Goal: Task Accomplishment & Management: Manage account settings

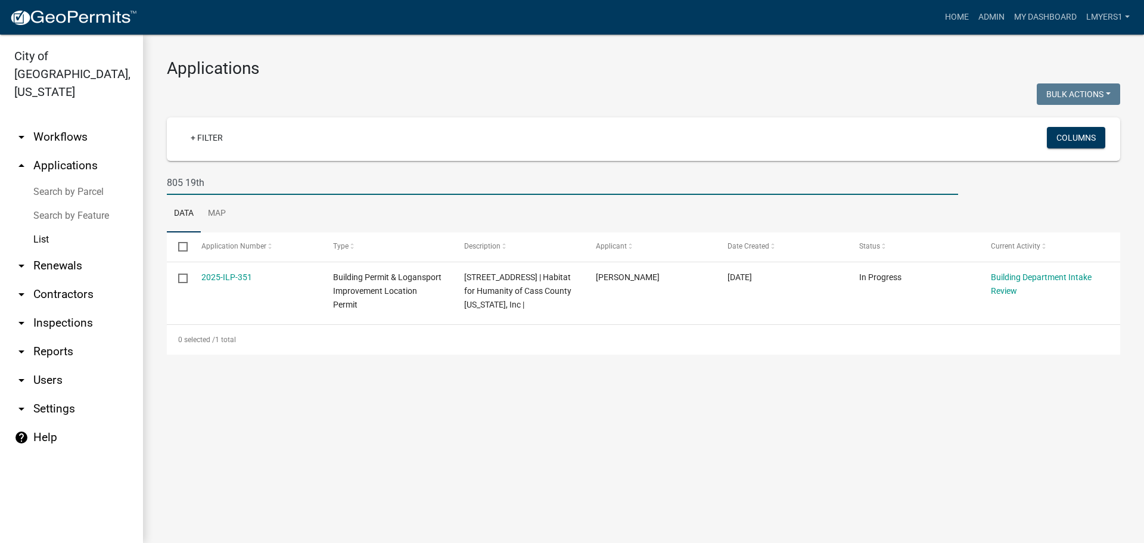
drag, startPoint x: 219, startPoint y: 181, endPoint x: 160, endPoint y: 178, distance: 58.4
click at [160, 178] on div "805 19th" at bounding box center [562, 182] width 809 height 24
select select "3: 100"
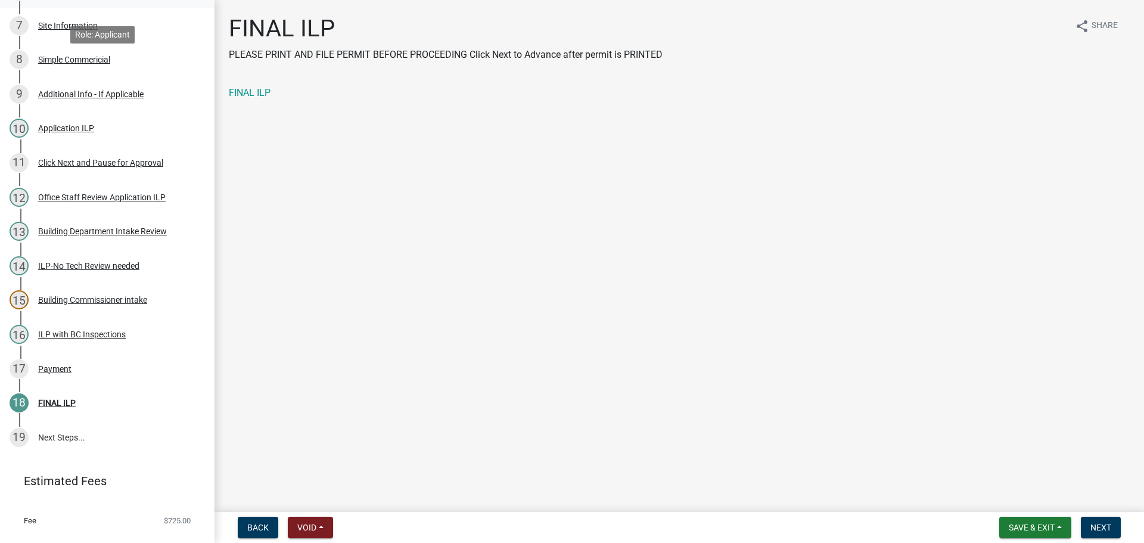
scroll to position [410, 0]
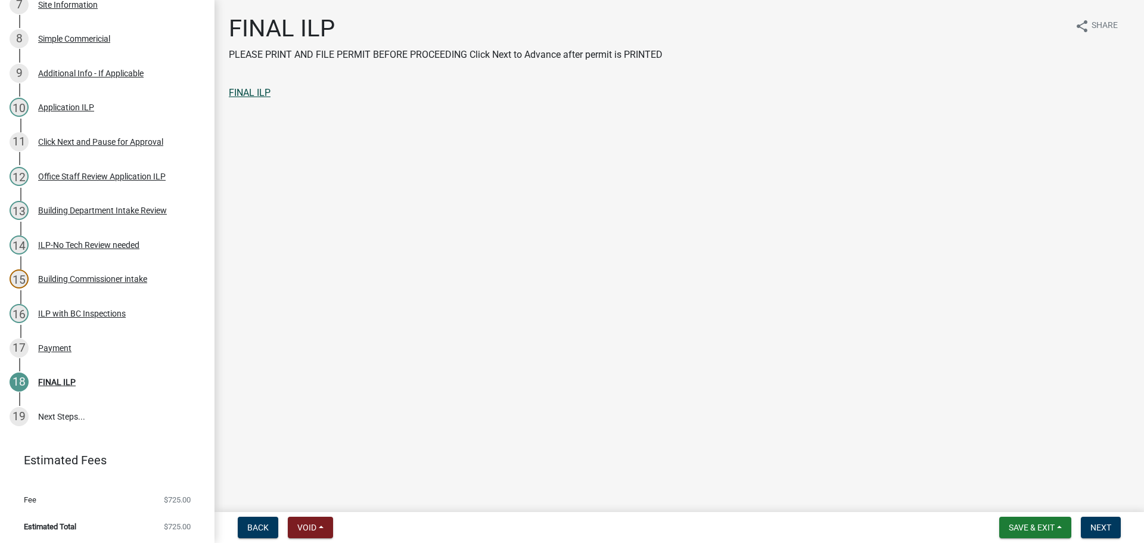
click at [251, 94] on link "FINAL ILP" at bounding box center [250, 92] width 42 height 11
click at [1102, 525] on span "Next" at bounding box center [1100, 527] width 21 height 10
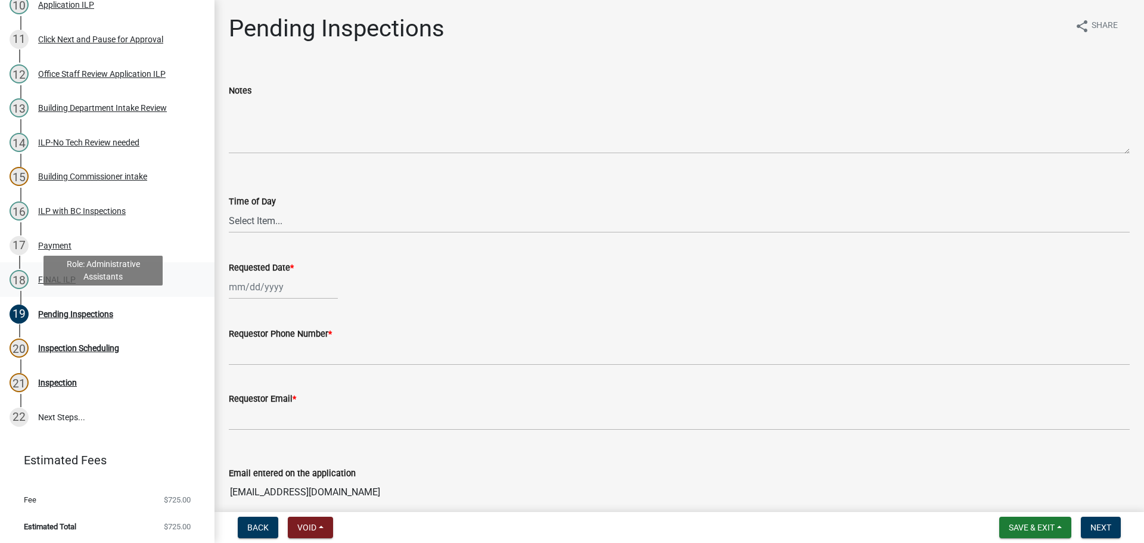
scroll to position [95, 0]
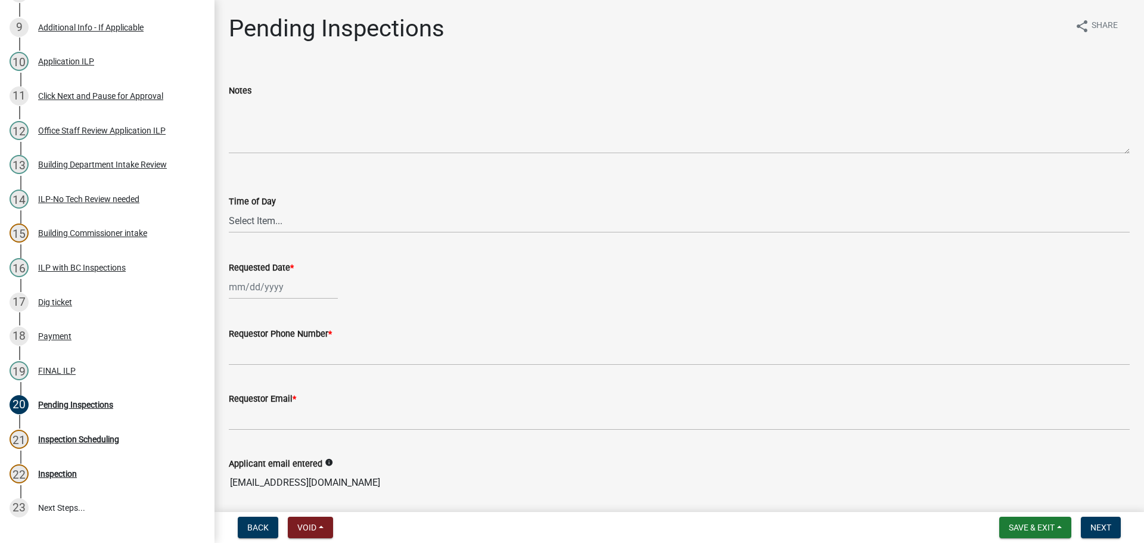
scroll to position [477, 0]
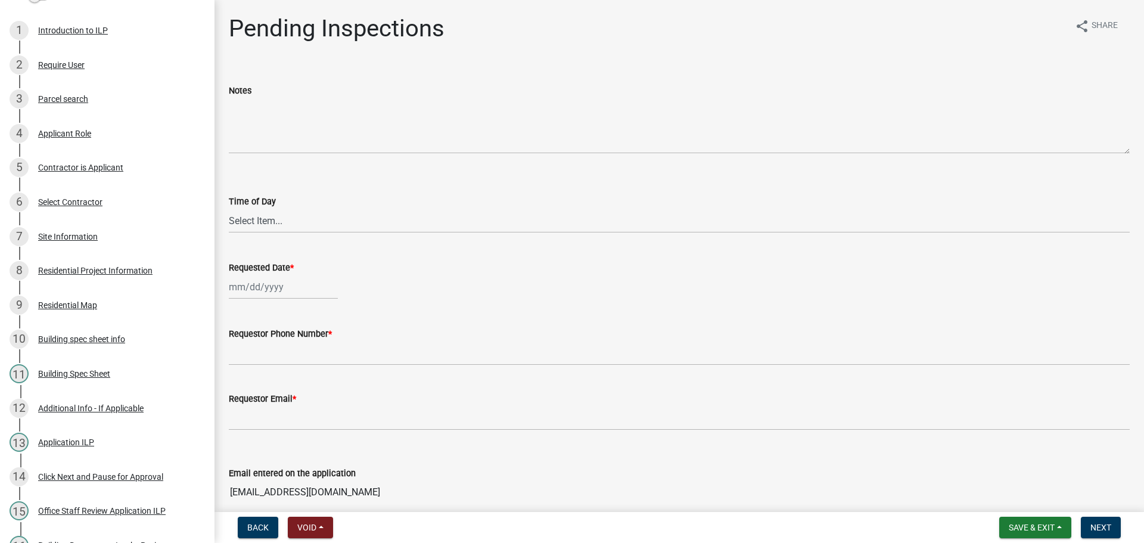
scroll to position [179, 0]
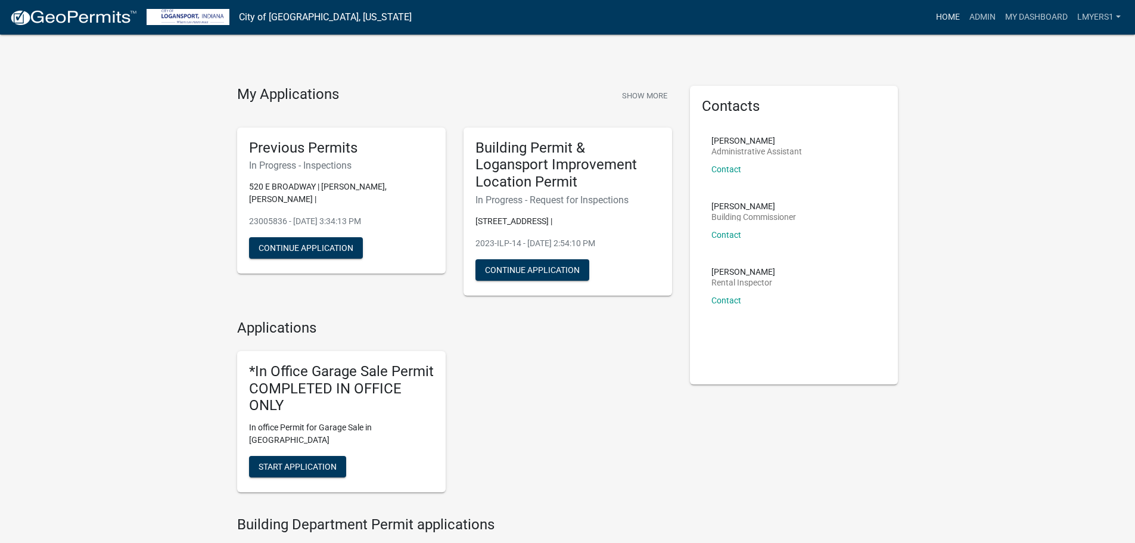
click at [948, 22] on link "Home" at bounding box center [947, 17] width 33 height 23
click at [979, 15] on link "Admin" at bounding box center [983, 17] width 36 height 23
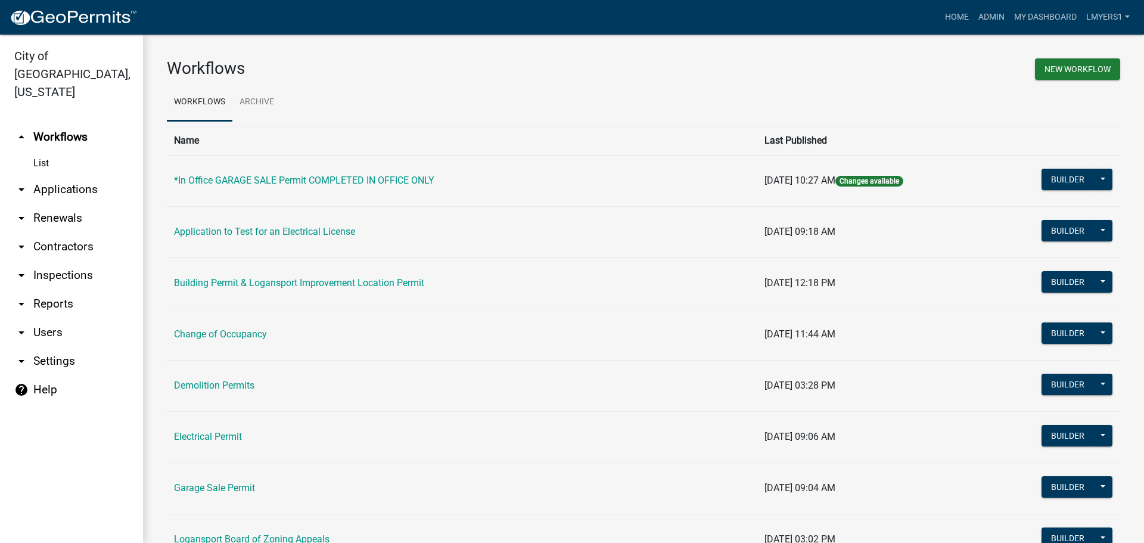
click at [73, 175] on link "arrow_drop_down Applications" at bounding box center [71, 189] width 143 height 29
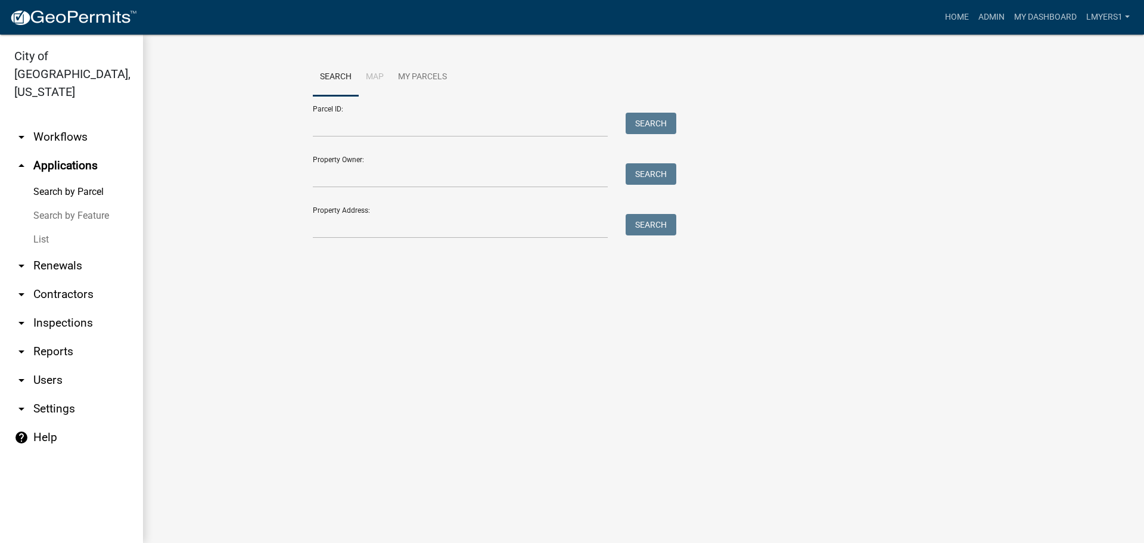
click at [48, 228] on link "List" at bounding box center [71, 240] width 143 height 24
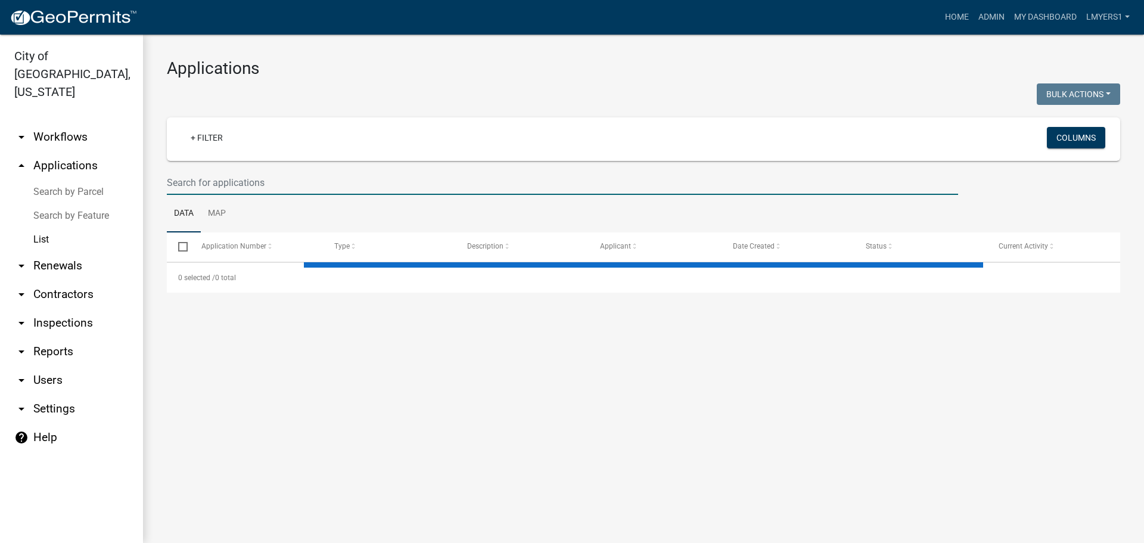
click at [206, 183] on input "text" at bounding box center [562, 182] width 791 height 24
select select "3: 100"
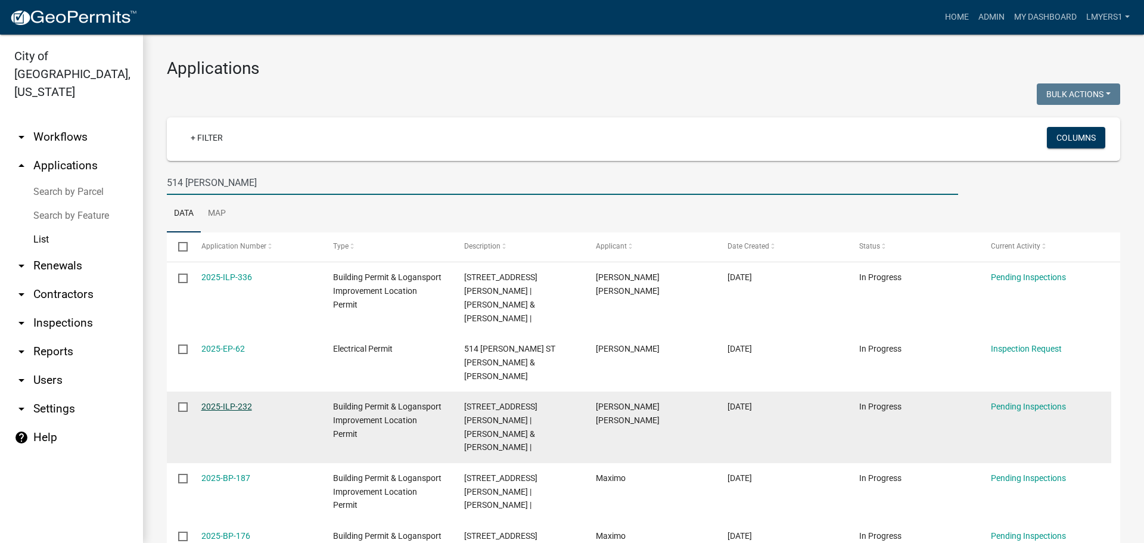
type input "514 Henry"
click at [241, 402] on link "2025-ILP-232" at bounding box center [226, 407] width 51 height 10
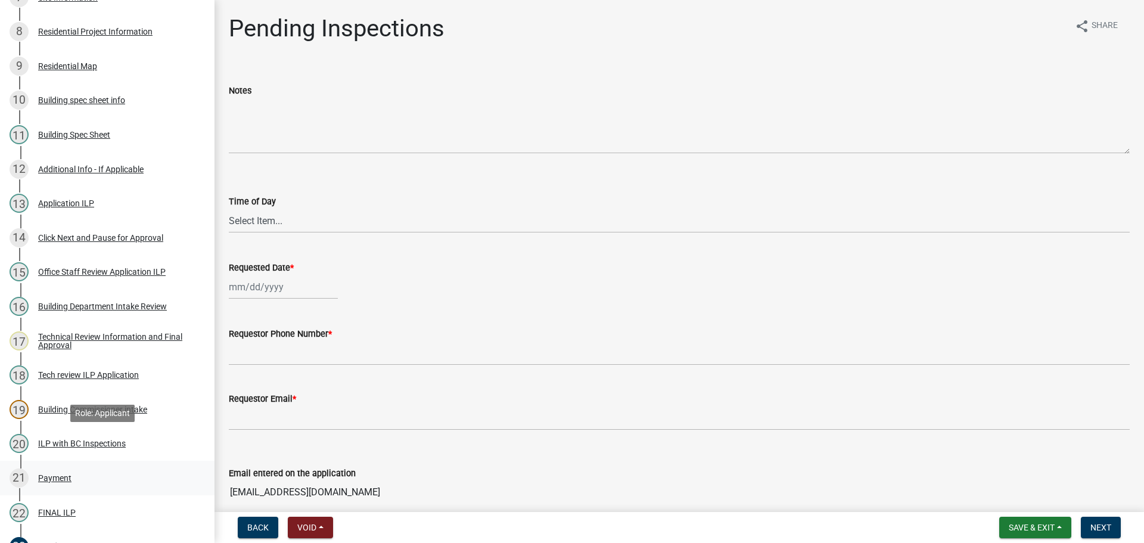
scroll to position [477, 0]
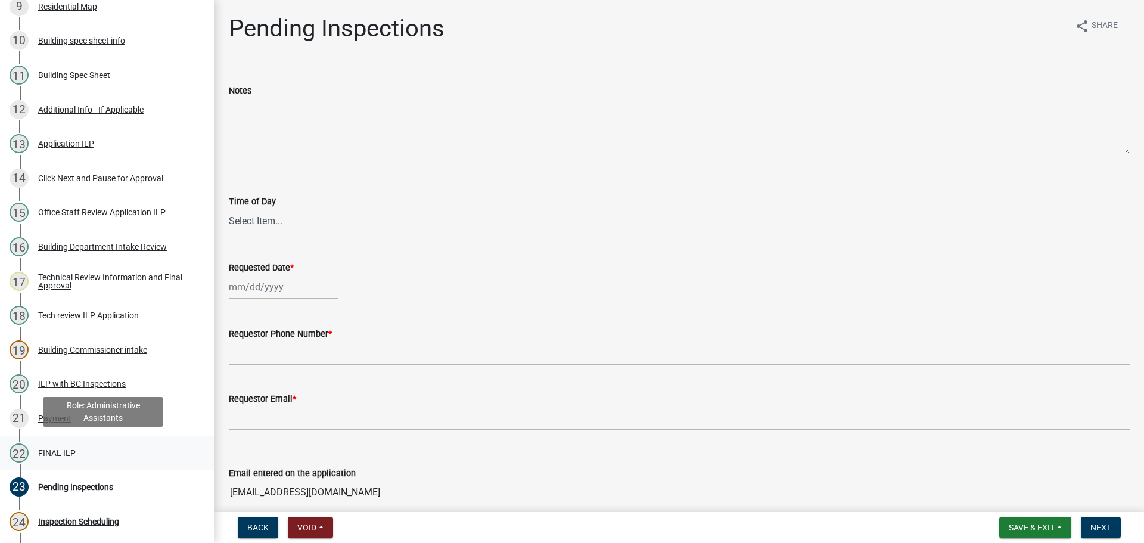
click at [52, 449] on div "FINAL ILP" at bounding box center [57, 453] width 38 height 8
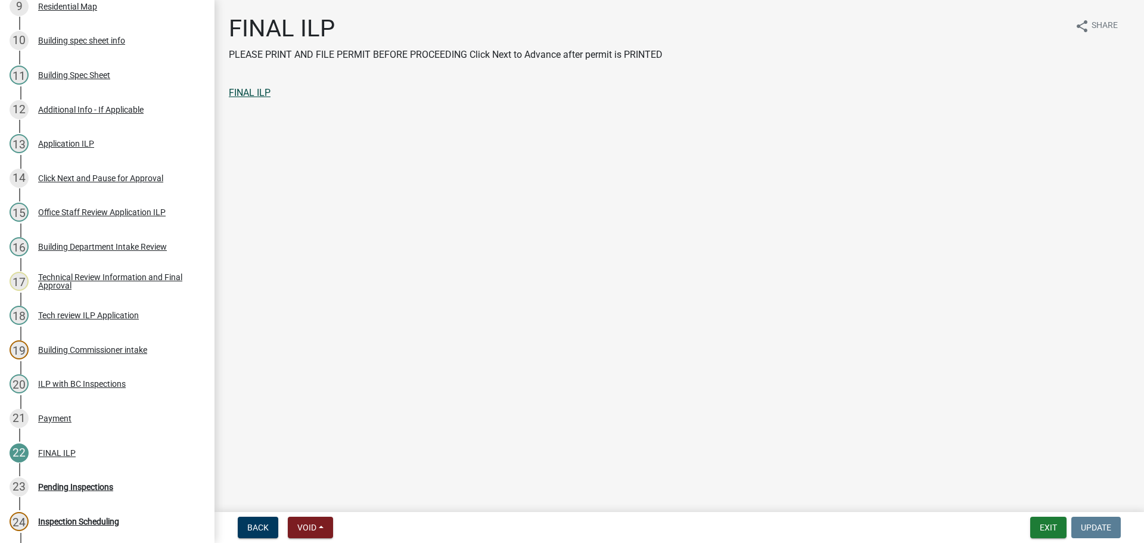
click at [253, 97] on link "FINAL ILP" at bounding box center [250, 92] width 42 height 11
click at [1048, 522] on button "Exit" at bounding box center [1048, 527] width 36 height 21
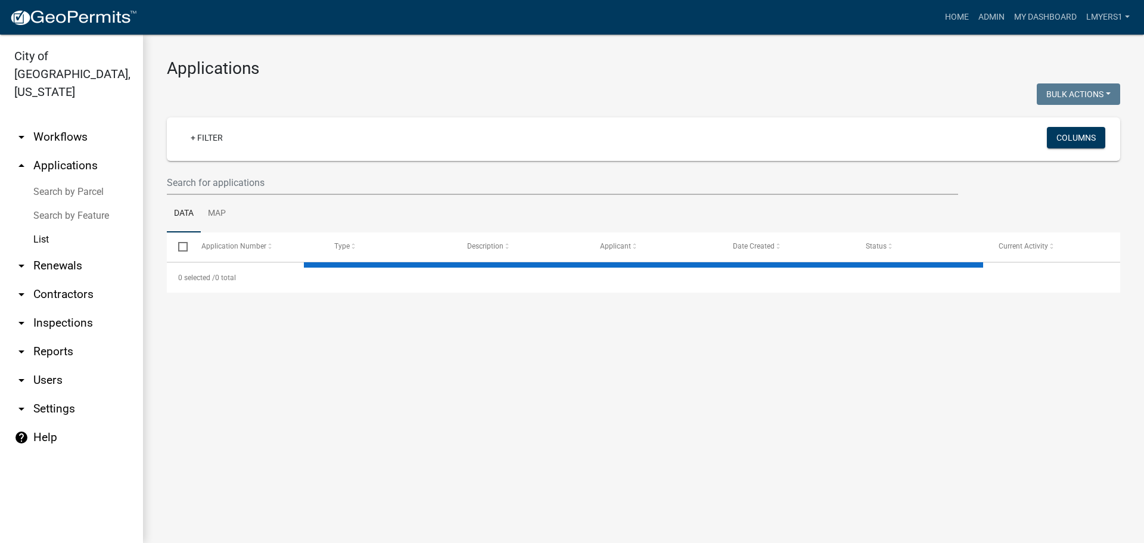
select select "3: 100"
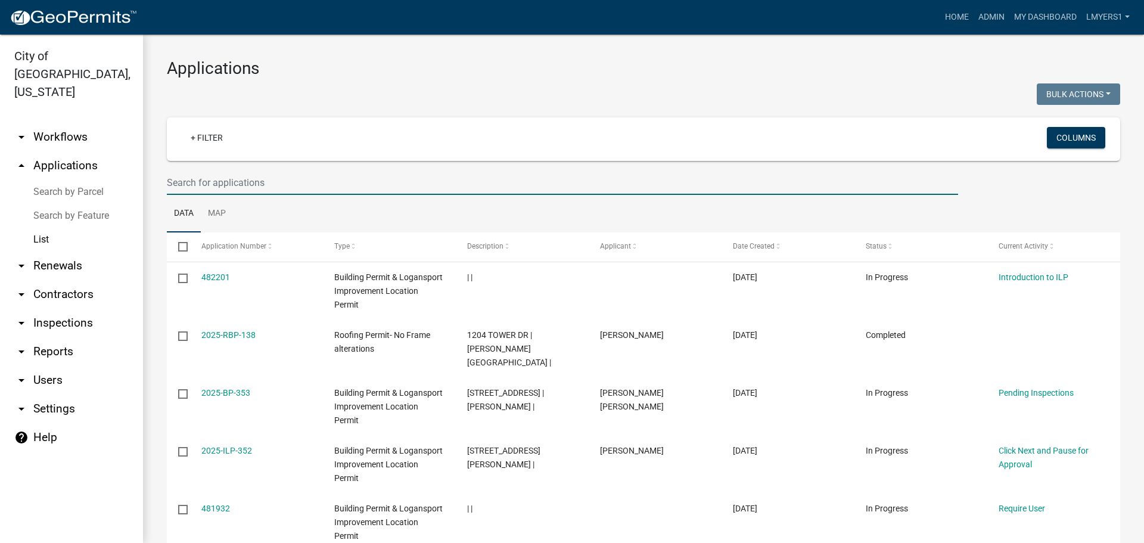
click at [209, 181] on input "text" at bounding box center [562, 182] width 791 height 24
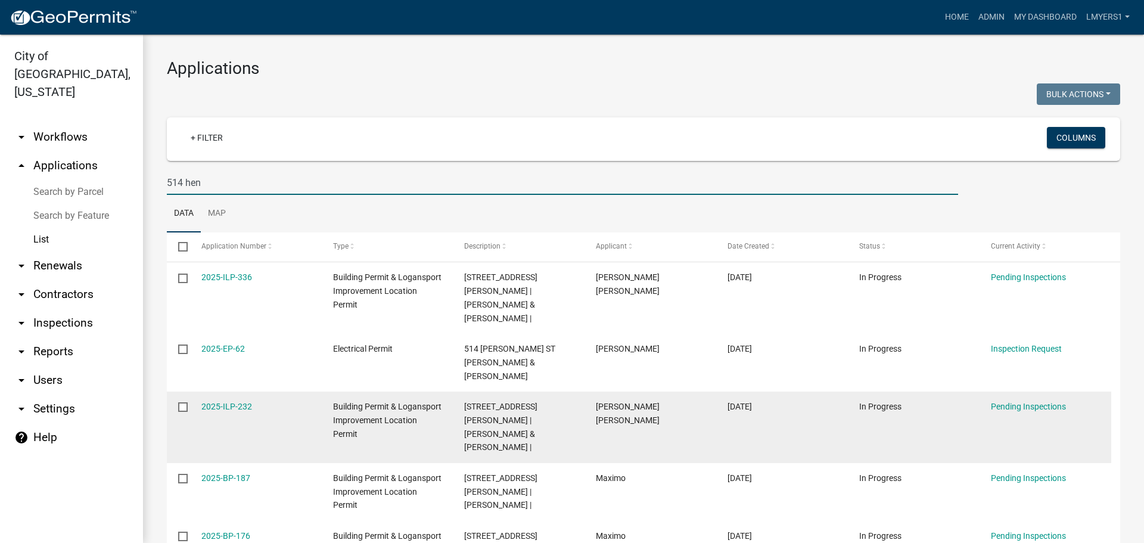
scroll to position [60, 0]
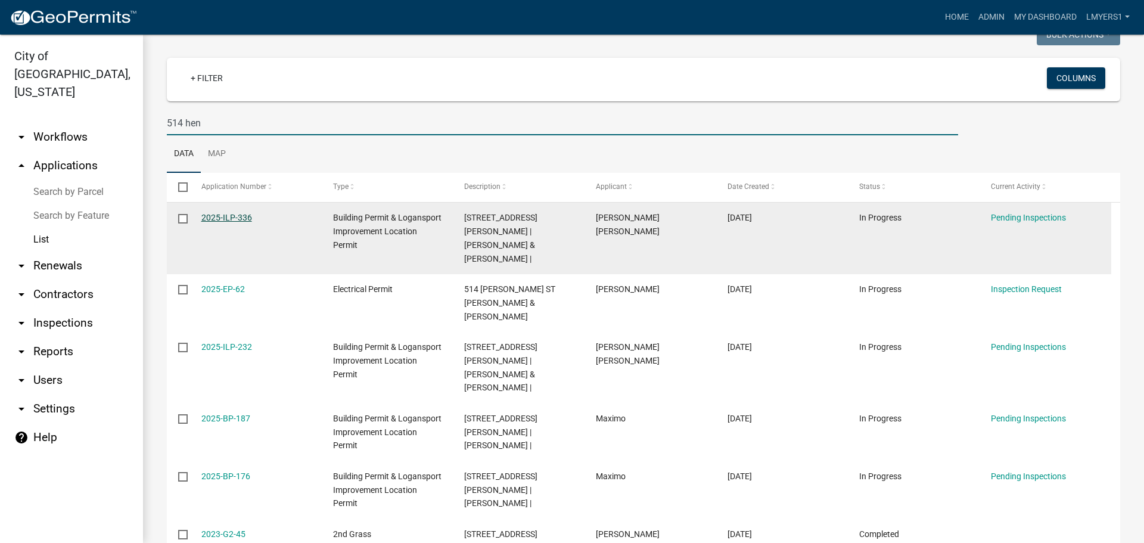
type input "514 hen"
click at [212, 216] on link "2025-ILP-336" at bounding box center [226, 218] width 51 height 10
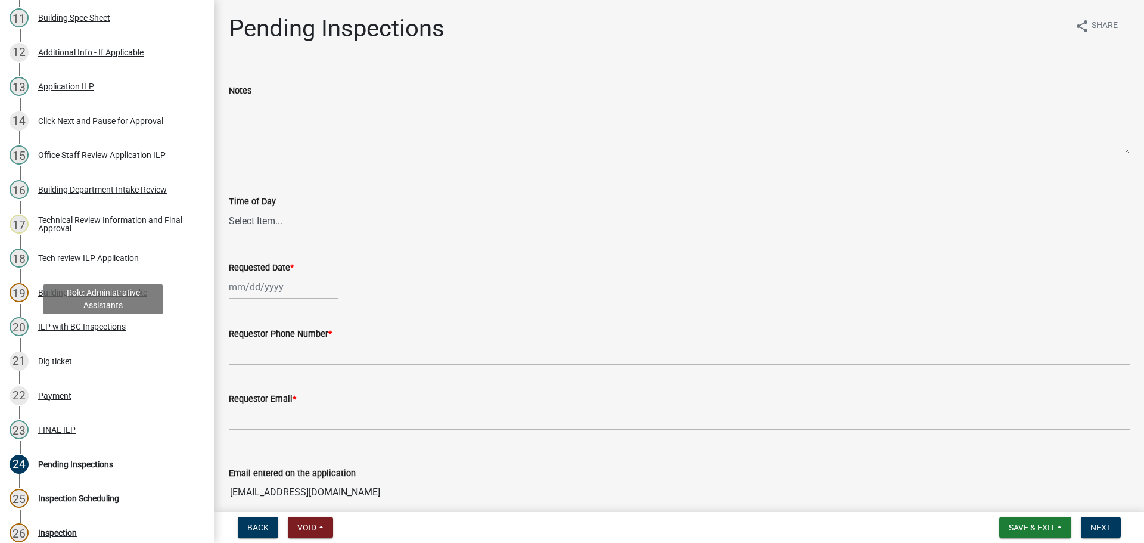
scroll to position [536, 0]
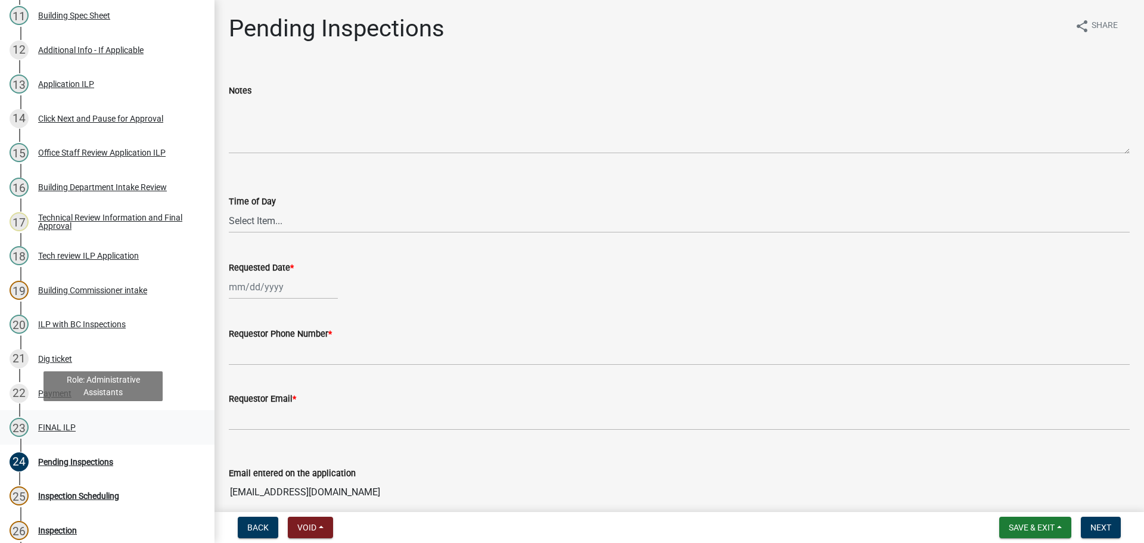
click at [53, 418] on div "23 FINAL ILP" at bounding box center [103, 427] width 186 height 19
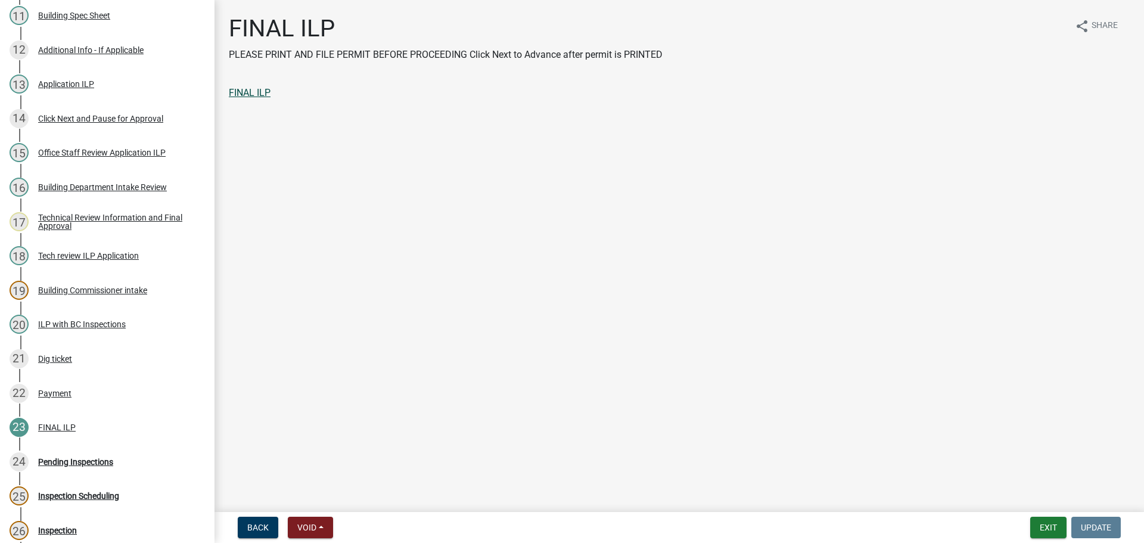
click at [260, 92] on link "FINAL ILP" at bounding box center [250, 92] width 42 height 11
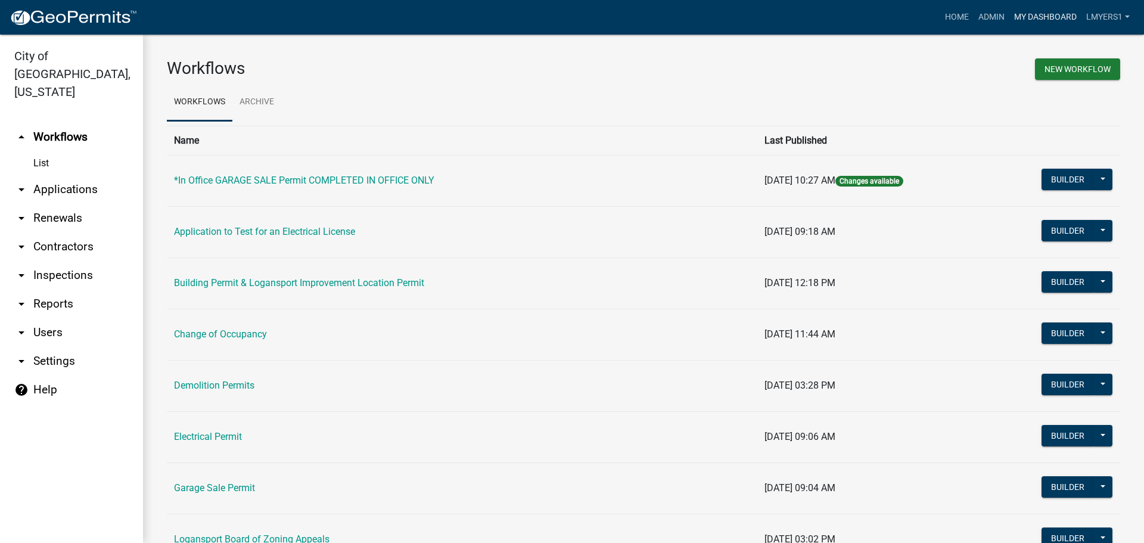
click at [1042, 18] on link "My Dashboard" at bounding box center [1045, 17] width 72 height 23
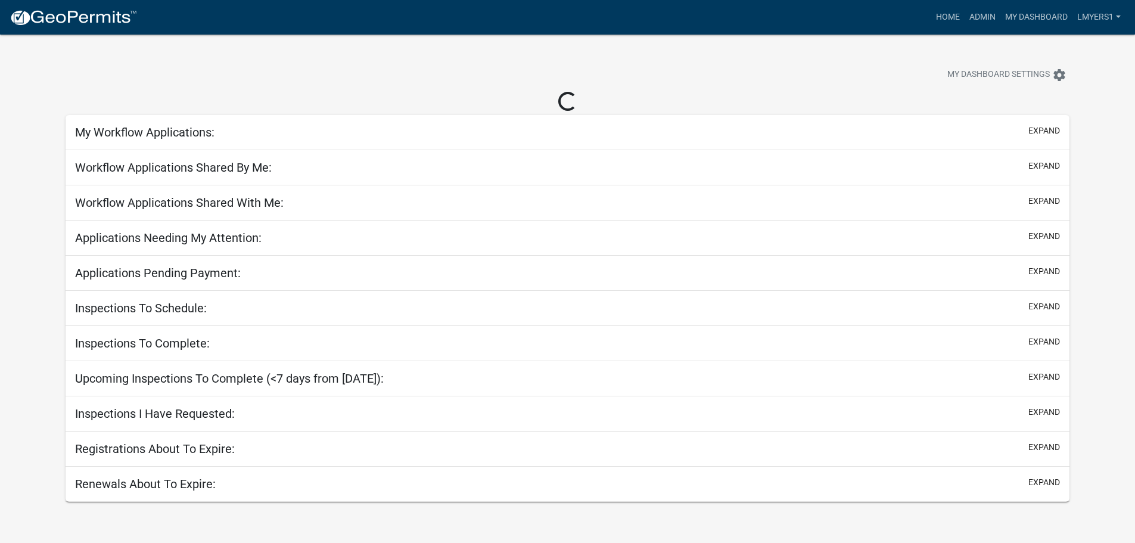
select select "2: 50"
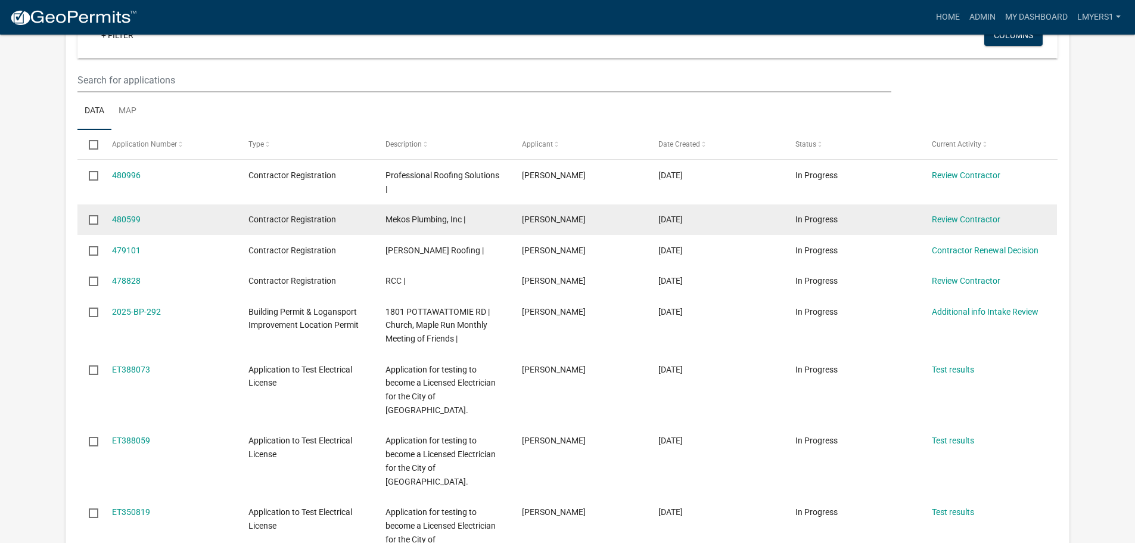
scroll to position [298, 0]
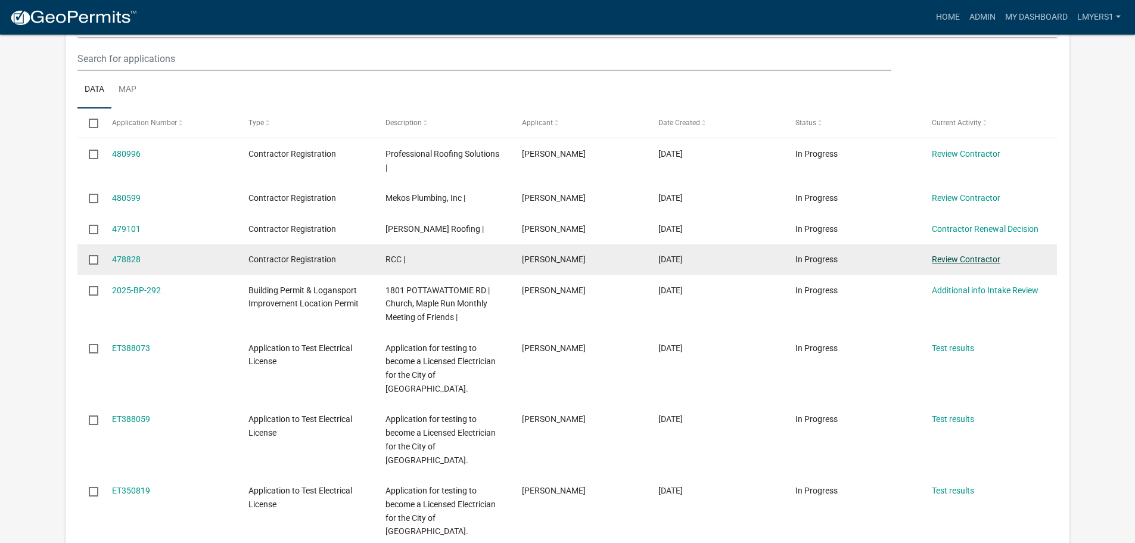
click at [963, 257] on link "Review Contractor" at bounding box center [966, 259] width 69 height 10
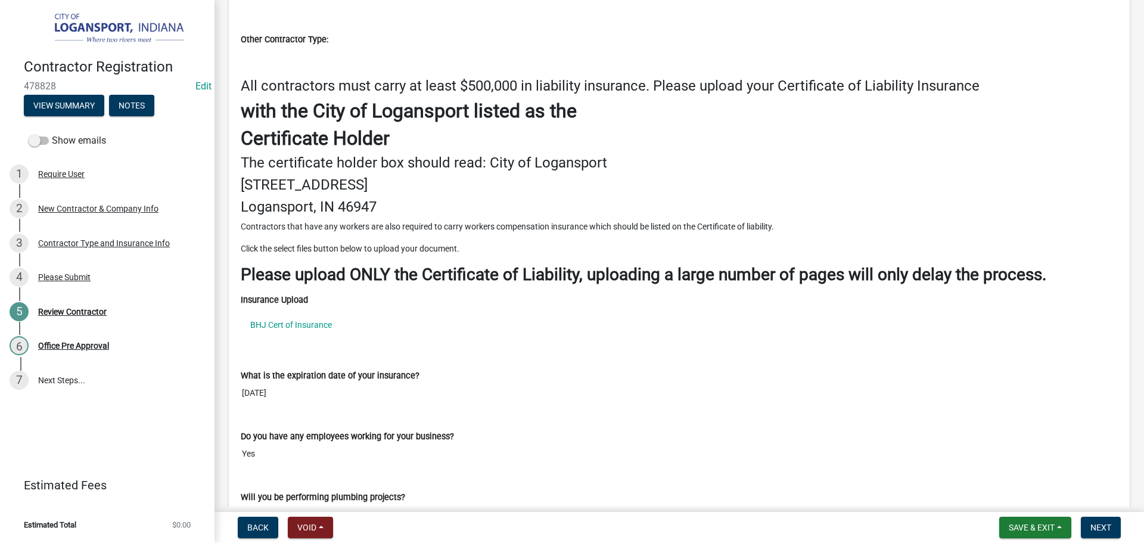
scroll to position [1430, 0]
click at [304, 326] on link "BHJ Cert of Insurance" at bounding box center [679, 325] width 877 height 27
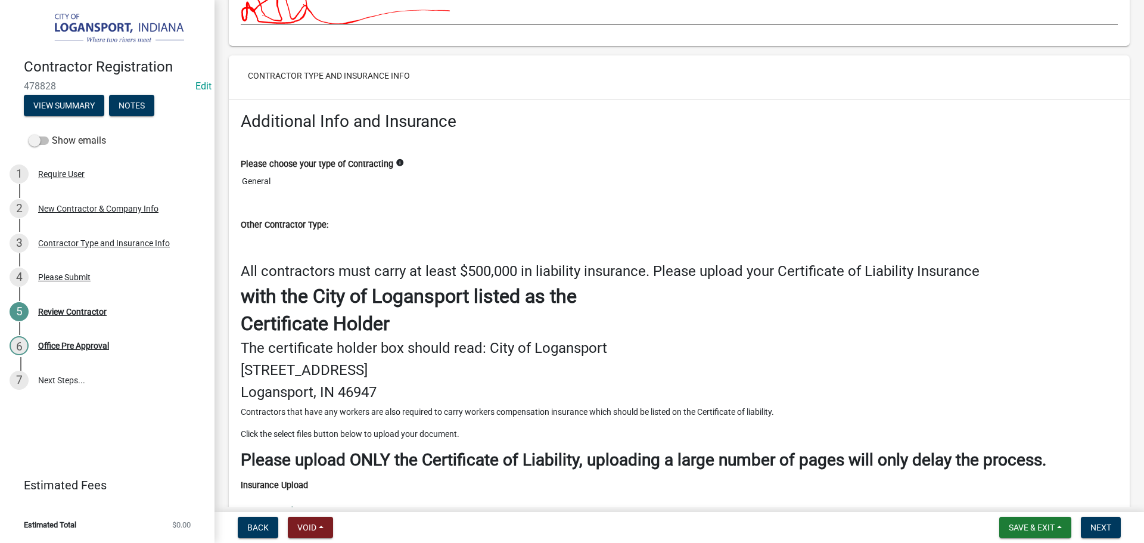
scroll to position [1370, 0]
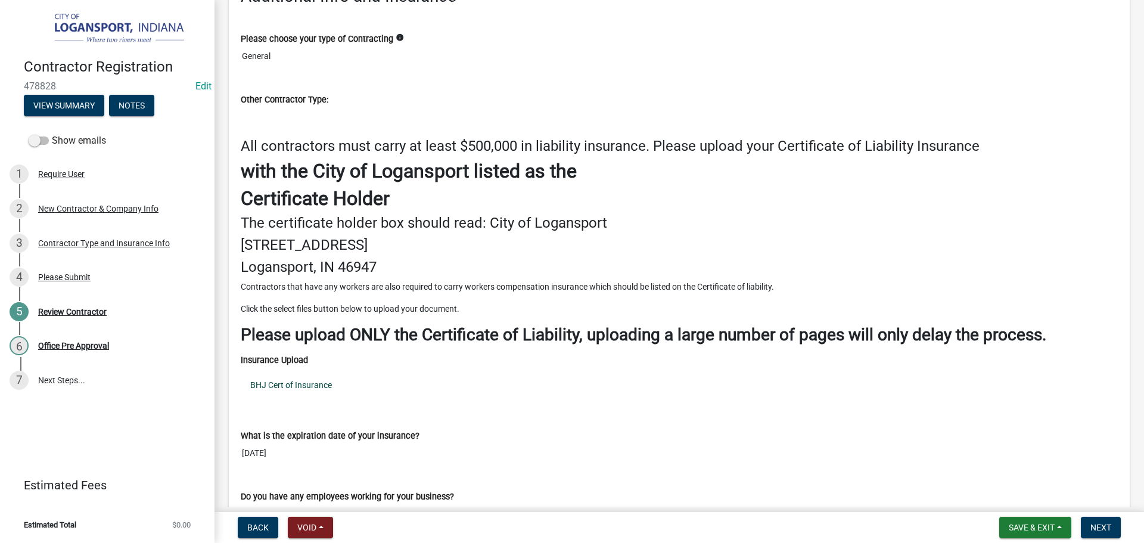
click at [307, 382] on link "BHJ Cert of Insurance" at bounding box center [679, 384] width 877 height 27
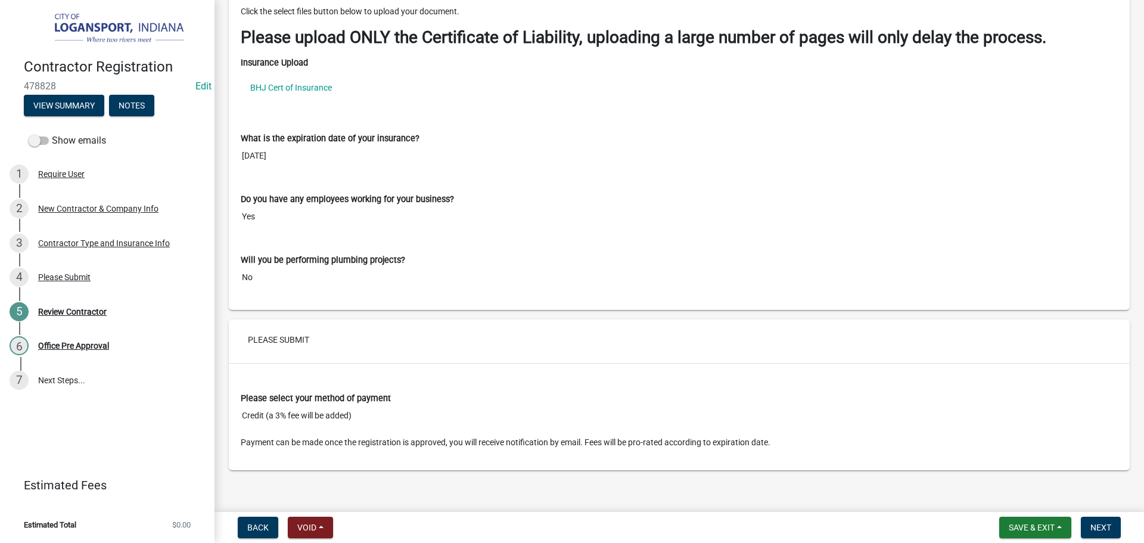
scroll to position [1668, 0]
click at [1097, 530] on span "Next" at bounding box center [1100, 527] width 21 height 10
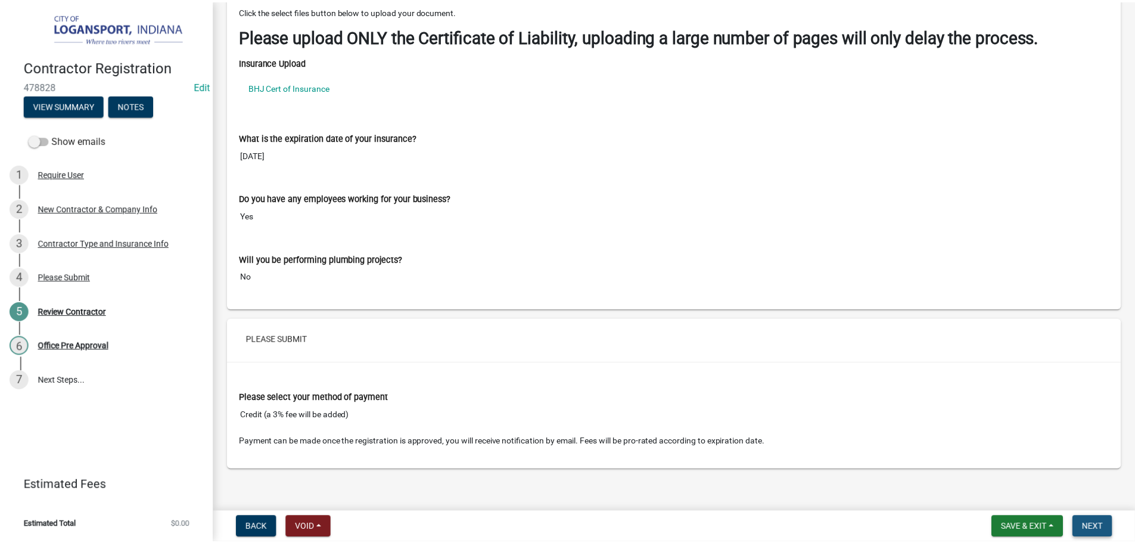
scroll to position [0, 0]
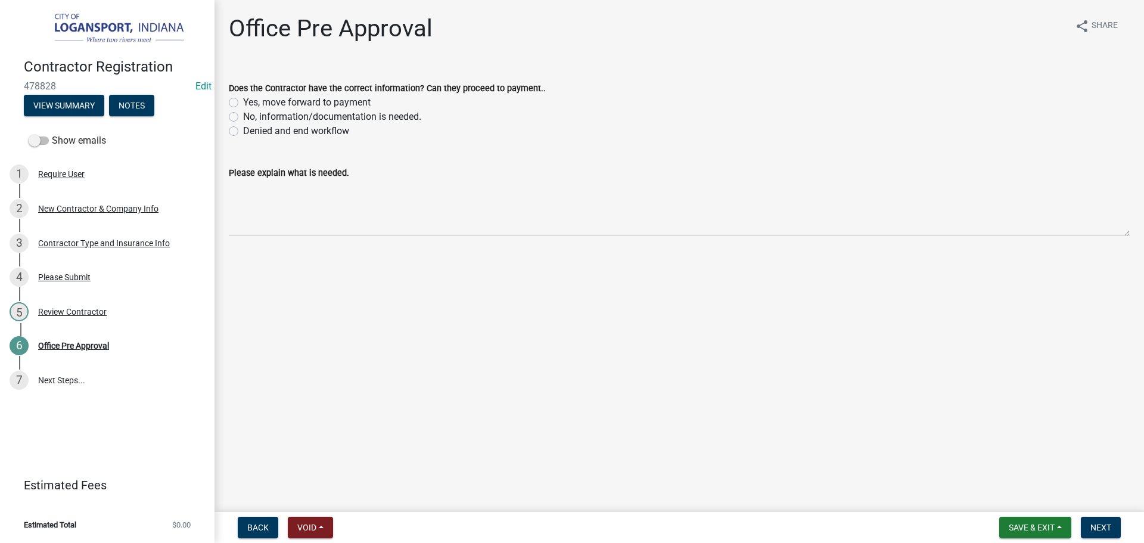
click at [243, 104] on label "Yes, move forward to payment" at bounding box center [306, 102] width 127 height 14
click at [243, 103] on input "Yes, move forward to payment" at bounding box center [247, 99] width 8 height 8
radio input "true"
click at [1106, 521] on button "Next" at bounding box center [1101, 527] width 40 height 21
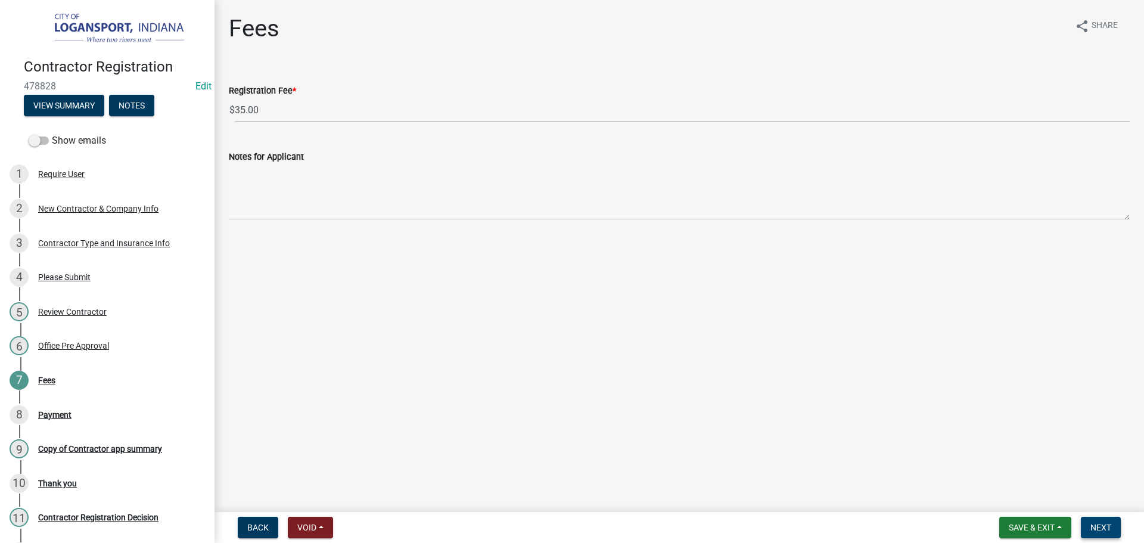
click at [1104, 521] on button "Next" at bounding box center [1101, 527] width 40 height 21
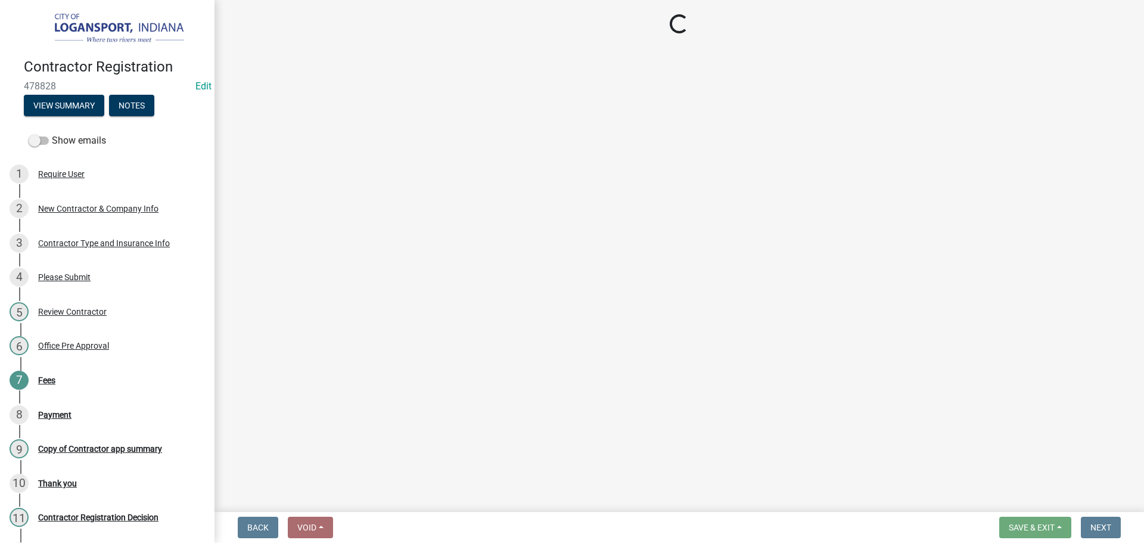
select select "3: 3"
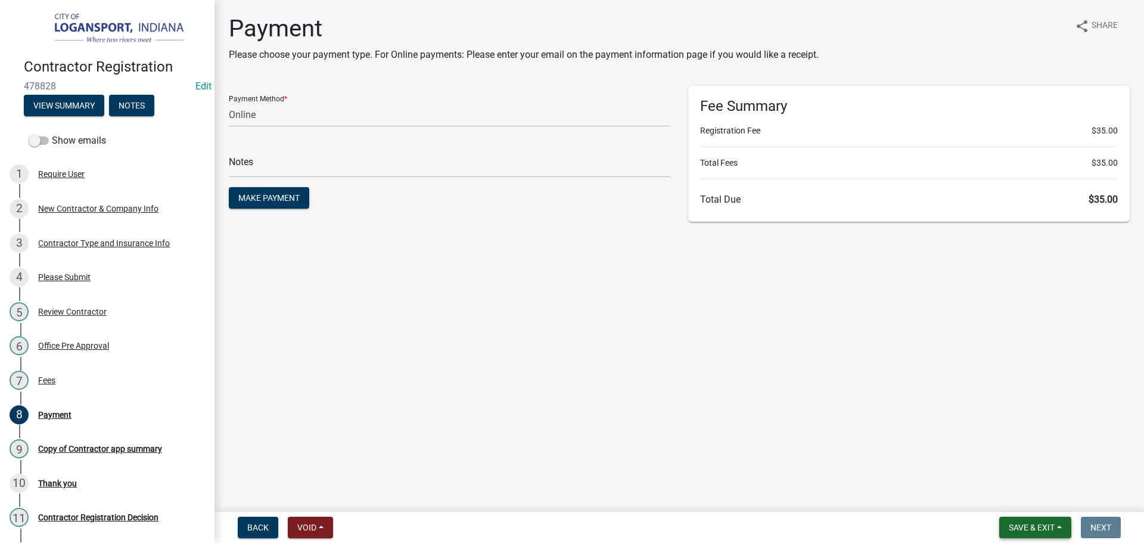
click at [1043, 530] on span "Save & Exit" at bounding box center [1032, 527] width 46 height 10
click at [1021, 497] on button "Save & Exit" at bounding box center [1023, 496] width 95 height 29
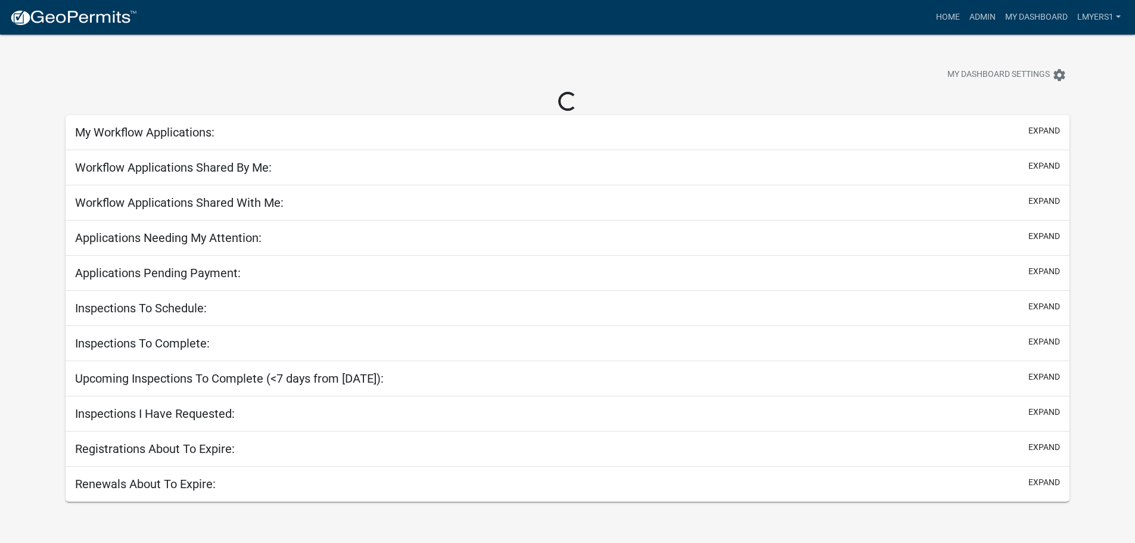
select select "2: 50"
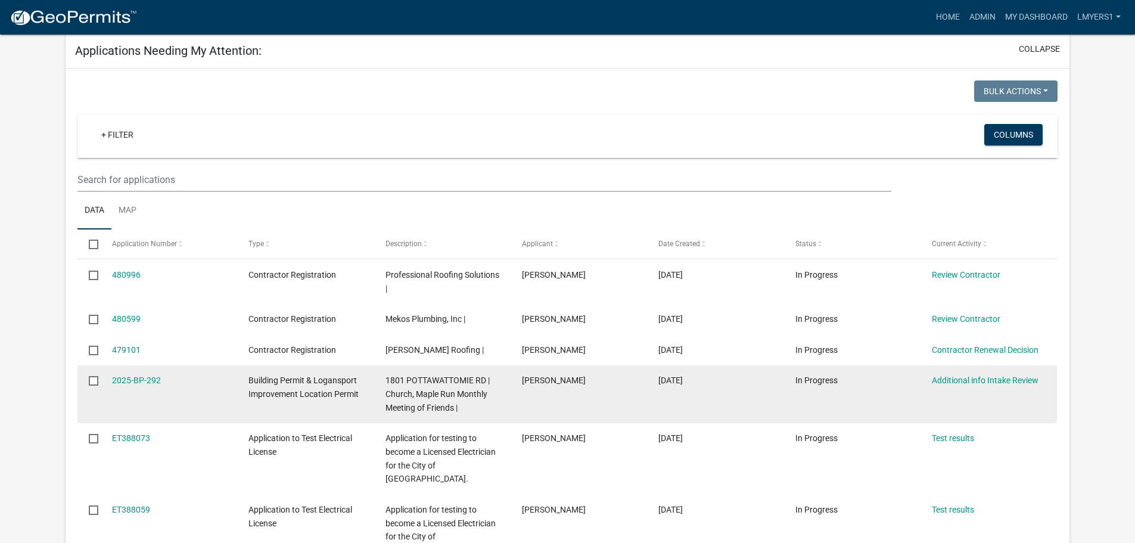
scroll to position [179, 0]
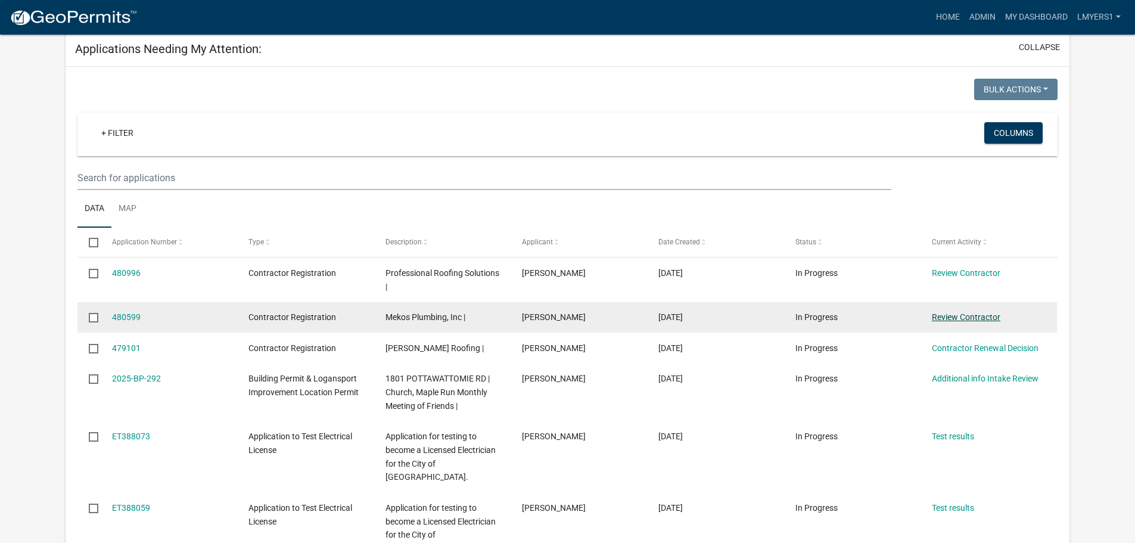
click at [971, 320] on link "Review Contractor" at bounding box center [966, 317] width 69 height 10
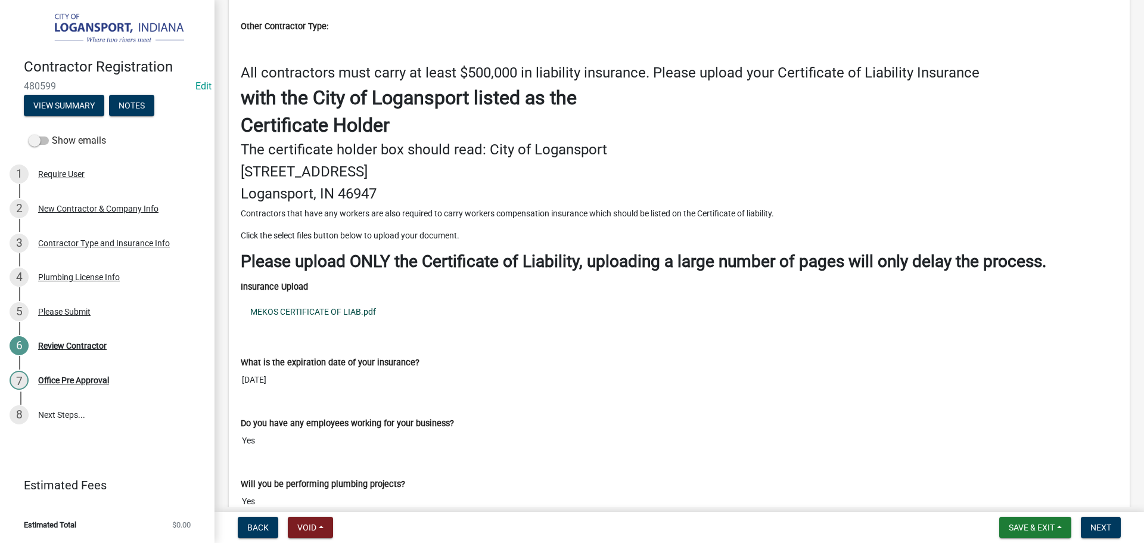
scroll to position [1489, 0]
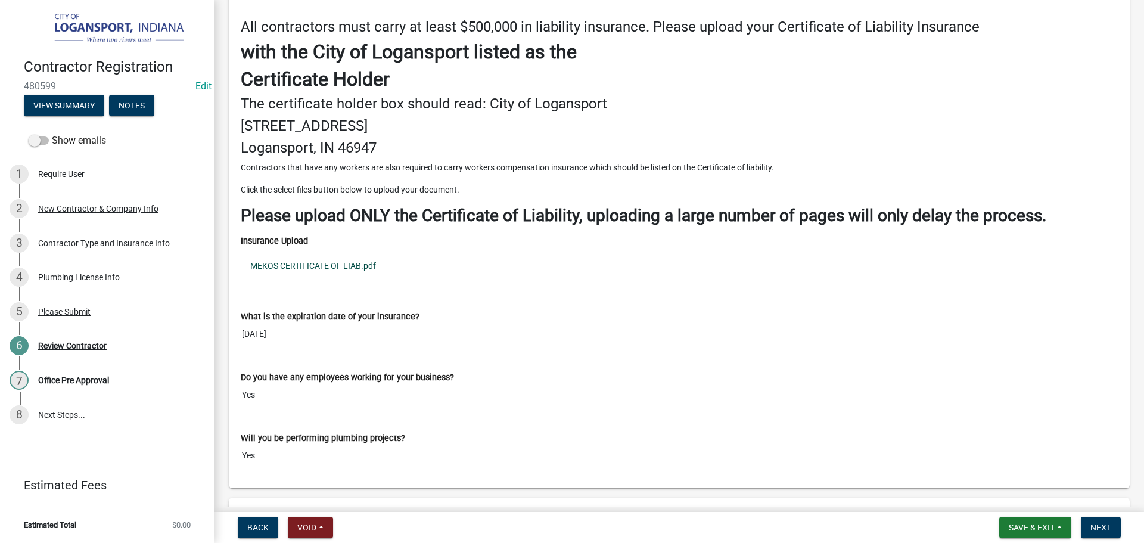
click at [319, 262] on link "MEKOS CERTIFICATE OF LIAB.pdf" at bounding box center [679, 265] width 877 height 27
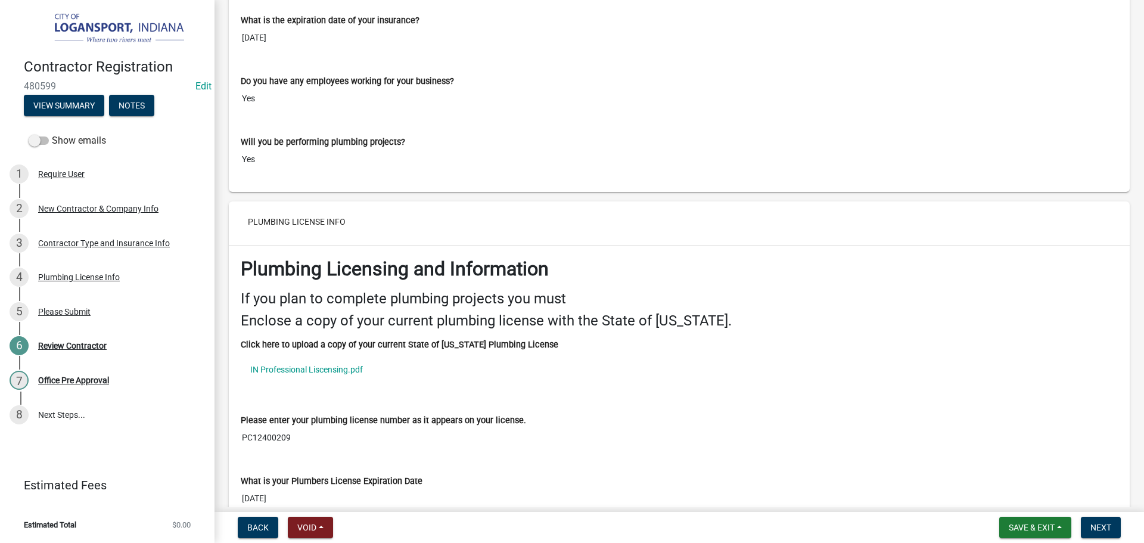
scroll to position [1787, 0]
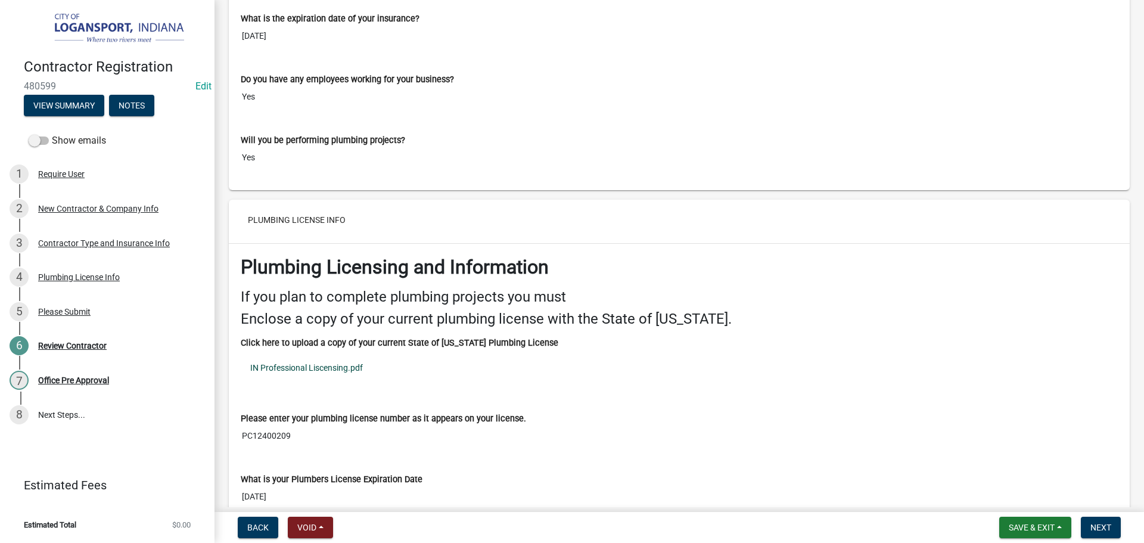
click at [324, 368] on link "IN Professional Liscensing.pdf" at bounding box center [679, 367] width 877 height 27
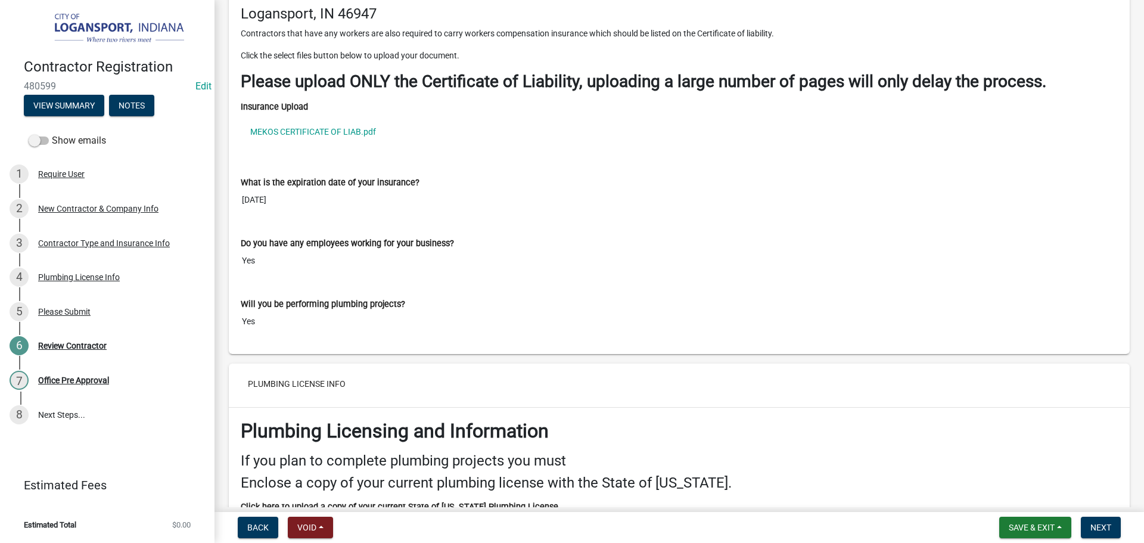
scroll to position [1609, 0]
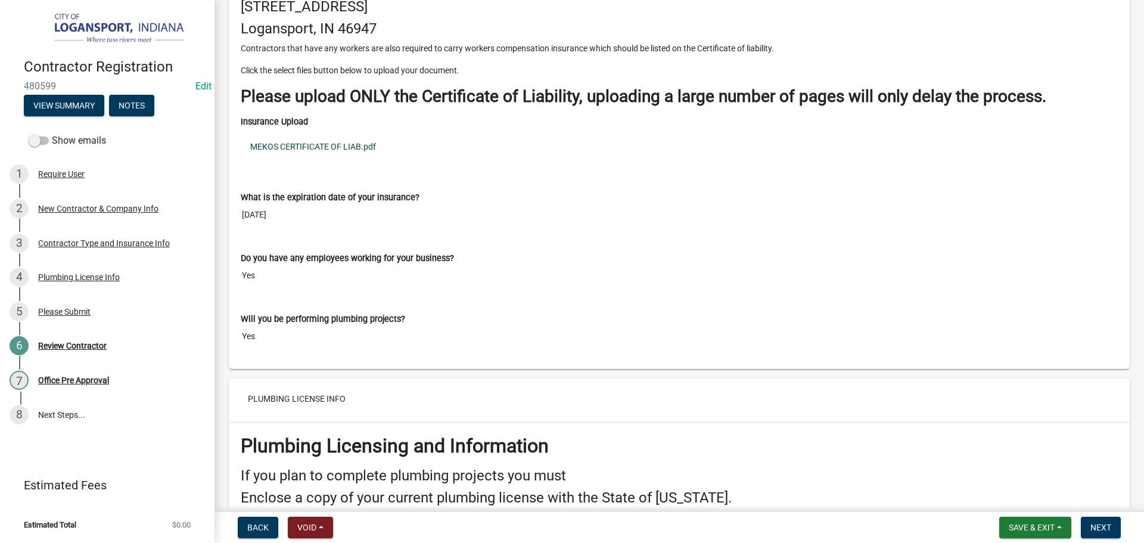
click at [348, 144] on link "MEKOS CERTIFICATE OF LIAB.pdf" at bounding box center [679, 146] width 877 height 27
click at [1102, 528] on span "Next" at bounding box center [1100, 527] width 21 height 10
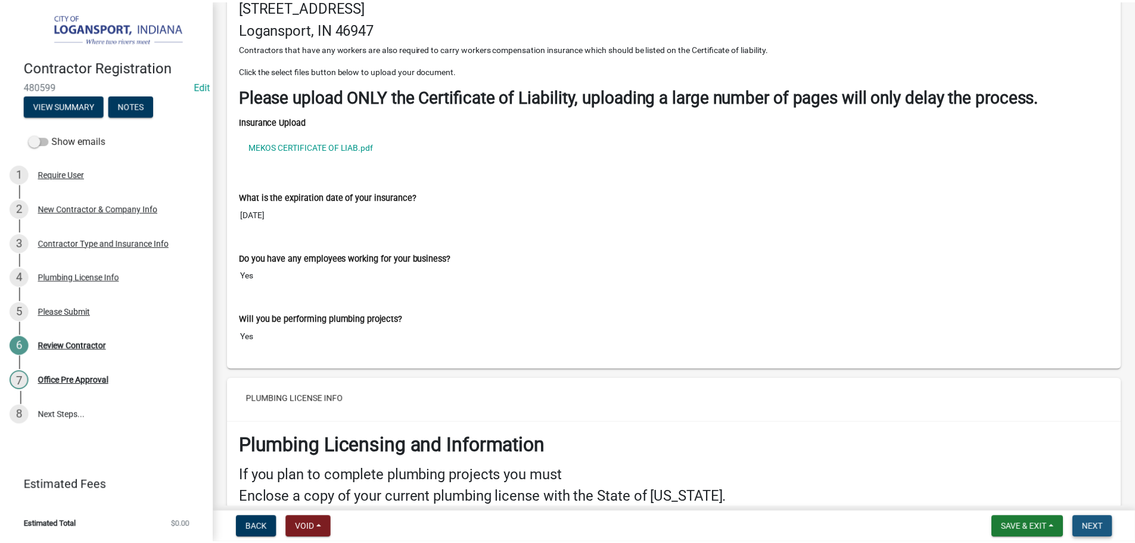
scroll to position [0, 0]
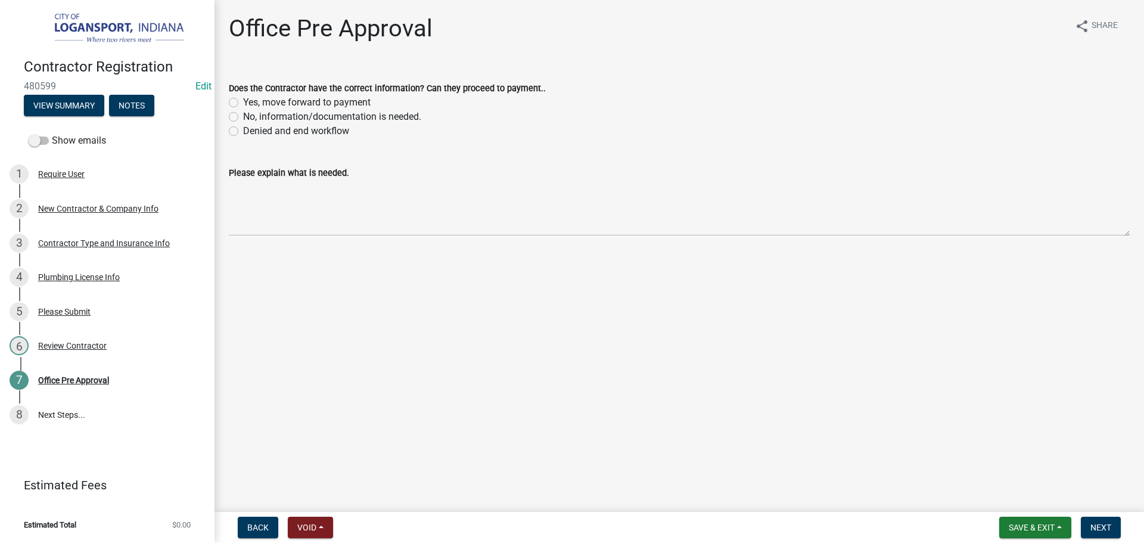
click at [243, 113] on label "No, information/documentation is needed." at bounding box center [332, 117] width 178 height 14
click at [243, 113] on input "No, information/documentation is needed." at bounding box center [247, 114] width 8 height 8
radio input "true"
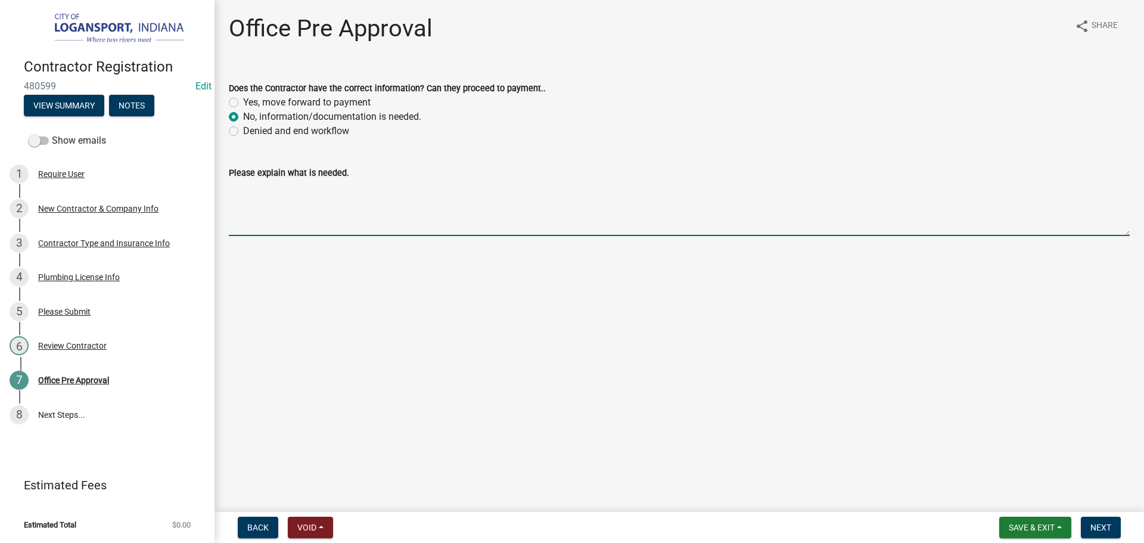
click at [253, 213] on textarea "Please explain what is needed." at bounding box center [679, 208] width 901 height 56
click at [242, 194] on textarea "Please explain what is needed." at bounding box center [679, 208] width 901 height 56
paste textarea "City of Logansport ordinance states all contractors with employees must carry w…"
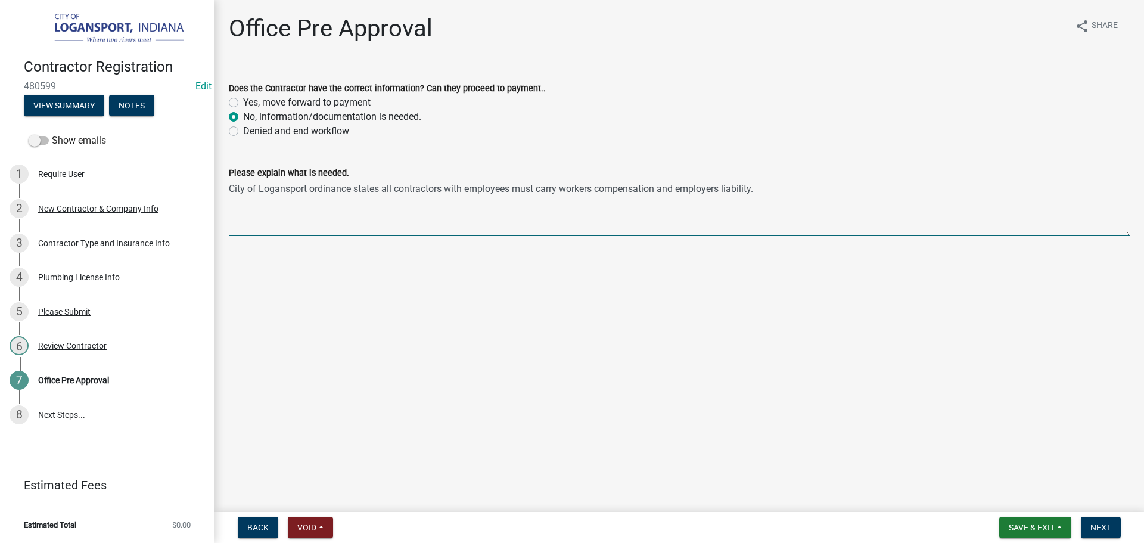
click at [231, 199] on textarea "City of Logansport ordinance states all contractors with employees must carry w…" at bounding box center [679, 208] width 901 height 56
click at [763, 198] on textarea "City of Logansport ordinance states all contractors with employees must carry w…" at bounding box center [679, 208] width 901 height 56
drag, startPoint x: 942, startPoint y: 199, endPoint x: 917, endPoint y: 200, distance: 25.0
click at [917, 200] on textarea "City of Logansport ordinance states all contractors with employees must carry w…" at bounding box center [679, 208] width 901 height 56
type textarea "City of Logansport ordinance states all contractors with employees must carry w…"
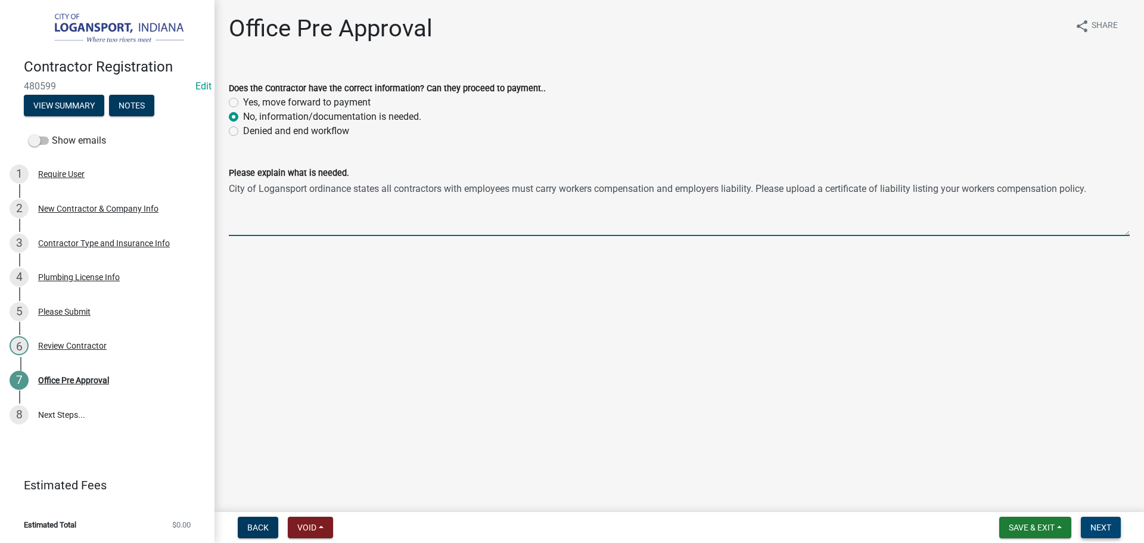
click at [1095, 527] on span "Next" at bounding box center [1100, 527] width 21 height 10
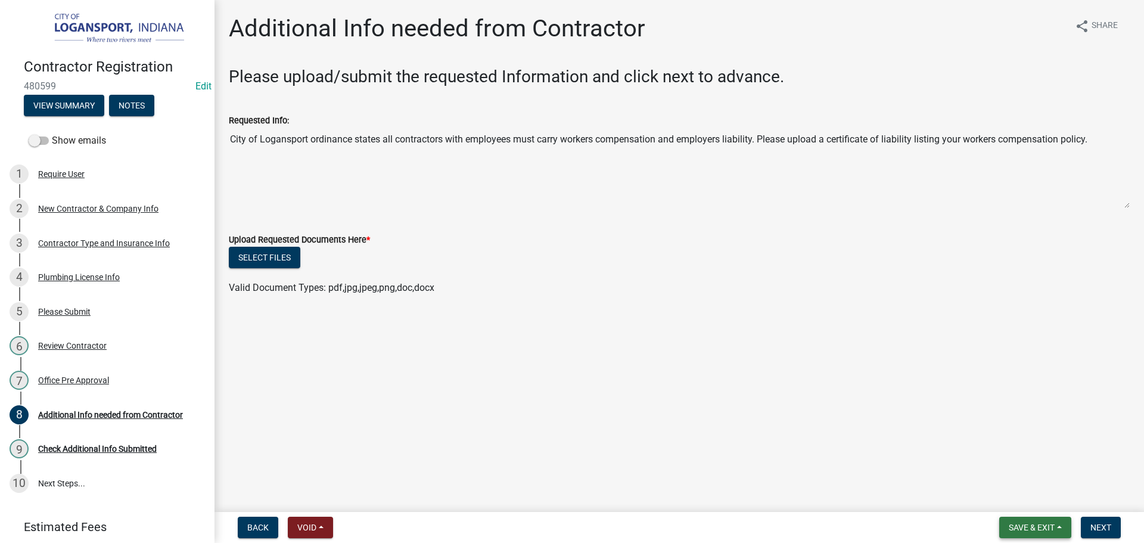
click at [1047, 530] on span "Save & Exit" at bounding box center [1032, 527] width 46 height 10
click at [1044, 499] on button "Save & Exit" at bounding box center [1023, 496] width 95 height 29
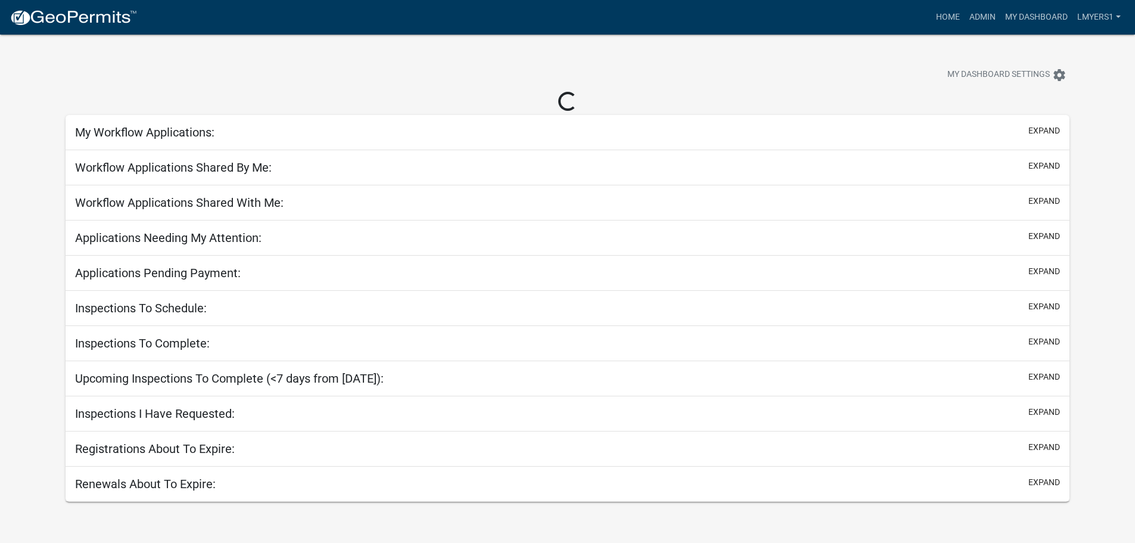
select select "2: 50"
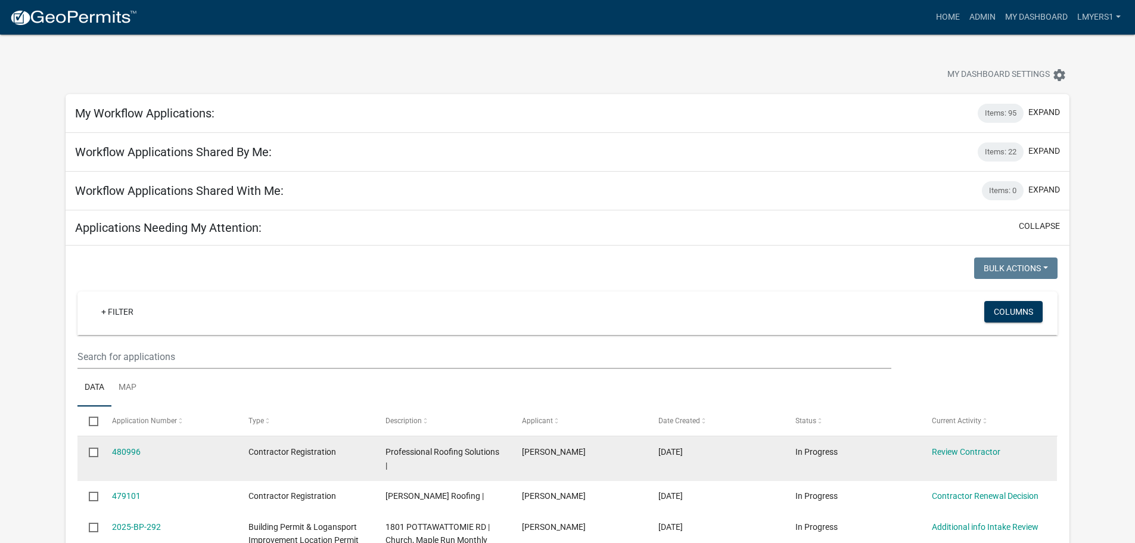
click at [967, 445] on div "Review Contractor" at bounding box center [989, 452] width 114 height 14
click at [966, 450] on link "Review Contractor" at bounding box center [966, 452] width 69 height 10
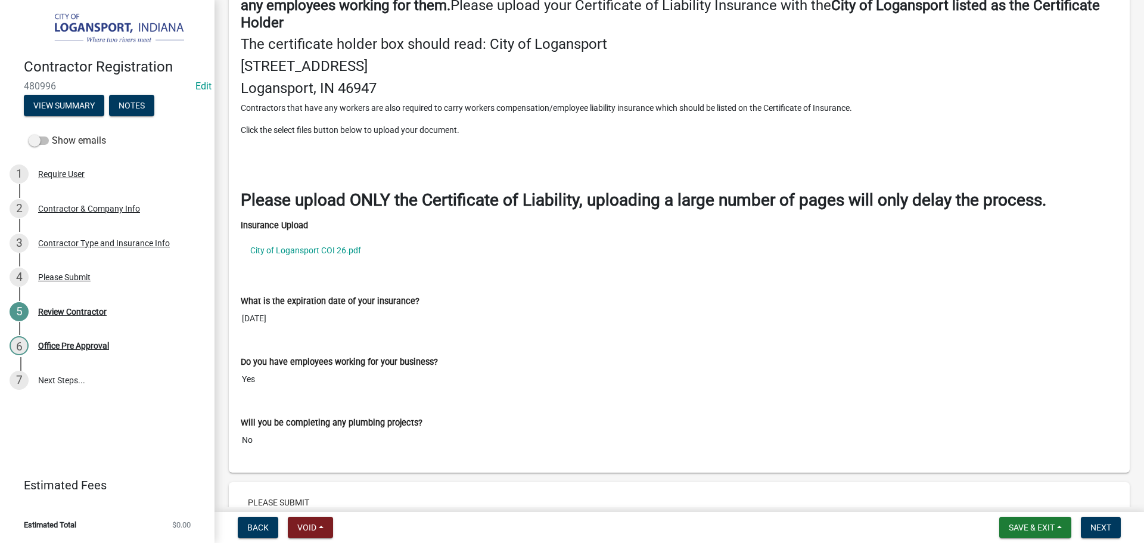
scroll to position [1549, 0]
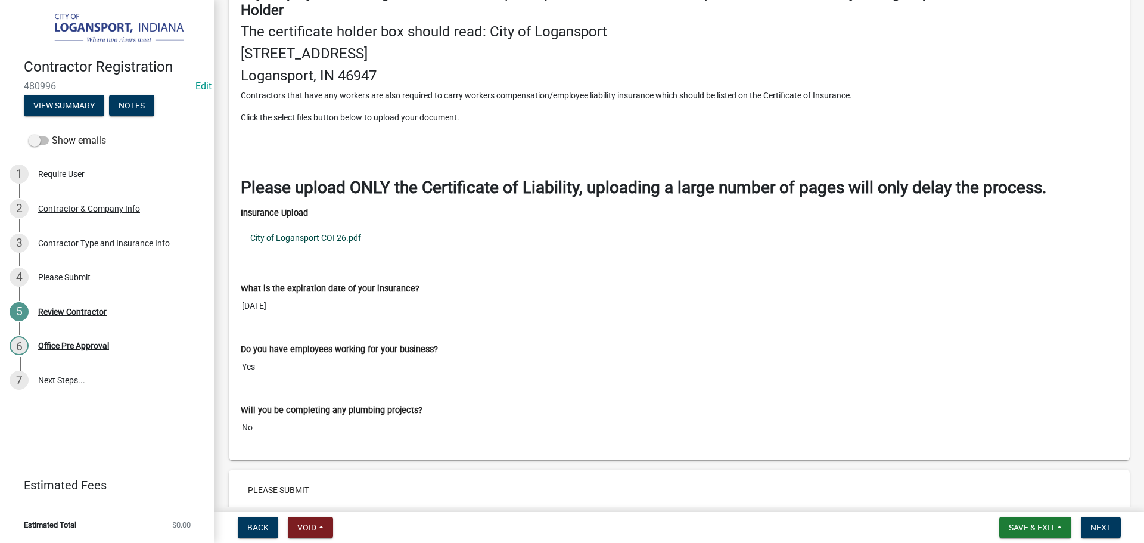
click at [323, 234] on link "City of Logansport COI 26.pdf" at bounding box center [679, 237] width 877 height 27
click at [1099, 528] on span "Next" at bounding box center [1100, 527] width 21 height 10
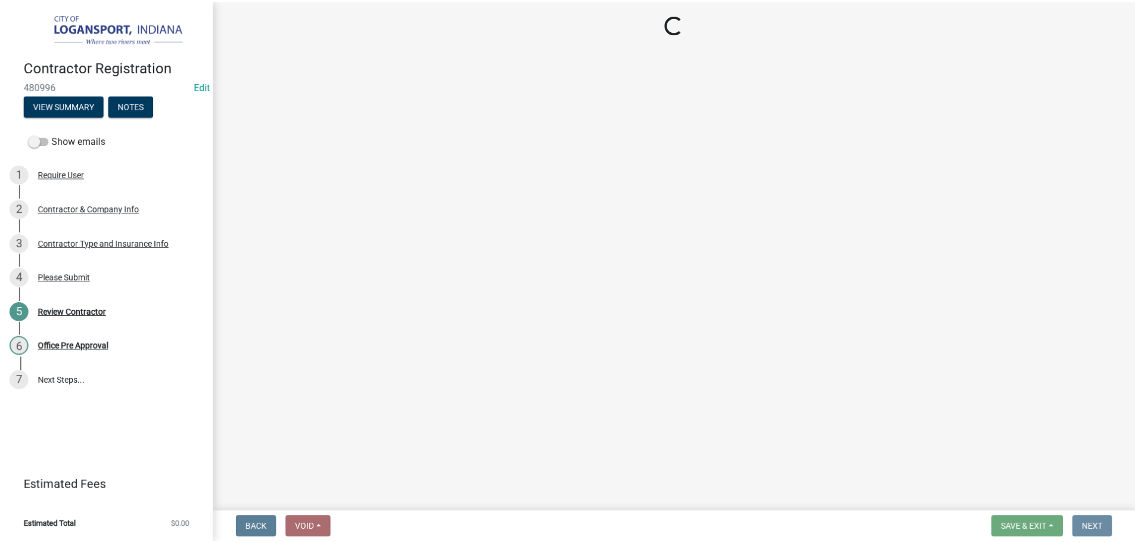
scroll to position [0, 0]
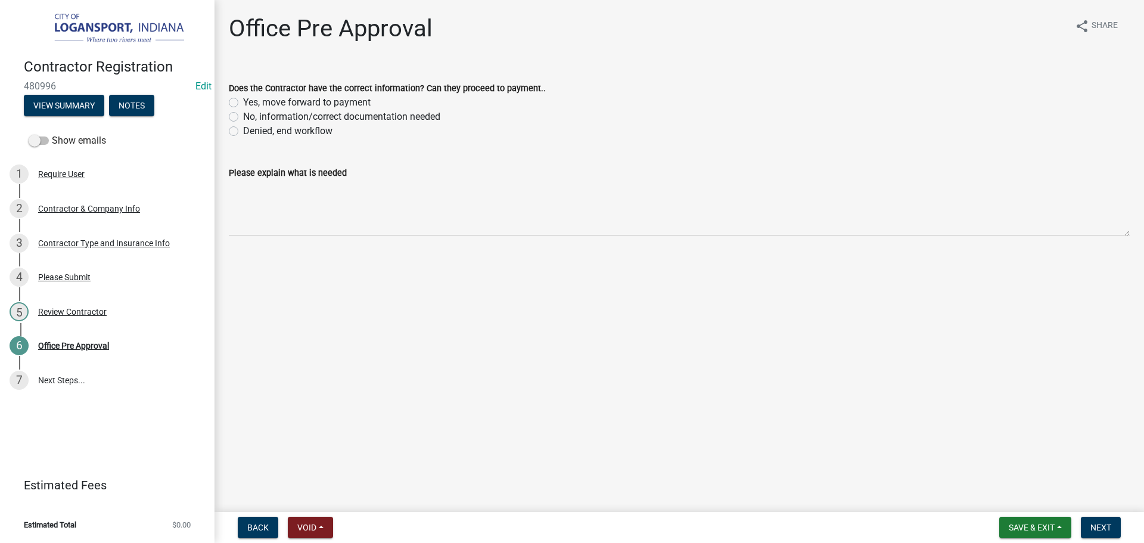
click at [243, 102] on label "Yes, move forward to payment" at bounding box center [306, 102] width 127 height 14
click at [243, 102] on input "Yes, move forward to payment" at bounding box center [247, 99] width 8 height 8
radio input "true"
click at [1104, 528] on span "Next" at bounding box center [1100, 527] width 21 height 10
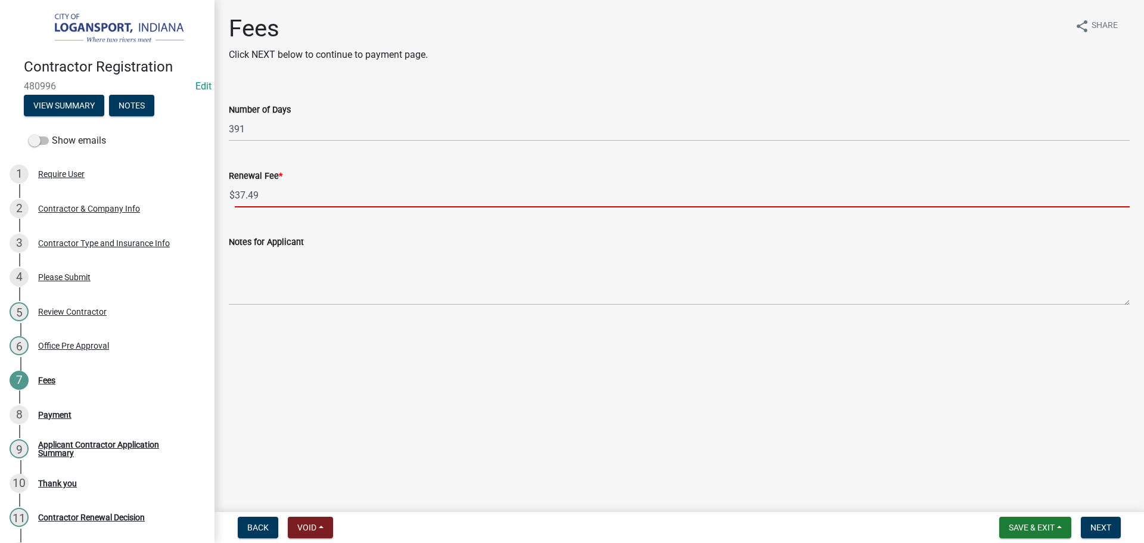
click at [286, 188] on input "37.49" at bounding box center [682, 195] width 895 height 24
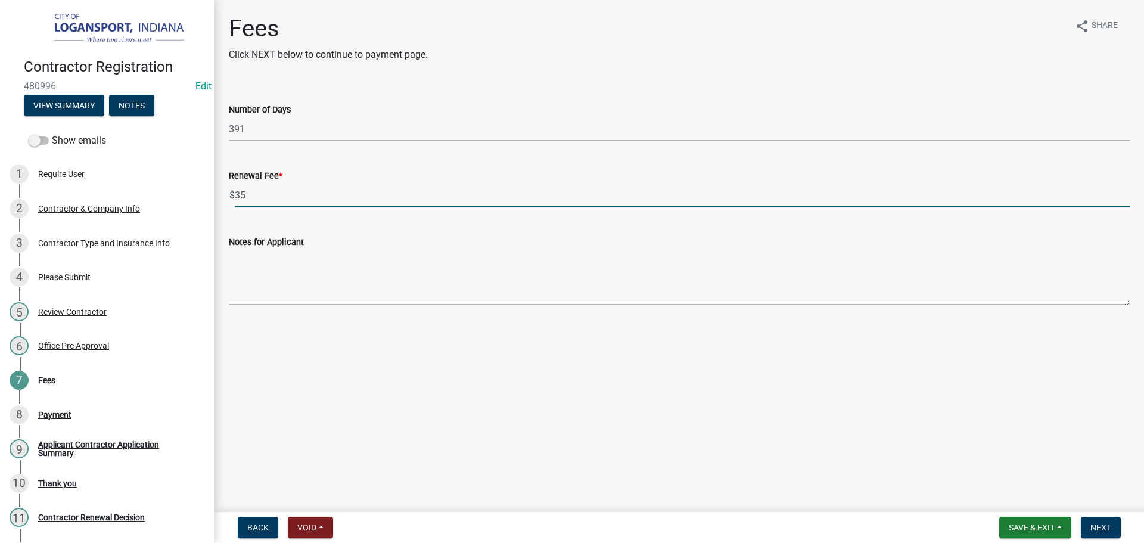
type input "35"
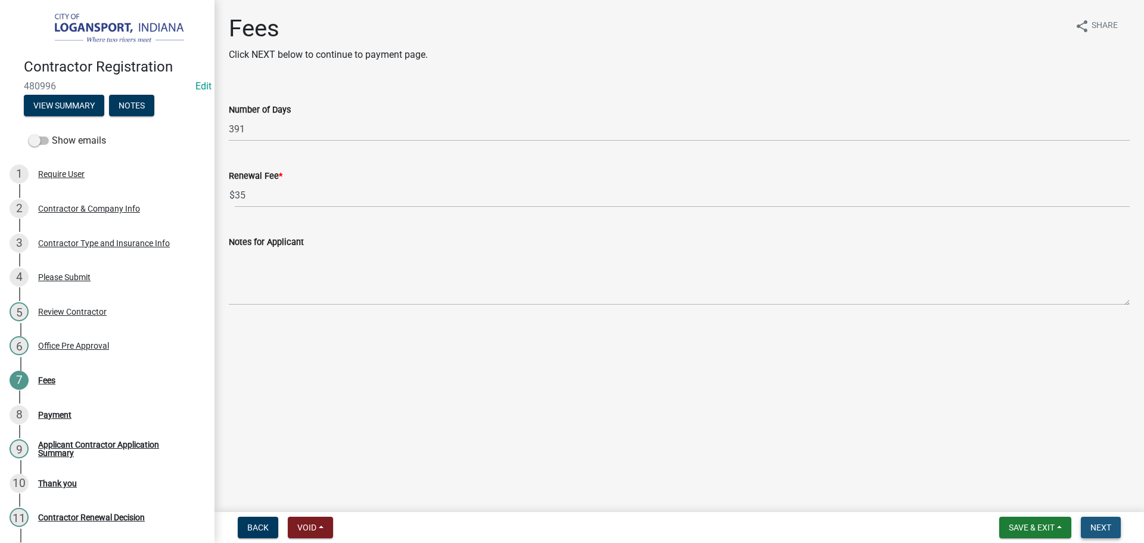
click at [1087, 530] on button "Next" at bounding box center [1101, 527] width 40 height 21
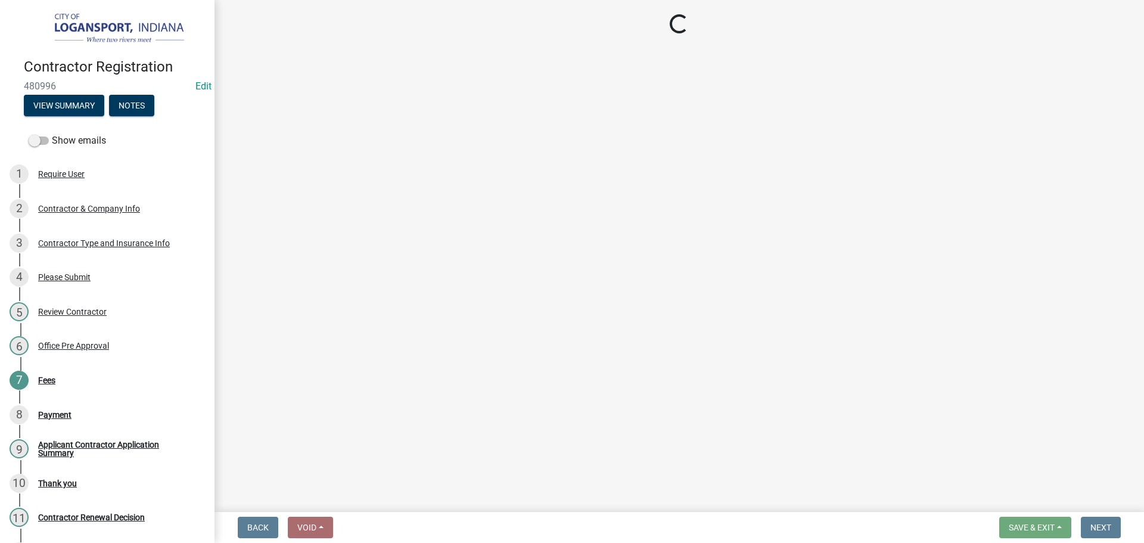
select select "3: 3"
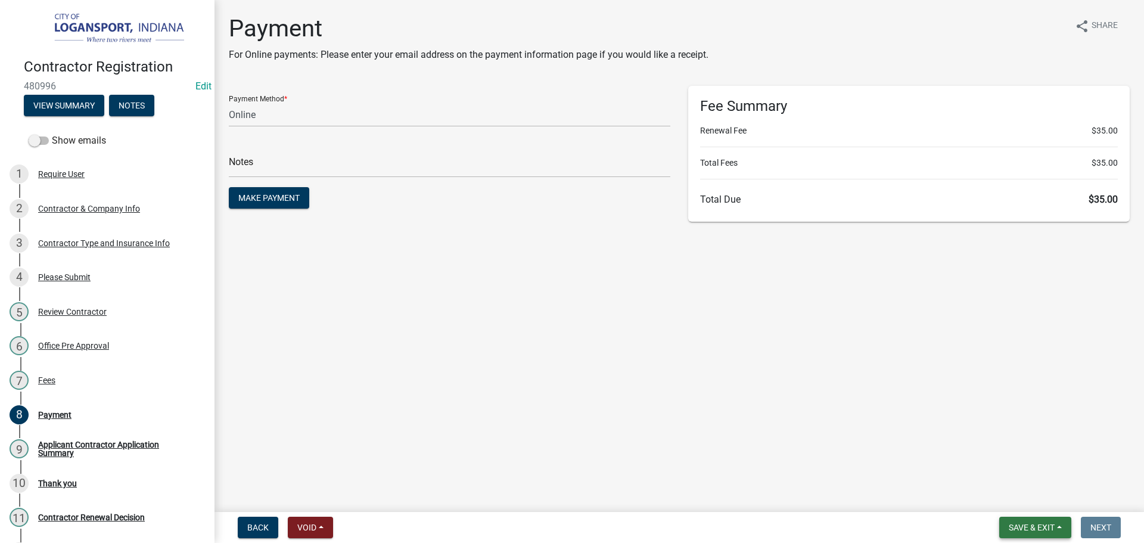
click at [1028, 527] on span "Save & Exit" at bounding box center [1032, 527] width 46 height 10
click at [1034, 487] on button "Save & Exit" at bounding box center [1023, 496] width 95 height 29
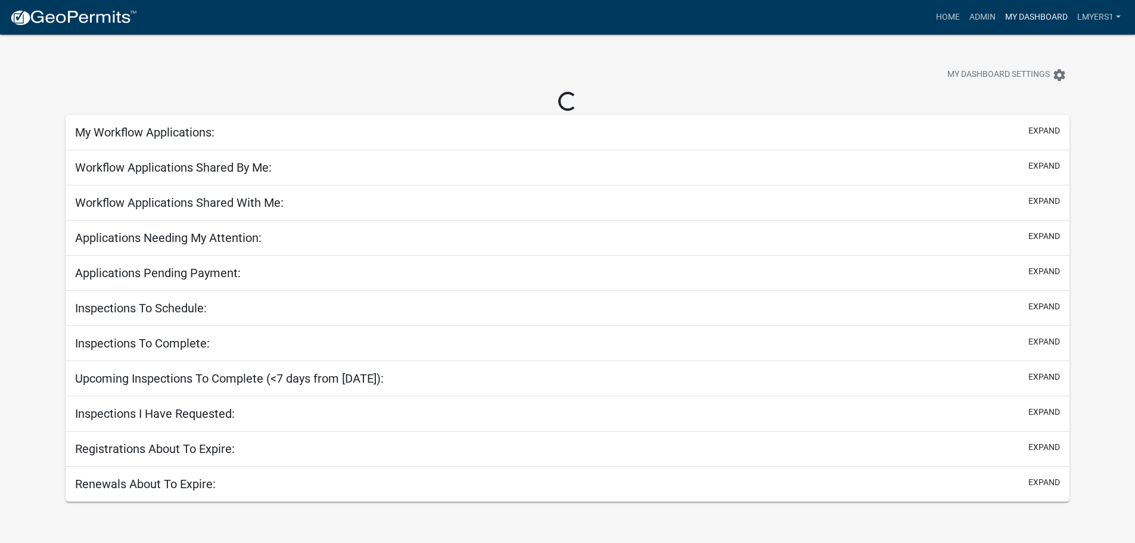
click at [1049, 21] on link "My Dashboard" at bounding box center [1036, 17] width 72 height 23
select select "2: 50"
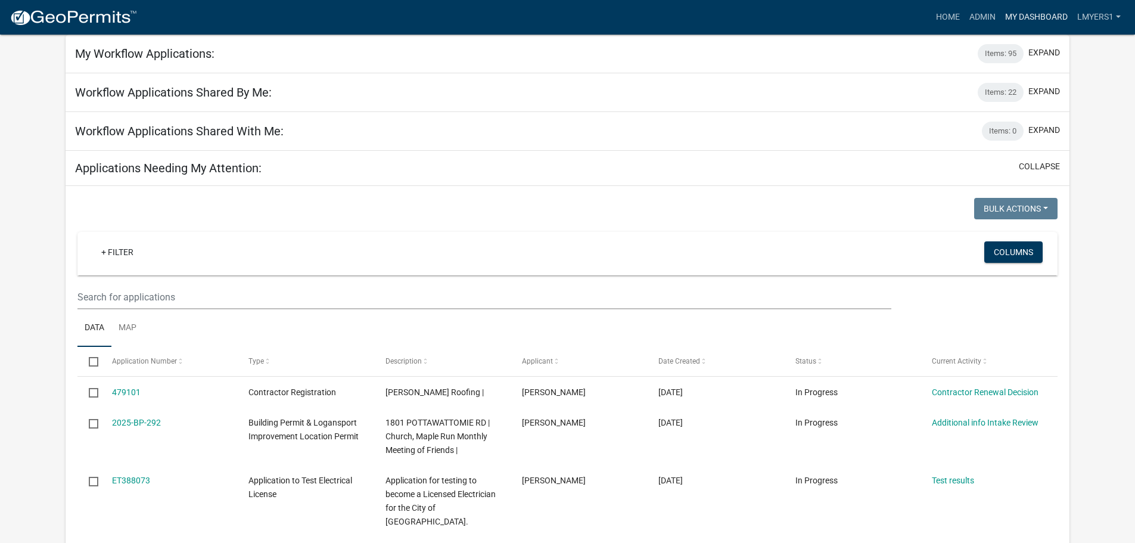
scroll to position [119, 0]
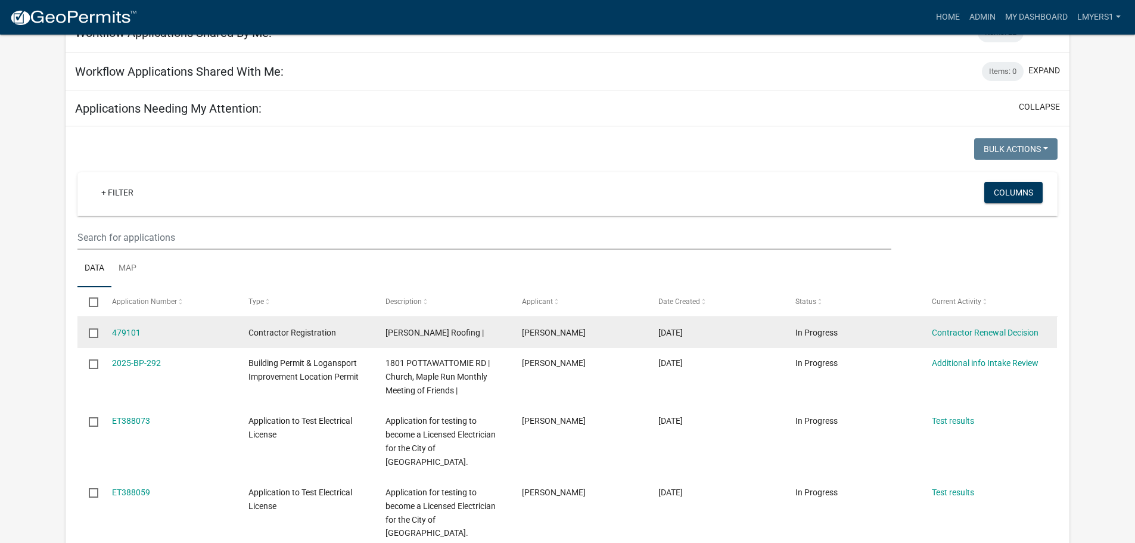
click at [954, 338] on div "Contractor Renewal Decision" at bounding box center [989, 333] width 114 height 14
click at [962, 328] on link "Contractor Renewal Decision" at bounding box center [985, 333] width 107 height 10
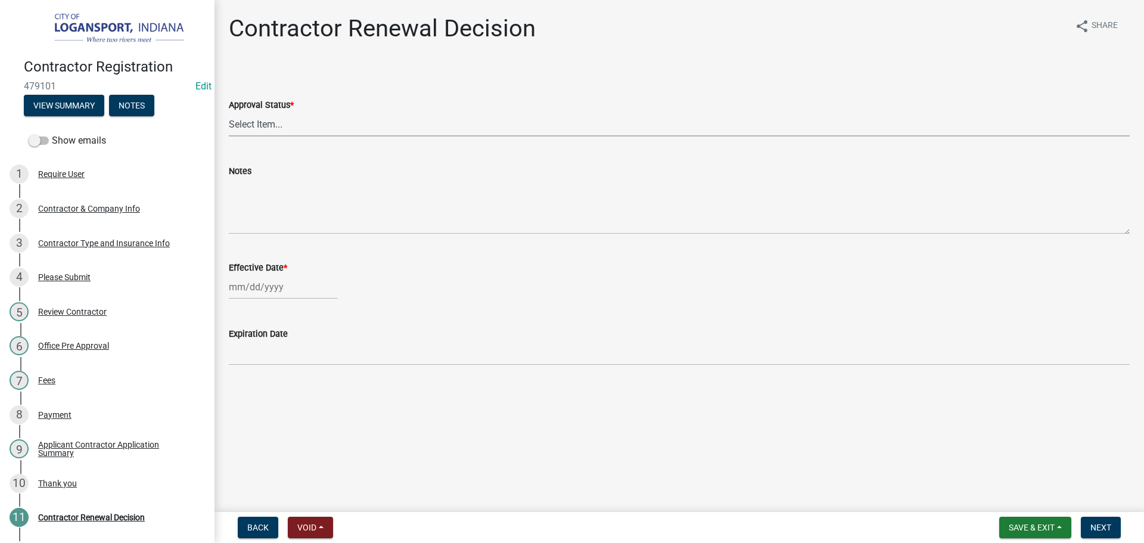
click at [328, 119] on select "Select Item... Approved Denied" at bounding box center [679, 124] width 901 height 24
click at [229, 112] on select "Select Item... Approved Denied" at bounding box center [679, 124] width 901 height 24
select select "30db8998-795d-4bbe-8e49-f1ade8865815"
click at [286, 293] on div at bounding box center [283, 287] width 109 height 24
select select "9"
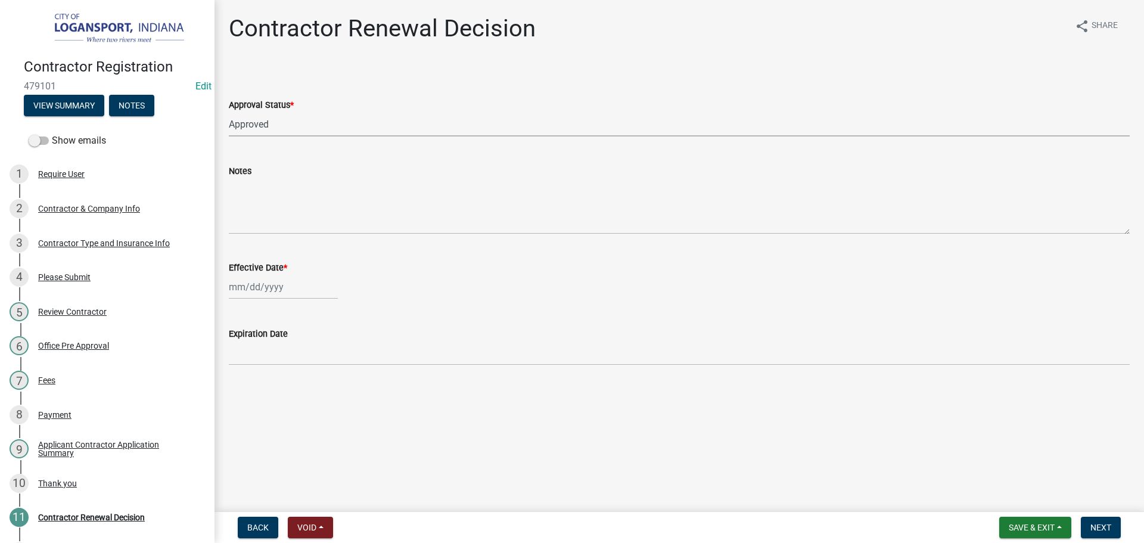
select select "2025"
click at [237, 406] on div "22" at bounding box center [240, 407] width 19 height 19
type input "[DATE]"
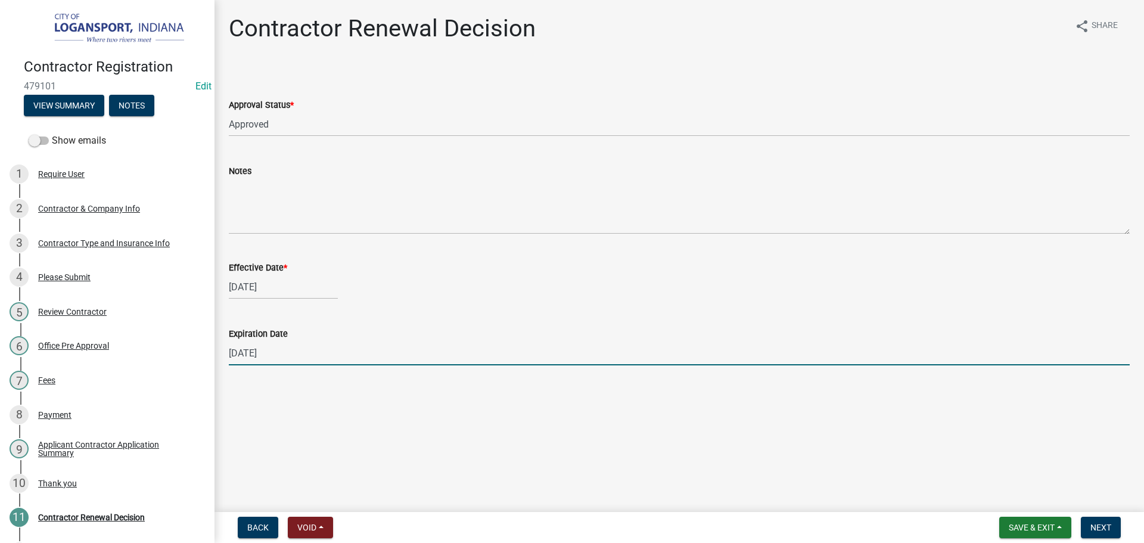
click at [254, 356] on input "12/31/2025" at bounding box center [679, 353] width 901 height 24
type input "01/01/2026"
click at [1107, 535] on button "Next" at bounding box center [1101, 527] width 40 height 21
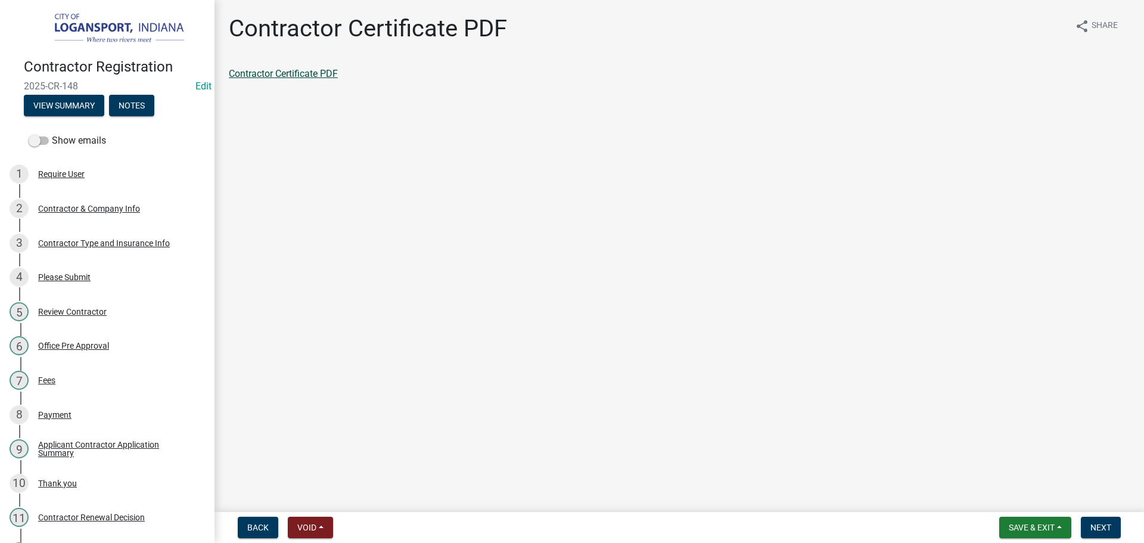
click at [271, 73] on link "Contractor Certificate PDF" at bounding box center [283, 73] width 109 height 11
click at [1100, 528] on span "Next" at bounding box center [1100, 527] width 21 height 10
click at [360, 70] on link "Contractor Application Summary" at bounding box center [298, 73] width 138 height 11
click at [1105, 528] on span "Next" at bounding box center [1100, 527] width 21 height 10
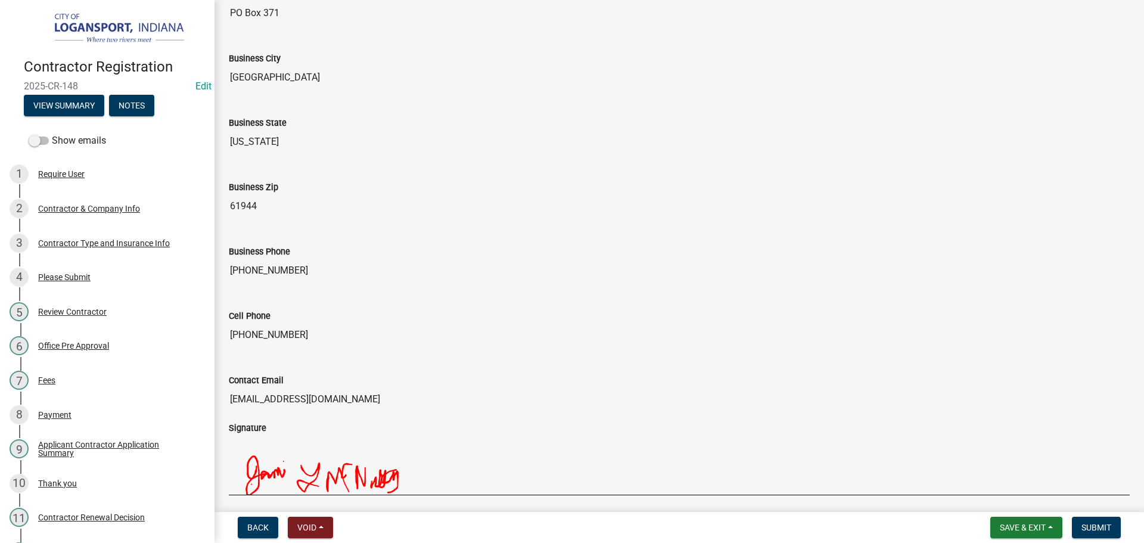
scroll to position [984, 0]
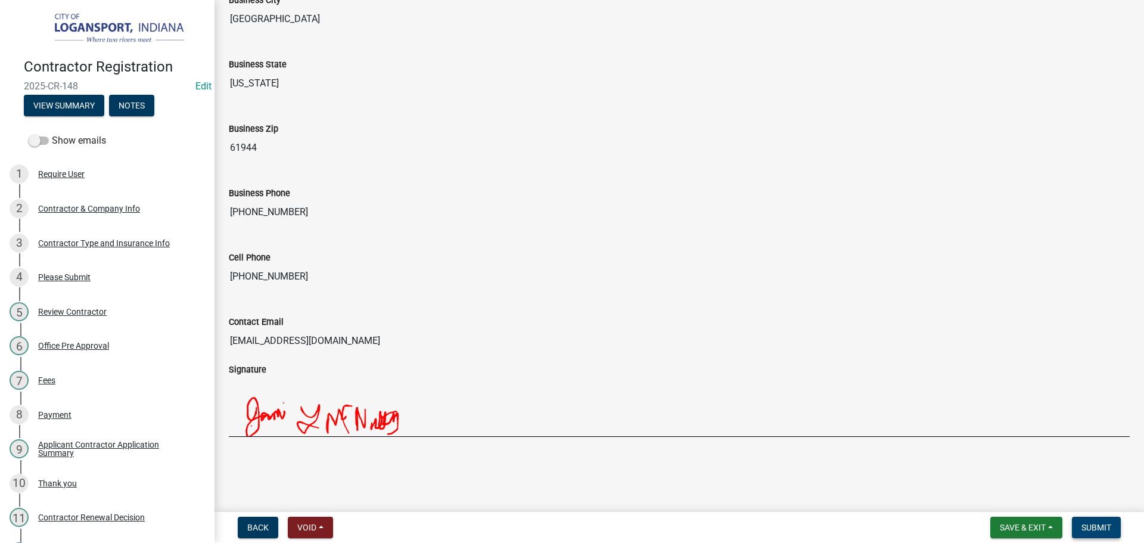
click at [1082, 519] on button "Submit" at bounding box center [1096, 527] width 49 height 21
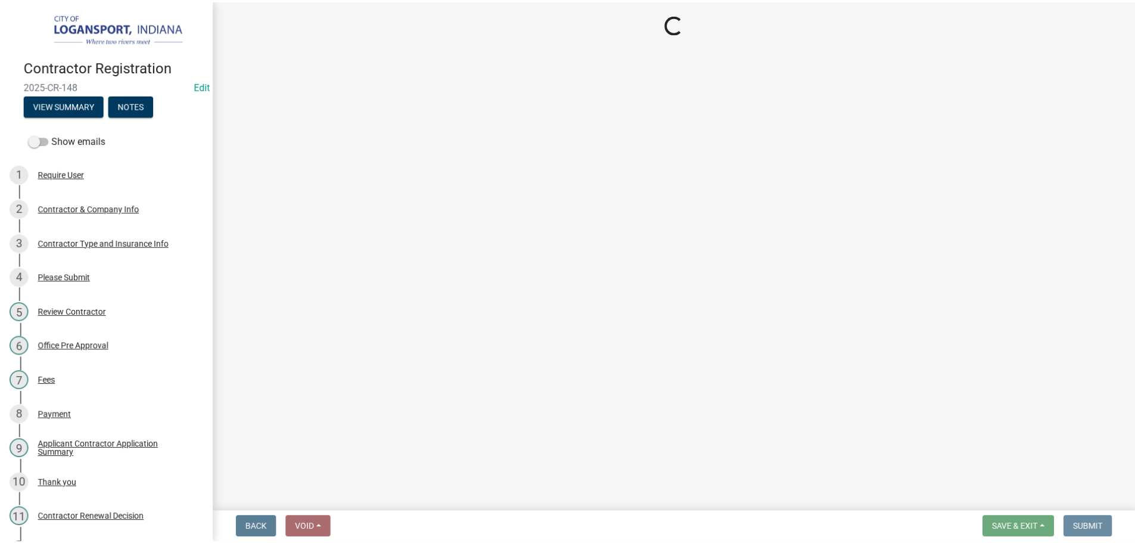
scroll to position [0, 0]
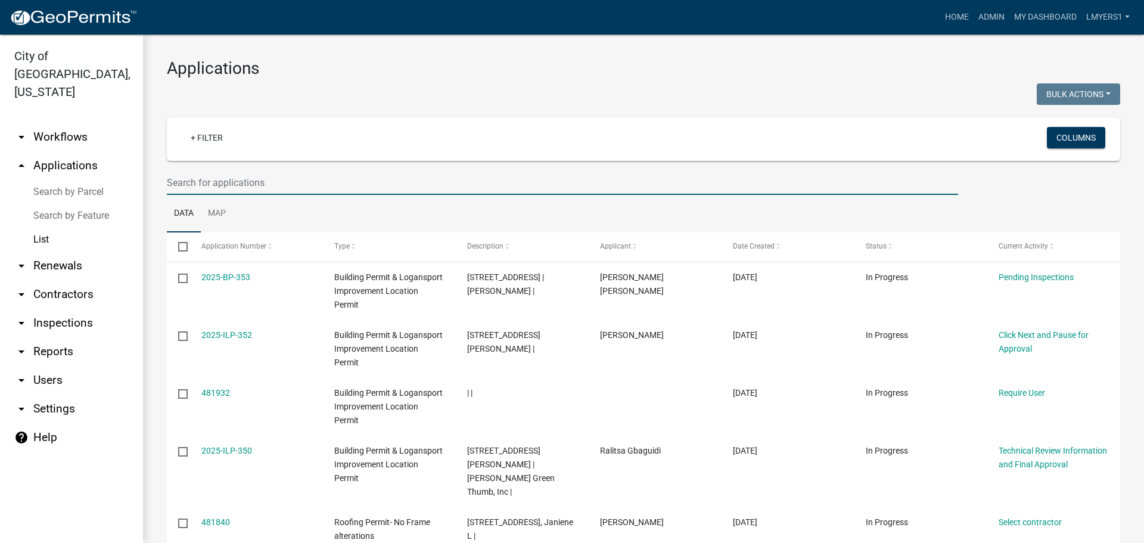
select select "3: 100"
click at [197, 178] on input "text" at bounding box center [562, 182] width 791 height 24
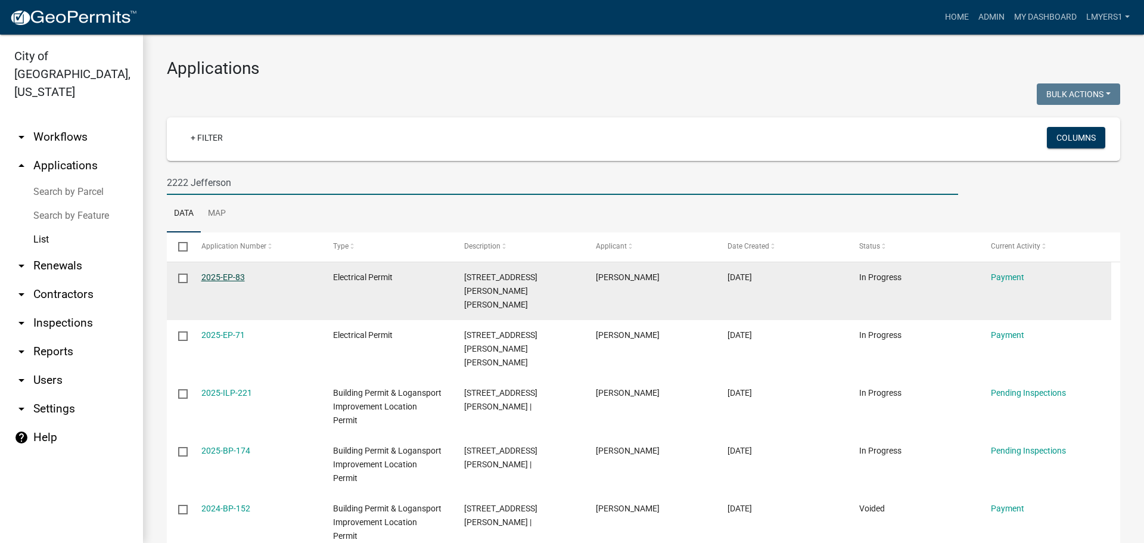
type input "2222 Jefferson"
click at [235, 278] on link "2025-EP-83" at bounding box center [222, 277] width 43 height 10
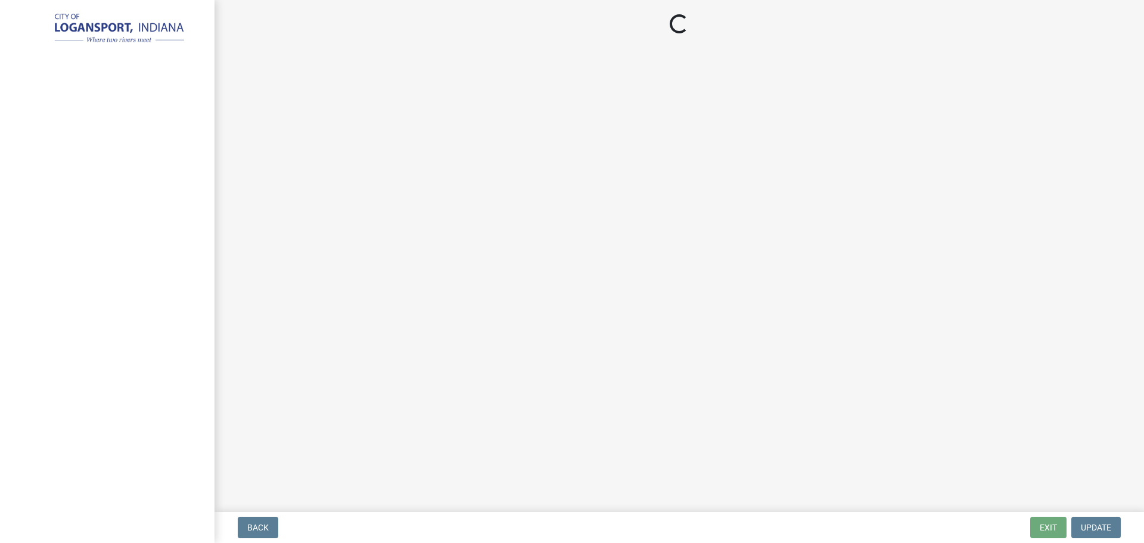
select select "3: 3"
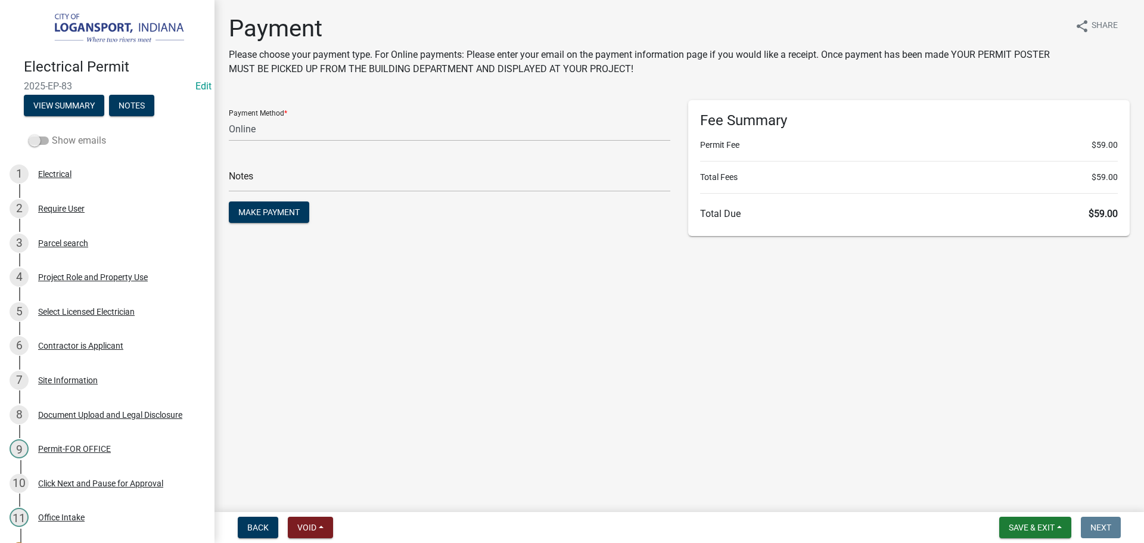
click at [36, 136] on span at bounding box center [39, 140] width 20 height 8
click at [52, 133] on input "Show emails" at bounding box center [52, 133] width 0 height 0
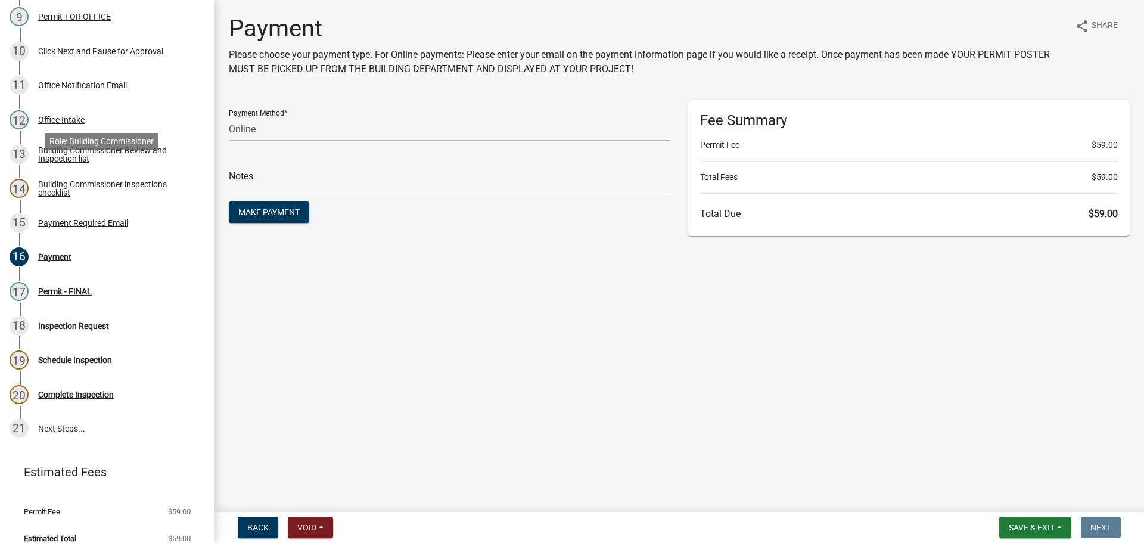
scroll to position [444, 0]
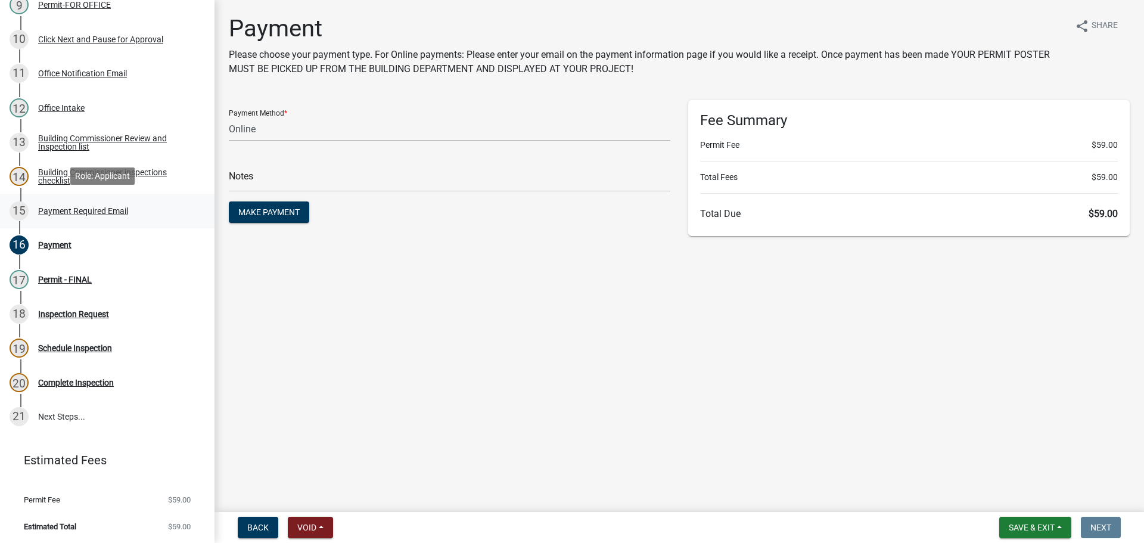
click at [77, 216] on div "15 Payment Required Email" at bounding box center [103, 210] width 186 height 19
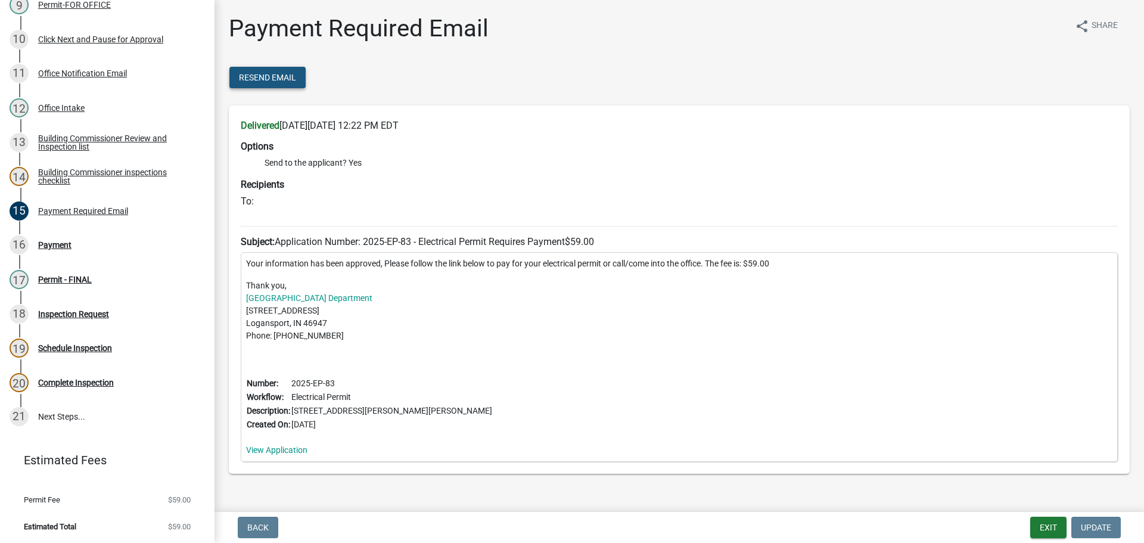
click at [241, 75] on span "Resend Email" at bounding box center [267, 78] width 57 height 10
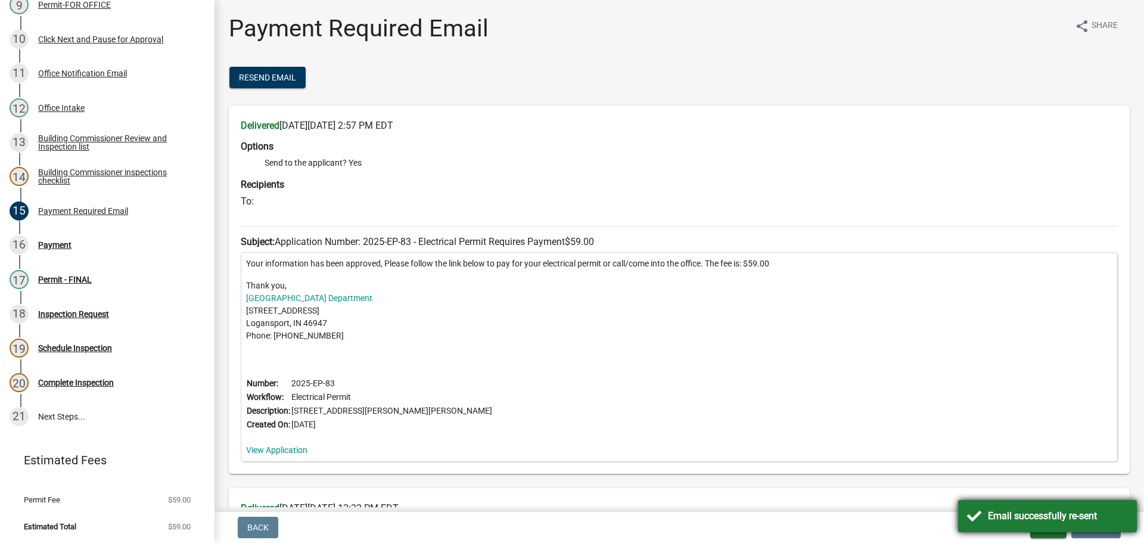
click at [984, 527] on div "Email successfully re-sent" at bounding box center [1047, 516] width 179 height 32
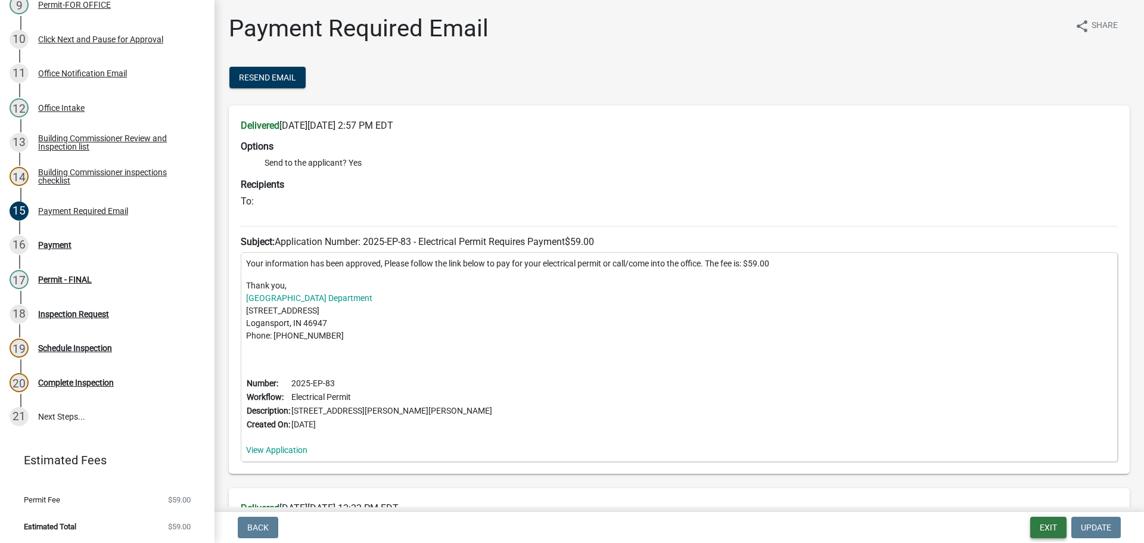
click at [1043, 523] on button "Exit" at bounding box center [1048, 527] width 36 height 21
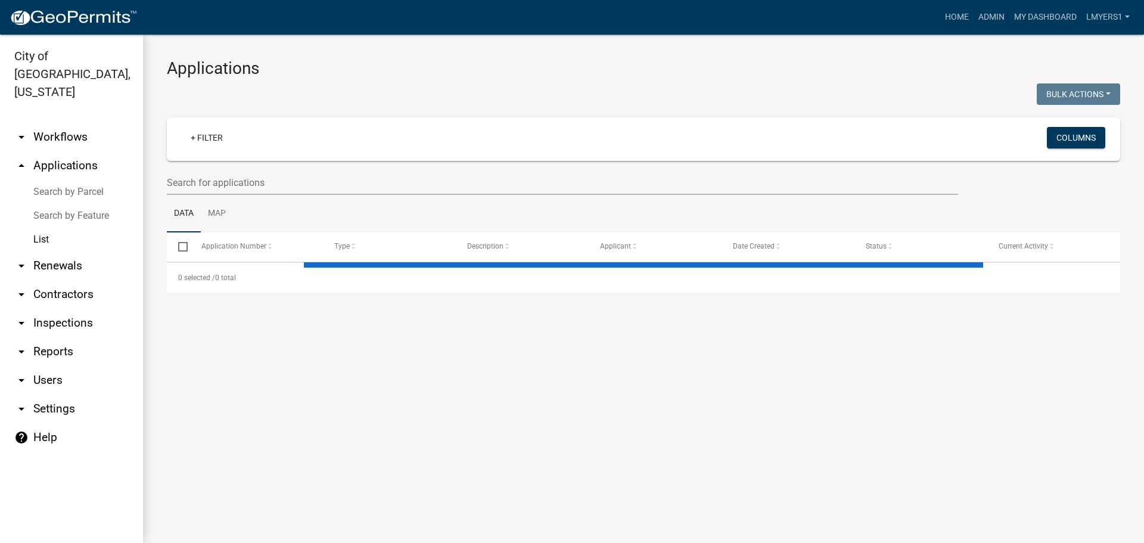
select select "3: 100"
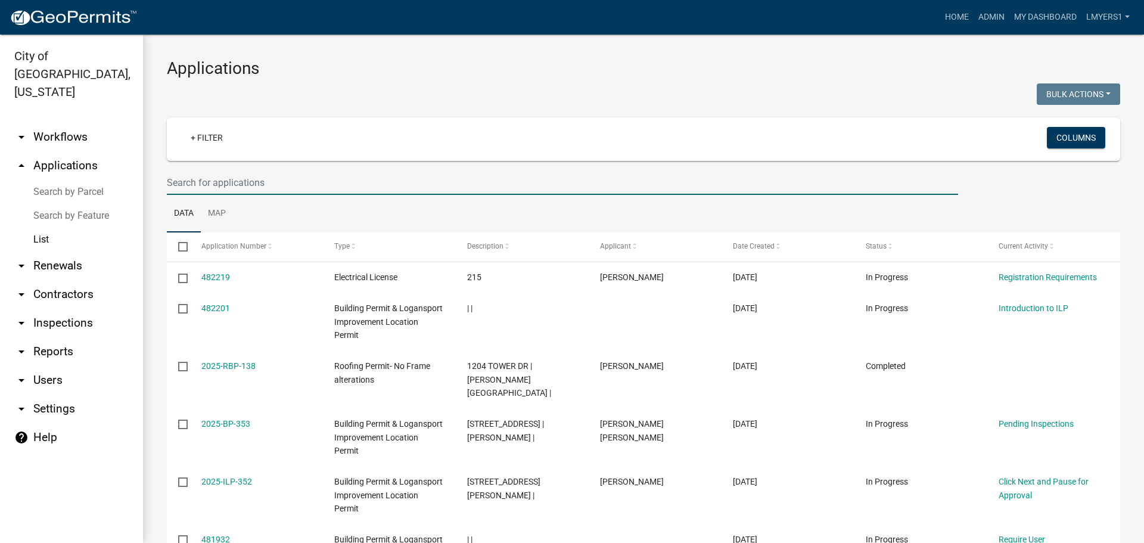
click at [203, 176] on input "text" at bounding box center [562, 182] width 791 height 24
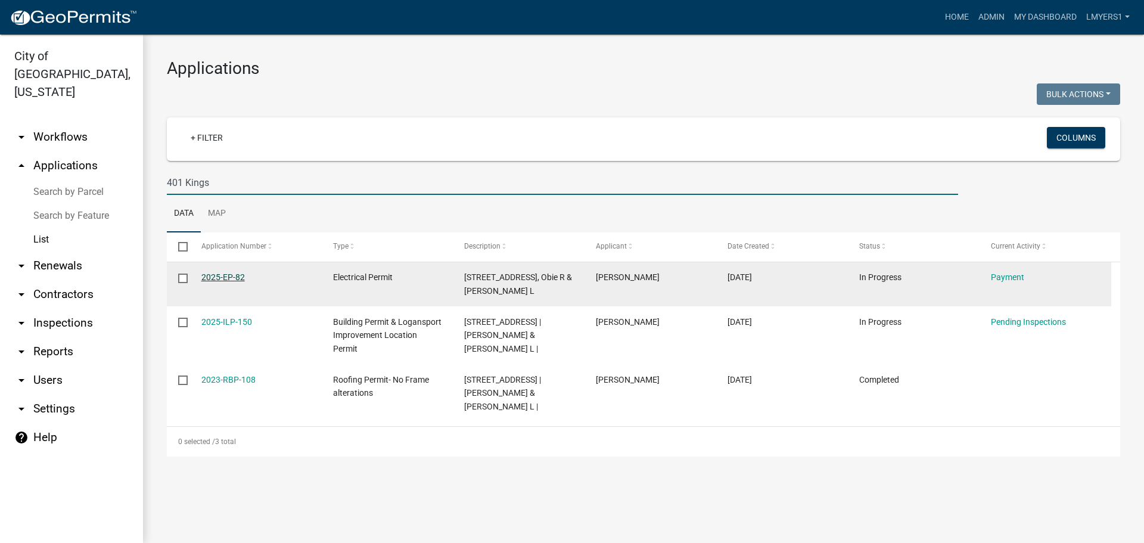
type input "401 Kings"
click at [228, 281] on link "2025-EP-82" at bounding box center [222, 277] width 43 height 10
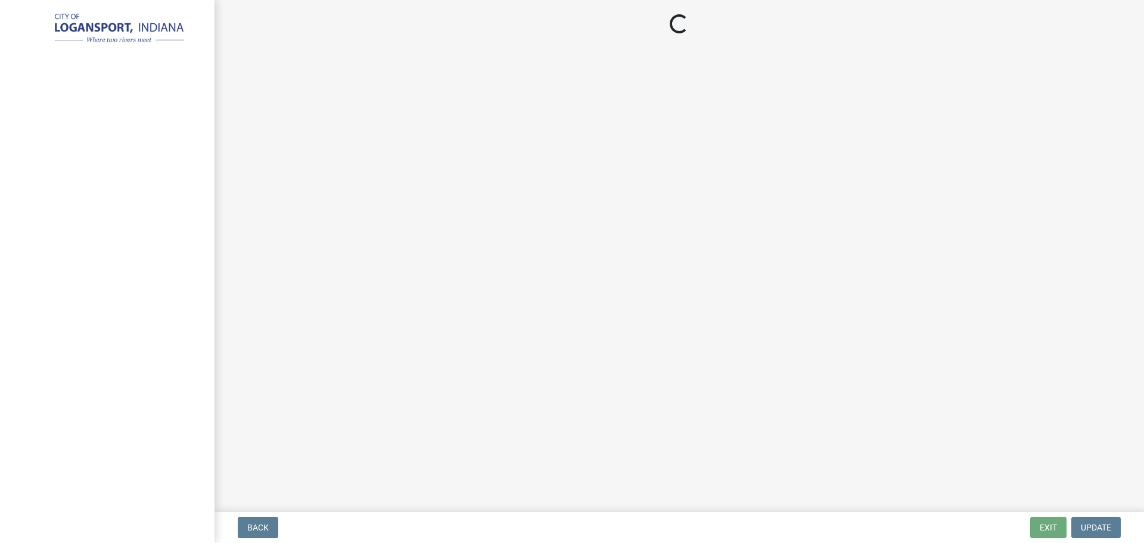
select select "3: 3"
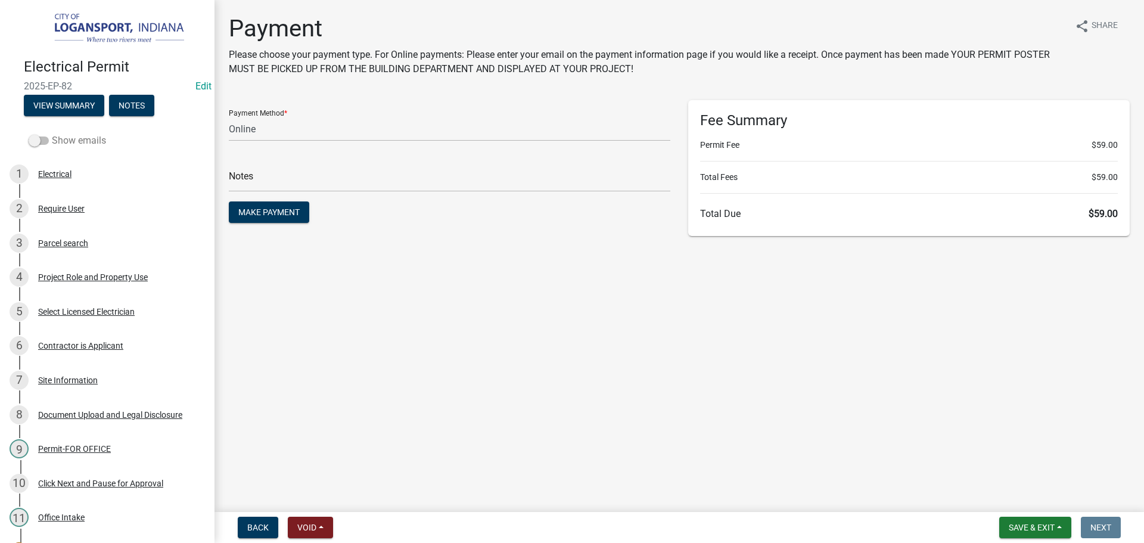
click at [34, 137] on span at bounding box center [39, 140] width 20 height 8
click at [52, 133] on input "Show emails" at bounding box center [52, 133] width 0 height 0
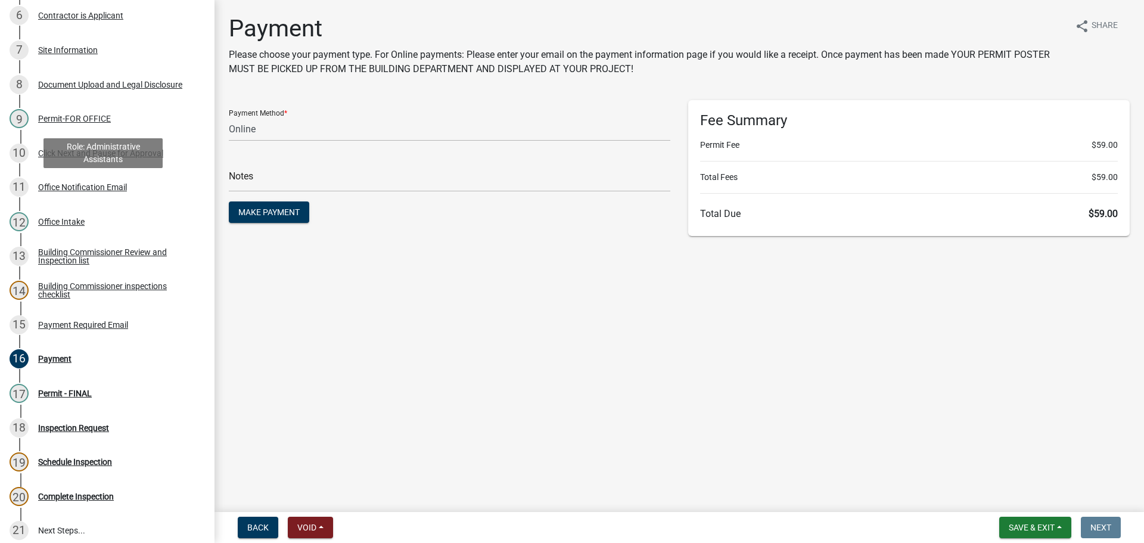
scroll to position [357, 0]
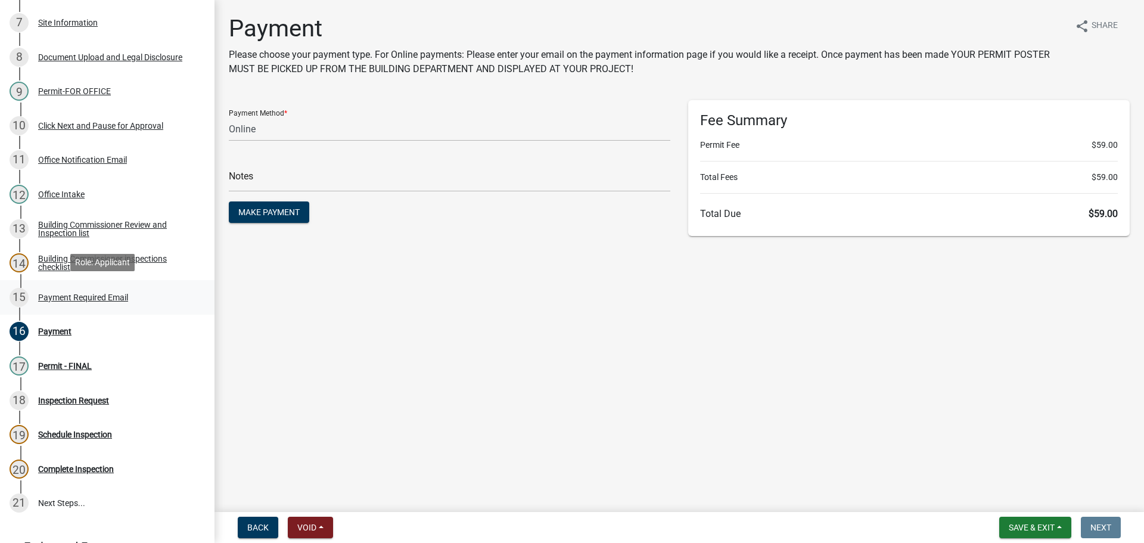
click at [52, 297] on div "Payment Required Email" at bounding box center [83, 297] width 90 height 8
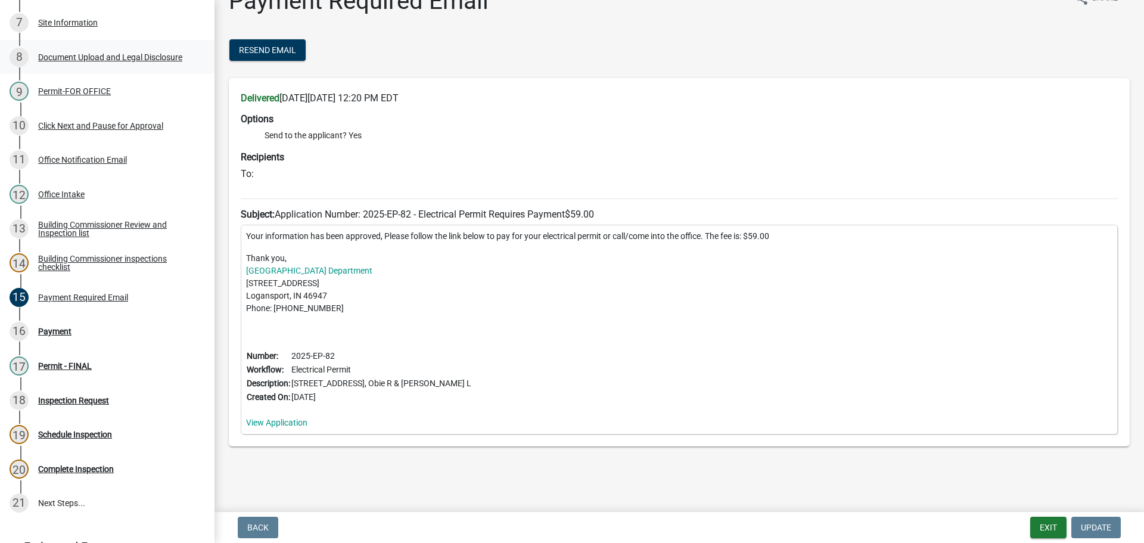
scroll to position [0, 0]
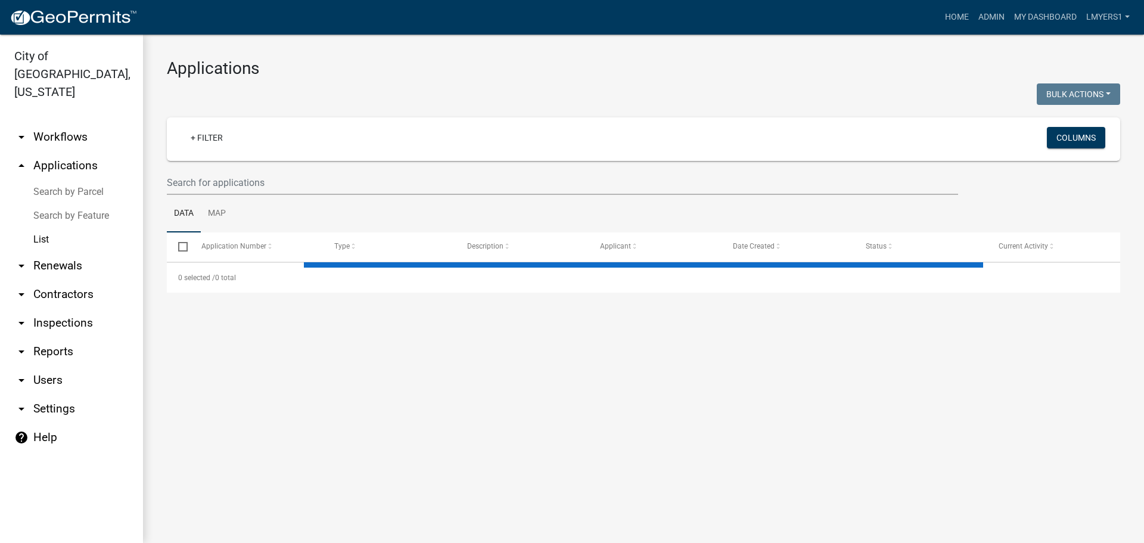
select select "3: 100"
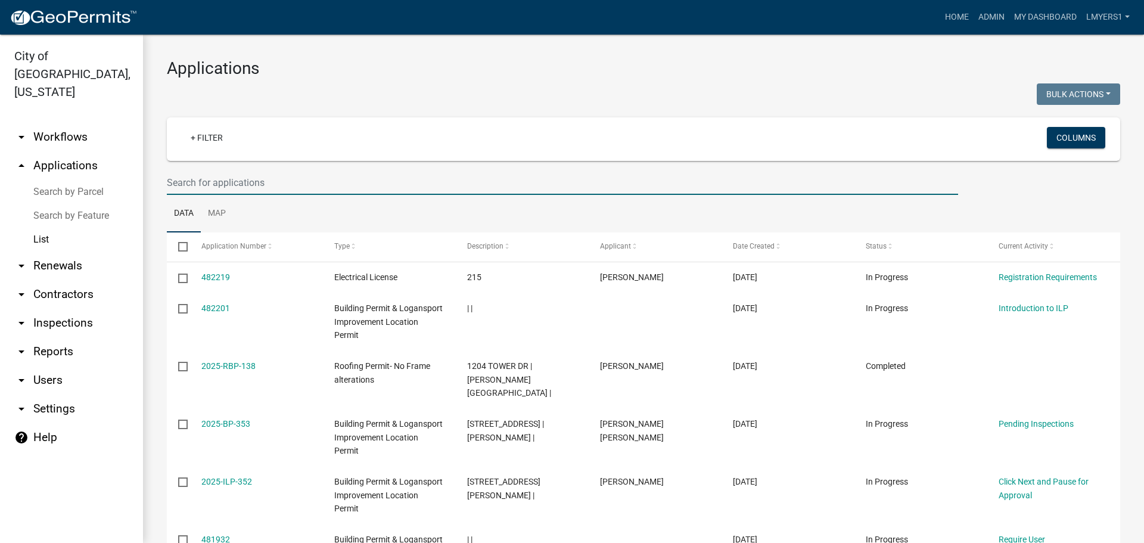
click at [225, 182] on input "text" at bounding box center [562, 182] width 791 height 24
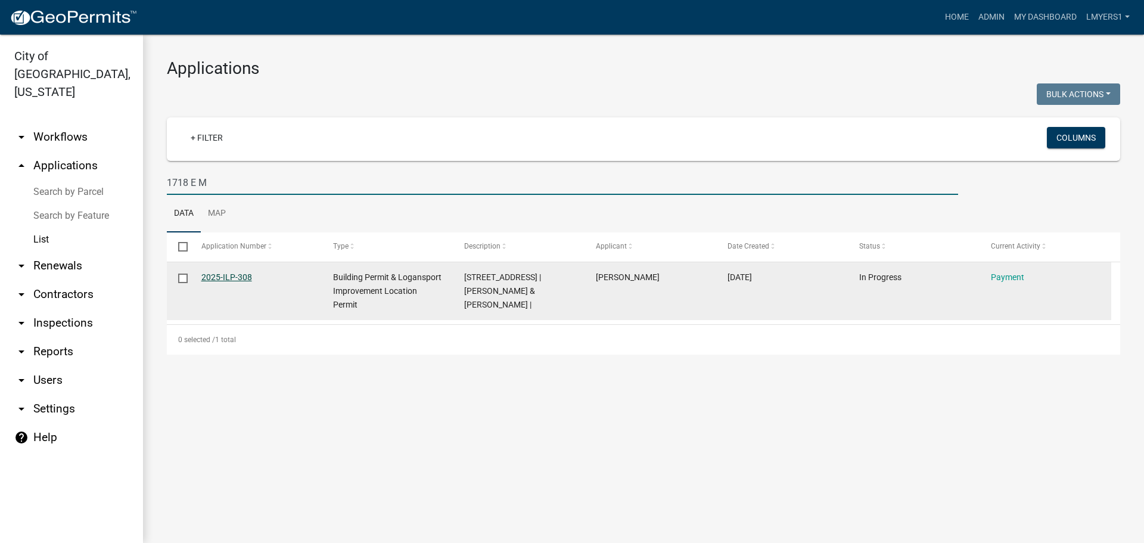
type input "1718 E M"
click at [235, 278] on link "2025-ILP-308" at bounding box center [226, 277] width 51 height 10
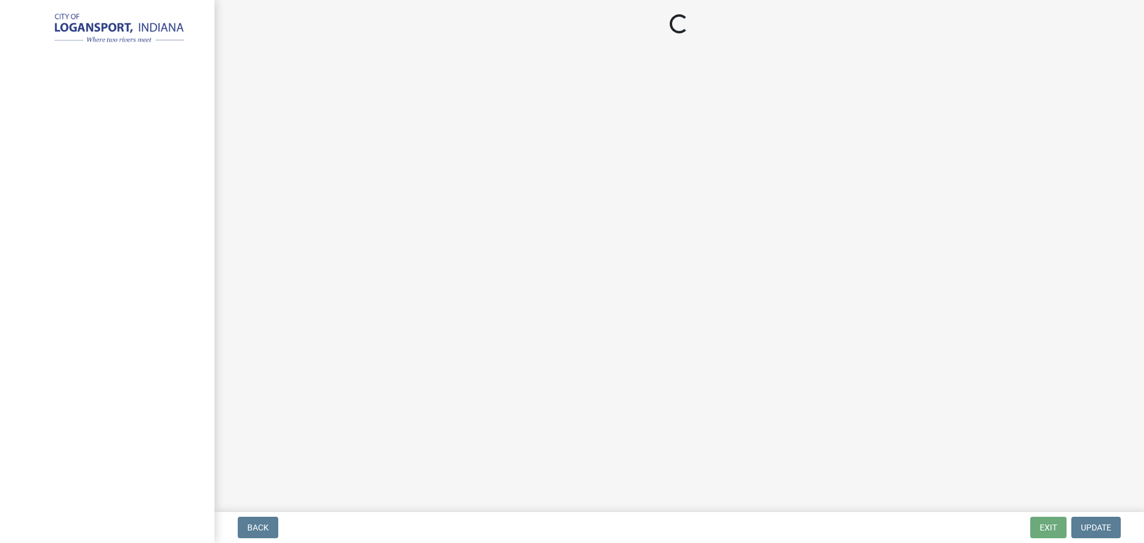
select select "3: 3"
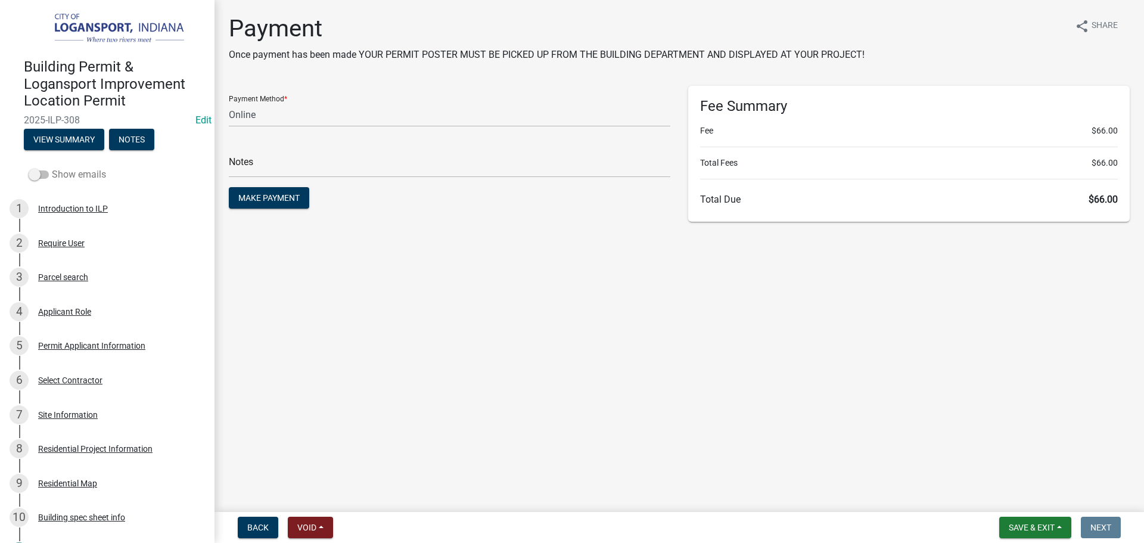
click at [34, 172] on span at bounding box center [39, 174] width 20 height 8
click at [52, 167] on input "Show emails" at bounding box center [52, 167] width 0 height 0
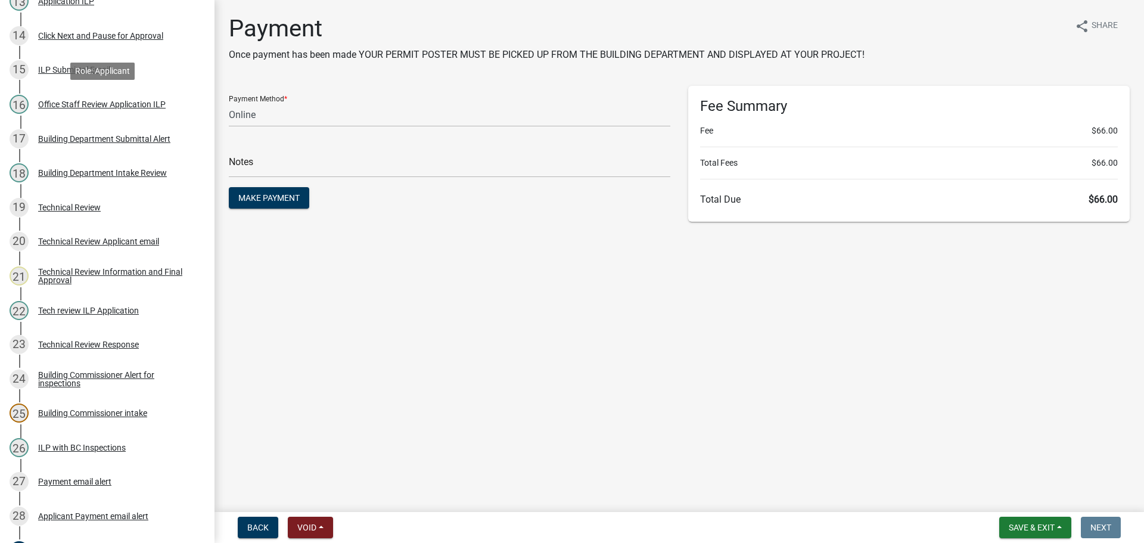
scroll to position [655, 0]
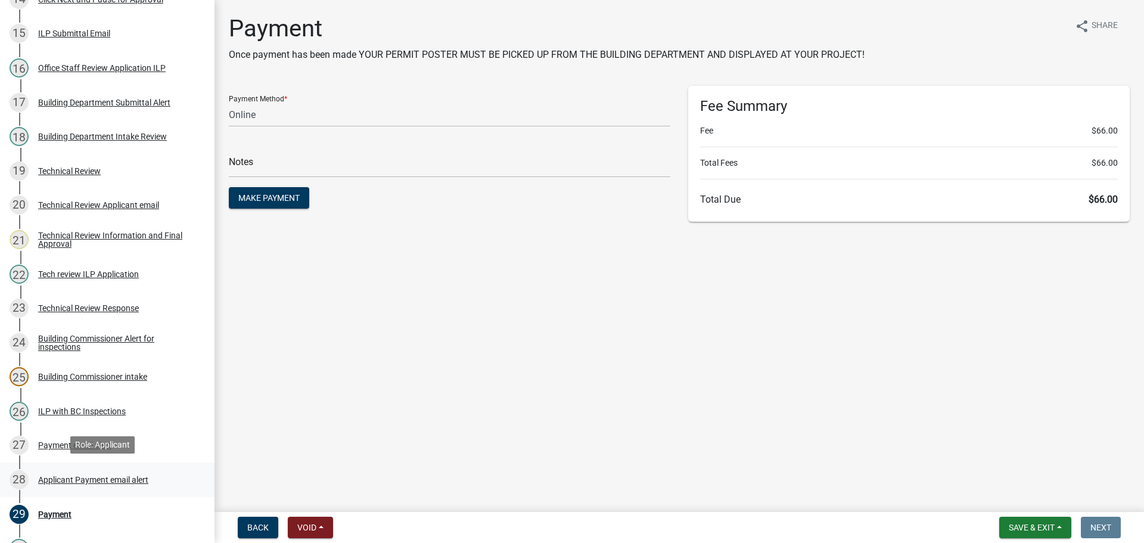
drag, startPoint x: 65, startPoint y: 471, endPoint x: 71, endPoint y: 466, distance: 8.1
click at [66, 471] on div "28 Applicant Payment email alert" at bounding box center [103, 479] width 186 height 19
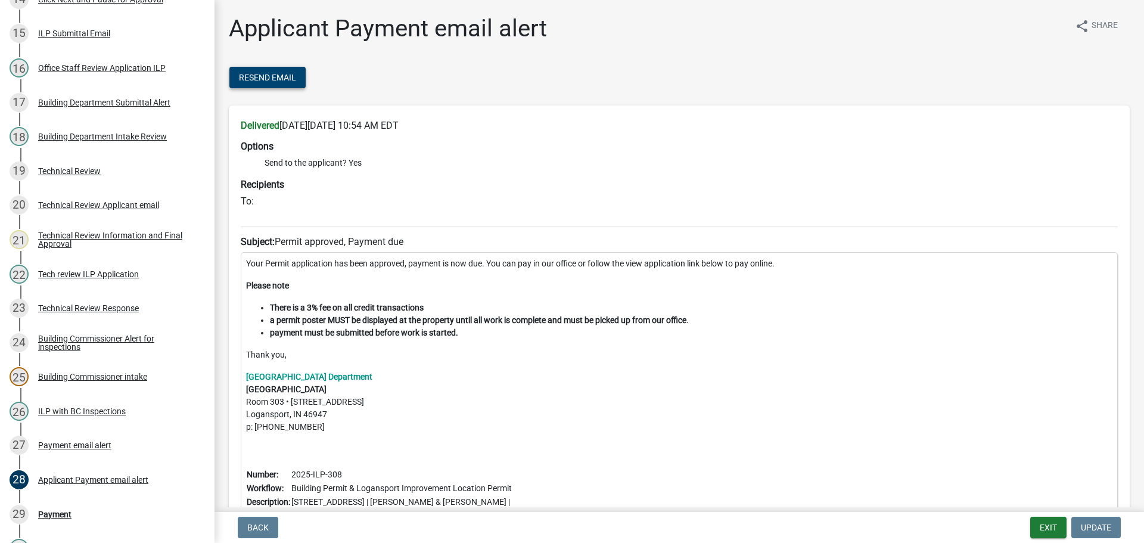
click at [286, 80] on span "Resend Email" at bounding box center [267, 78] width 57 height 10
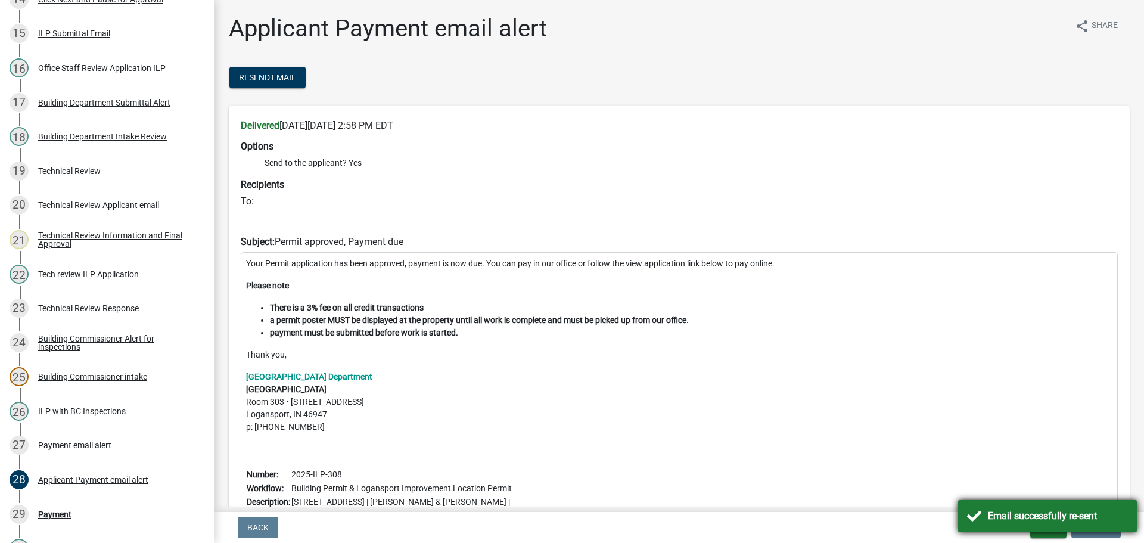
drag, startPoint x: 1001, startPoint y: 509, endPoint x: 1024, endPoint y: 510, distance: 22.6
click at [1001, 510] on div "Email successfully re-sent" at bounding box center [1058, 516] width 140 height 14
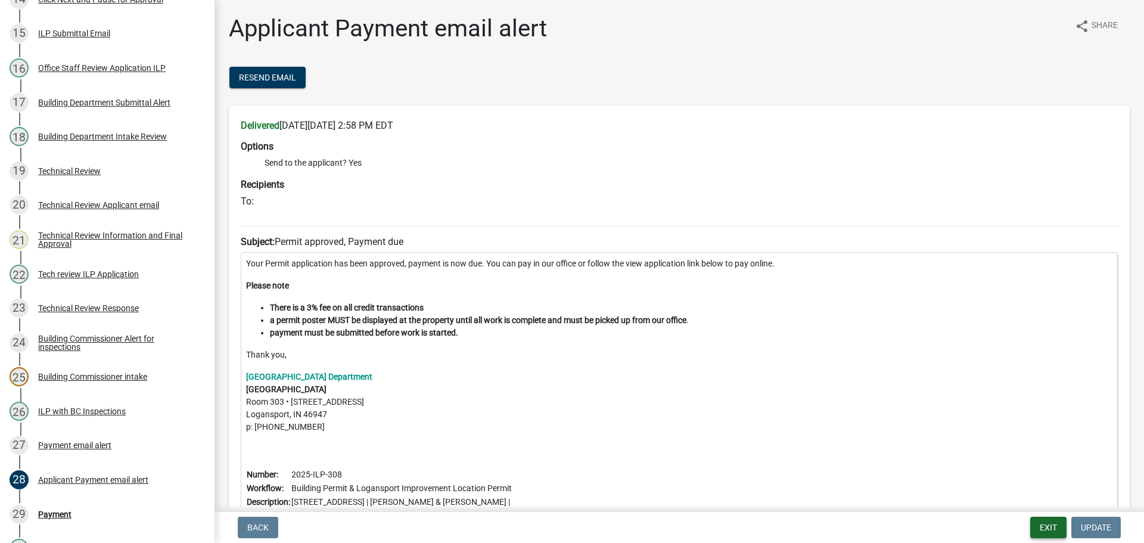
click at [1050, 527] on button "Exit" at bounding box center [1048, 527] width 36 height 21
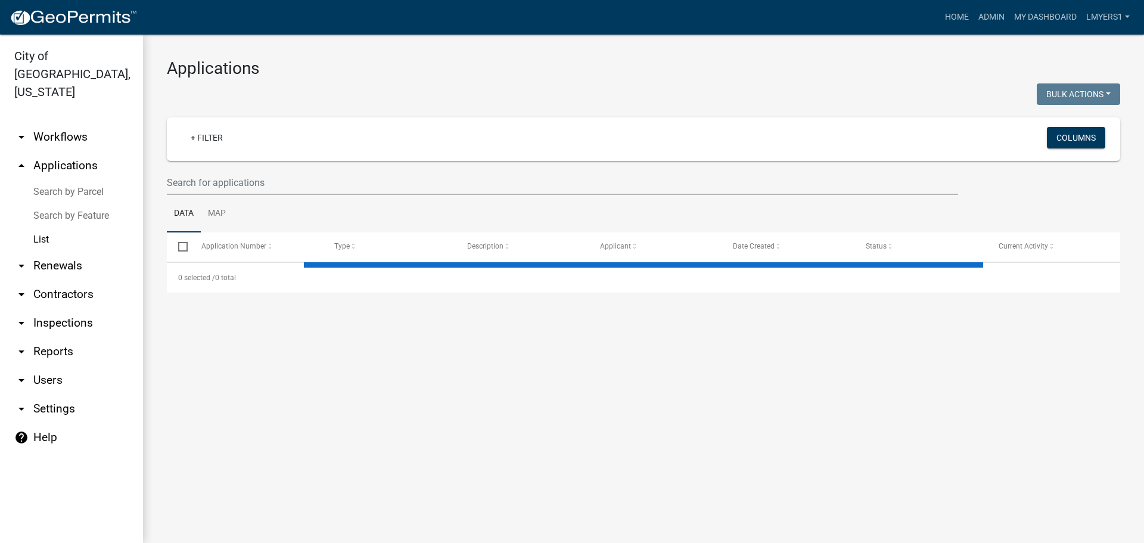
select select "3: 100"
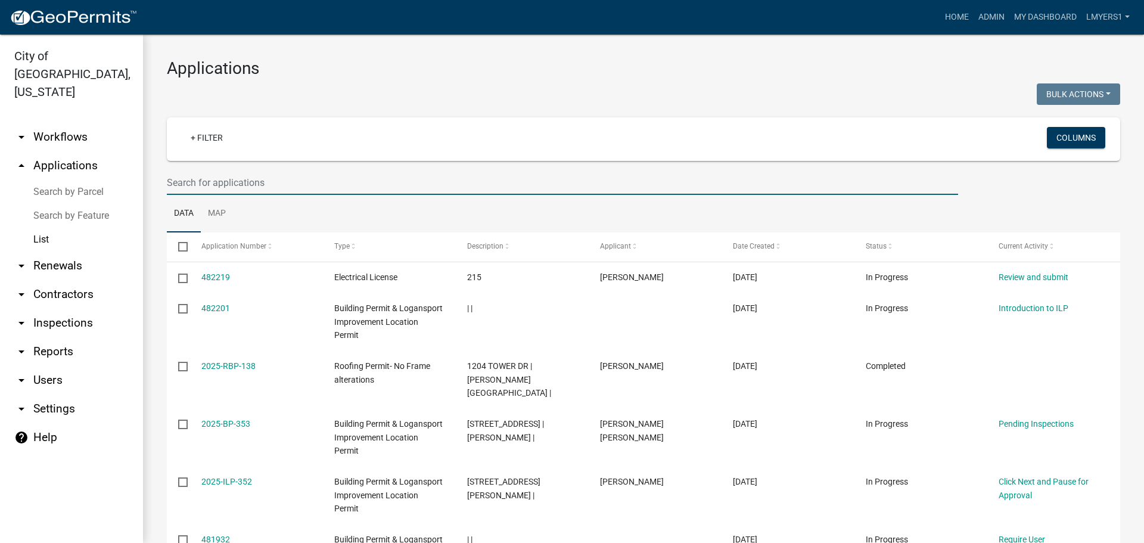
click at [175, 182] on input "text" at bounding box center [562, 182] width 791 height 24
click at [353, 170] on input "text" at bounding box center [562, 182] width 791 height 24
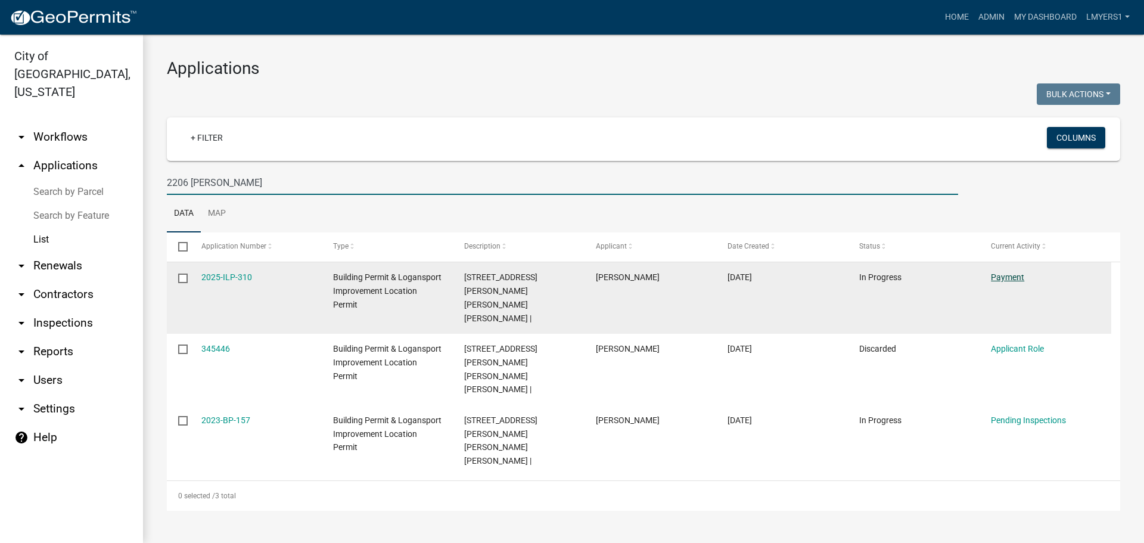
type input "2206 [PERSON_NAME]"
click at [1006, 275] on link "Payment" at bounding box center [1007, 277] width 33 height 10
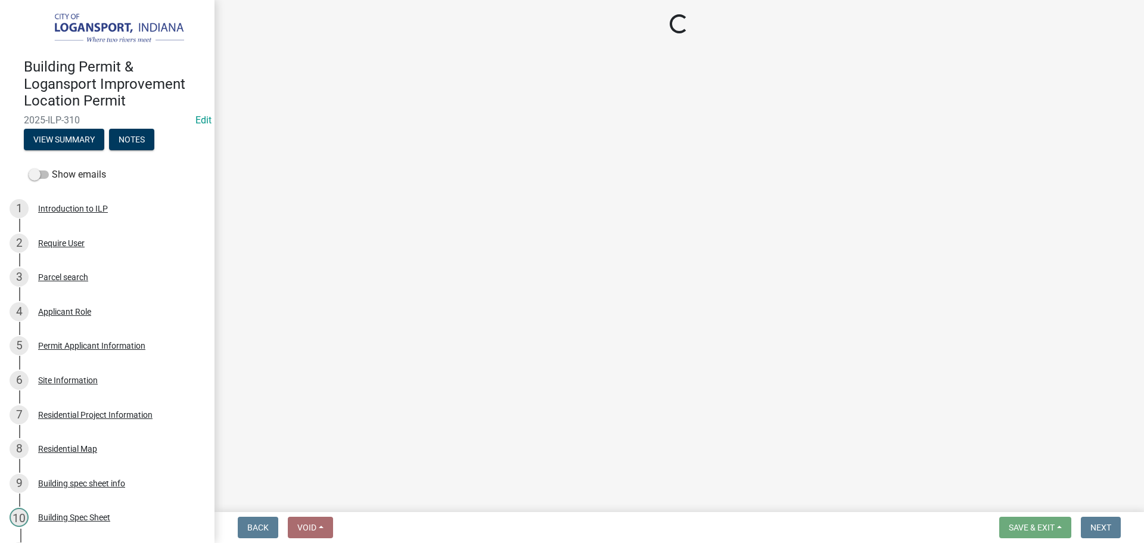
select select "3: 3"
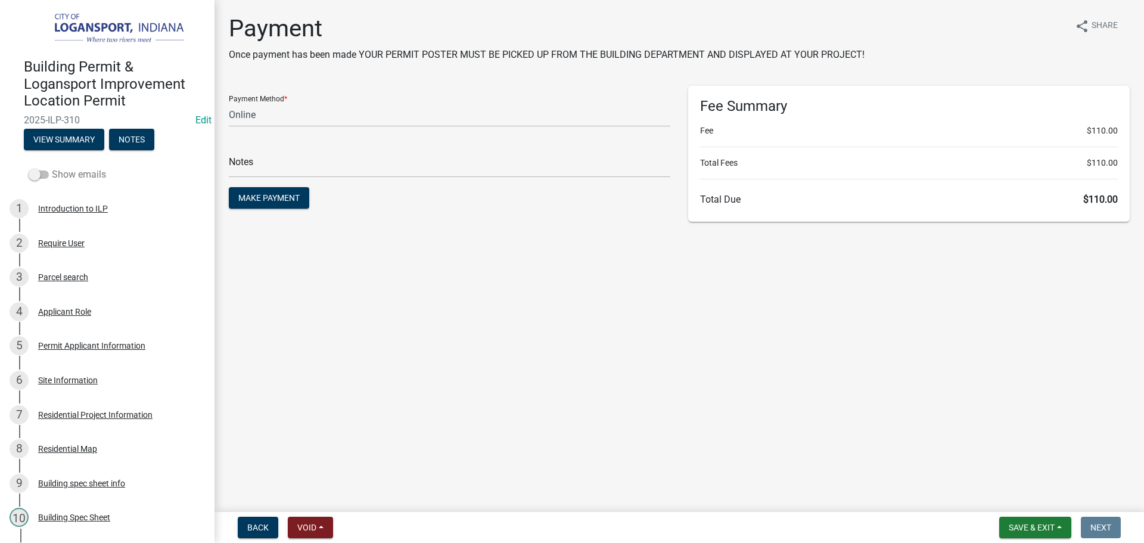
click at [38, 176] on span at bounding box center [39, 174] width 20 height 8
click at [52, 167] on input "Show emails" at bounding box center [52, 167] width 0 height 0
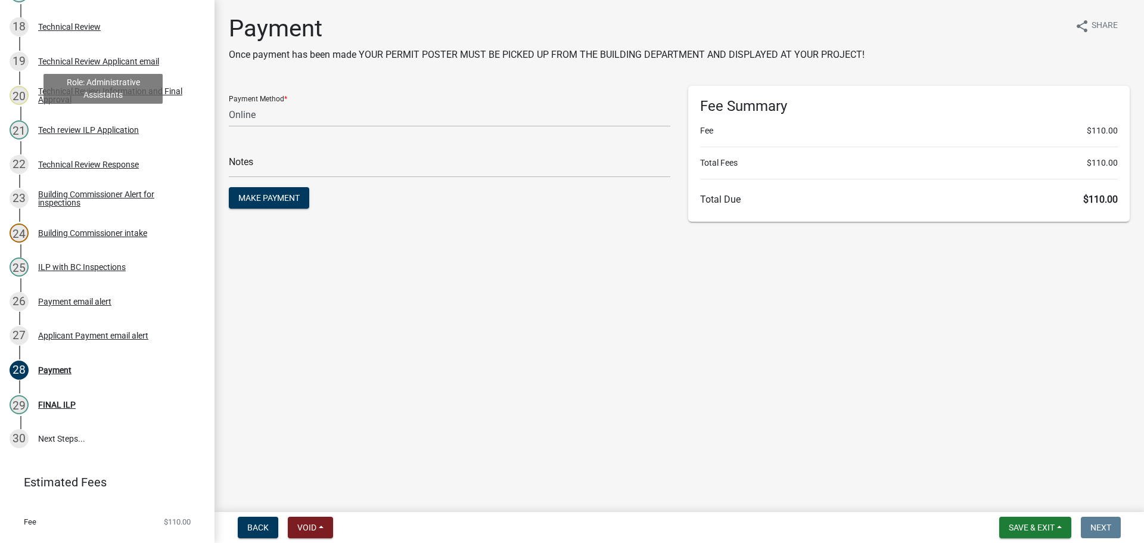
scroll to position [787, 0]
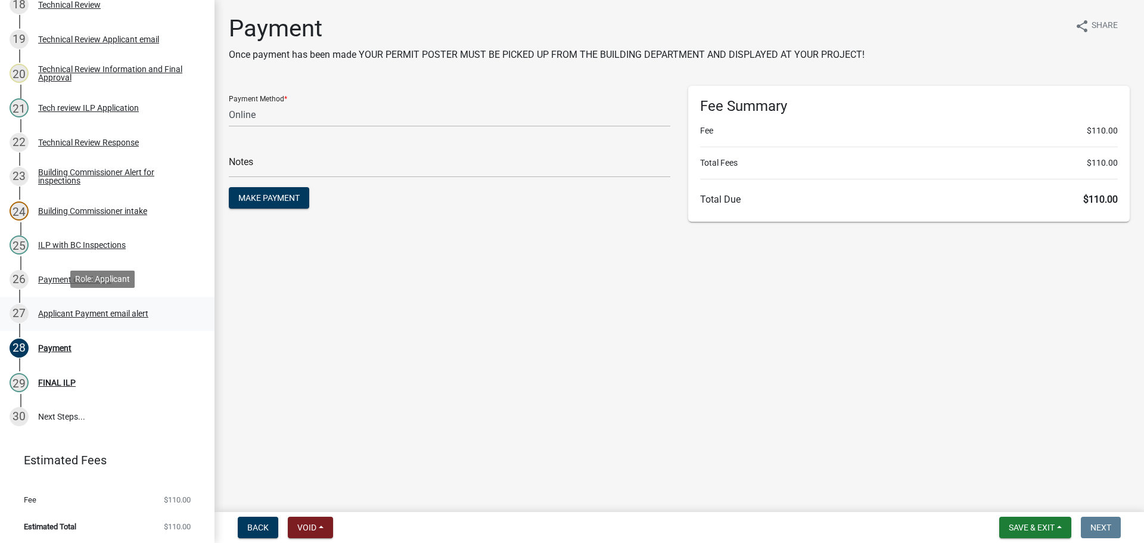
click at [71, 309] on div "Applicant Payment email alert" at bounding box center [93, 313] width 110 height 8
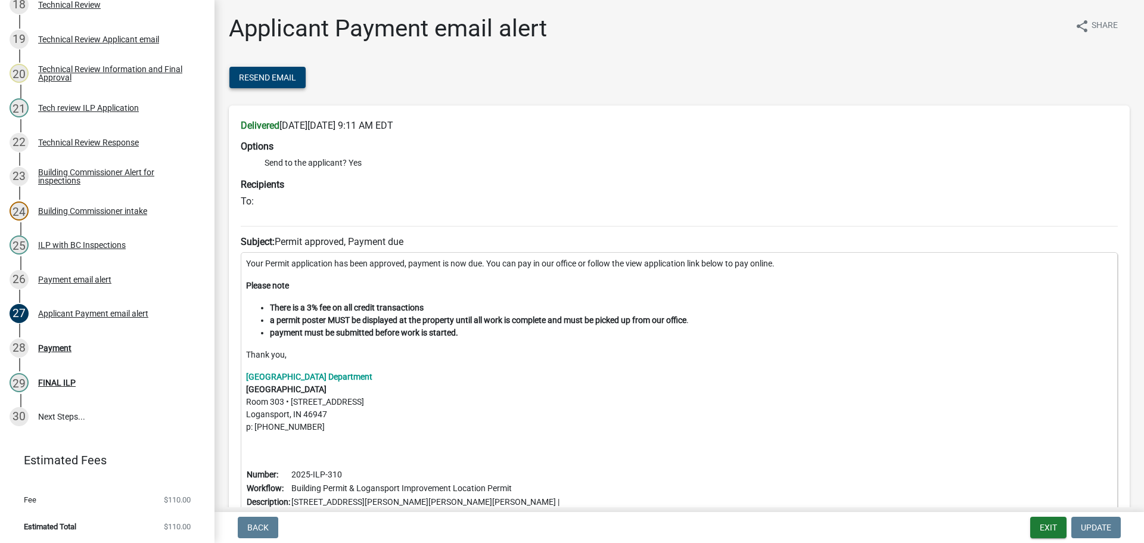
click at [262, 85] on button "Resend Email" at bounding box center [267, 77] width 76 height 21
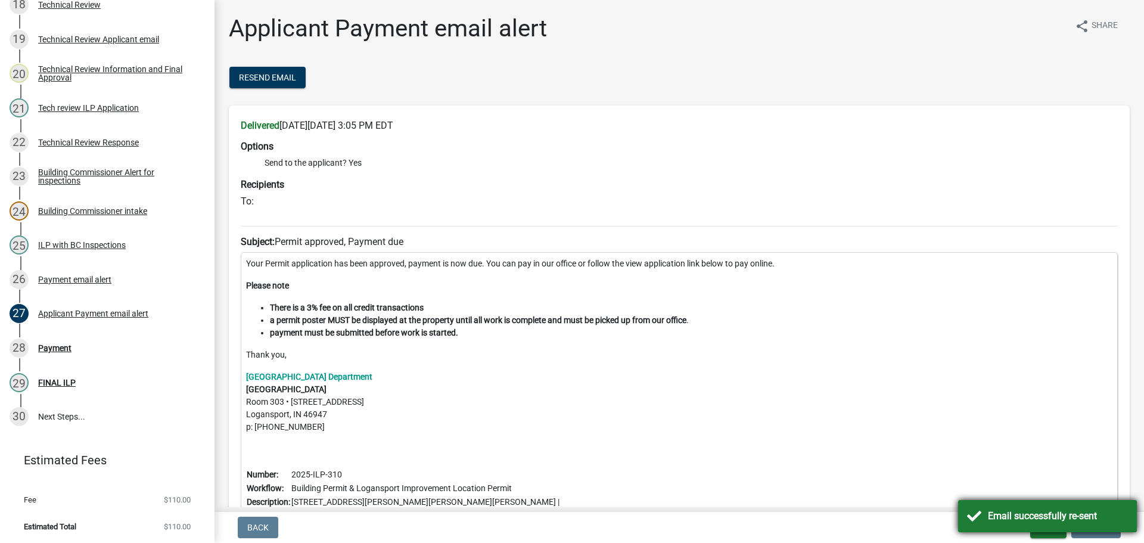
click at [979, 518] on div "Email successfully re-sent" at bounding box center [1047, 516] width 179 height 32
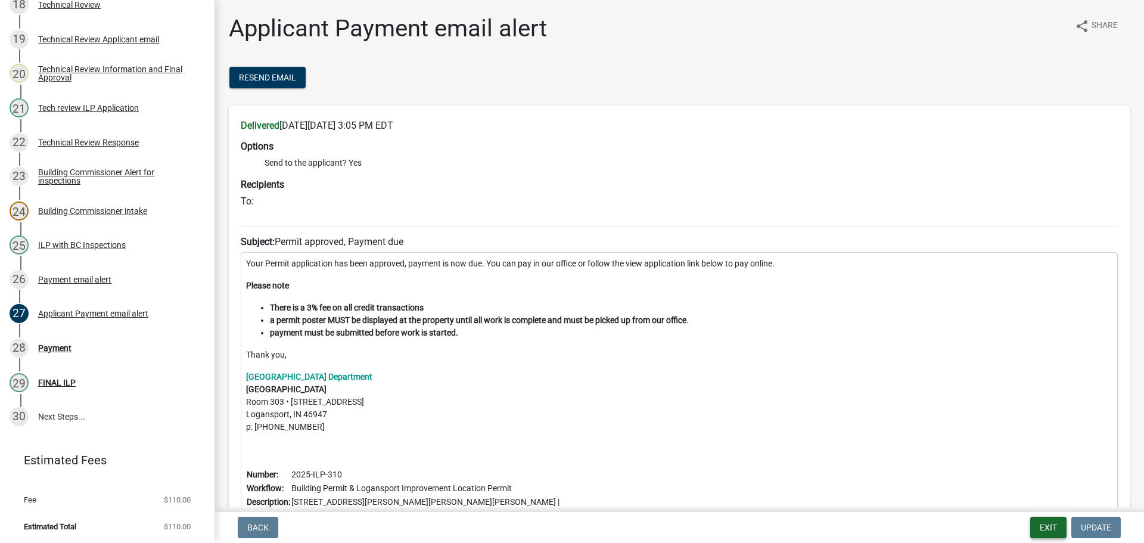
click at [1047, 532] on button "Exit" at bounding box center [1048, 527] width 36 height 21
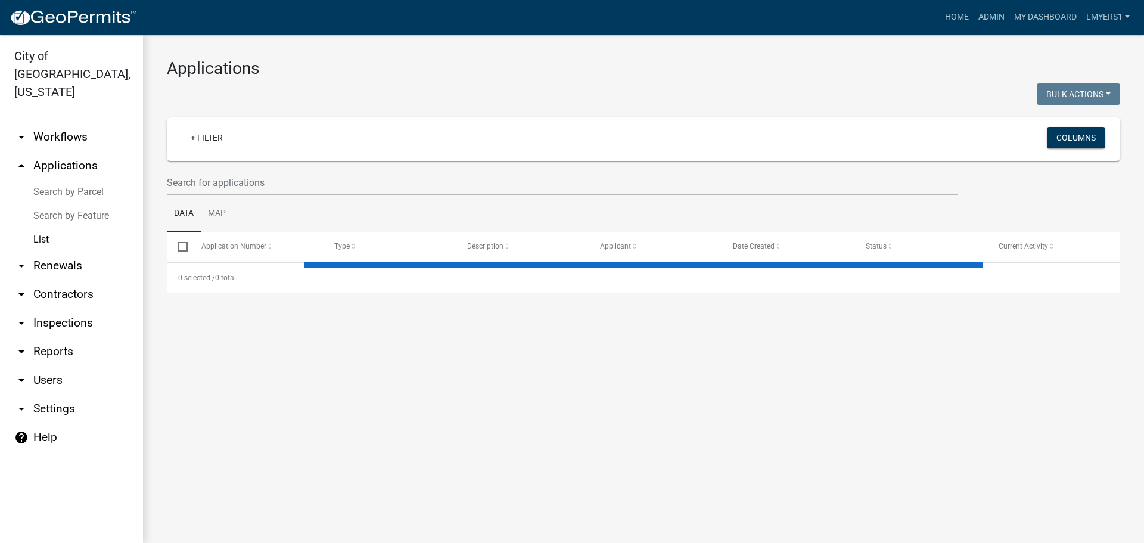
select select "3: 100"
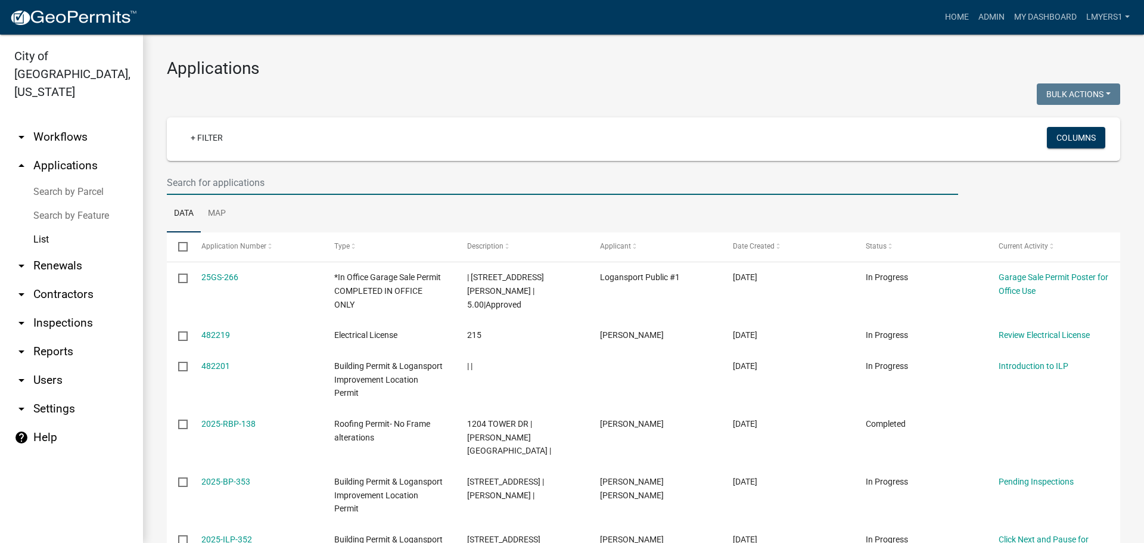
click at [340, 182] on input "text" at bounding box center [562, 182] width 791 height 24
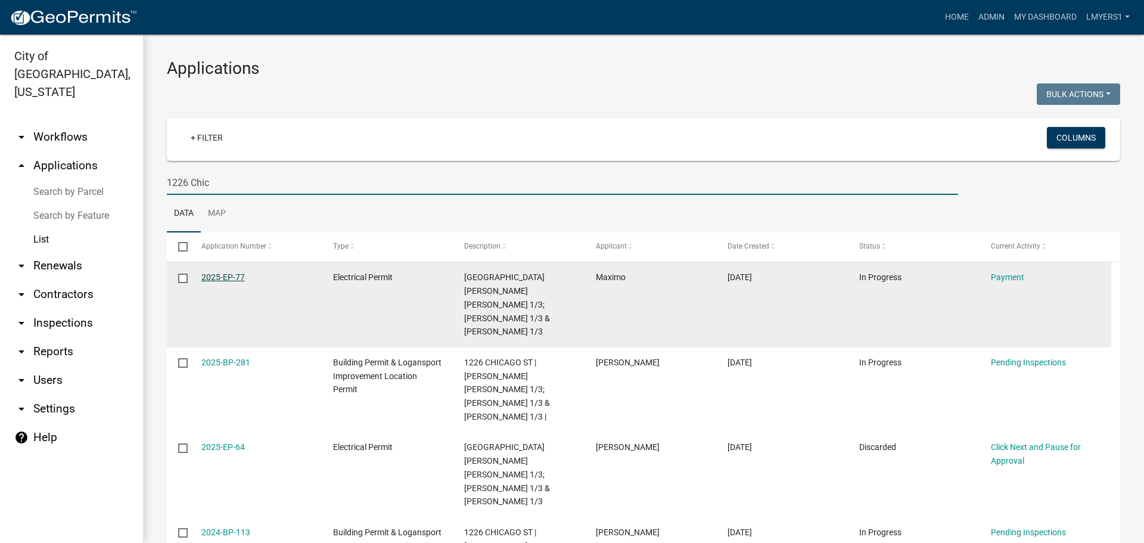
type input "1226 Chic"
click at [220, 275] on link "2025-EP-77" at bounding box center [222, 277] width 43 height 10
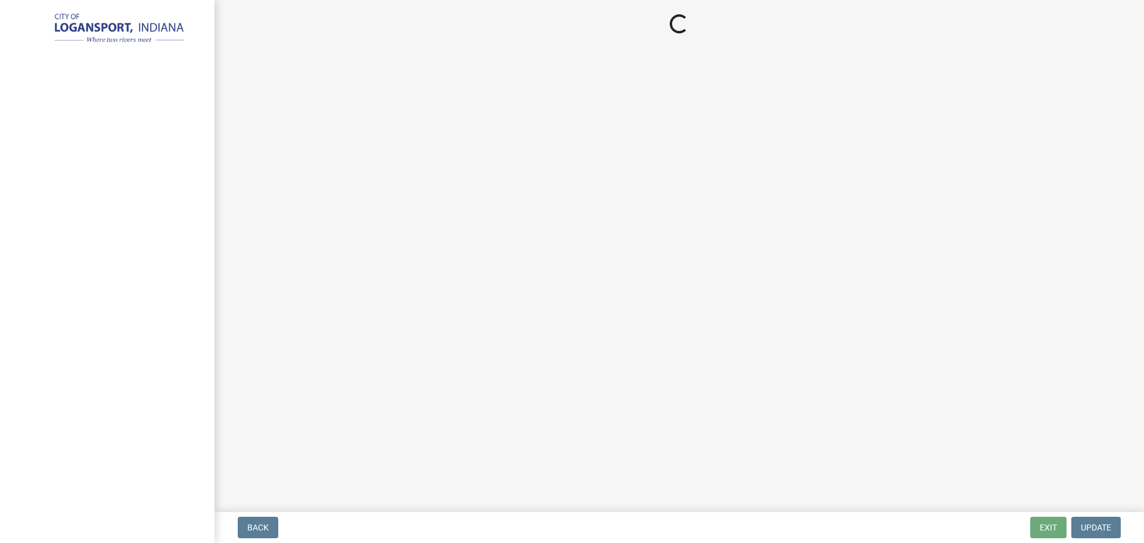
select select "3: 3"
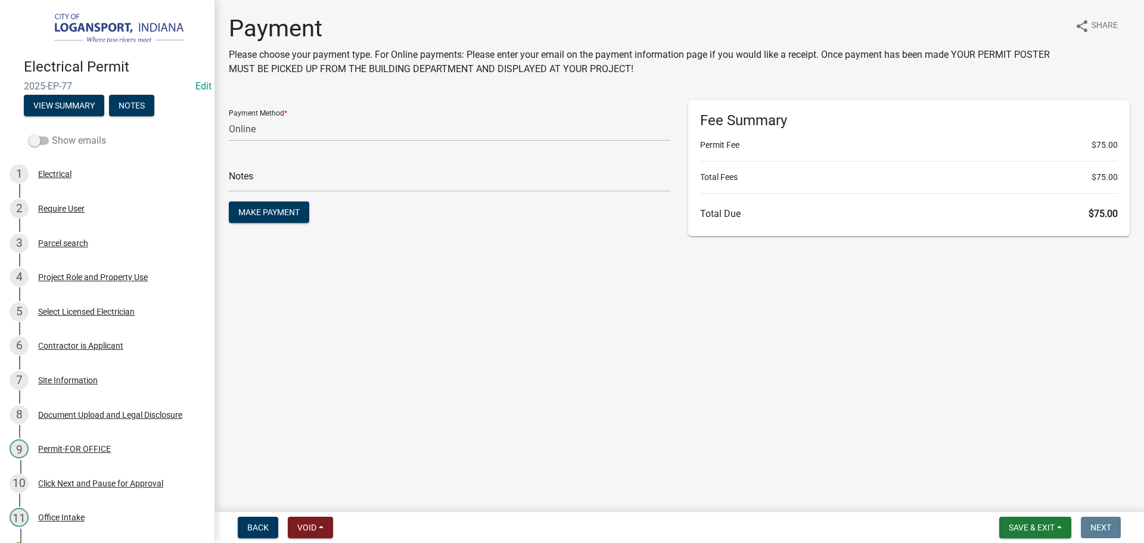
click at [39, 136] on span at bounding box center [39, 140] width 20 height 8
click at [52, 133] on input "Show emails" at bounding box center [52, 133] width 0 height 0
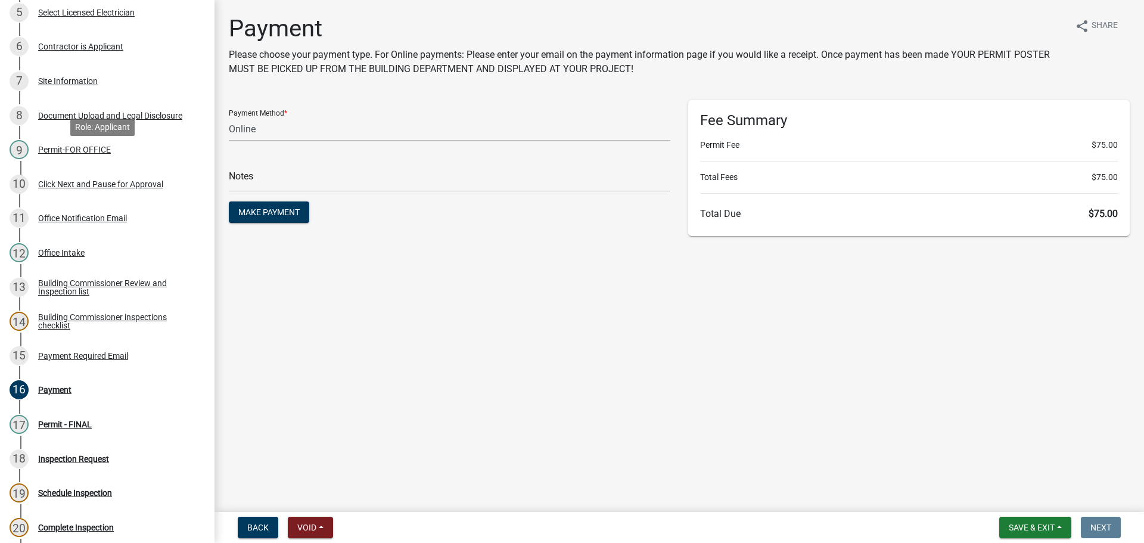
scroll to position [357, 0]
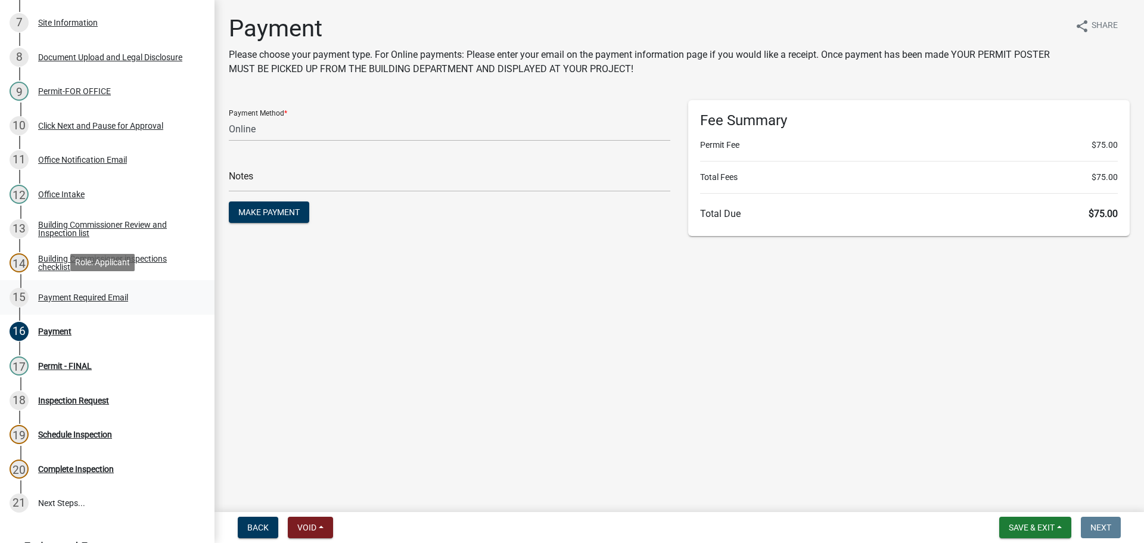
click at [63, 294] on div "Payment Required Email" at bounding box center [83, 297] width 90 height 8
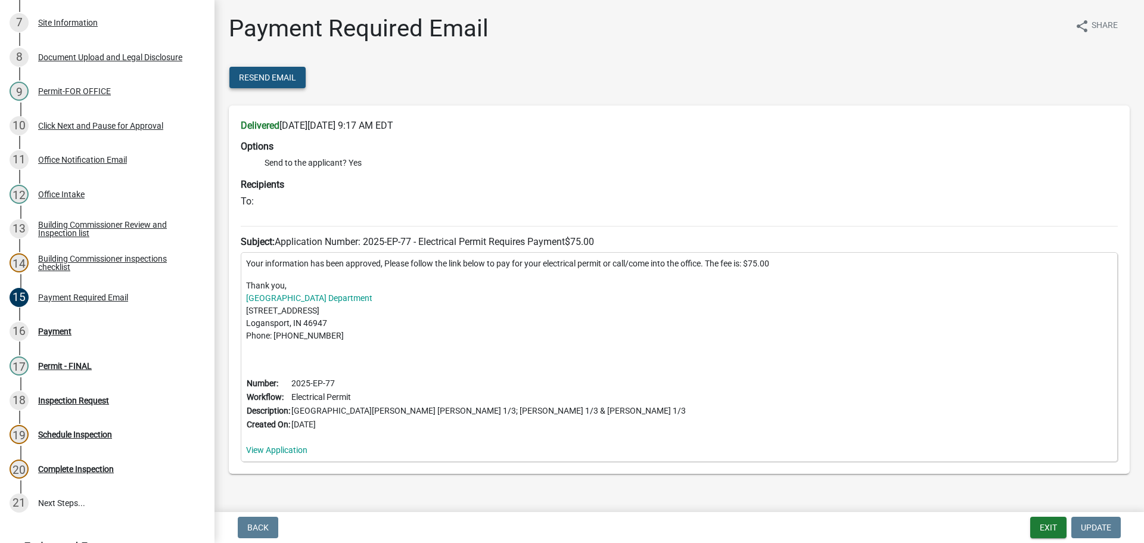
click at [285, 78] on span "Resend Email" at bounding box center [267, 78] width 57 height 10
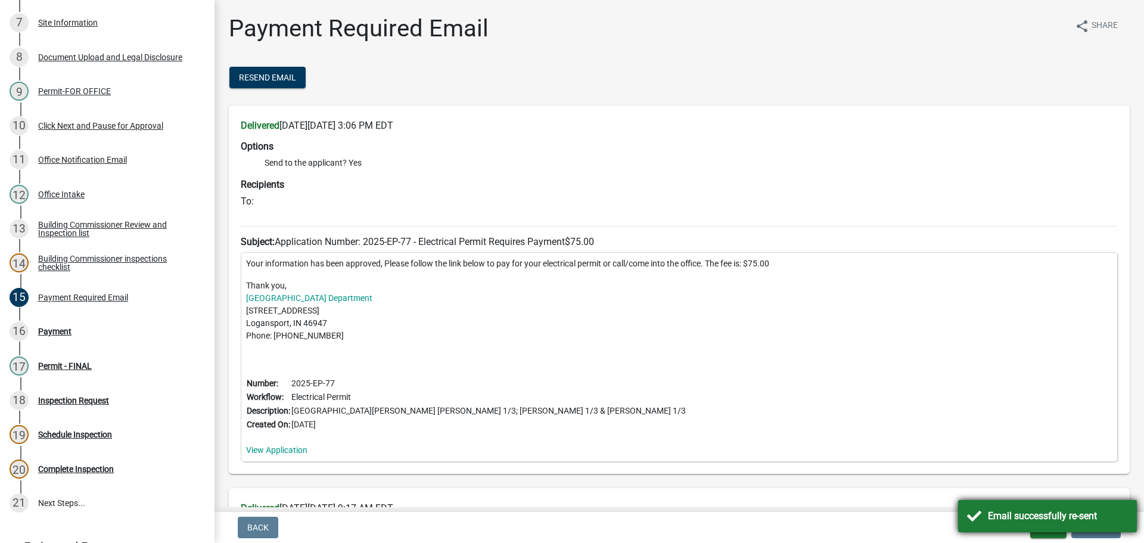
click at [1009, 512] on div "Email successfully re-sent" at bounding box center [1058, 516] width 140 height 14
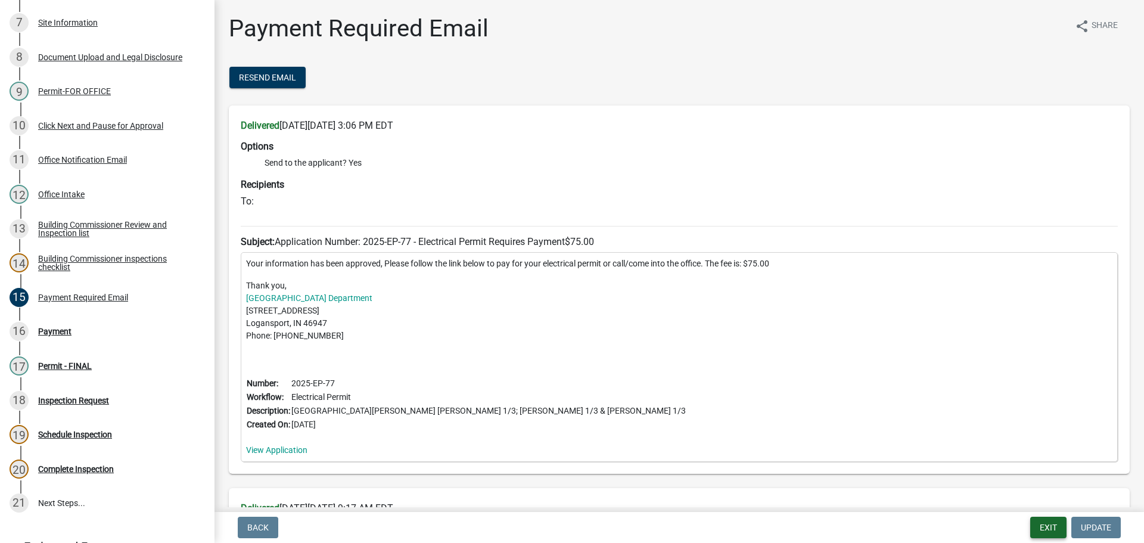
click at [1052, 524] on button "Exit" at bounding box center [1048, 527] width 36 height 21
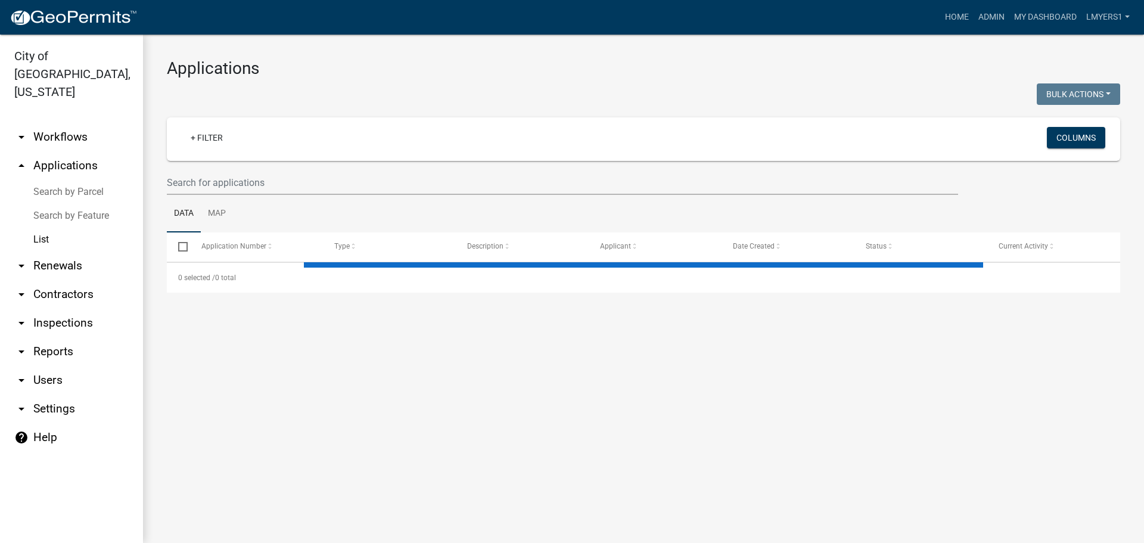
select select "3: 100"
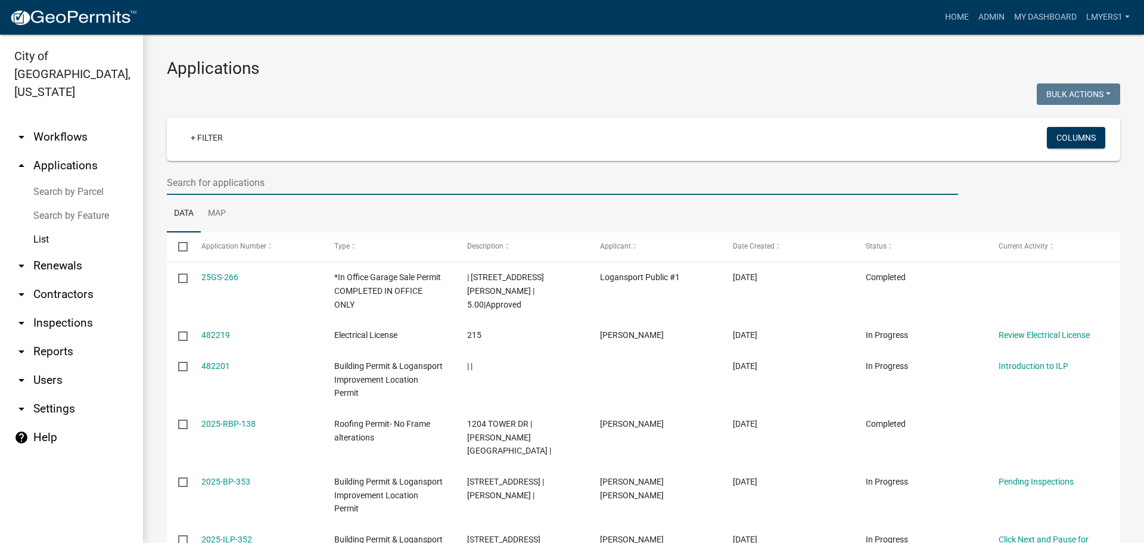
click at [393, 189] on input "text" at bounding box center [562, 182] width 791 height 24
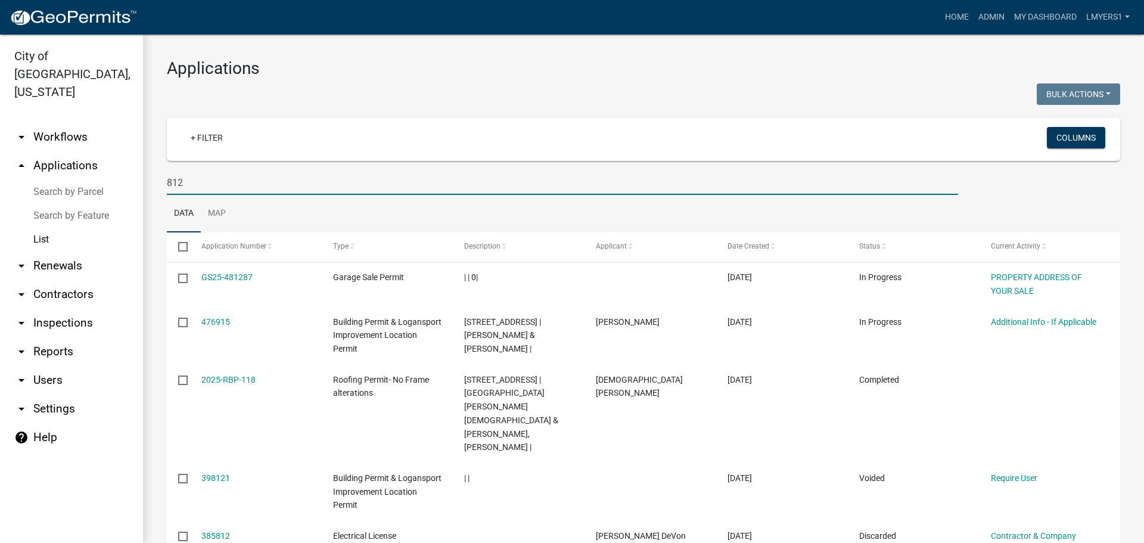
click at [266, 186] on input "812" at bounding box center [562, 182] width 791 height 24
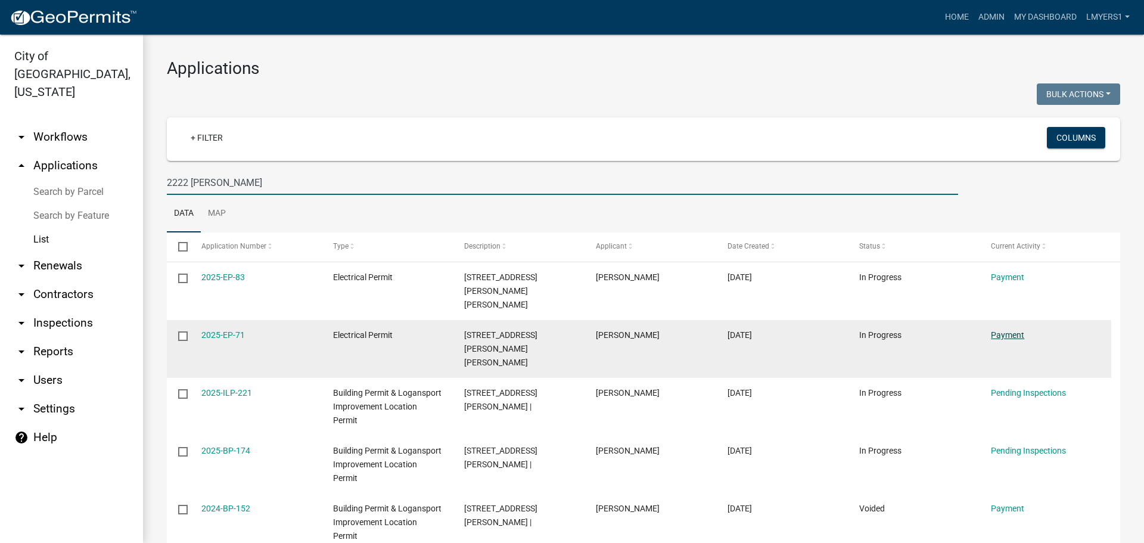
type input "2222 [PERSON_NAME]"
click at [1006, 330] on link "Payment" at bounding box center [1007, 335] width 33 height 10
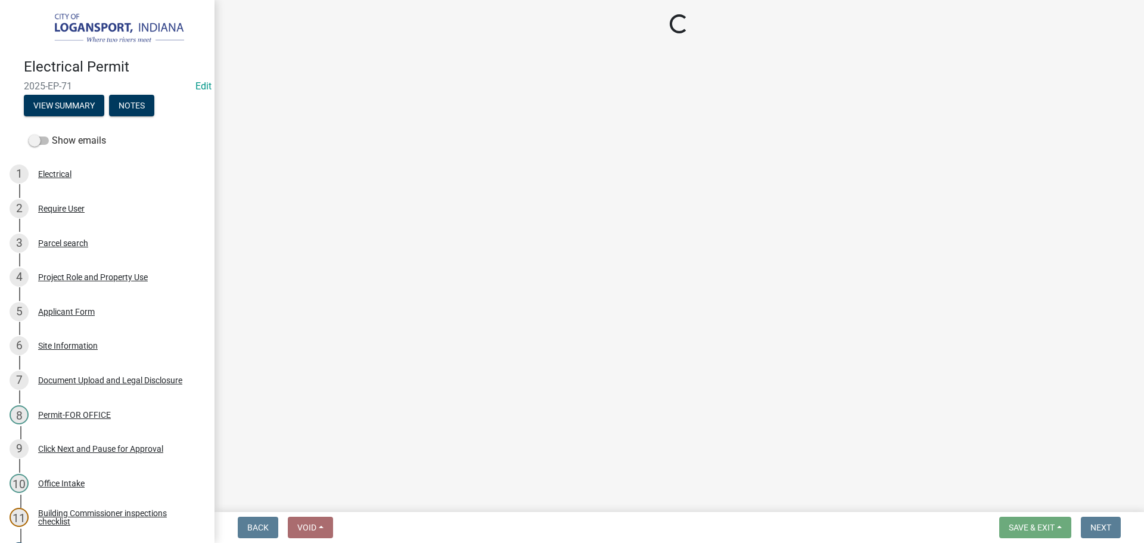
select select "3: 3"
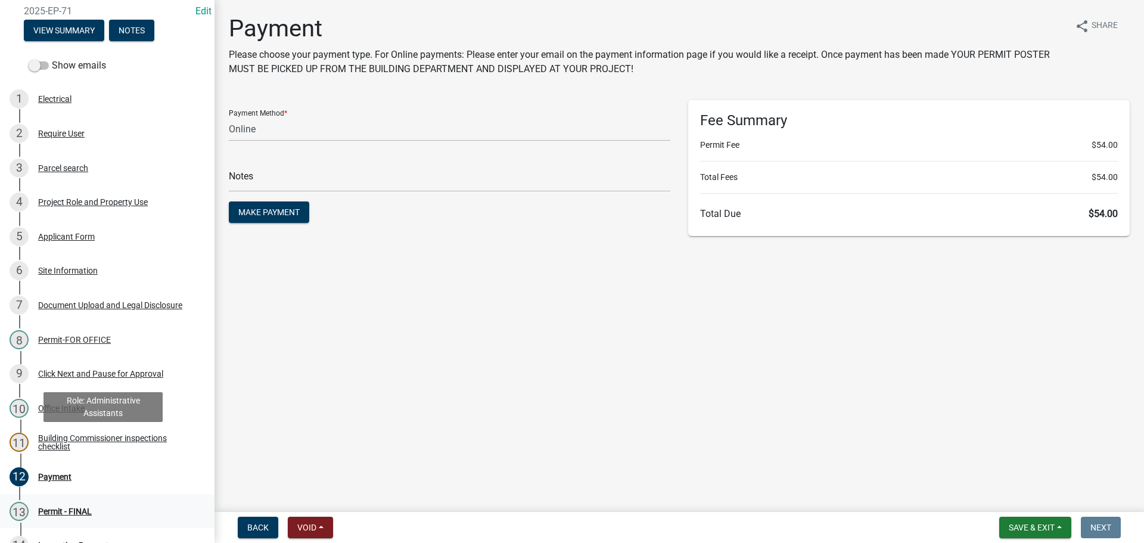
scroll to position [179, 0]
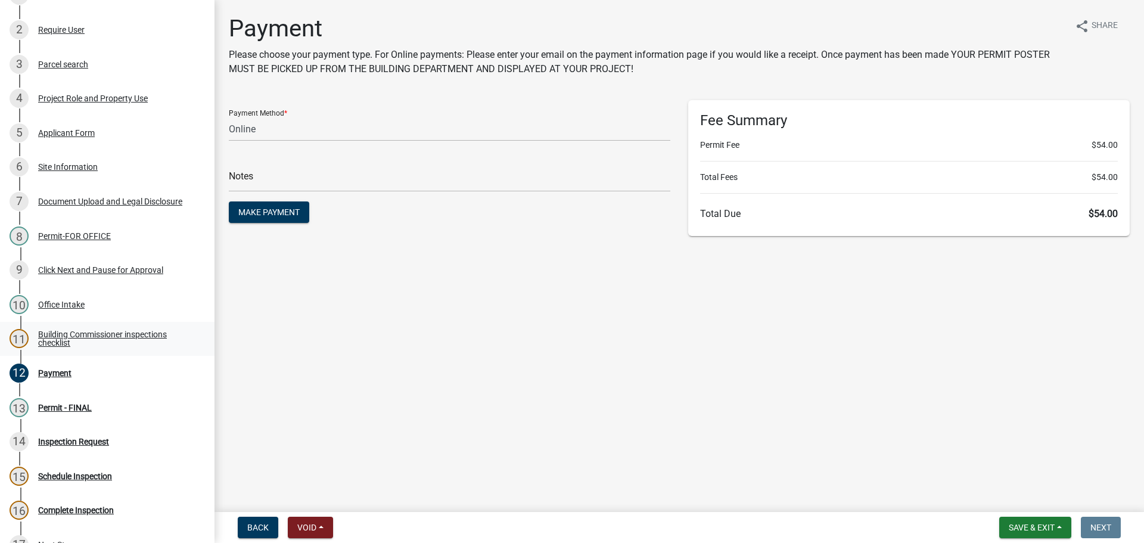
click at [73, 338] on div "Building Commissioner inspections checklist" at bounding box center [116, 338] width 157 height 17
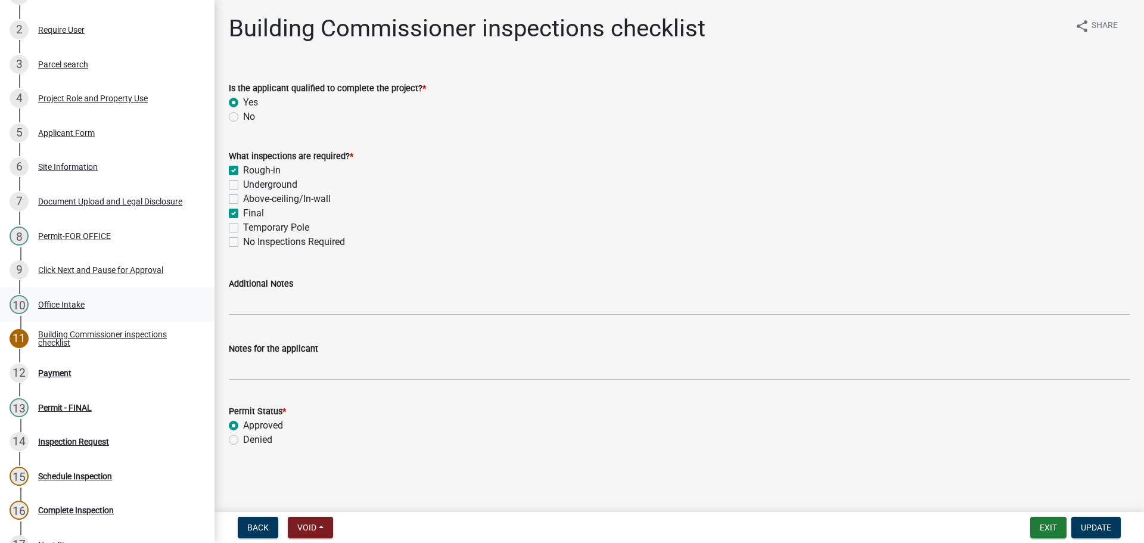
click at [43, 300] on div "Office Intake" at bounding box center [61, 304] width 46 height 8
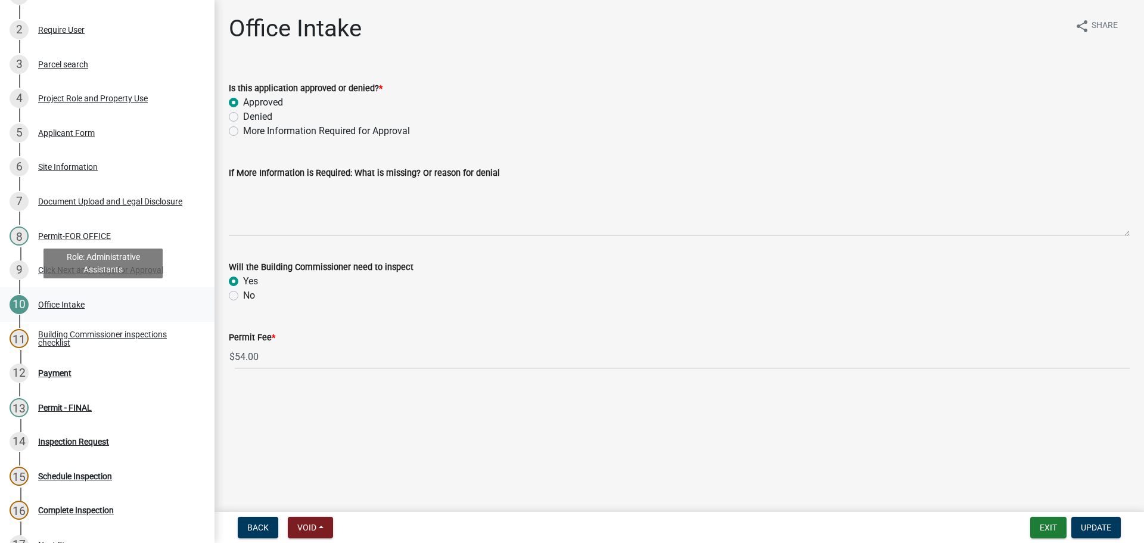
click at [52, 301] on div "Office Intake" at bounding box center [61, 304] width 46 height 8
click at [73, 232] on div "Permit-FOR OFFICE" at bounding box center [74, 236] width 73 height 8
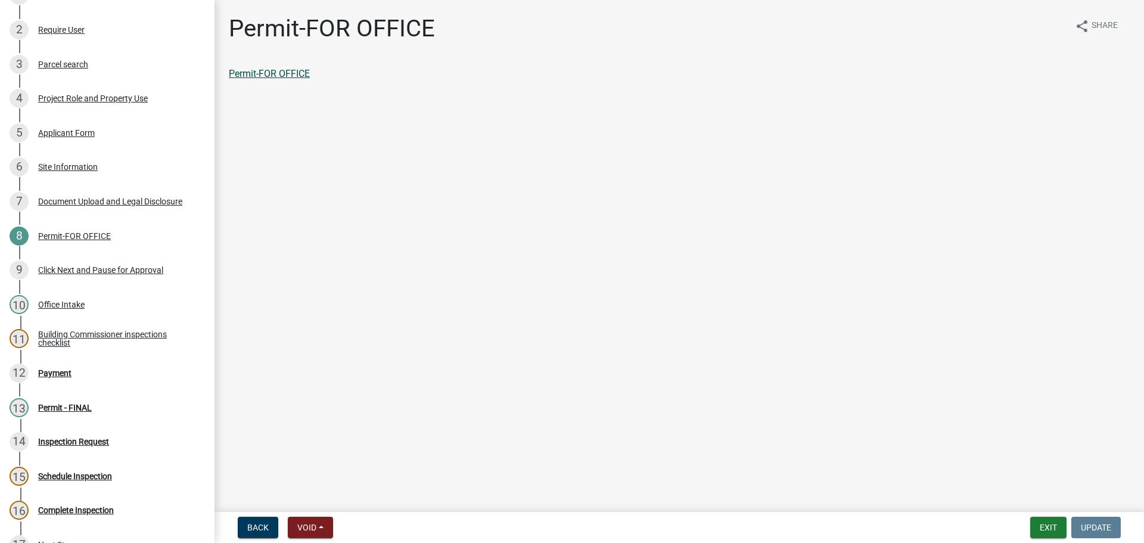
click at [291, 76] on link "Permit-FOR OFFICE" at bounding box center [269, 73] width 81 height 11
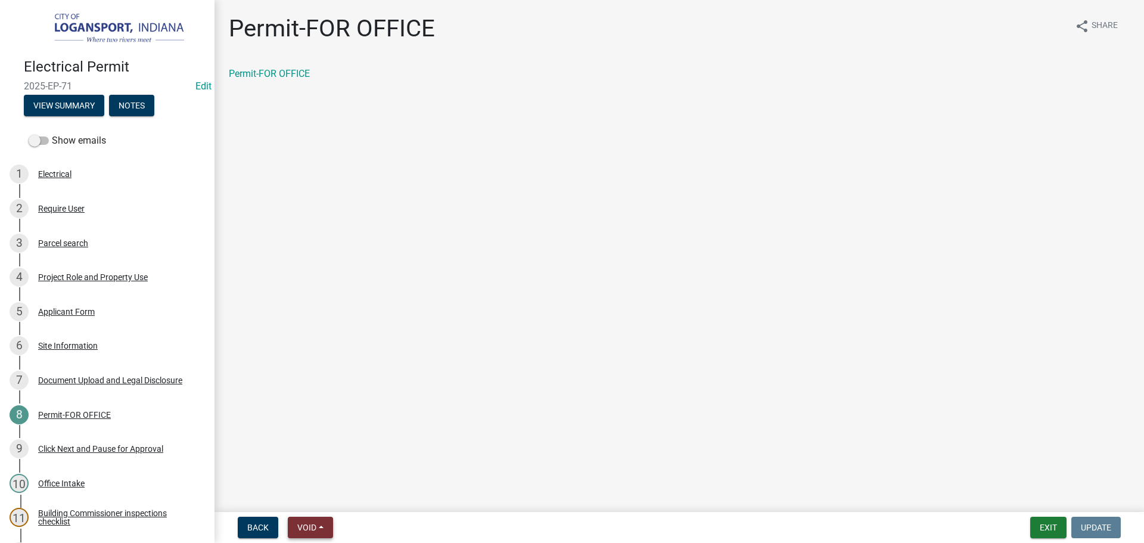
click at [320, 521] on button "Void" at bounding box center [310, 527] width 45 height 21
click at [332, 490] on button "Void" at bounding box center [335, 496] width 95 height 29
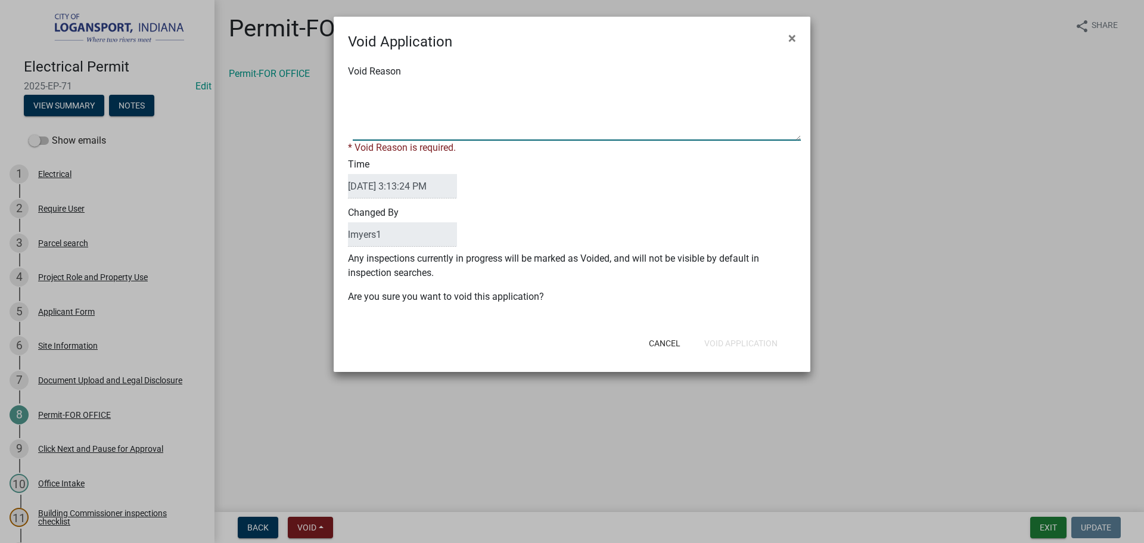
click at [376, 86] on textarea "Void Reason" at bounding box center [577, 111] width 448 height 60
type textarea "Contractor applied for this permit"
click at [752, 343] on div "Cancel Void Application" at bounding box center [650, 343] width 294 height 31
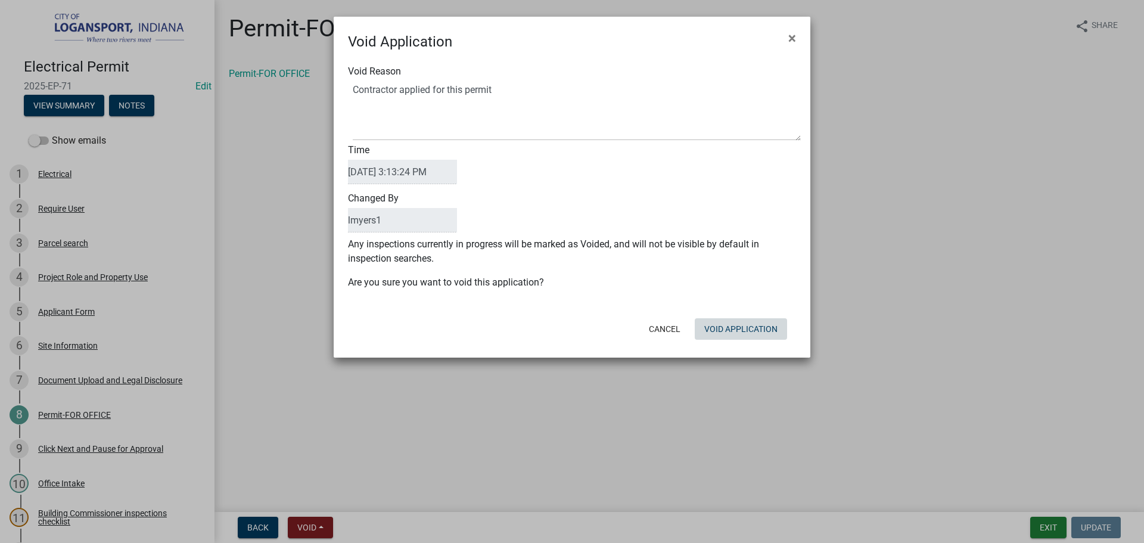
click at [751, 331] on button "Void Application" at bounding box center [741, 328] width 92 height 21
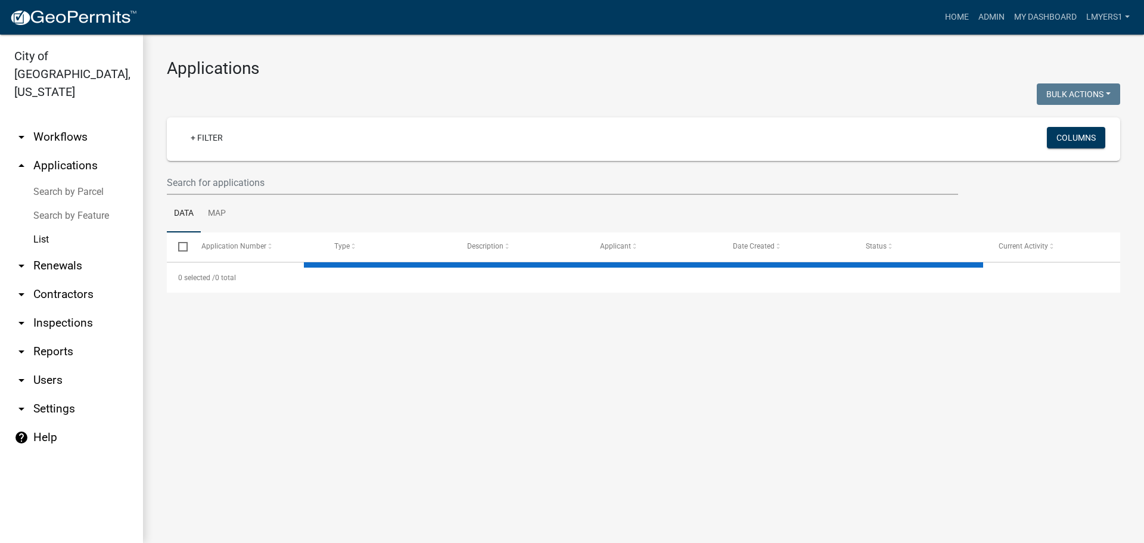
select select "3: 100"
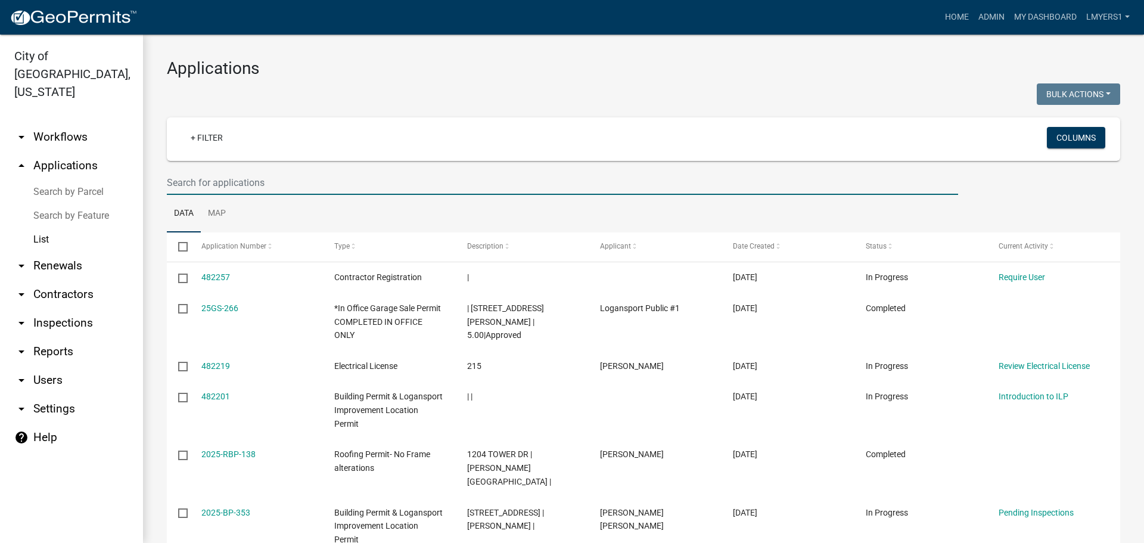
click at [291, 178] on input "text" at bounding box center [562, 182] width 791 height 24
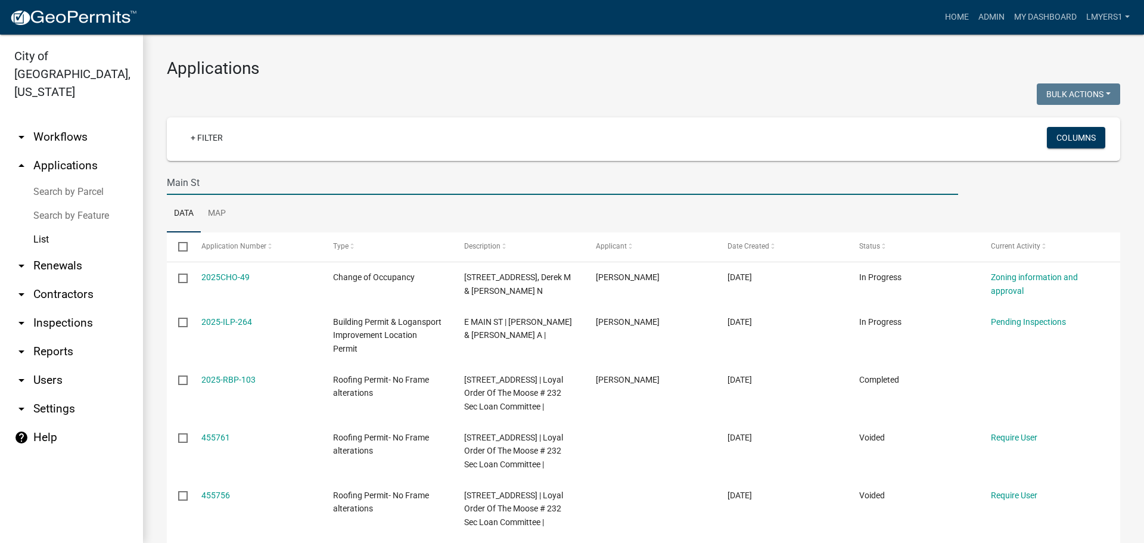
click at [446, 181] on input "Main St" at bounding box center [562, 182] width 791 height 24
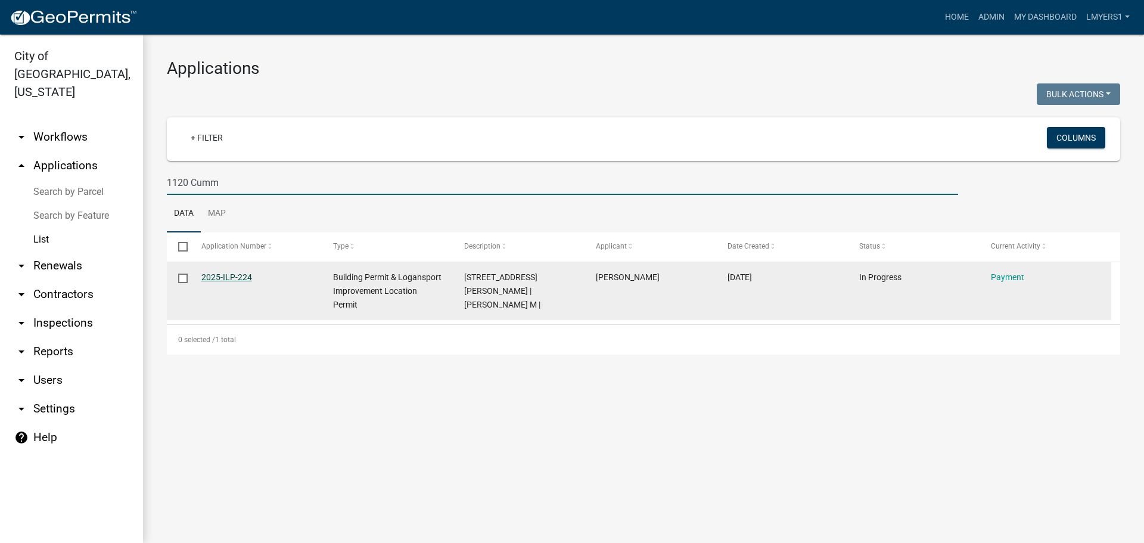
type input "1120 Cumm"
click at [221, 273] on link "2025-ILP-224" at bounding box center [226, 277] width 51 height 10
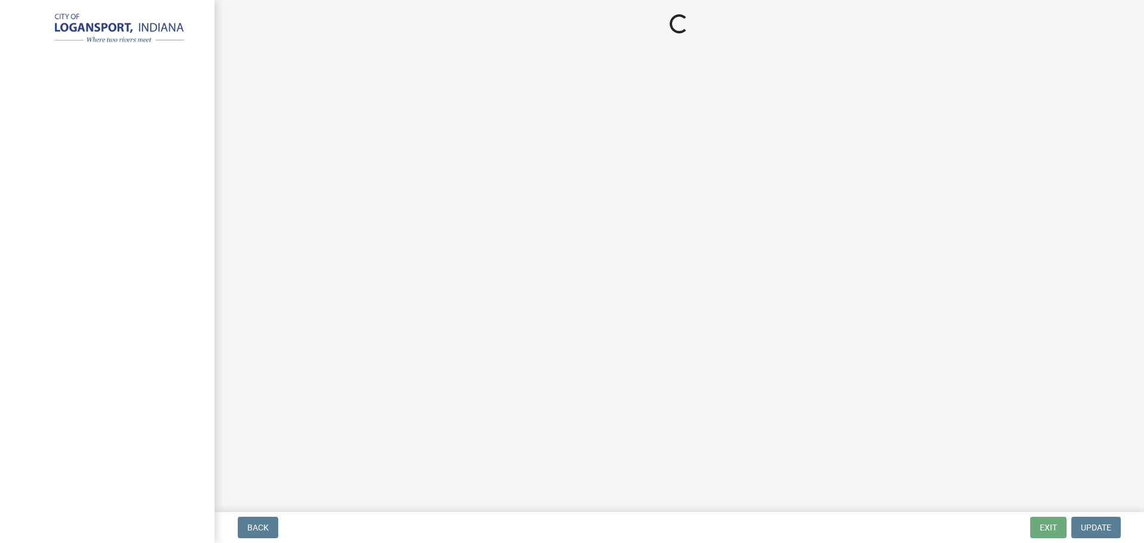
select select "3: 3"
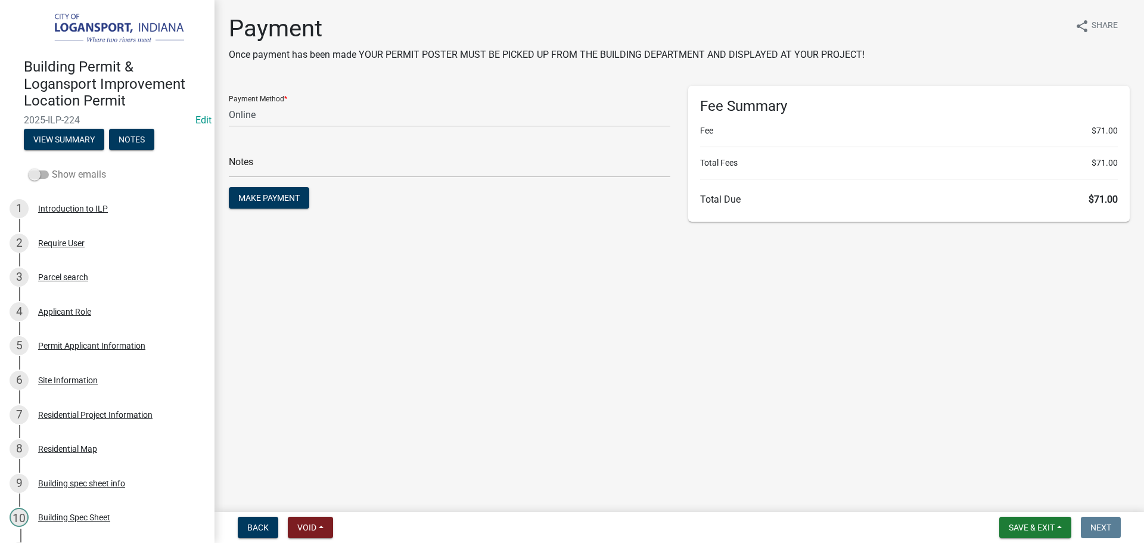
click at [37, 178] on label "Show emails" at bounding box center [67, 174] width 77 height 14
click at [52, 167] on input "Show emails" at bounding box center [52, 167] width 0 height 0
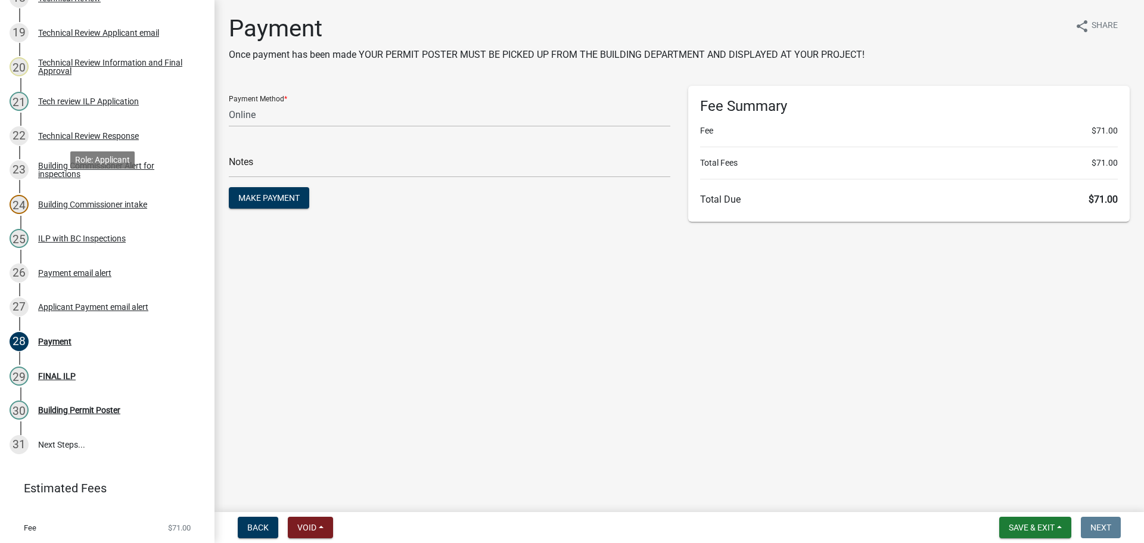
scroll to position [822, 0]
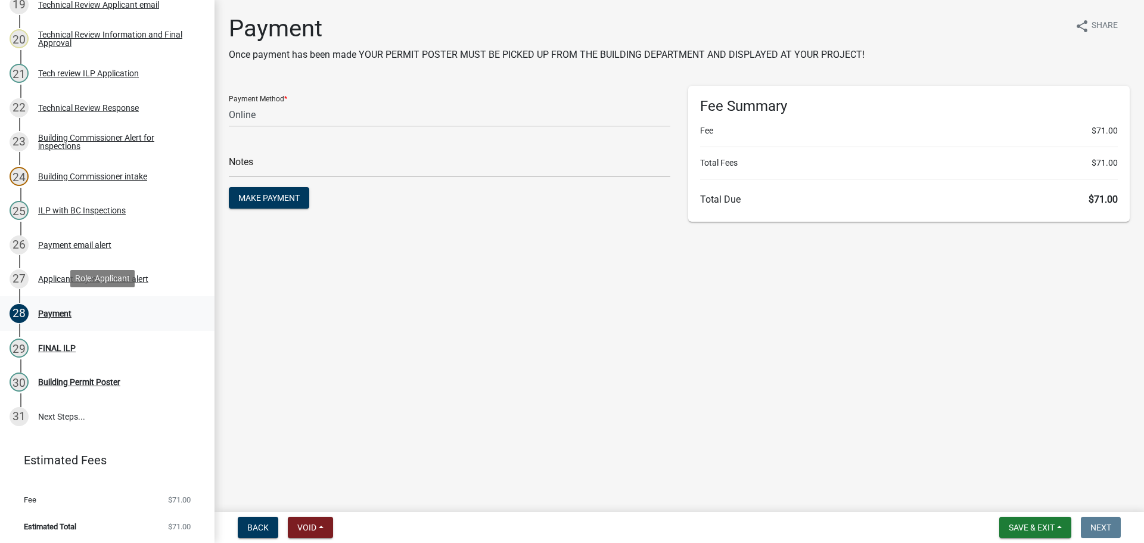
click at [61, 311] on div "Payment" at bounding box center [54, 313] width 33 height 8
click at [82, 281] on div "Applicant Payment email alert" at bounding box center [93, 279] width 110 height 8
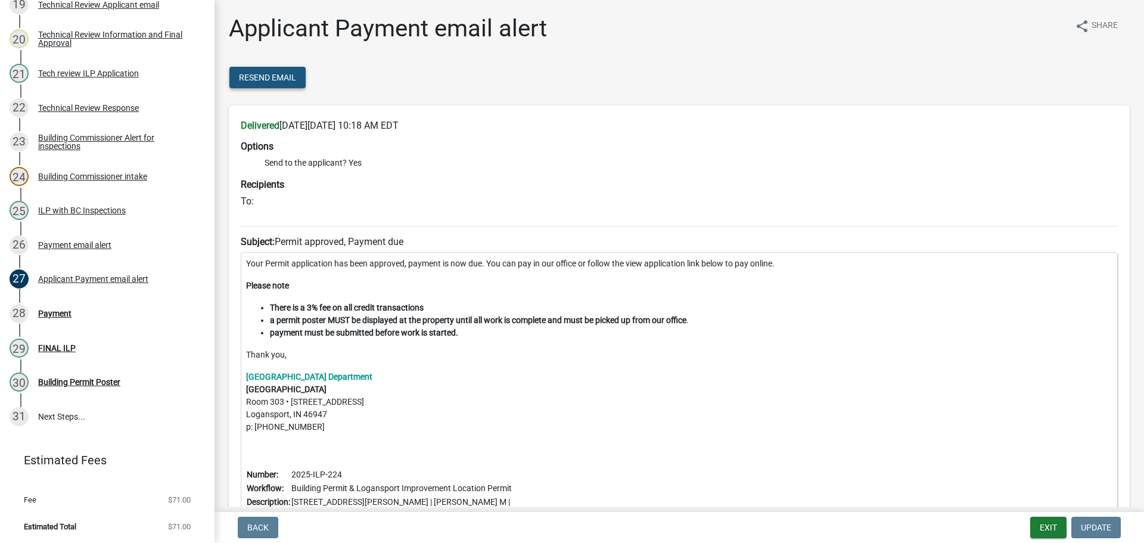
click at [294, 77] on span "Resend Email" at bounding box center [267, 78] width 57 height 10
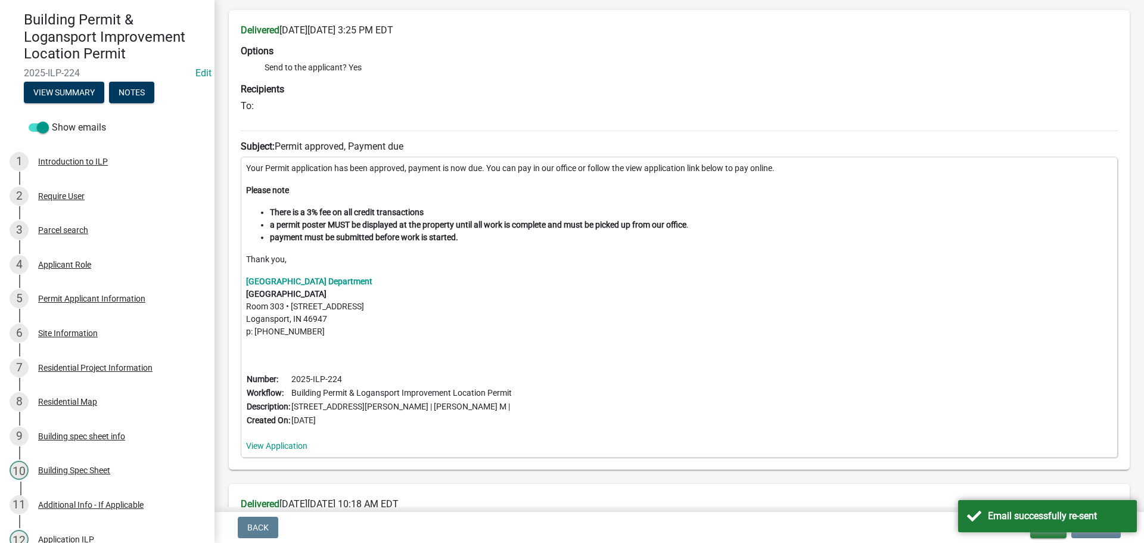
scroll to position [298, 0]
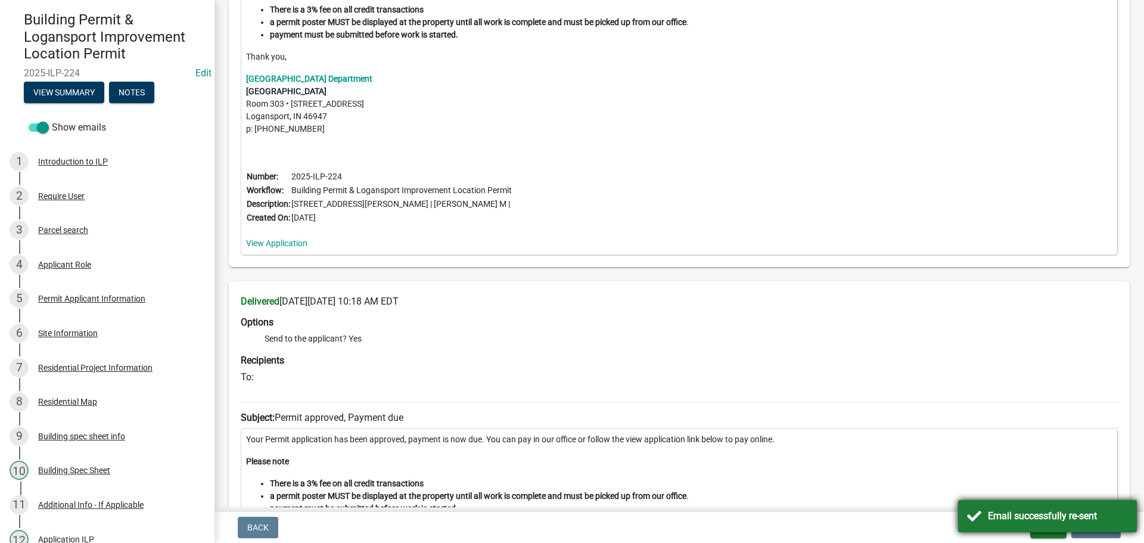
click at [1009, 517] on div "Email successfully re-sent" at bounding box center [1058, 516] width 140 height 14
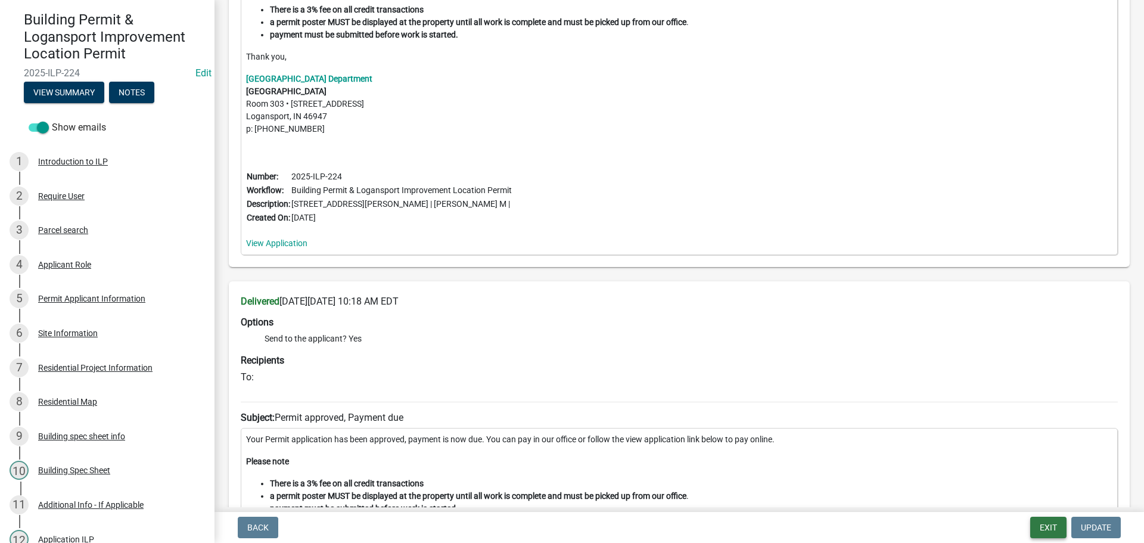
click at [1049, 526] on button "Exit" at bounding box center [1048, 527] width 36 height 21
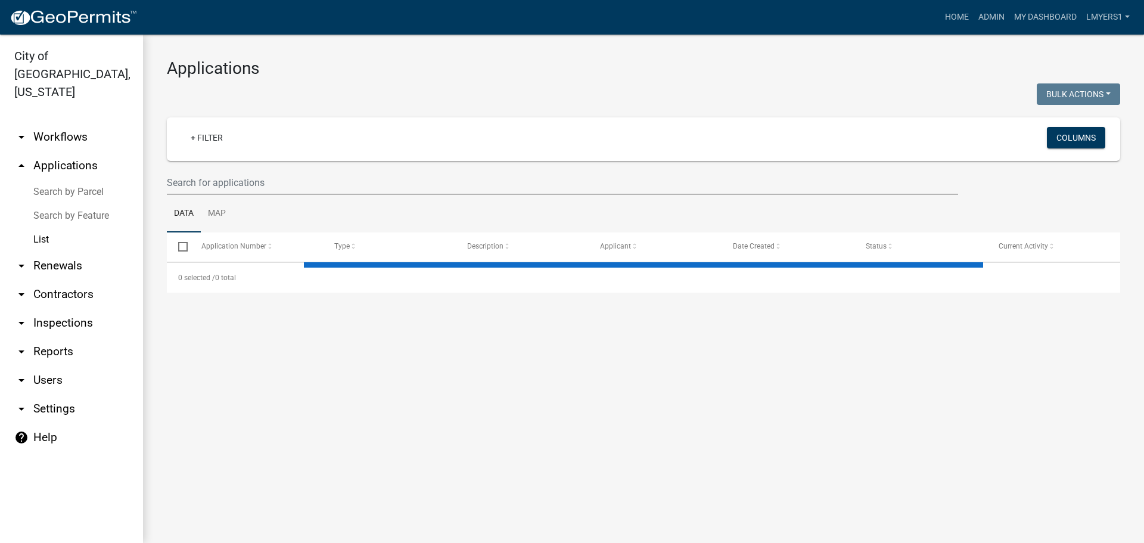
select select "3: 100"
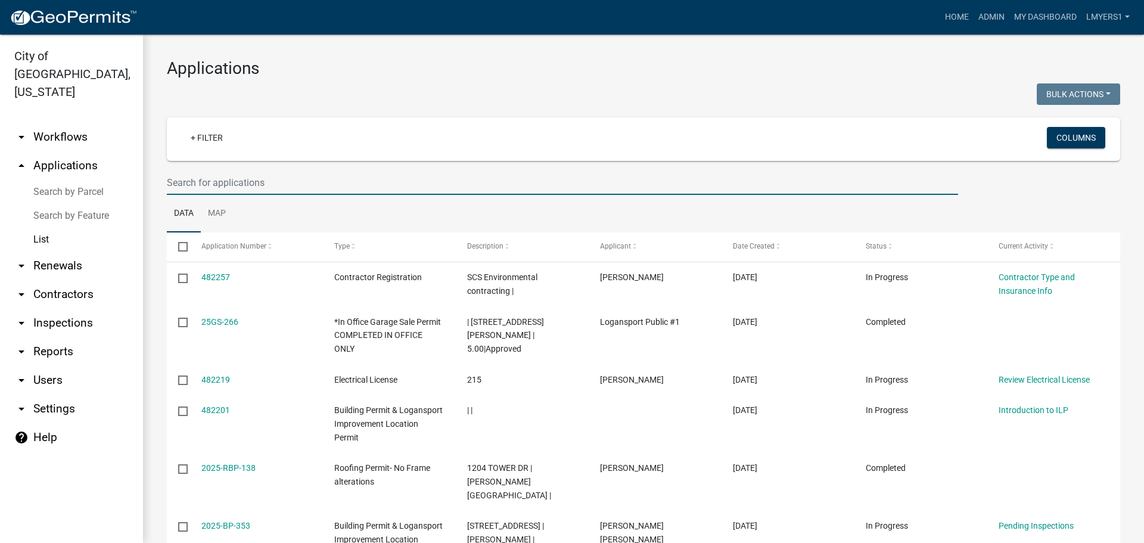
click at [257, 175] on input "text" at bounding box center [562, 182] width 791 height 24
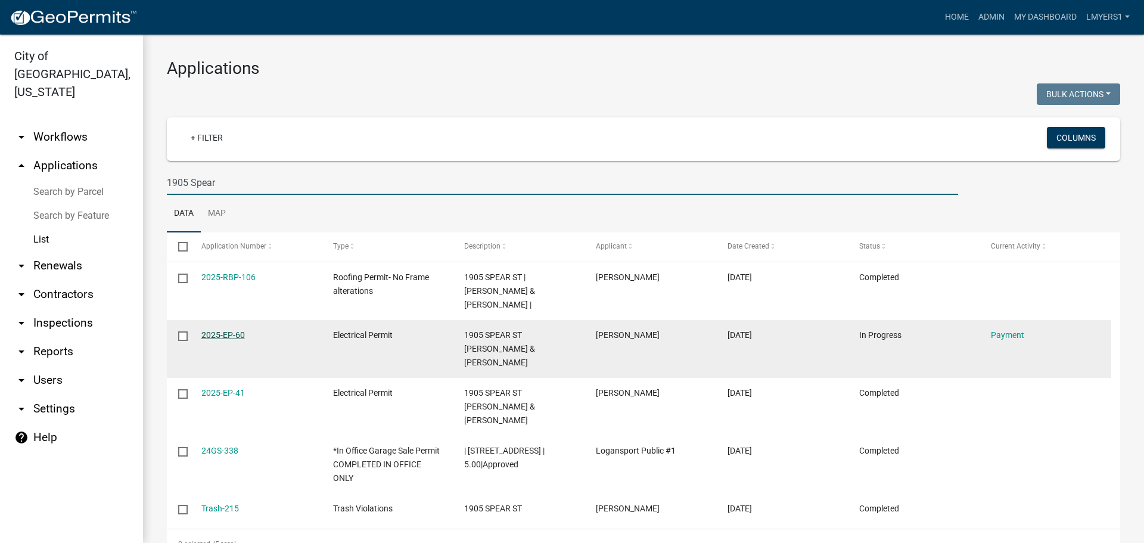
type input "1905 Spear"
click at [220, 330] on link "2025-EP-60" at bounding box center [222, 335] width 43 height 10
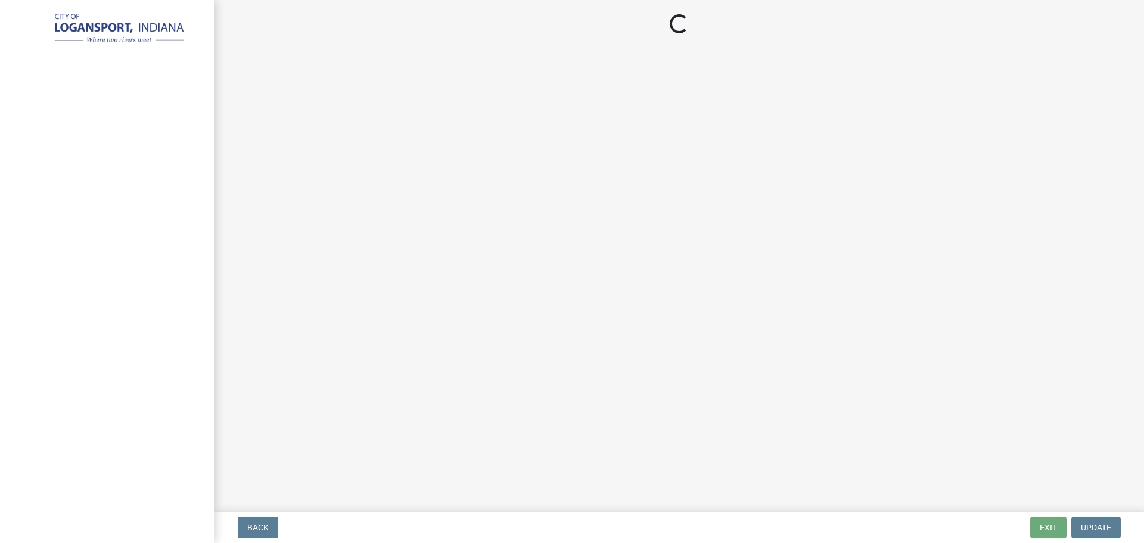
select select "3: 3"
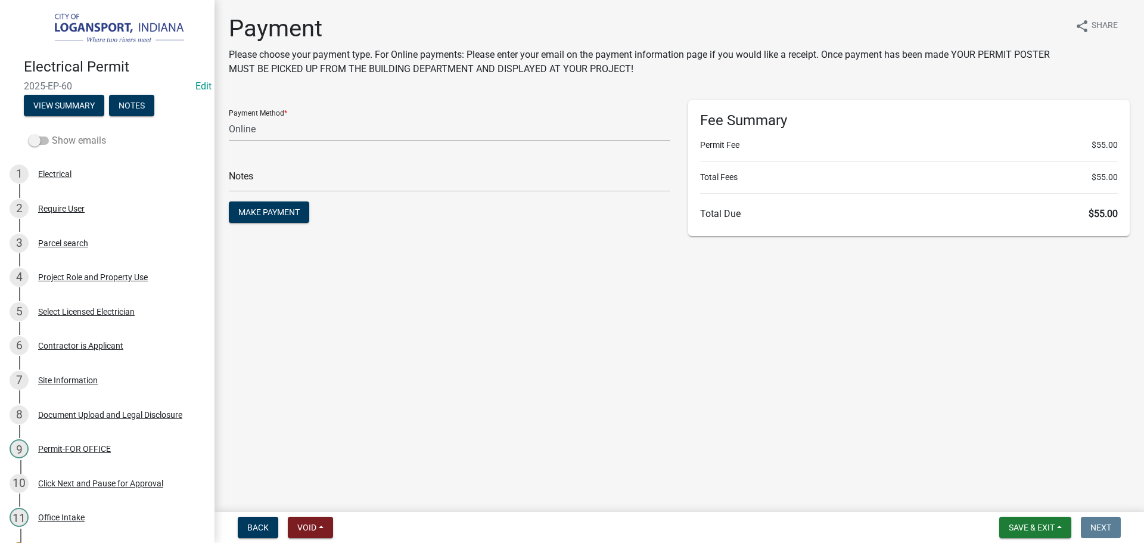
click at [43, 136] on span at bounding box center [39, 140] width 20 height 8
click at [52, 133] on input "Show emails" at bounding box center [52, 133] width 0 height 0
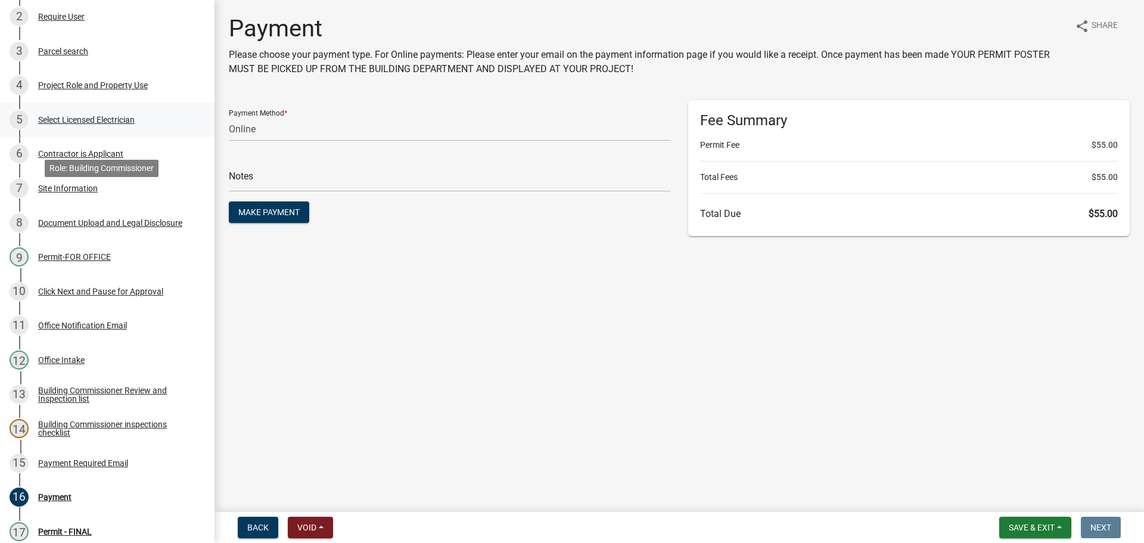
scroll to position [417, 0]
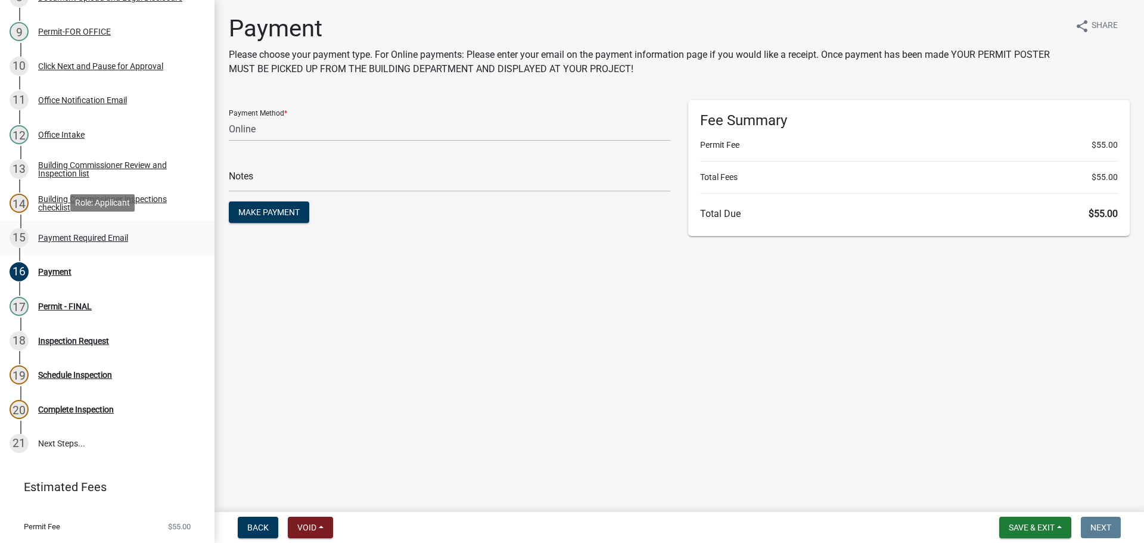
click at [55, 234] on div "Payment Required Email" at bounding box center [83, 238] width 90 height 8
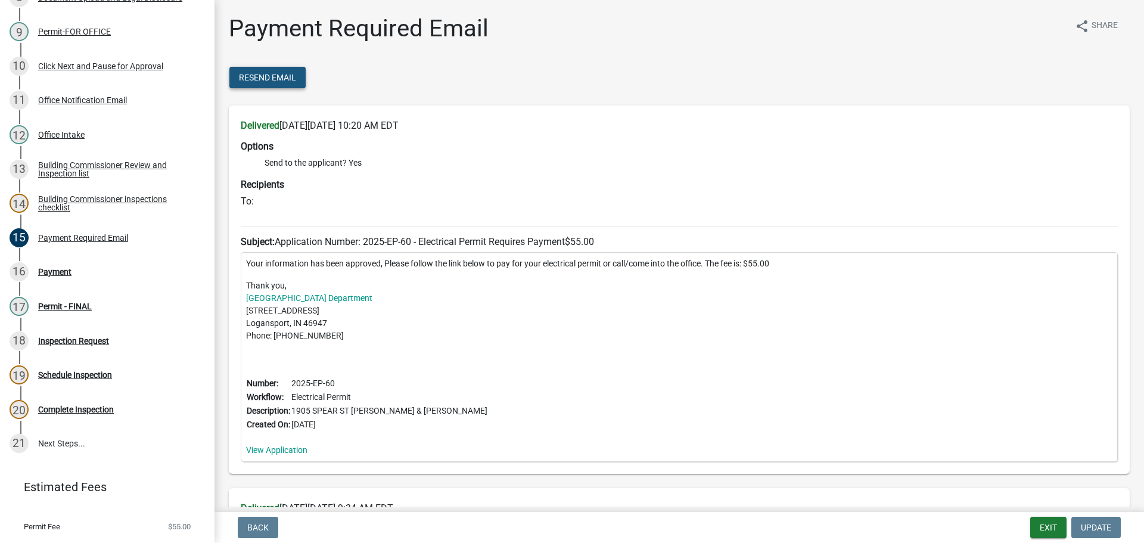
click at [259, 76] on span "Resend Email" at bounding box center [267, 78] width 57 height 10
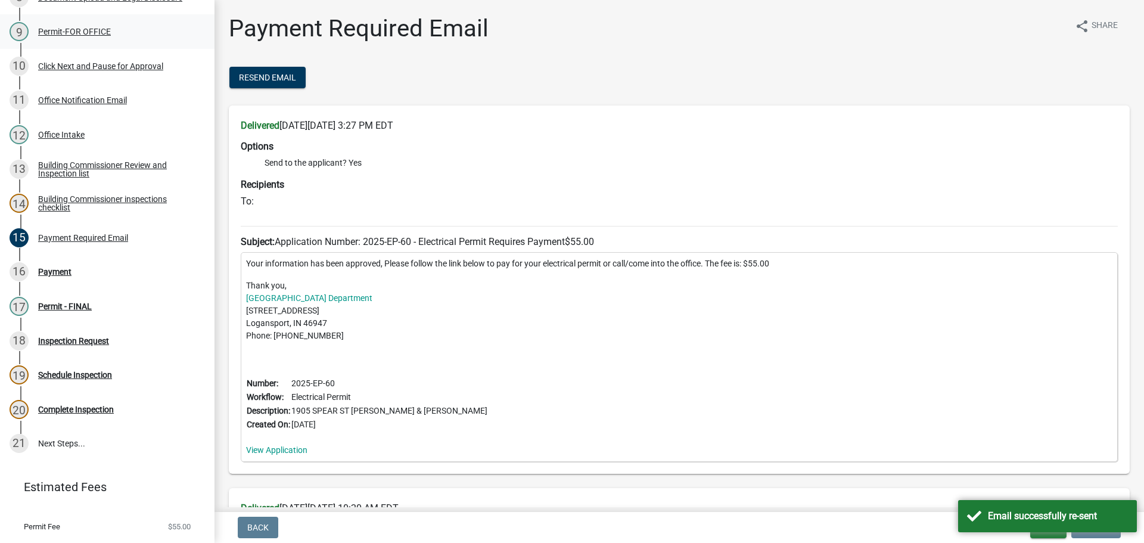
click at [76, 29] on div "Permit-FOR OFFICE" at bounding box center [74, 31] width 73 height 8
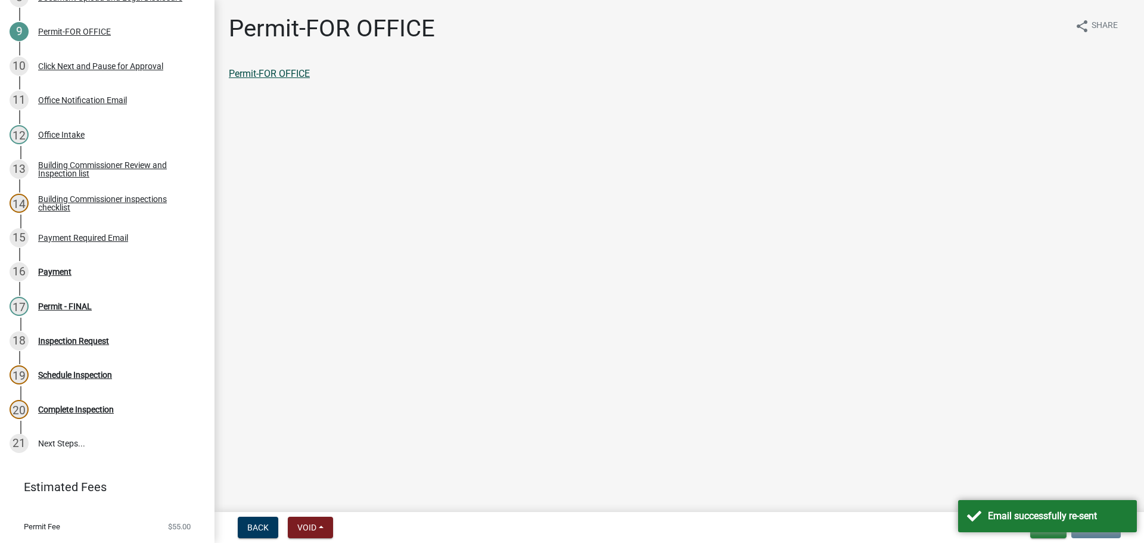
click at [253, 76] on link "Permit-FOR OFFICE" at bounding box center [269, 73] width 81 height 11
click at [972, 511] on div "Email successfully re-sent" at bounding box center [1047, 516] width 179 height 32
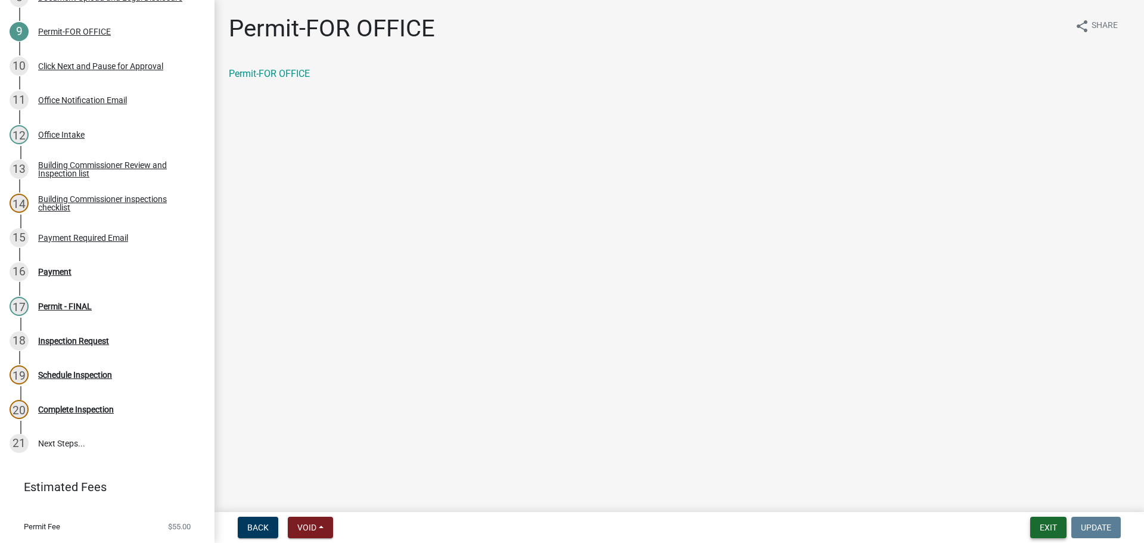
click at [1044, 522] on button "Exit" at bounding box center [1048, 527] width 36 height 21
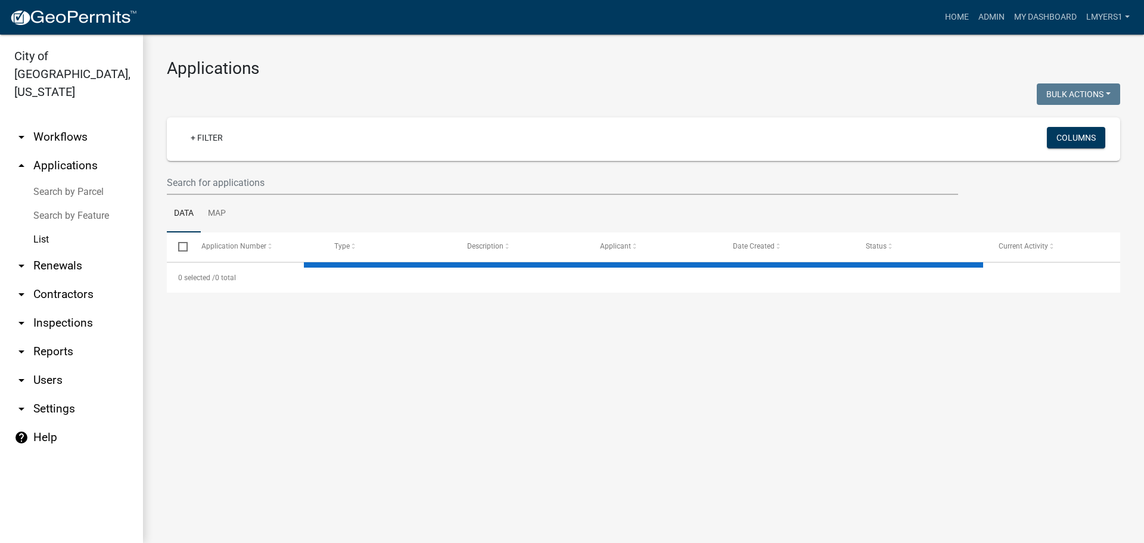
select select "3: 100"
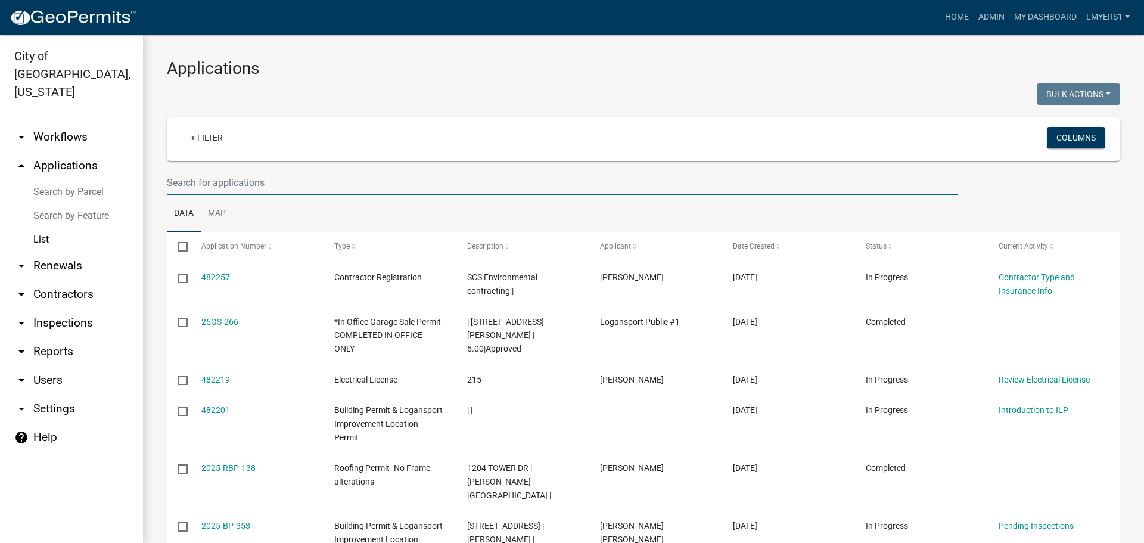
click at [291, 188] on input "text" at bounding box center [562, 182] width 791 height 24
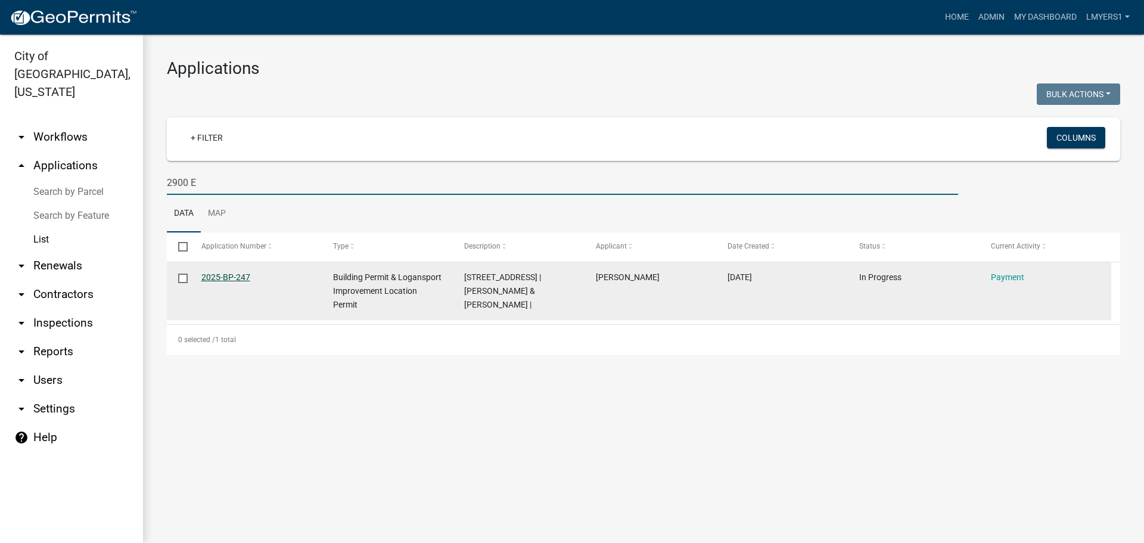
type input "2900 E"
click at [238, 280] on link "2025-BP-247" at bounding box center [225, 277] width 49 height 10
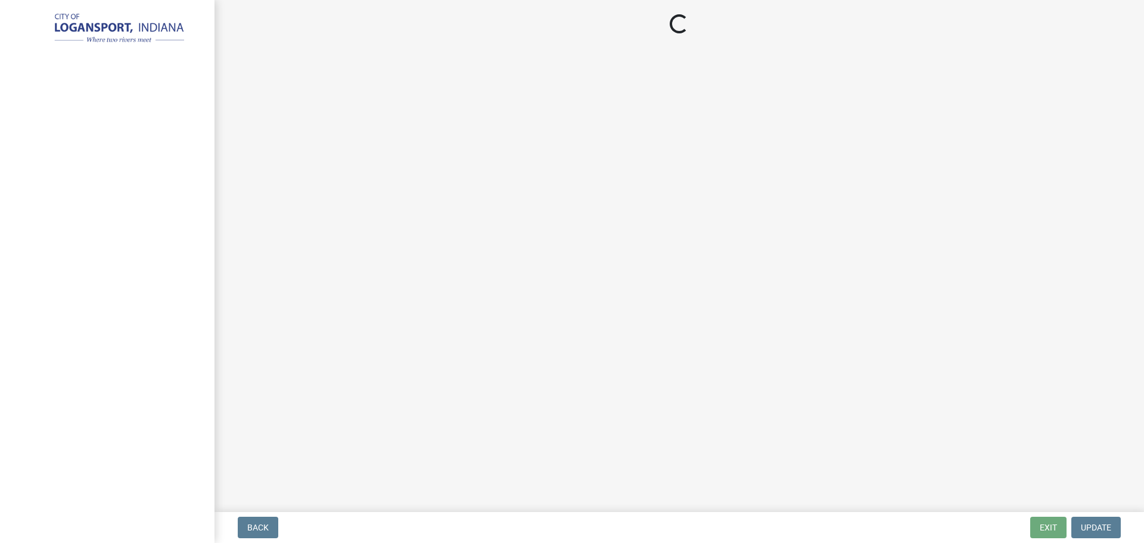
select select "3: 3"
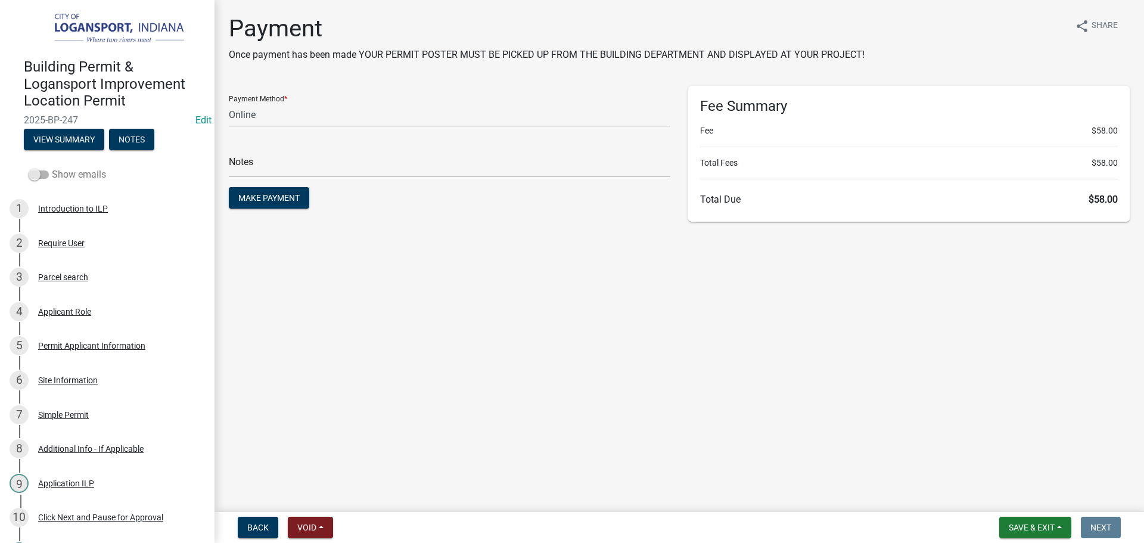
click at [40, 173] on span at bounding box center [39, 174] width 20 height 8
click at [52, 167] on input "Show emails" at bounding box center [52, 167] width 0 height 0
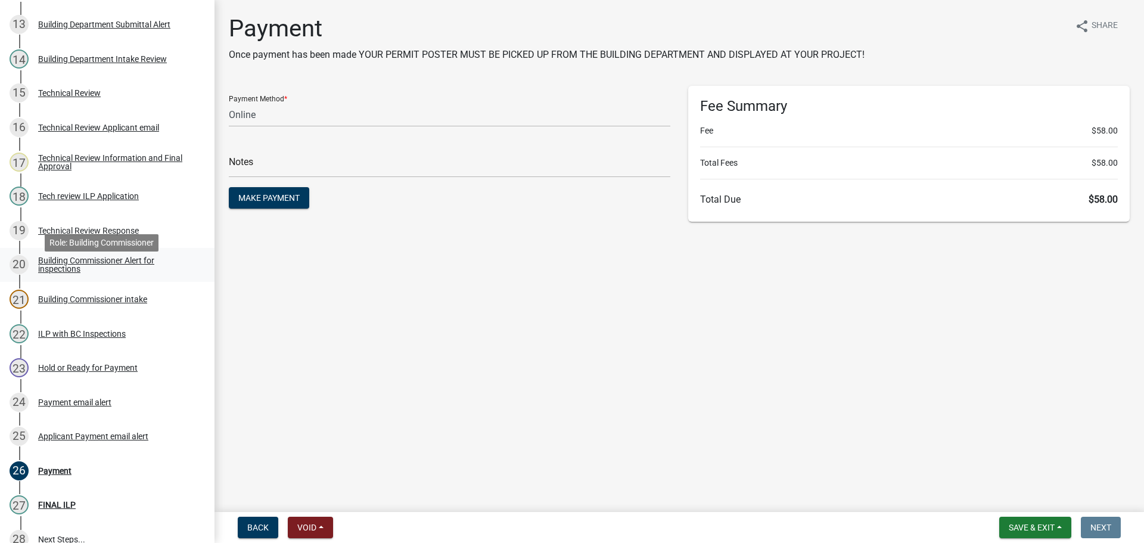
scroll to position [655, 0]
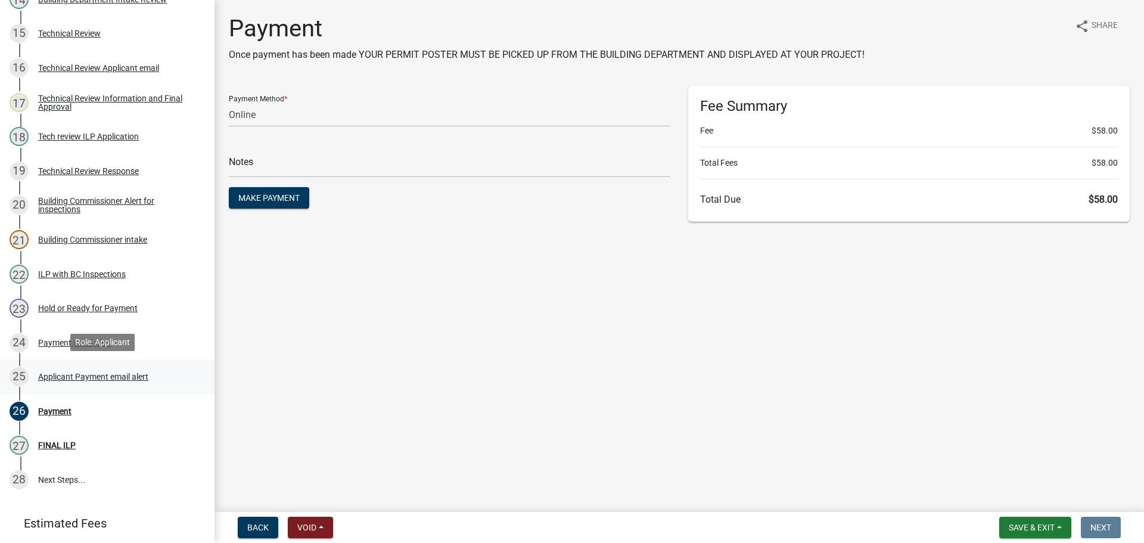
click at [80, 375] on div "Applicant Payment email alert" at bounding box center [93, 376] width 110 height 8
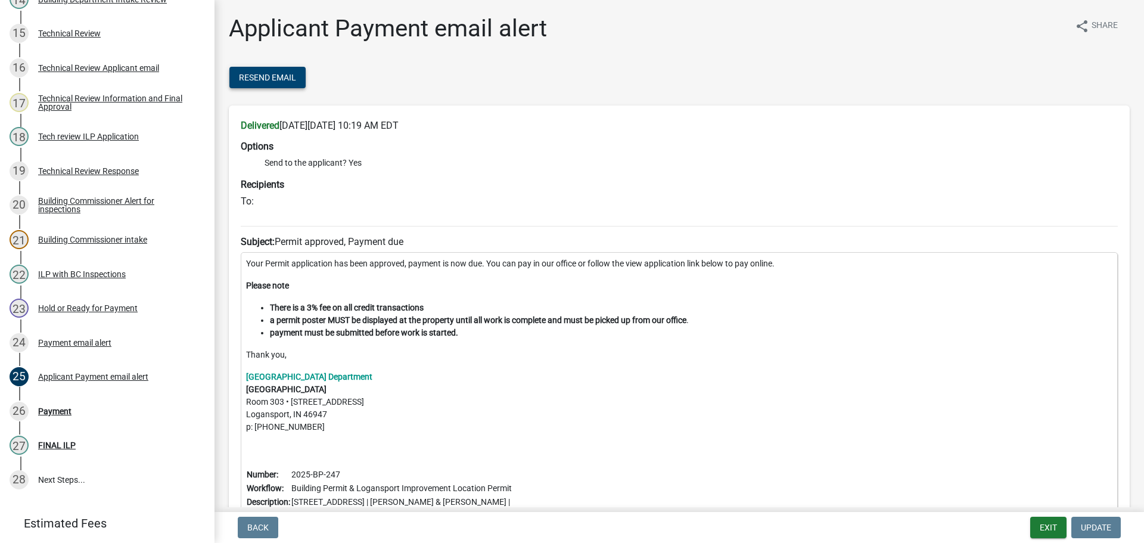
click at [292, 78] on span "Resend Email" at bounding box center [267, 78] width 57 height 10
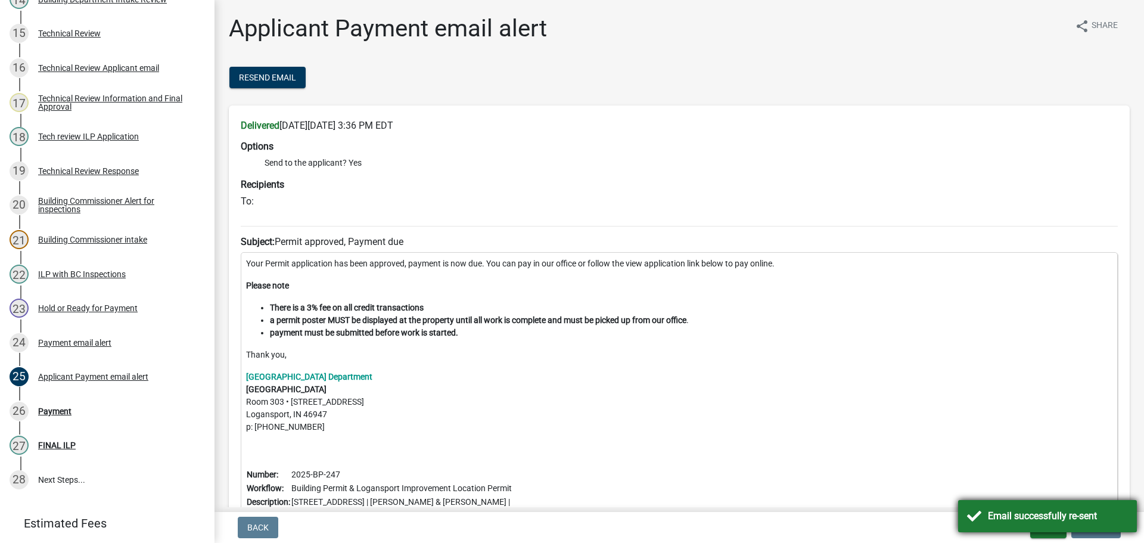
click at [1018, 517] on div "Email successfully re-sent" at bounding box center [1058, 516] width 140 height 14
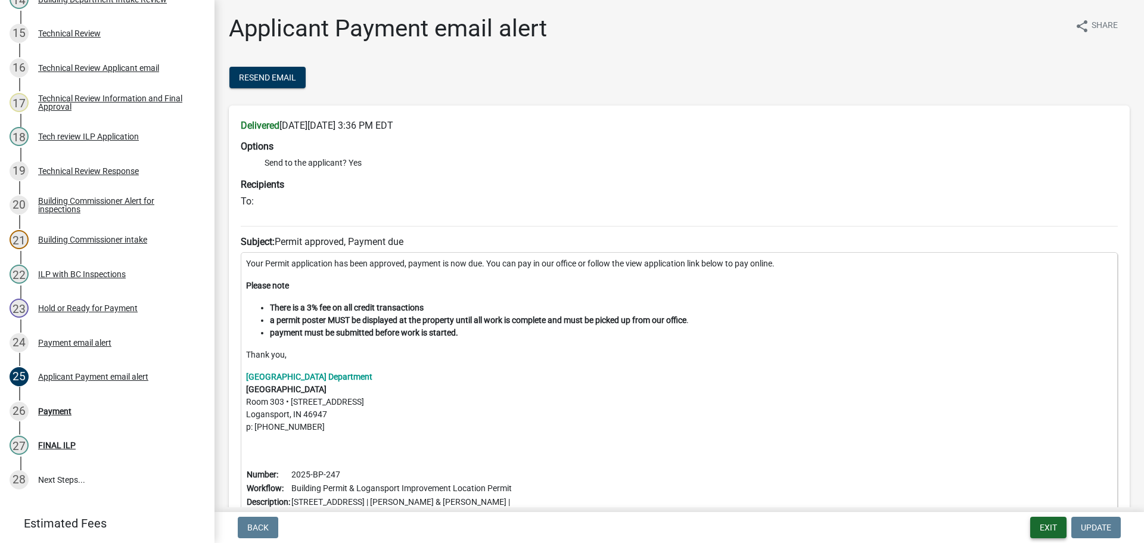
click at [1045, 528] on button "Exit" at bounding box center [1048, 527] width 36 height 21
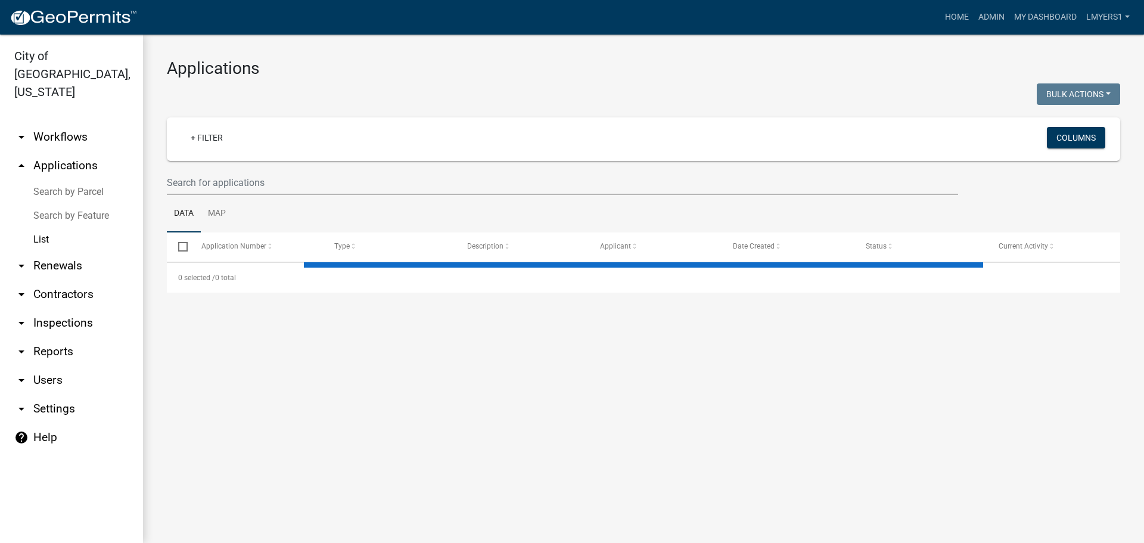
select select "3: 100"
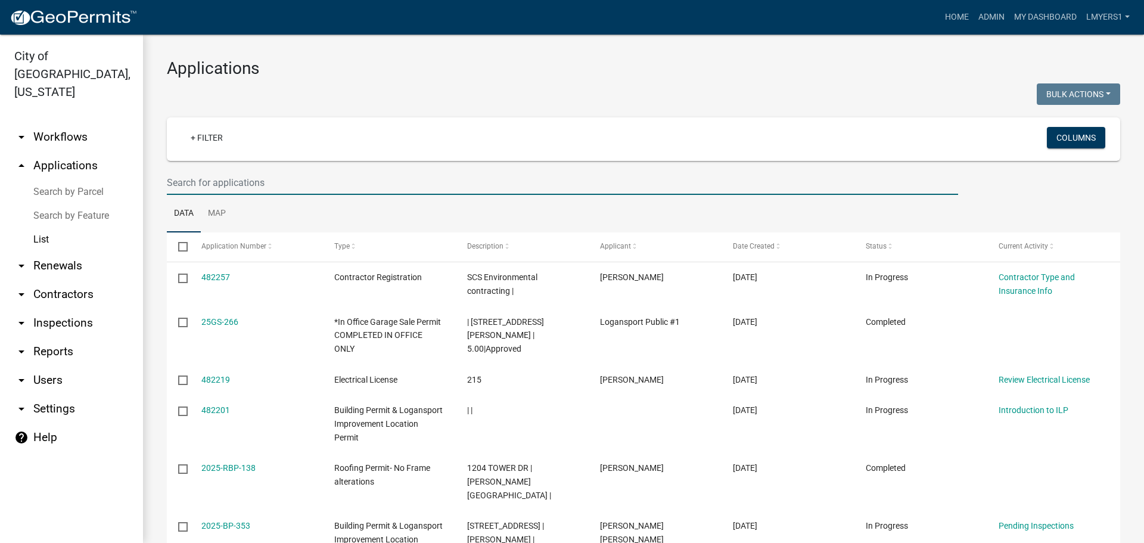
click at [180, 182] on input "text" at bounding box center [562, 182] width 791 height 24
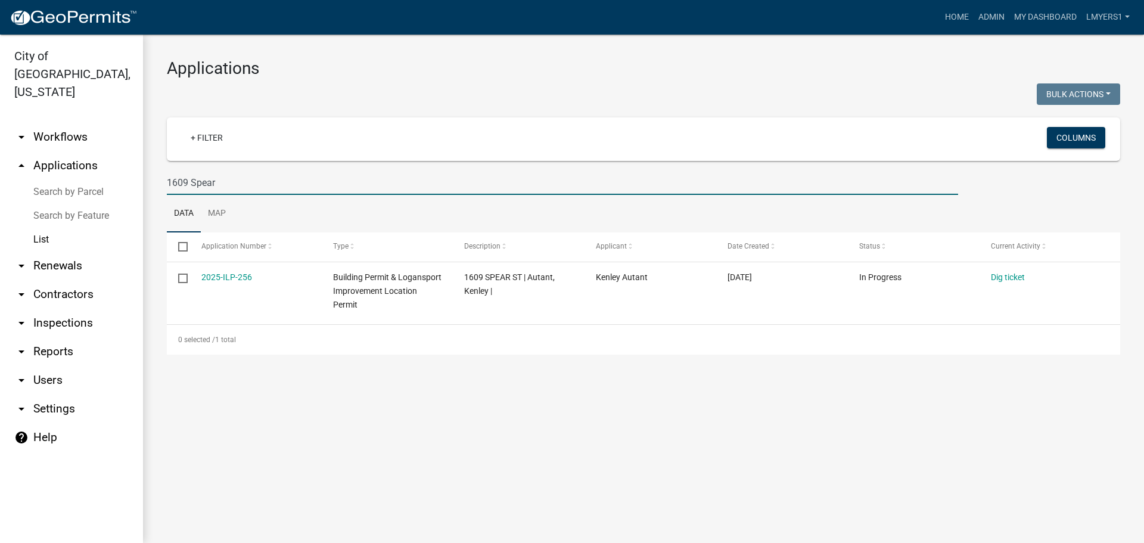
click at [214, 185] on input "1609 Spear" at bounding box center [562, 182] width 791 height 24
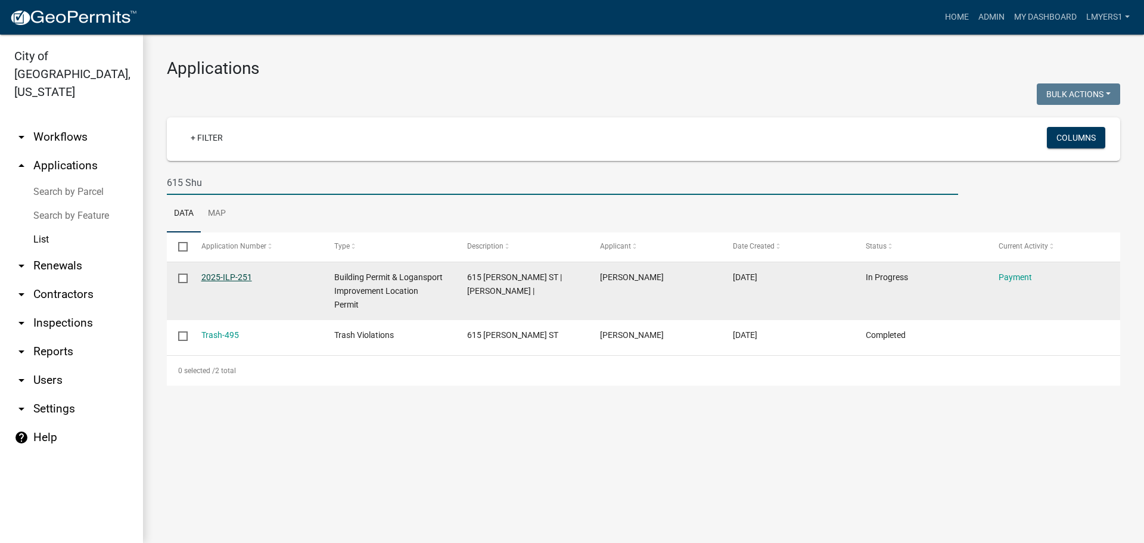
type input "615 Shu"
click at [220, 275] on link "2025-ILP-251" at bounding box center [226, 277] width 51 height 10
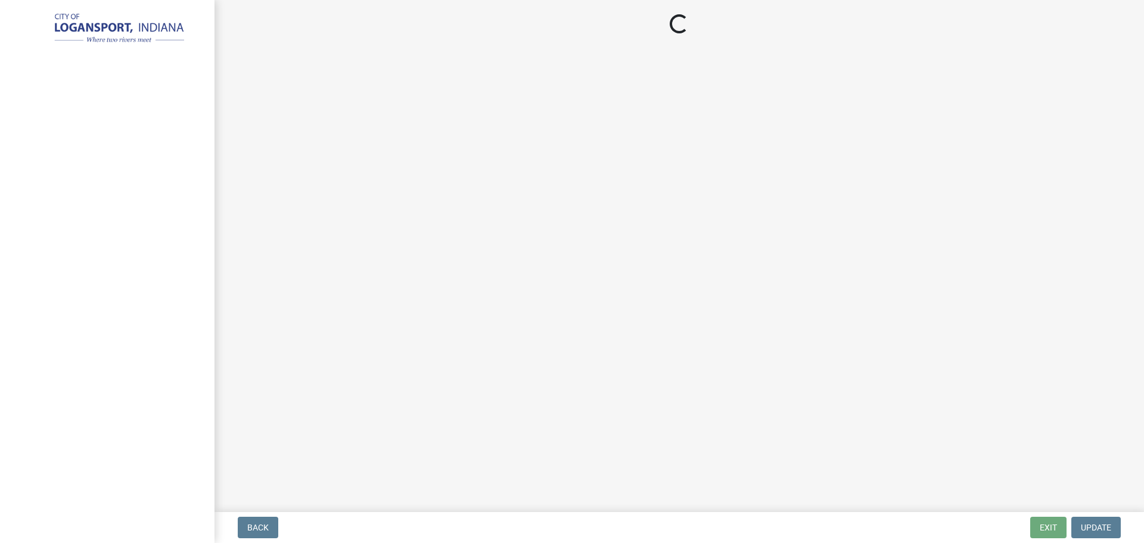
select select "3: 3"
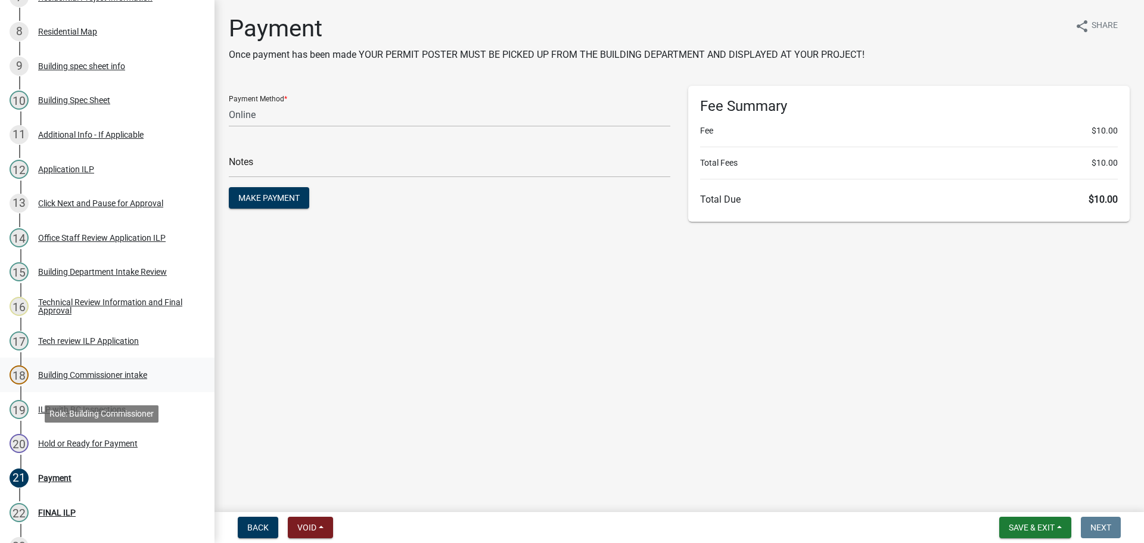
scroll to position [119, 0]
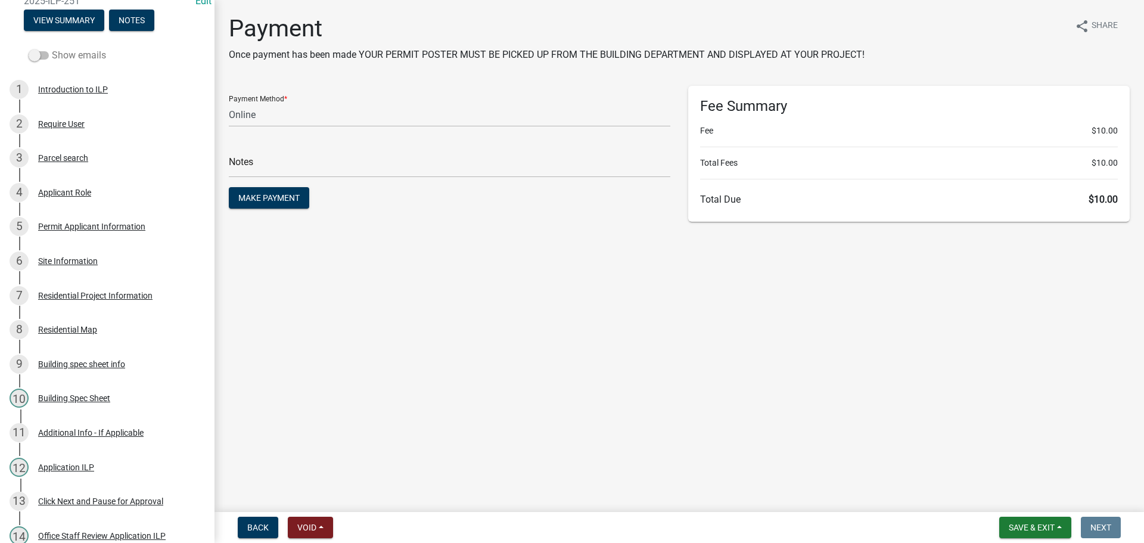
click at [33, 51] on span at bounding box center [39, 55] width 20 height 8
click at [52, 48] on input "Show emails" at bounding box center [52, 48] width 0 height 0
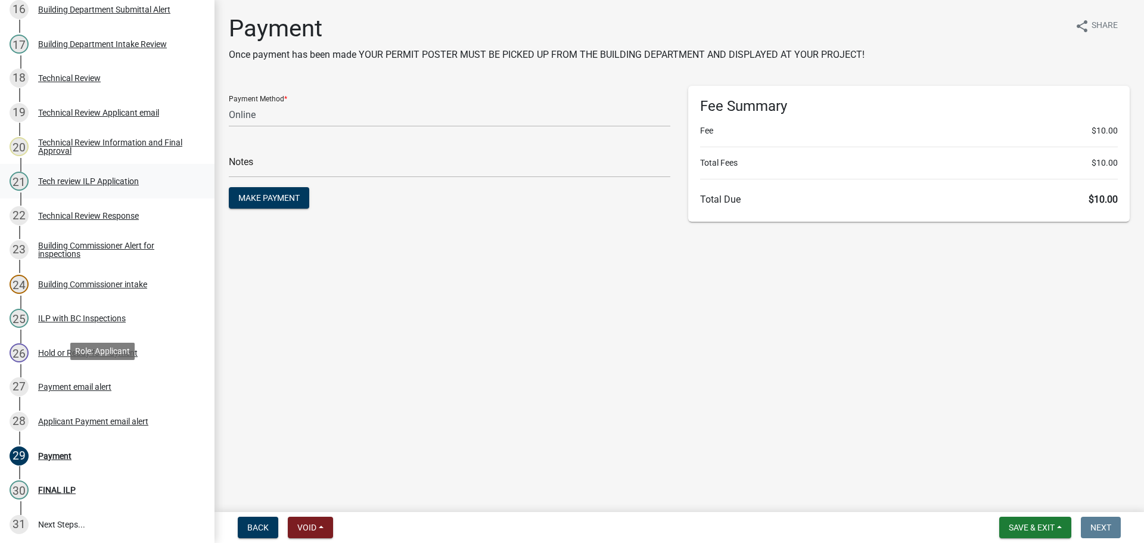
scroll to position [715, 0]
click at [70, 421] on div "Applicant Payment email alert" at bounding box center [93, 420] width 110 height 8
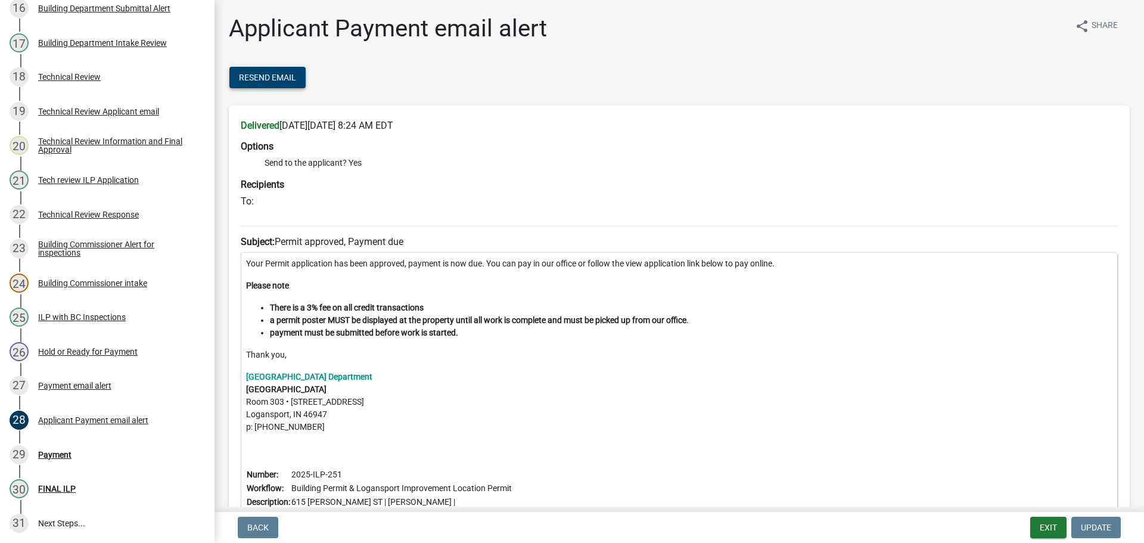
click at [282, 76] on span "Resend Email" at bounding box center [267, 78] width 57 height 10
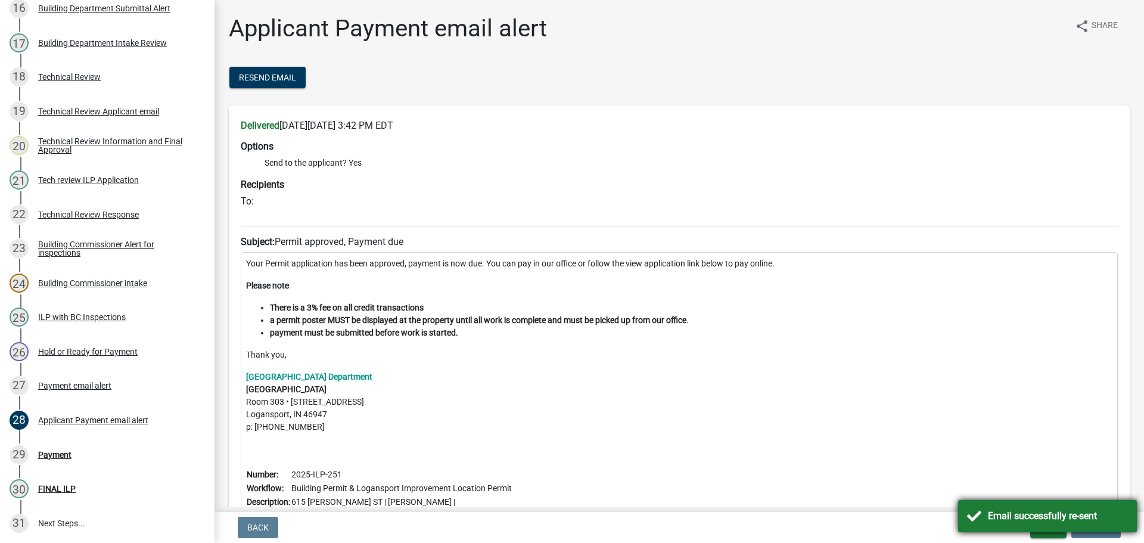
click at [1023, 514] on div "Email successfully re-sent" at bounding box center [1058, 516] width 140 height 14
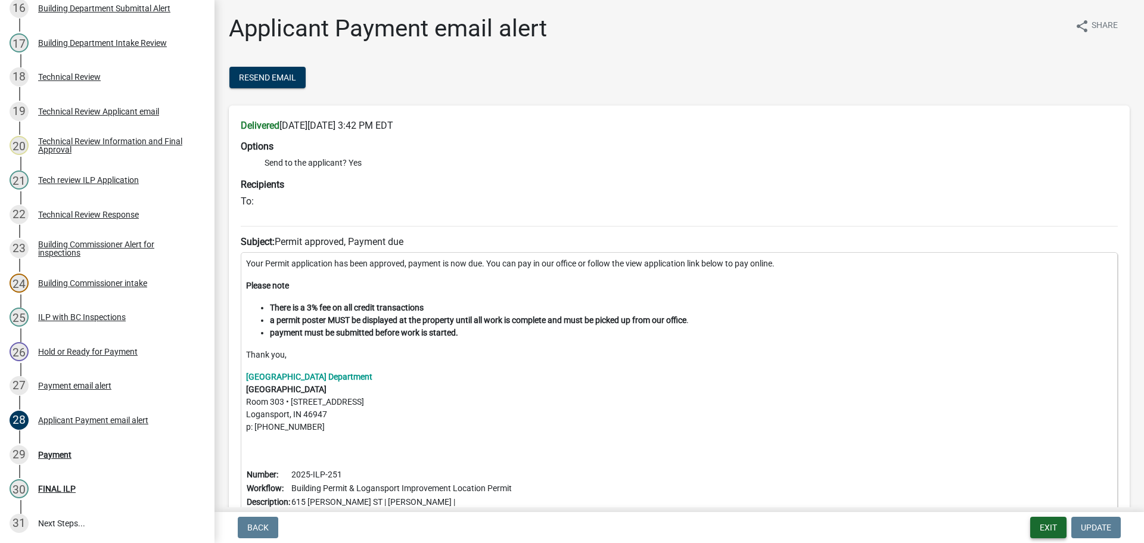
click at [1052, 534] on button "Exit" at bounding box center [1048, 527] width 36 height 21
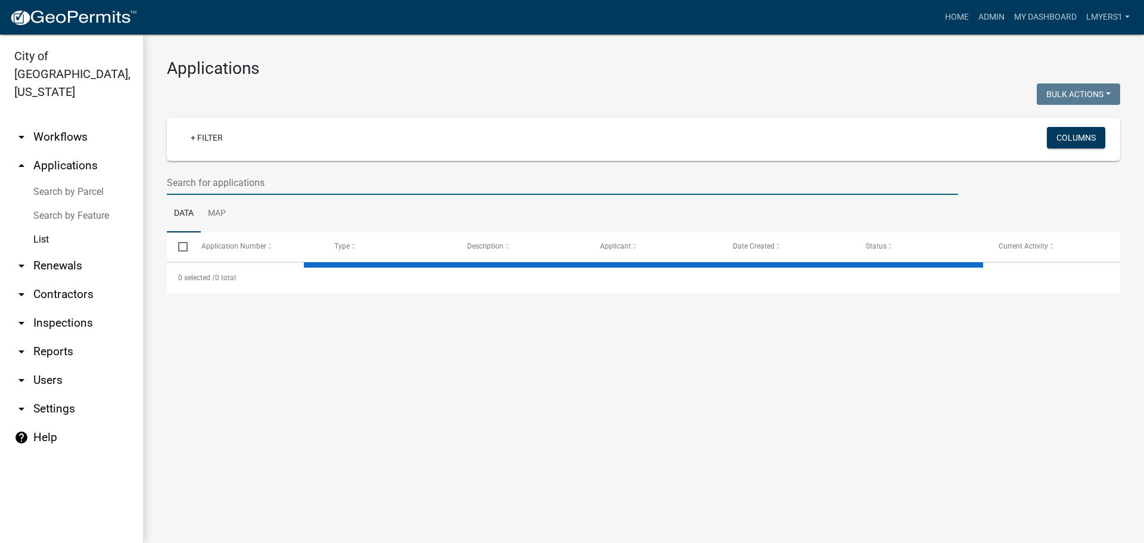
select select "3: 100"
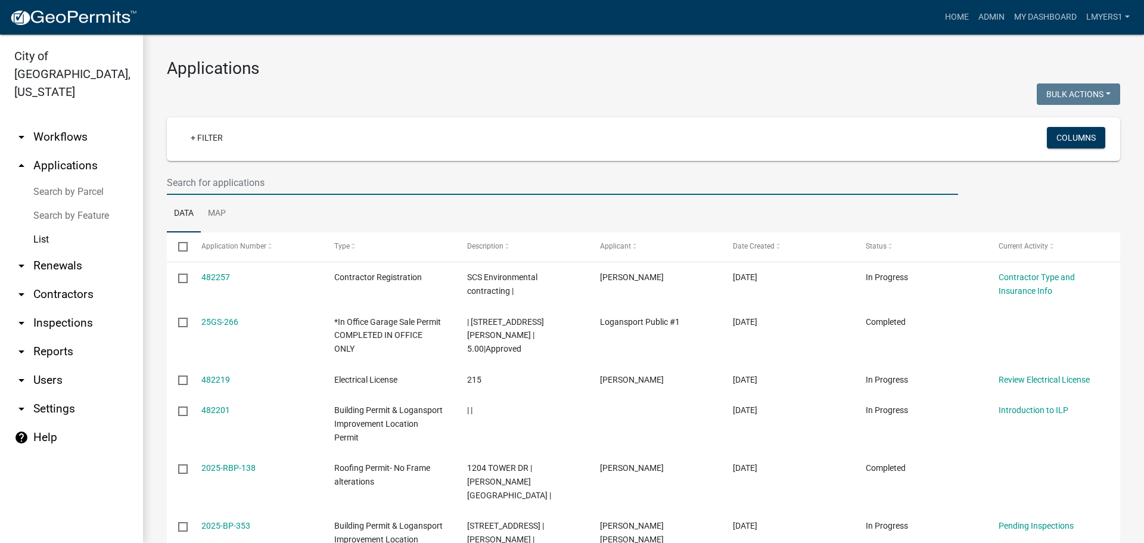
click at [287, 173] on input "text" at bounding box center [562, 182] width 791 height 24
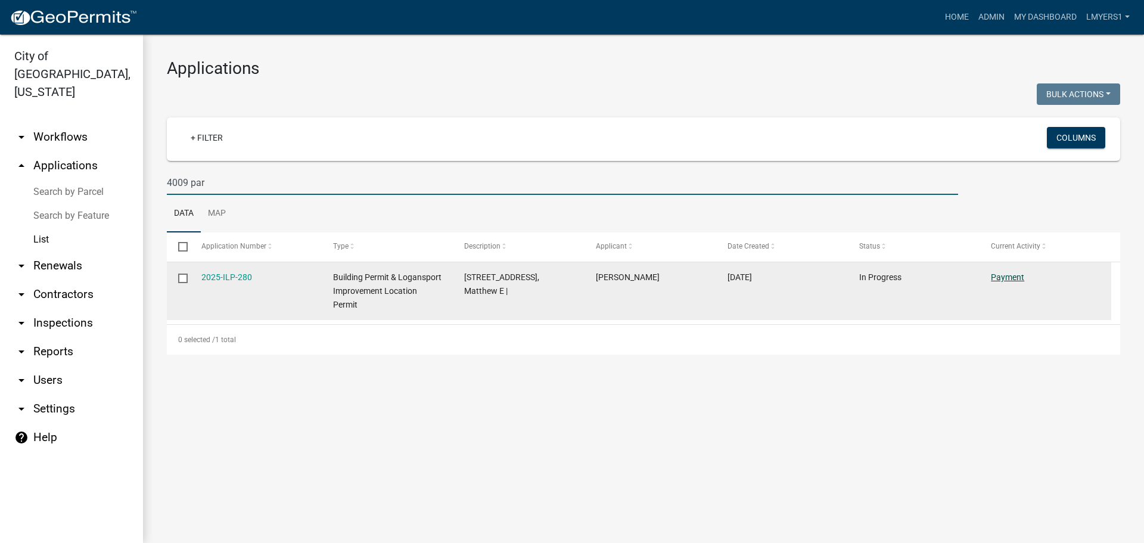
type input "4009 par"
click at [1009, 278] on link "Payment" at bounding box center [1007, 277] width 33 height 10
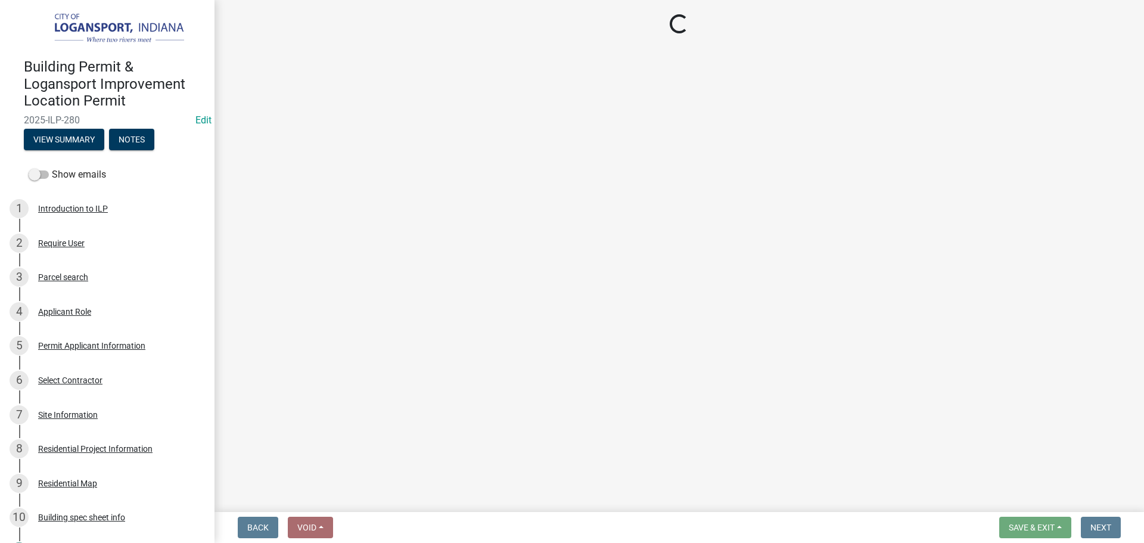
select select "3: 3"
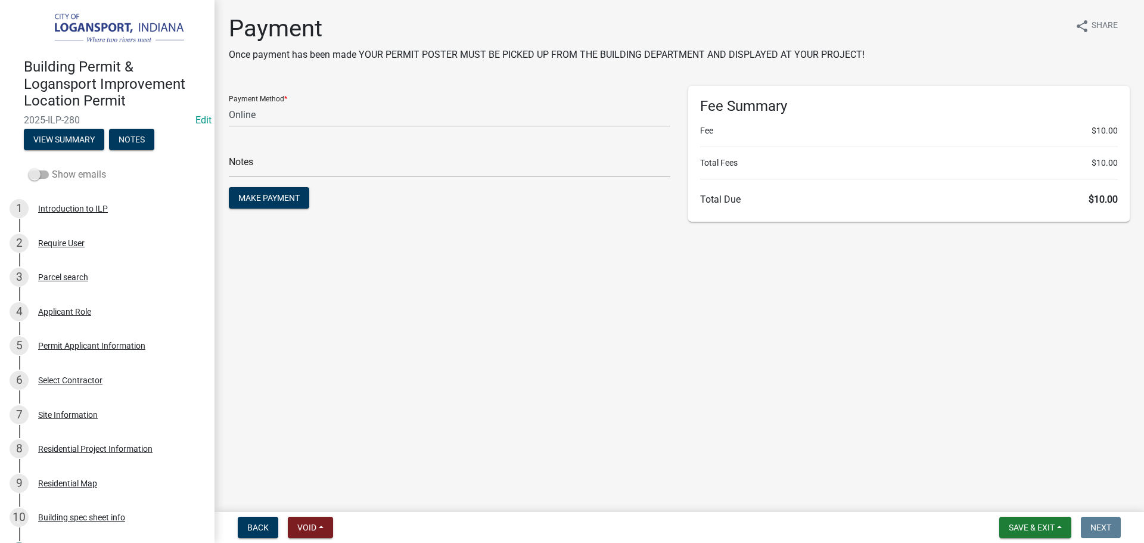
click at [43, 170] on span at bounding box center [39, 174] width 20 height 8
click at [52, 167] on input "Show emails" at bounding box center [52, 167] width 0 height 0
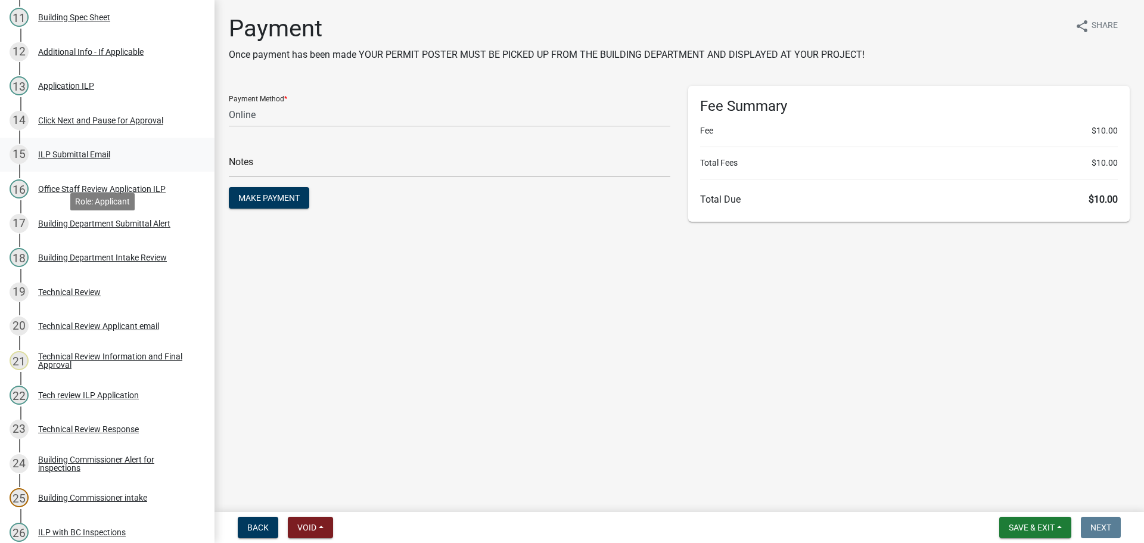
scroll to position [774, 0]
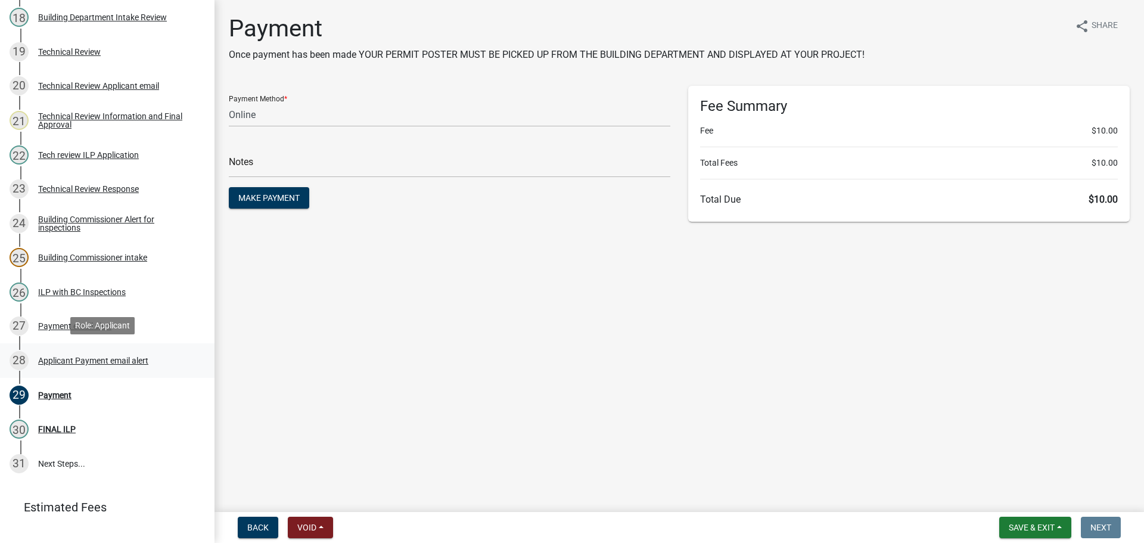
click at [117, 353] on div "28 Applicant Payment email alert" at bounding box center [103, 360] width 186 height 19
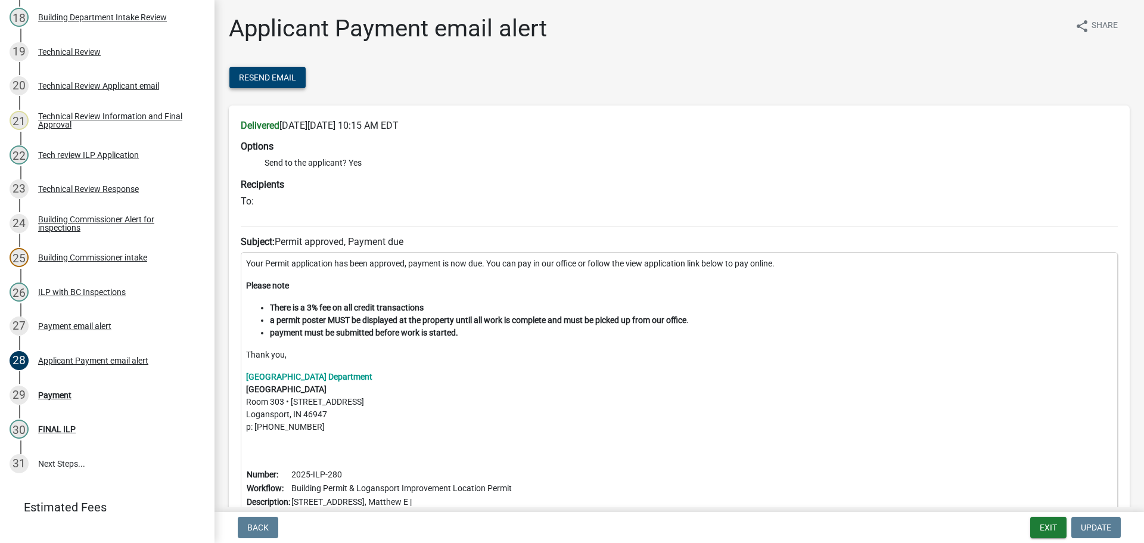
click at [265, 80] on span "Resend Email" at bounding box center [267, 78] width 57 height 10
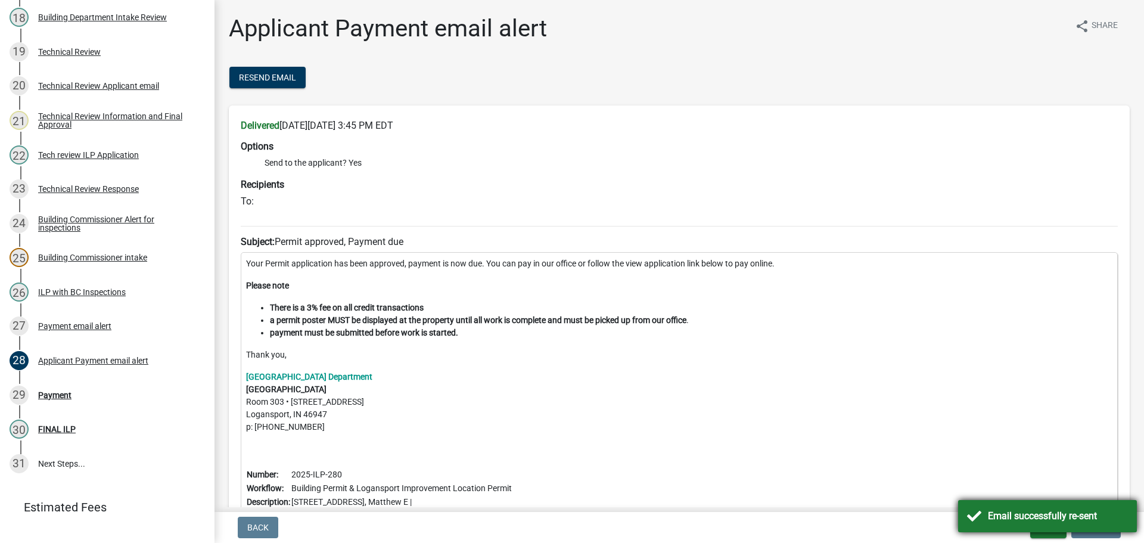
drag, startPoint x: 988, startPoint y: 521, endPoint x: 1037, endPoint y: 531, distance: 50.5
click at [989, 520] on div "Email successfully re-sent" at bounding box center [1058, 516] width 140 height 14
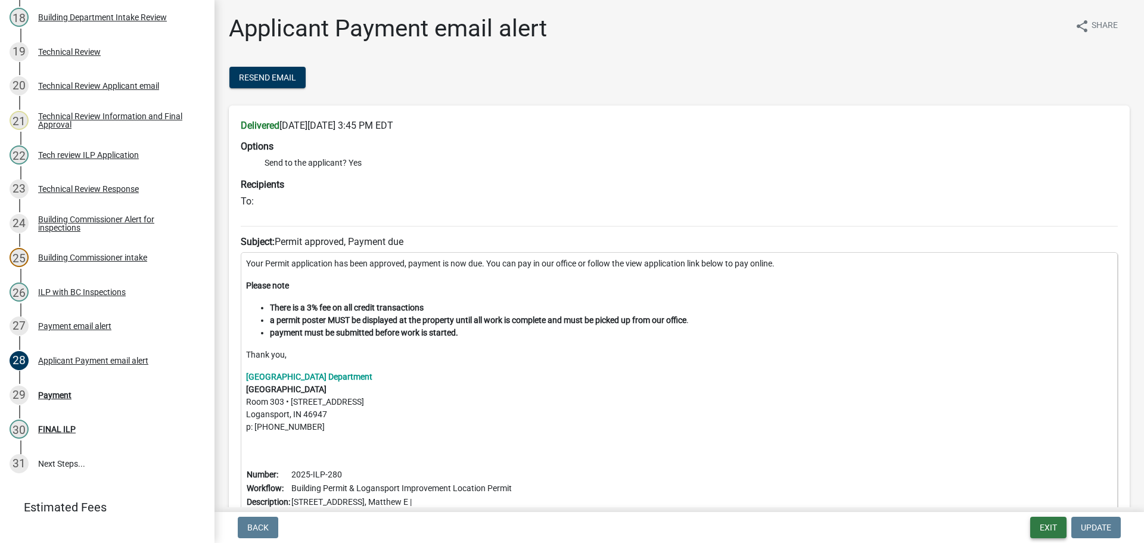
click at [1038, 532] on button "Exit" at bounding box center [1048, 527] width 36 height 21
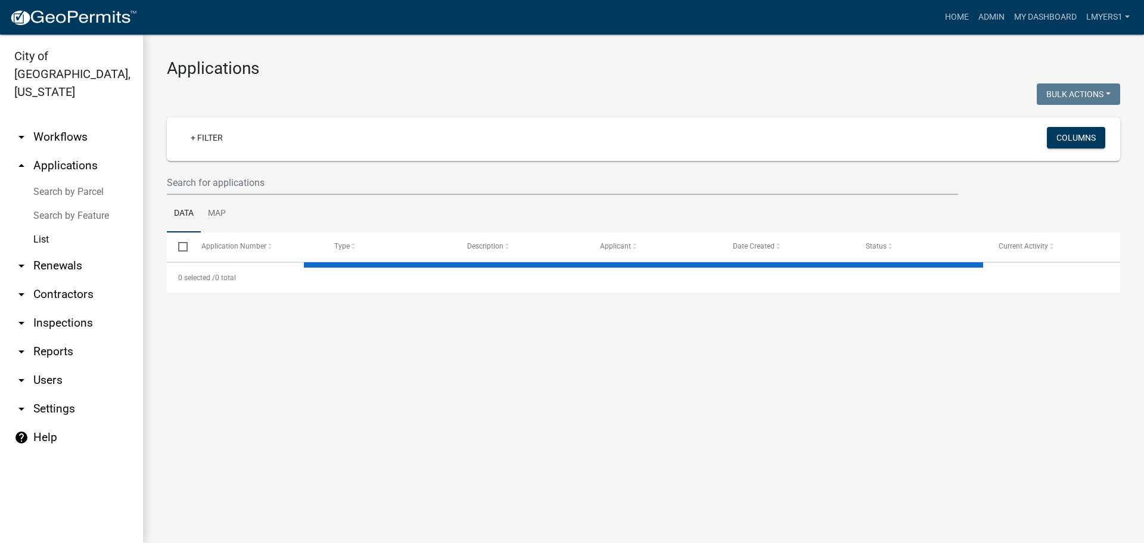
select select "3: 100"
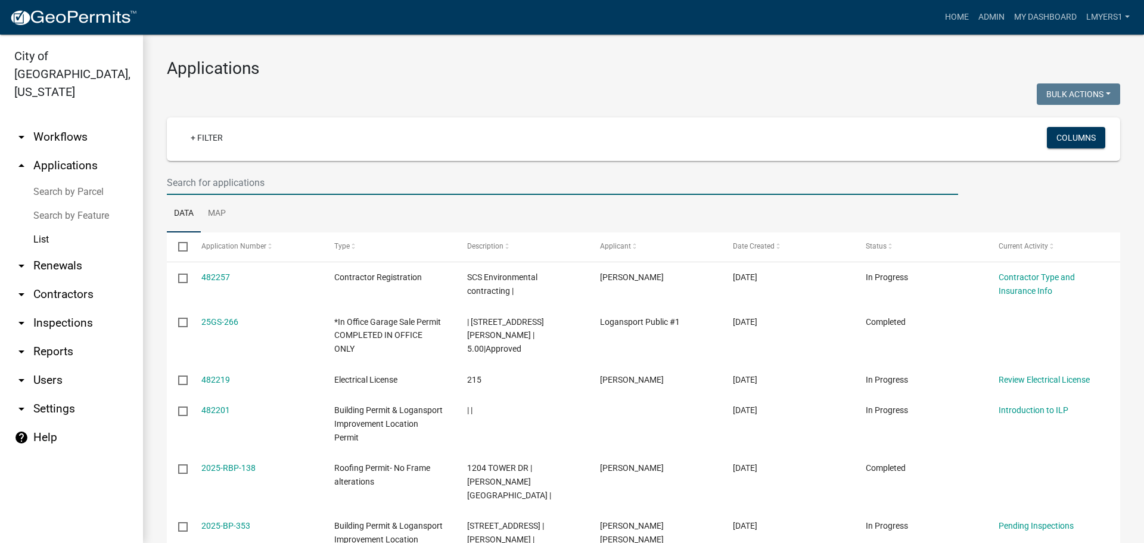
click at [279, 183] on input "text" at bounding box center [562, 182] width 791 height 24
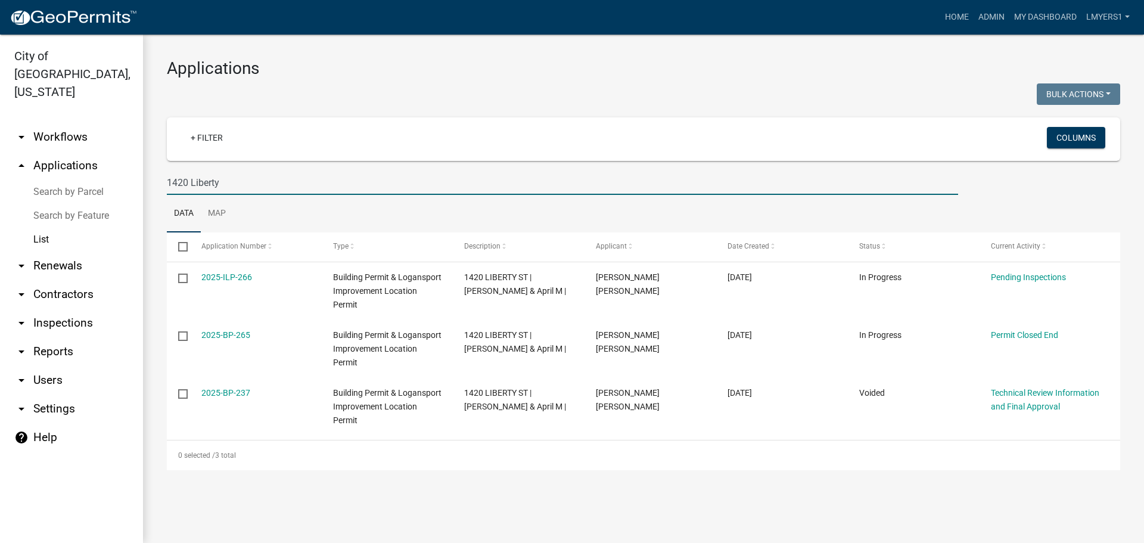
click at [182, 174] on input "1420 Liberty" at bounding box center [562, 182] width 791 height 24
click at [184, 176] on input "1420 Liberty" at bounding box center [562, 182] width 791 height 24
click at [186, 176] on input "1420 Liberty" at bounding box center [562, 182] width 791 height 24
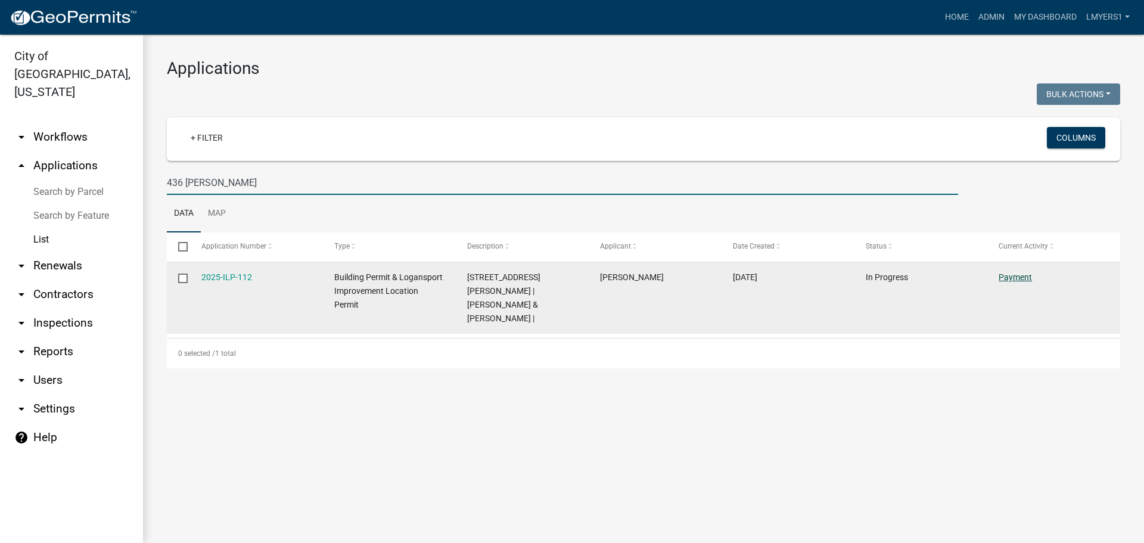
type input "436 [PERSON_NAME]"
click at [1018, 275] on link "Payment" at bounding box center [1014, 277] width 33 height 10
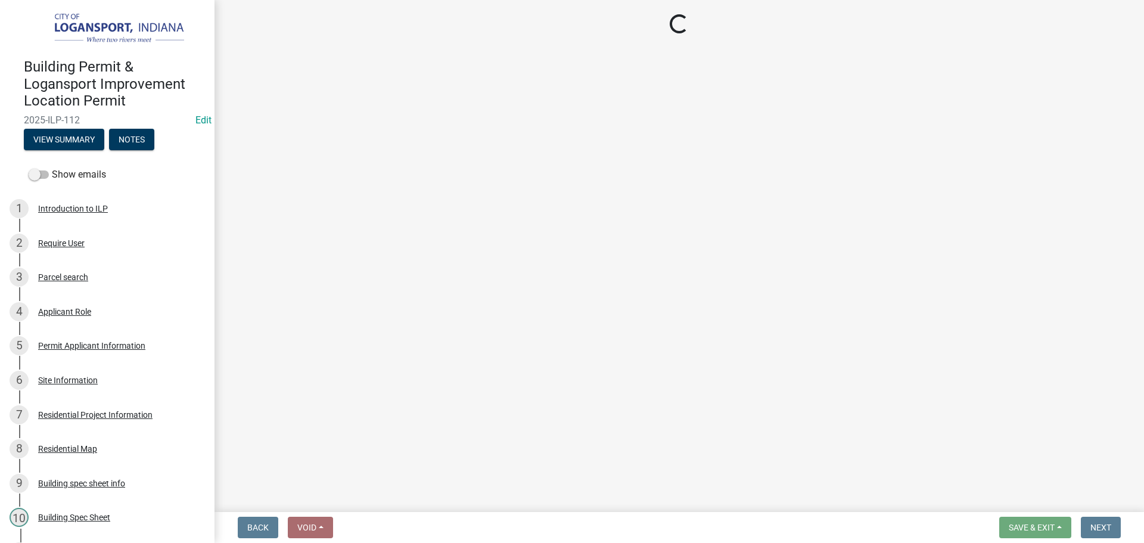
select select "3: 3"
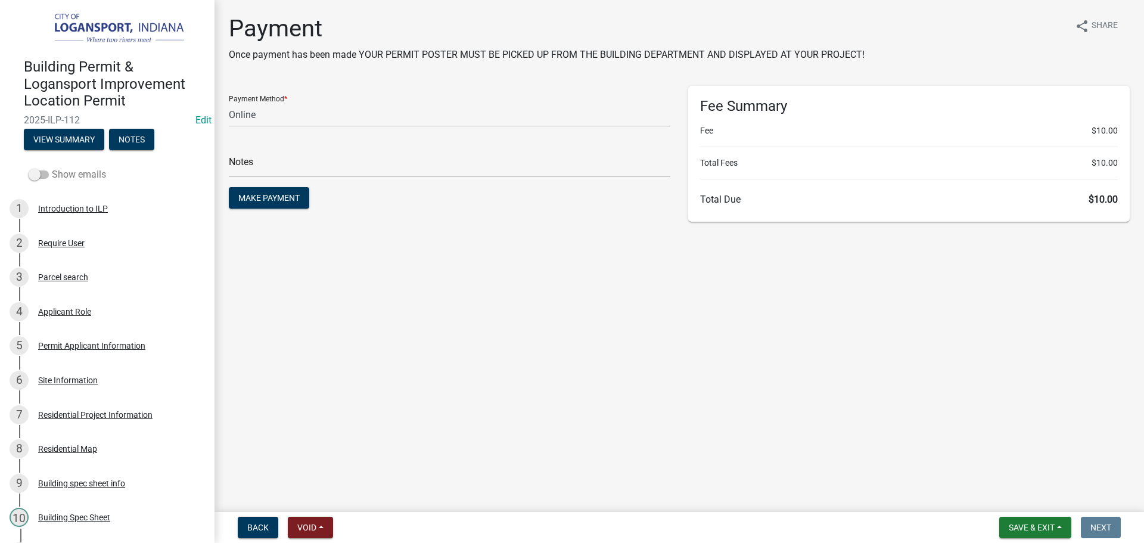
click at [33, 170] on span at bounding box center [39, 174] width 20 height 8
click at [52, 167] on input "Show emails" at bounding box center [52, 167] width 0 height 0
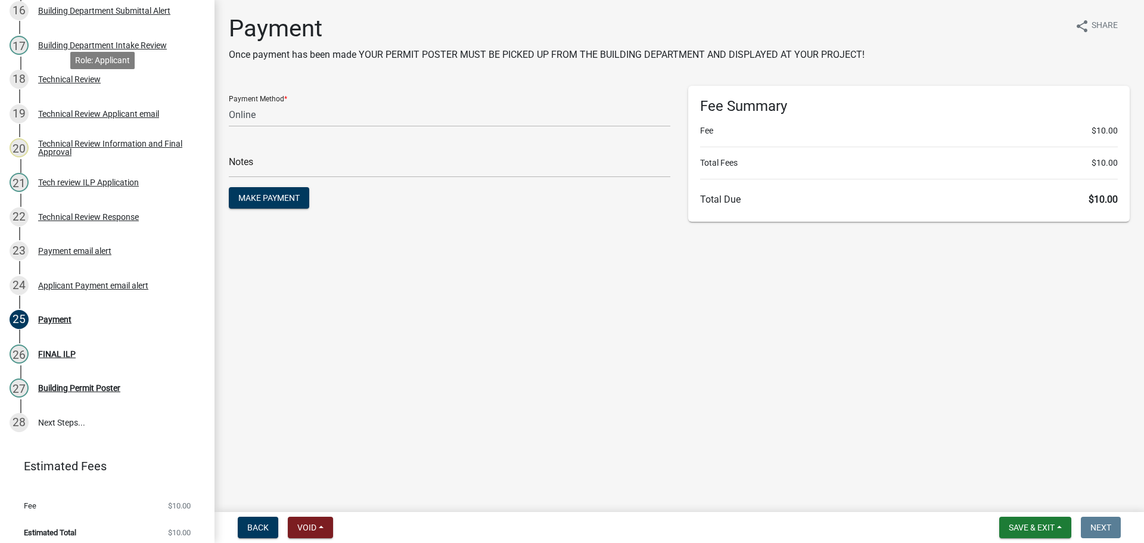
scroll to position [718, 0]
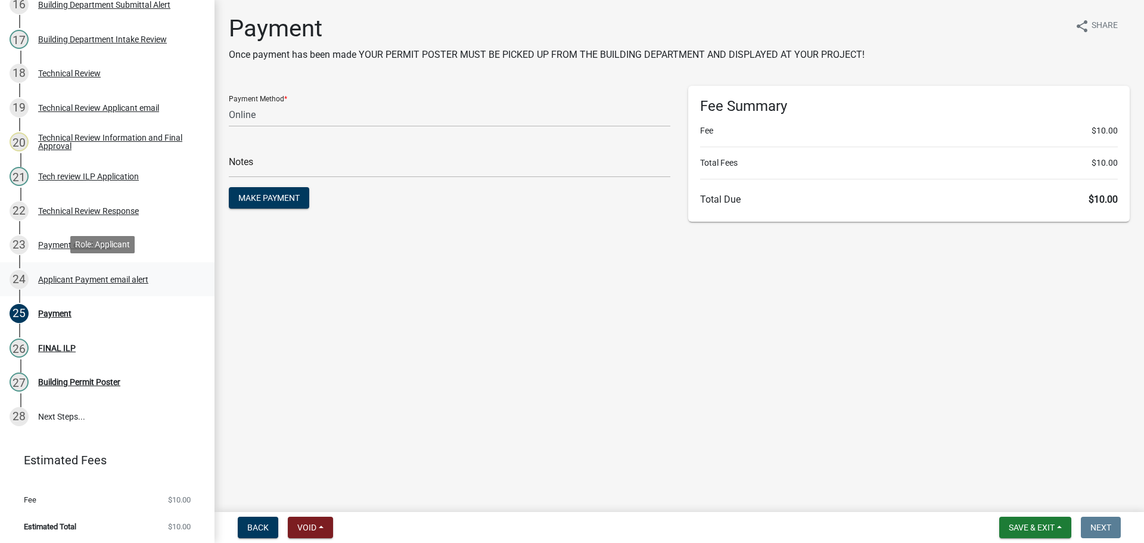
click at [64, 282] on div "Applicant Payment email alert" at bounding box center [93, 279] width 110 height 8
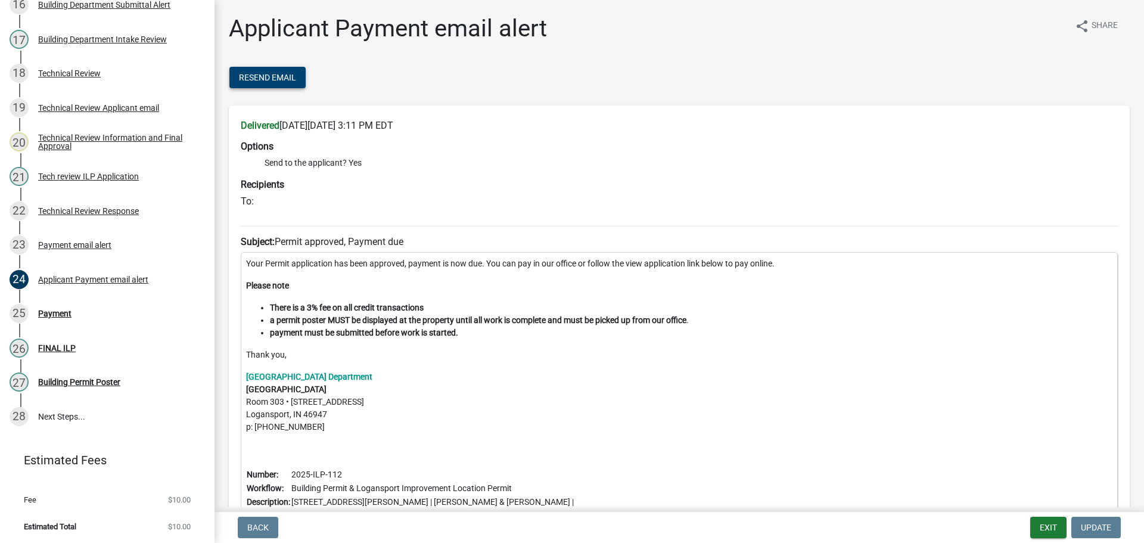
click at [270, 80] on span "Resend Email" at bounding box center [267, 78] width 57 height 10
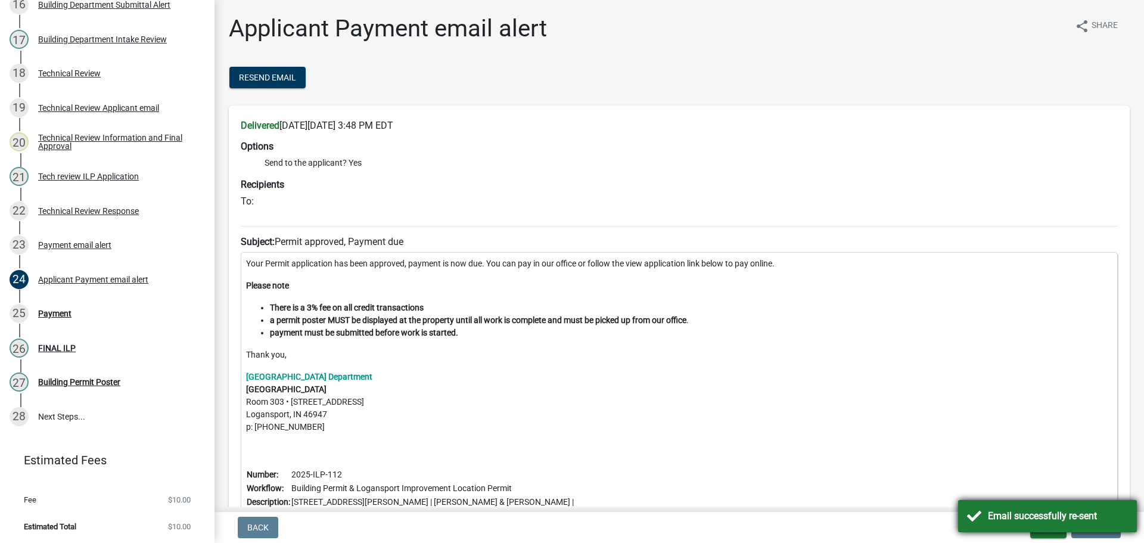
click at [989, 509] on div "Email successfully re-sent" at bounding box center [1058, 516] width 140 height 14
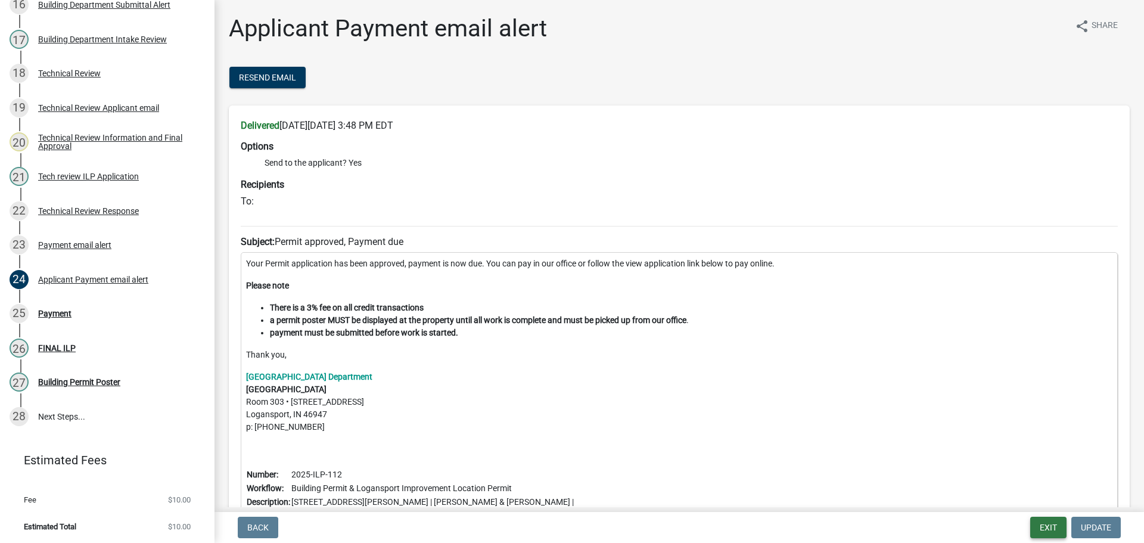
click at [1047, 525] on button "Exit" at bounding box center [1048, 527] width 36 height 21
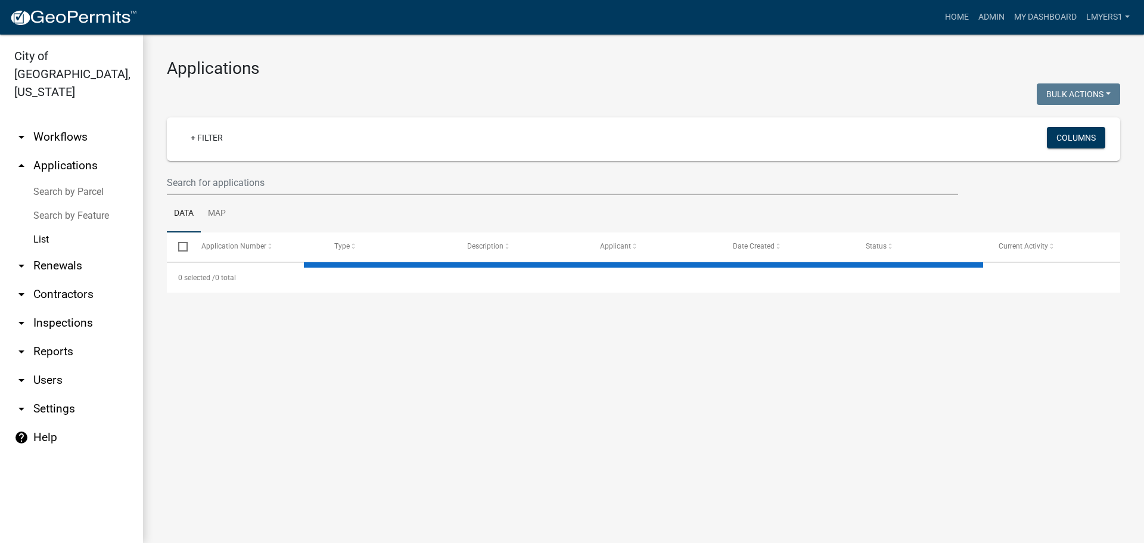
select select "3: 100"
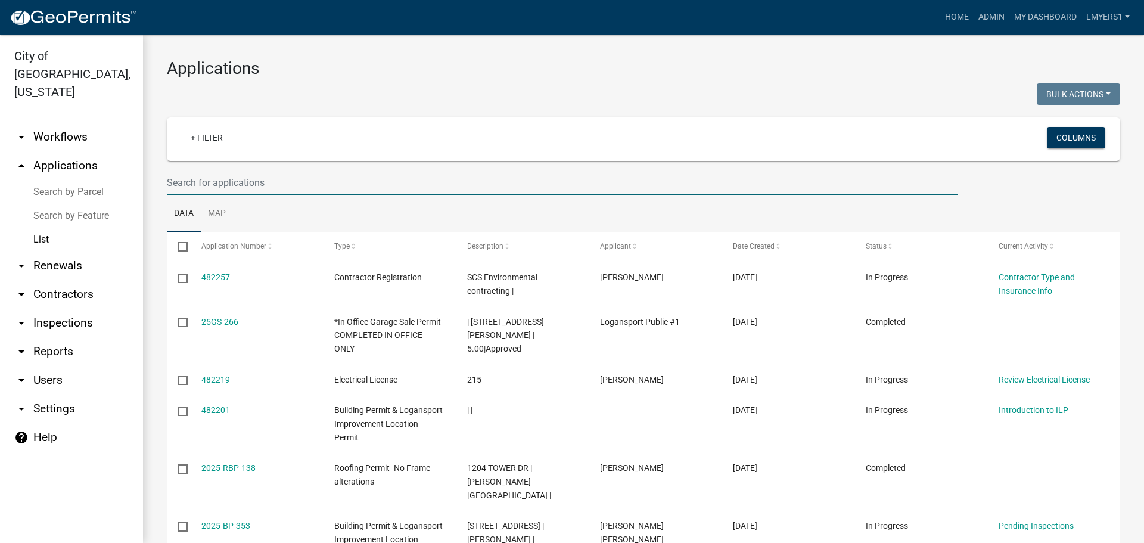
click at [333, 186] on input "text" at bounding box center [562, 182] width 791 height 24
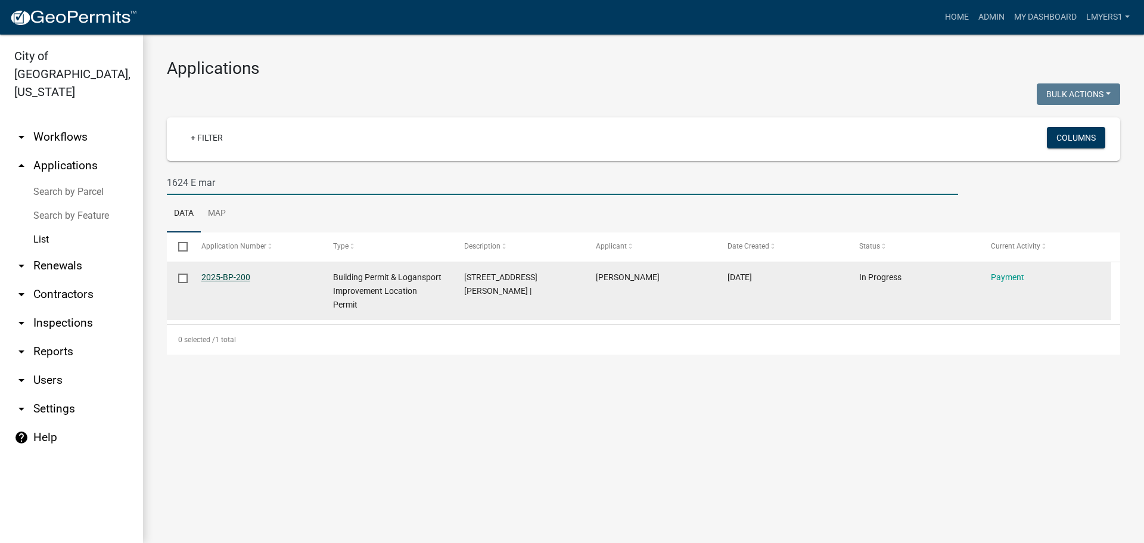
type input "1624 E mar"
click at [228, 275] on link "2025-BP-200" at bounding box center [225, 277] width 49 height 10
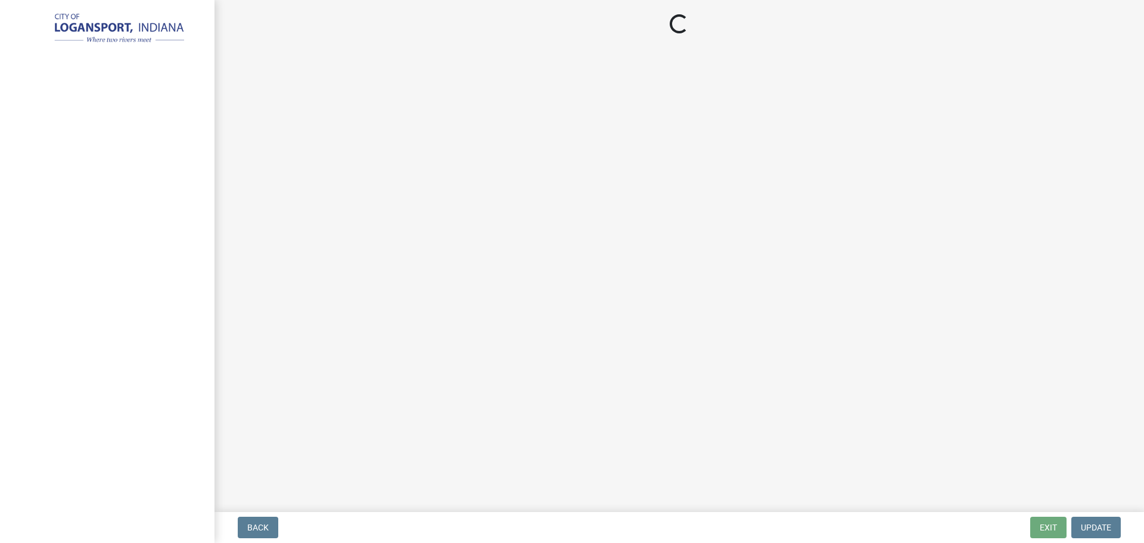
select select "3: 3"
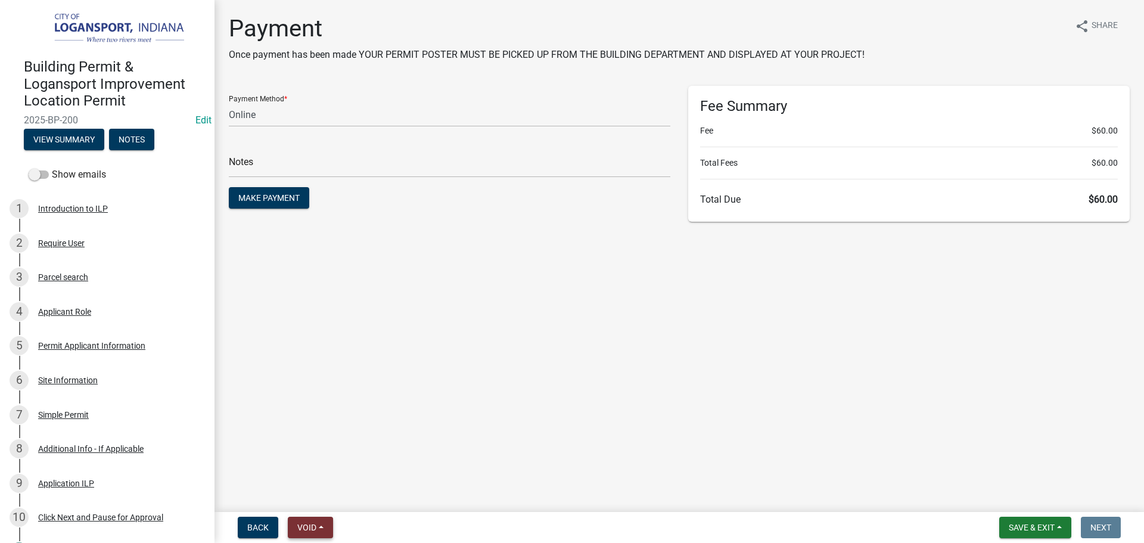
click at [324, 528] on button "Void" at bounding box center [310, 527] width 45 height 21
click at [314, 499] on button "Void" at bounding box center [335, 496] width 95 height 29
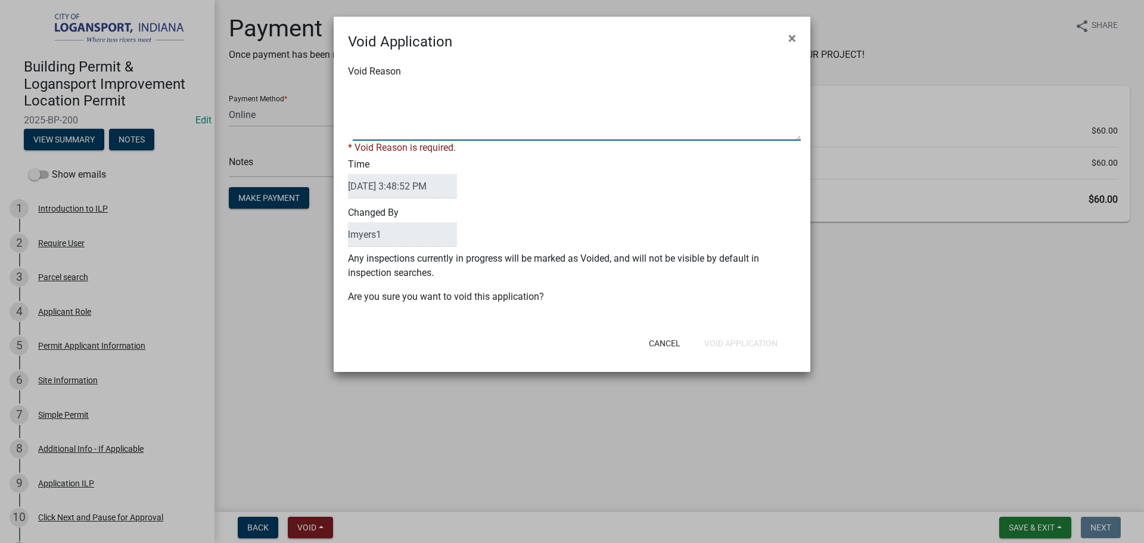
click at [452, 96] on textarea "Void Reason" at bounding box center [577, 111] width 448 height 60
type textarea "No payment -cancel"
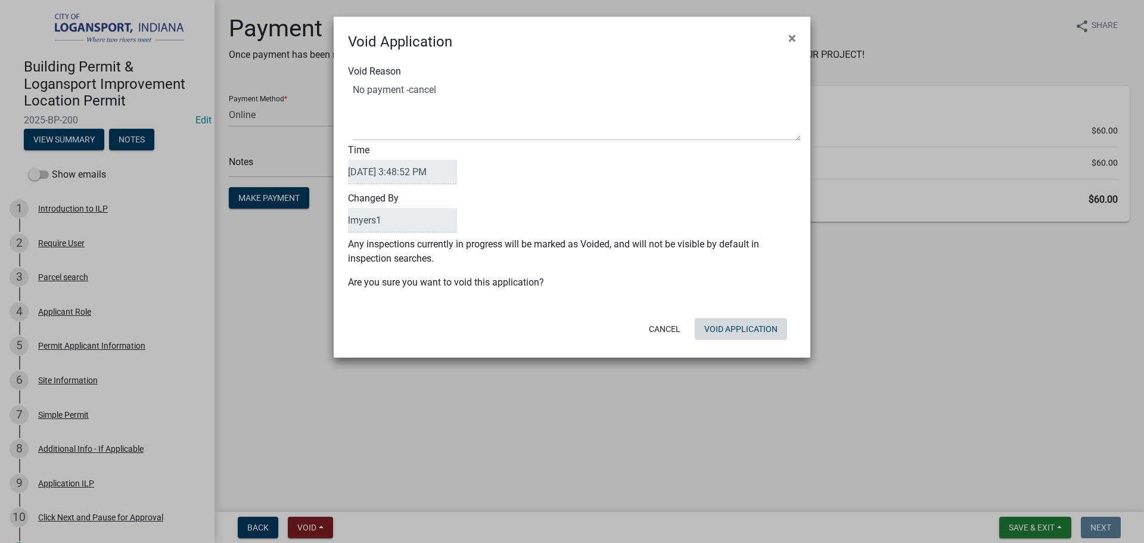
click at [753, 346] on form "Void Application × Void Reason Time [DATE] 3:48:52 PM Changed By lmyers1 Any in…" at bounding box center [572, 182] width 477 height 330
click at [756, 329] on button "Void Application" at bounding box center [741, 328] width 92 height 21
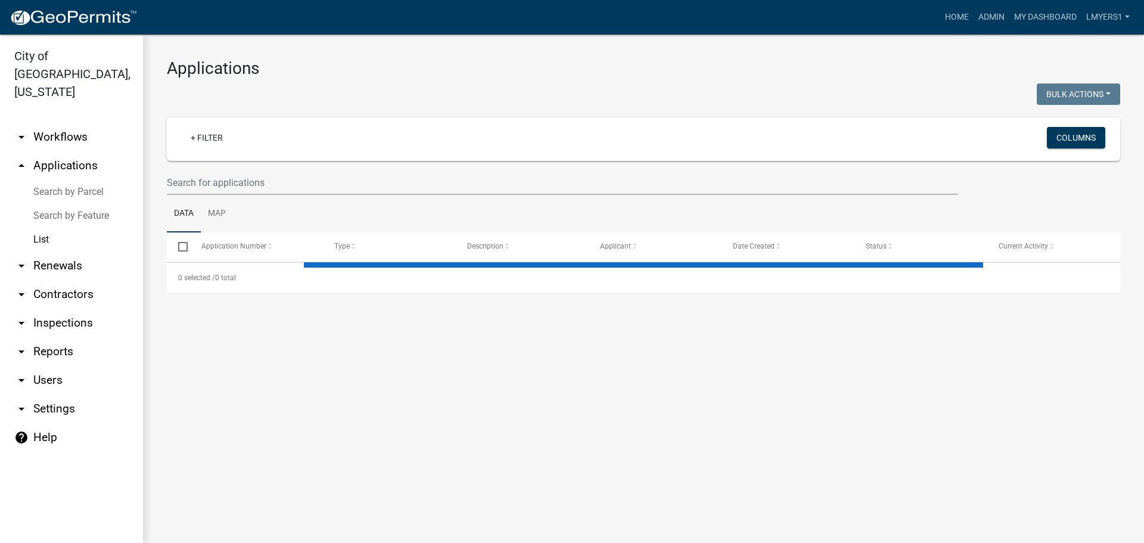
select select "3: 100"
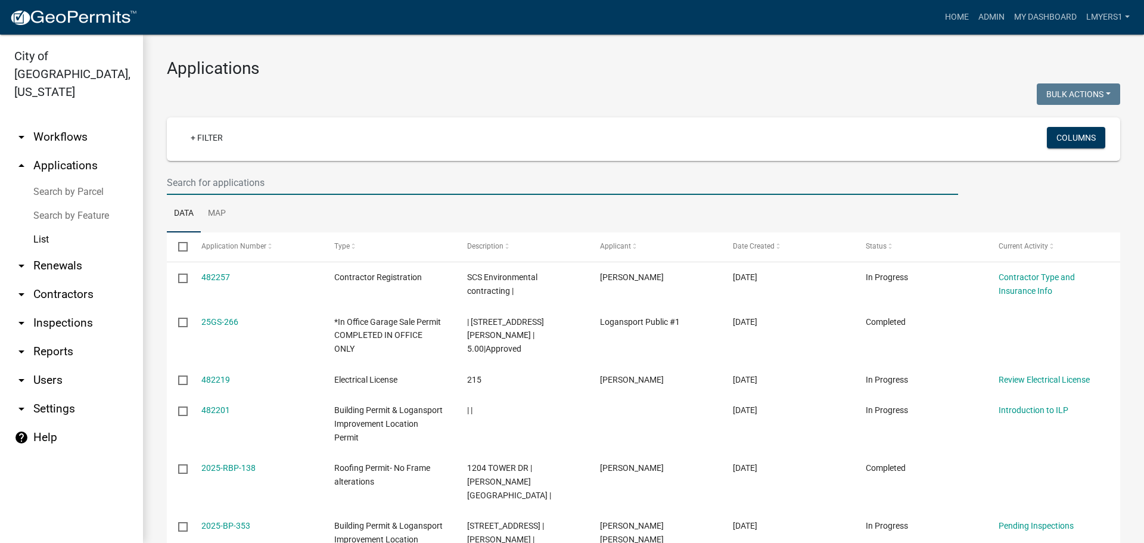
click at [293, 176] on input "text" at bounding box center [562, 182] width 791 height 24
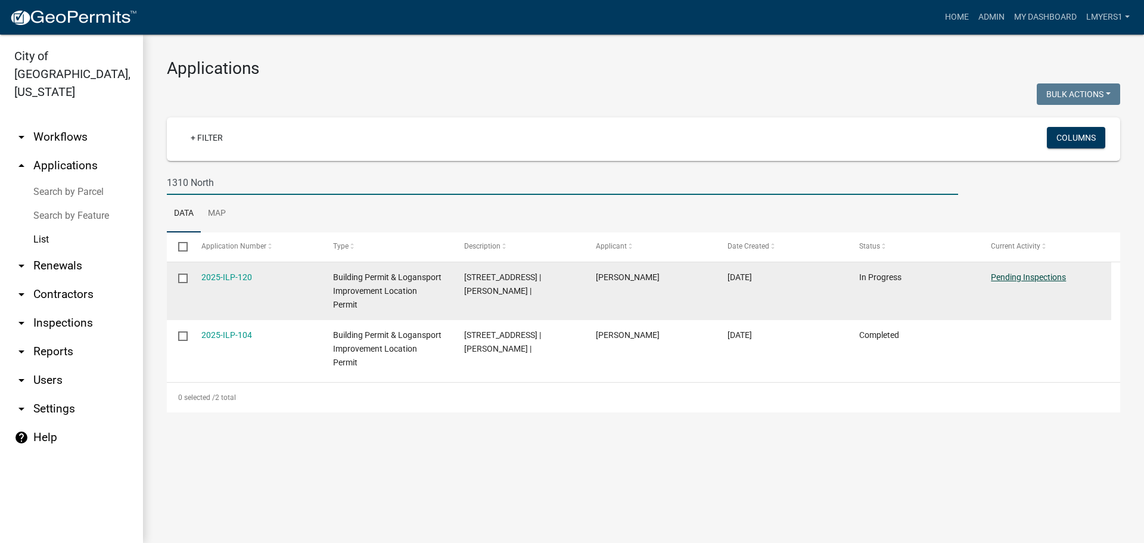
type input "1310 North"
click at [1024, 276] on link "Pending Inspections" at bounding box center [1028, 277] width 75 height 10
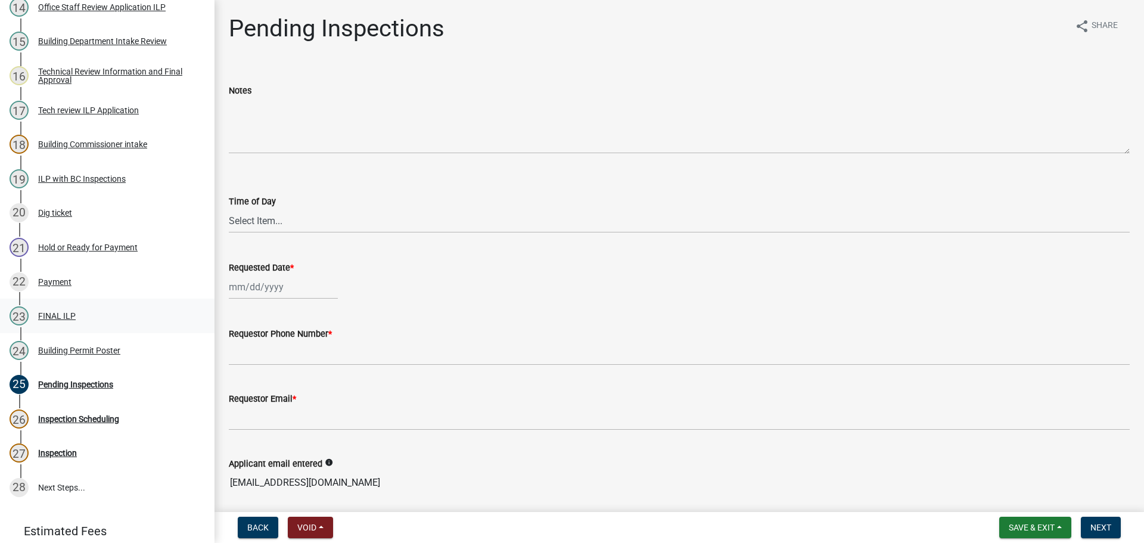
scroll to position [715, 0]
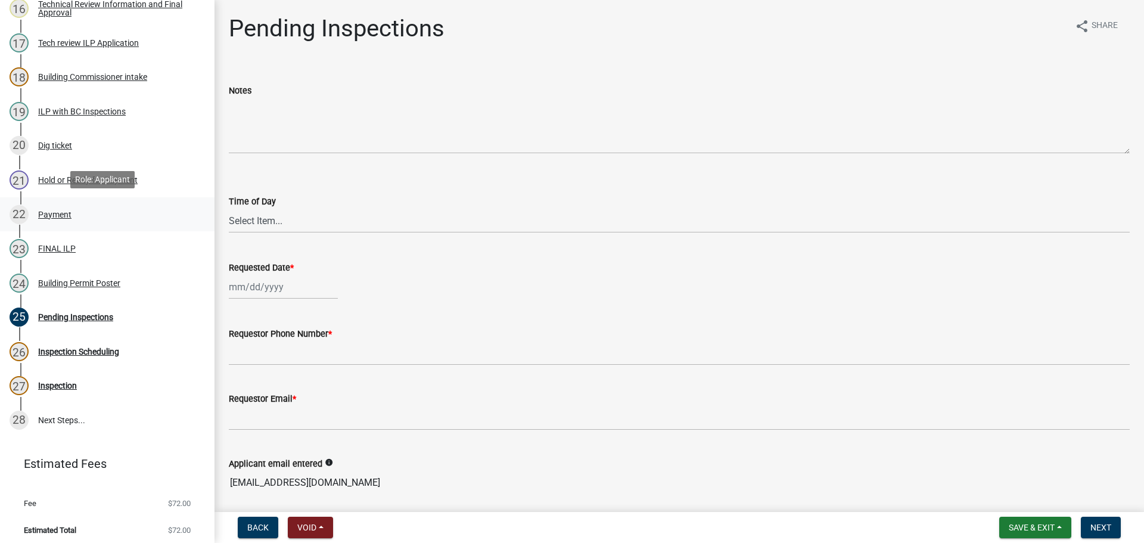
click at [63, 211] on div "Payment" at bounding box center [54, 214] width 33 height 8
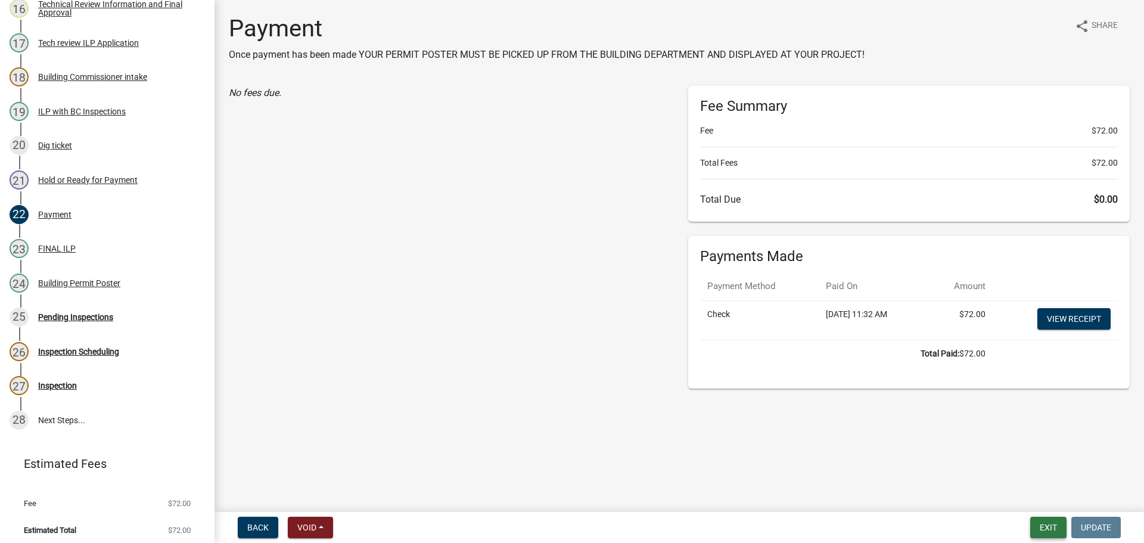
click at [1044, 523] on button "Exit" at bounding box center [1048, 527] width 36 height 21
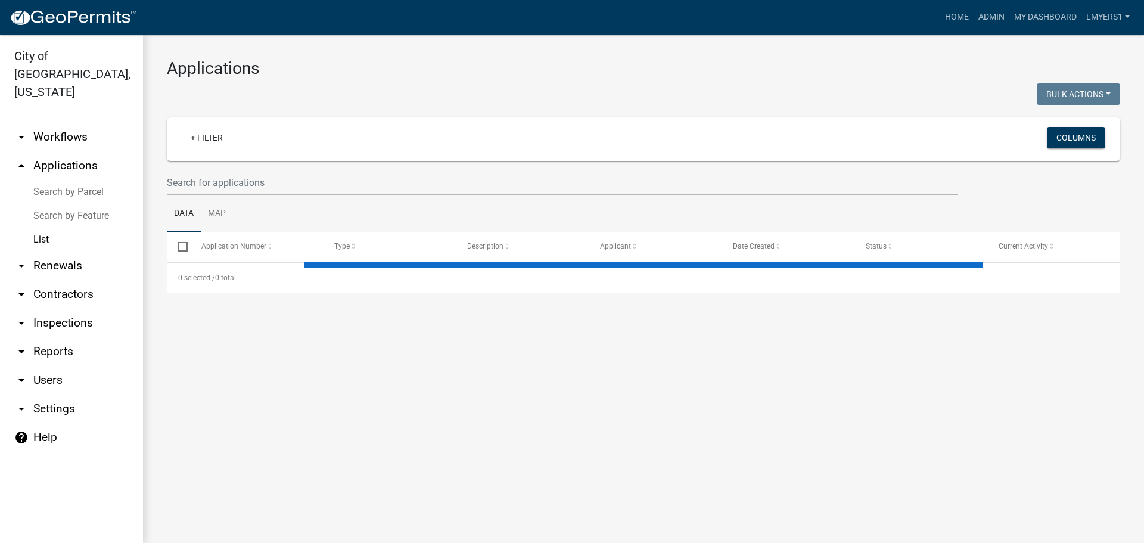
select select "3: 100"
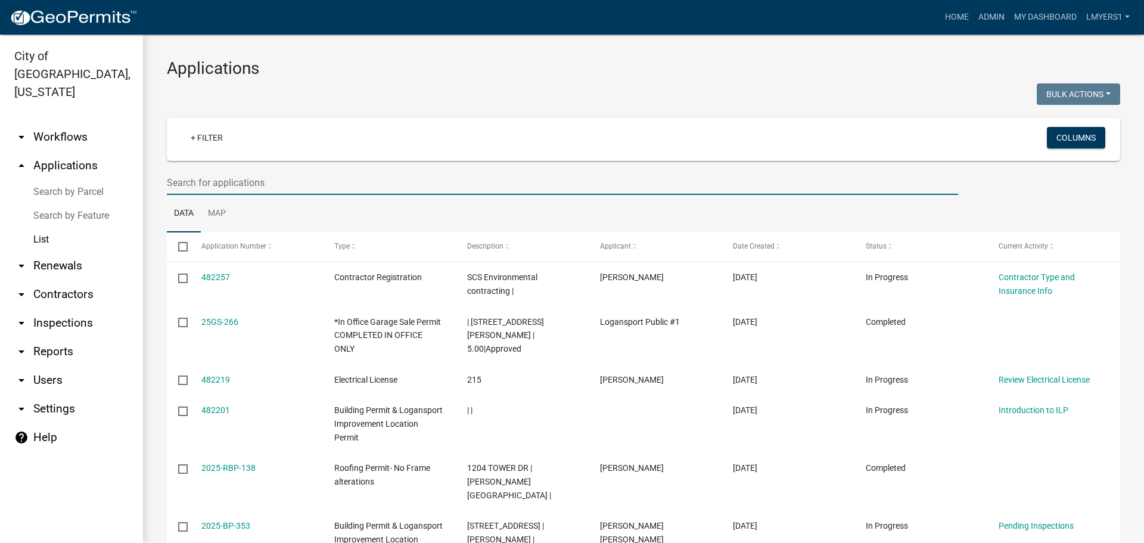
click at [186, 181] on input "text" at bounding box center [562, 182] width 791 height 24
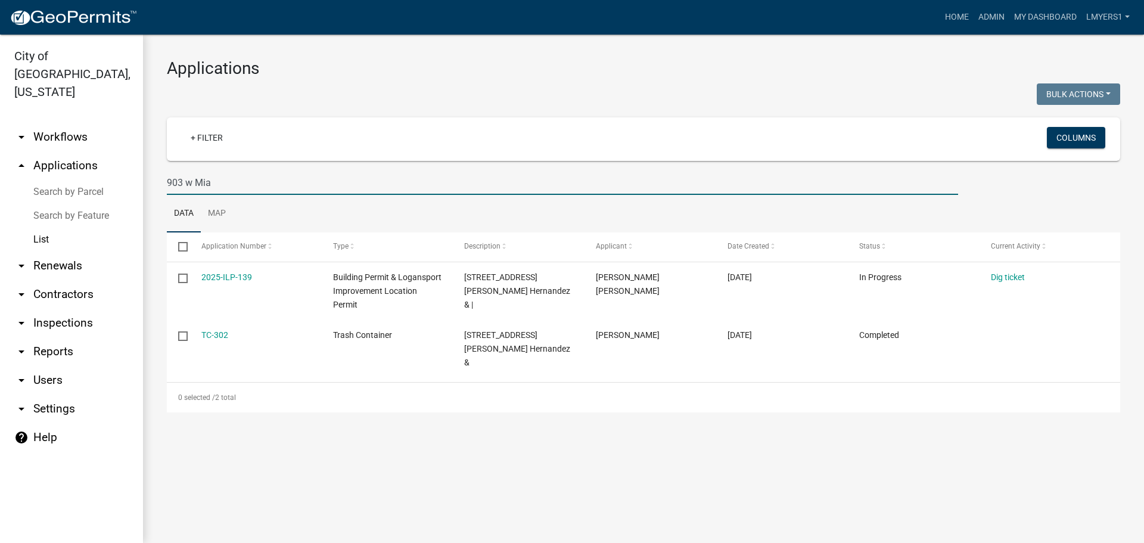
type input "903 w Mia"
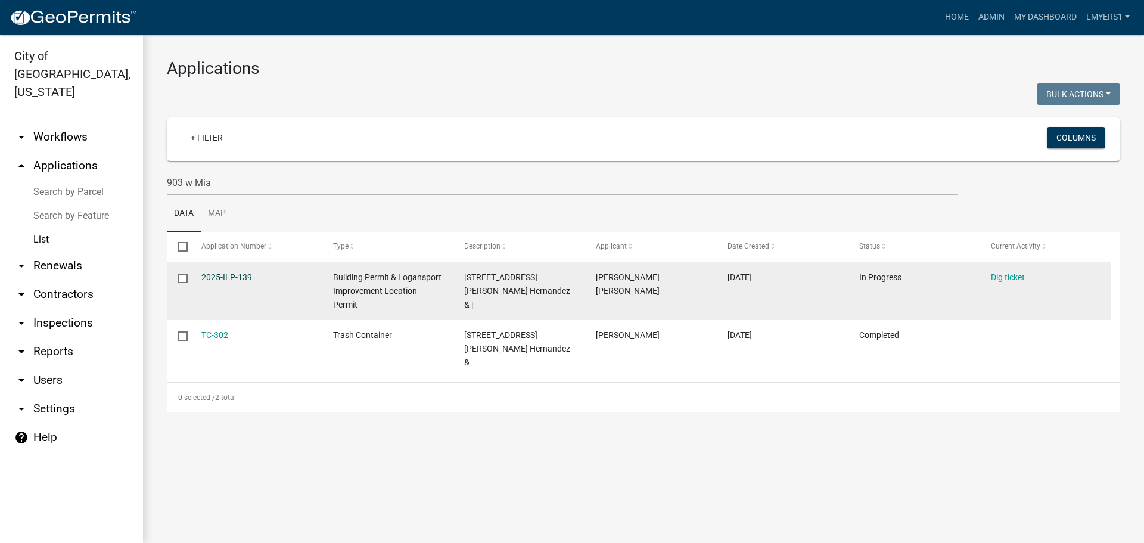
click at [220, 278] on link "2025-ILP-139" at bounding box center [226, 277] width 51 height 10
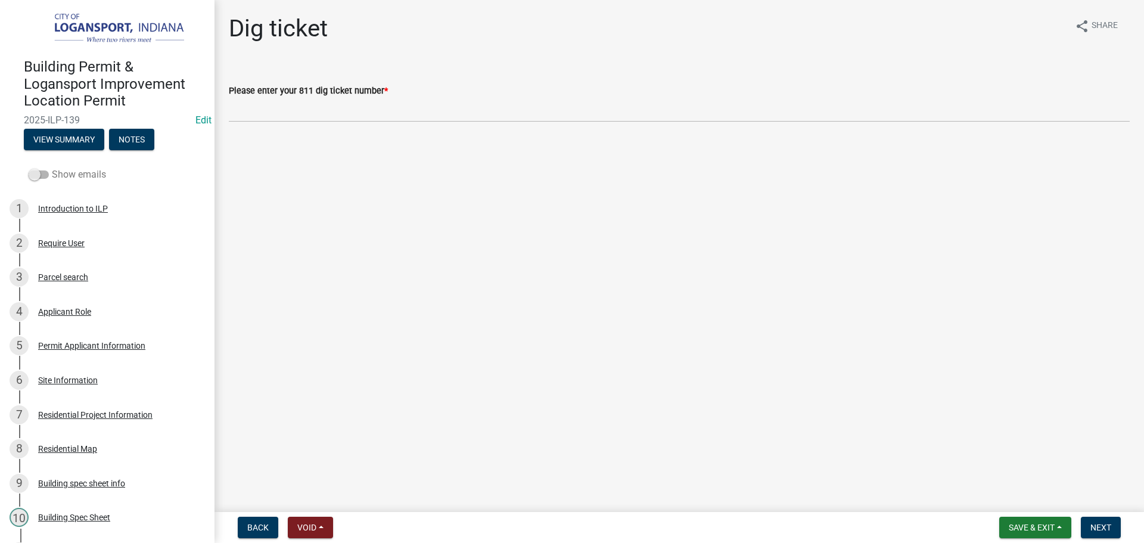
click at [41, 170] on span at bounding box center [39, 174] width 20 height 8
click at [52, 167] on input "Show emails" at bounding box center [52, 167] width 0 height 0
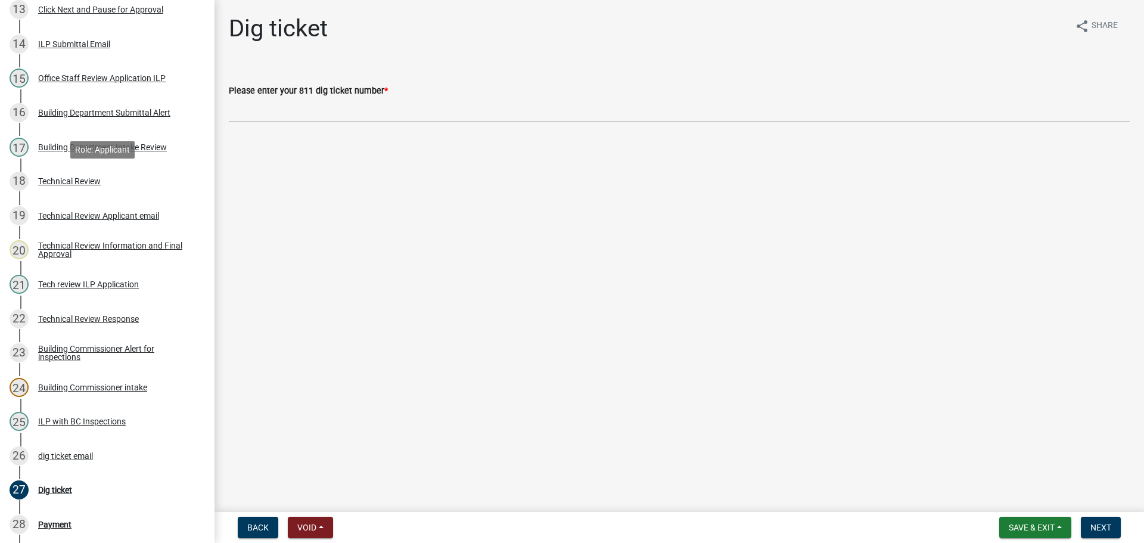
scroll to position [655, 0]
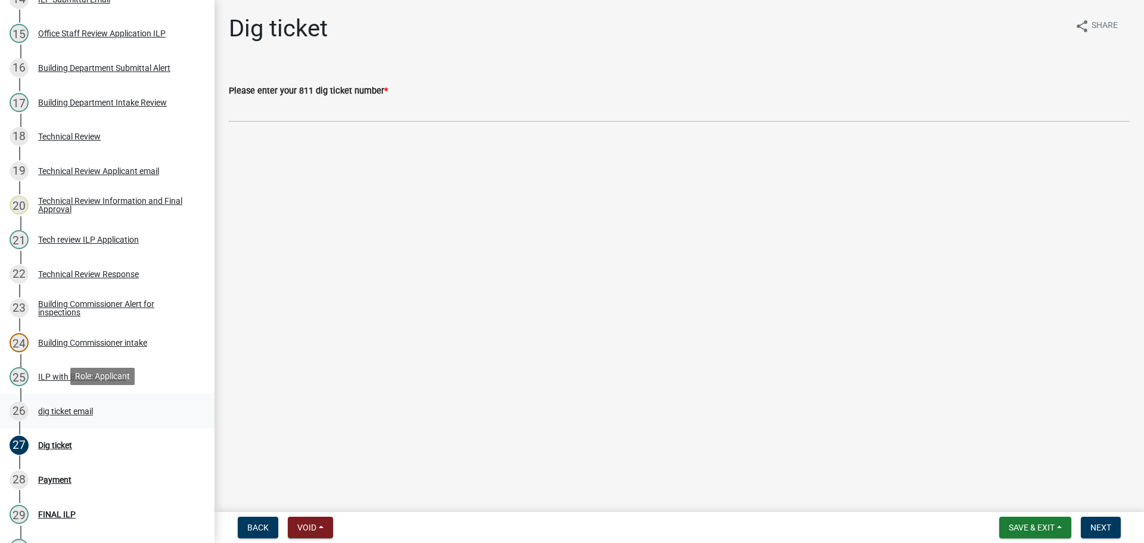
click at [43, 409] on div "dig ticket email" at bounding box center [65, 411] width 55 height 8
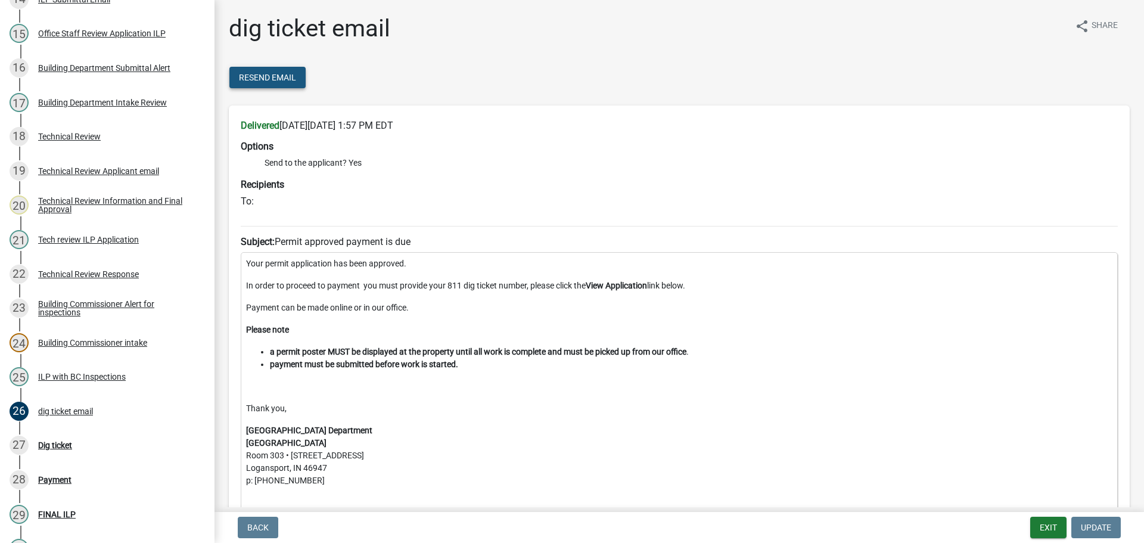
click at [269, 70] on button "Resend Email" at bounding box center [267, 77] width 76 height 21
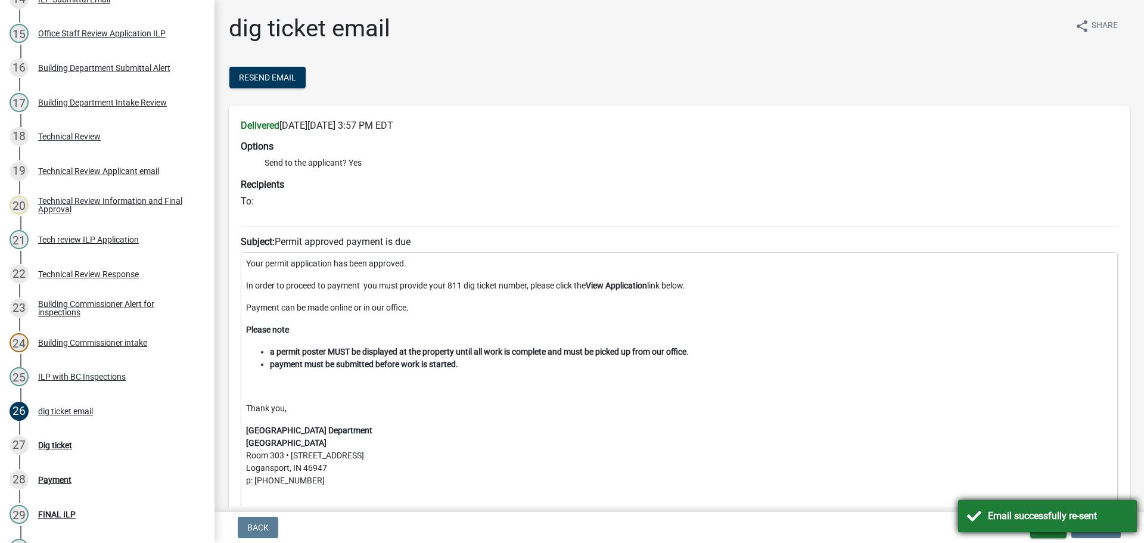
click at [985, 508] on div "Email successfully re-sent" at bounding box center [1047, 516] width 179 height 32
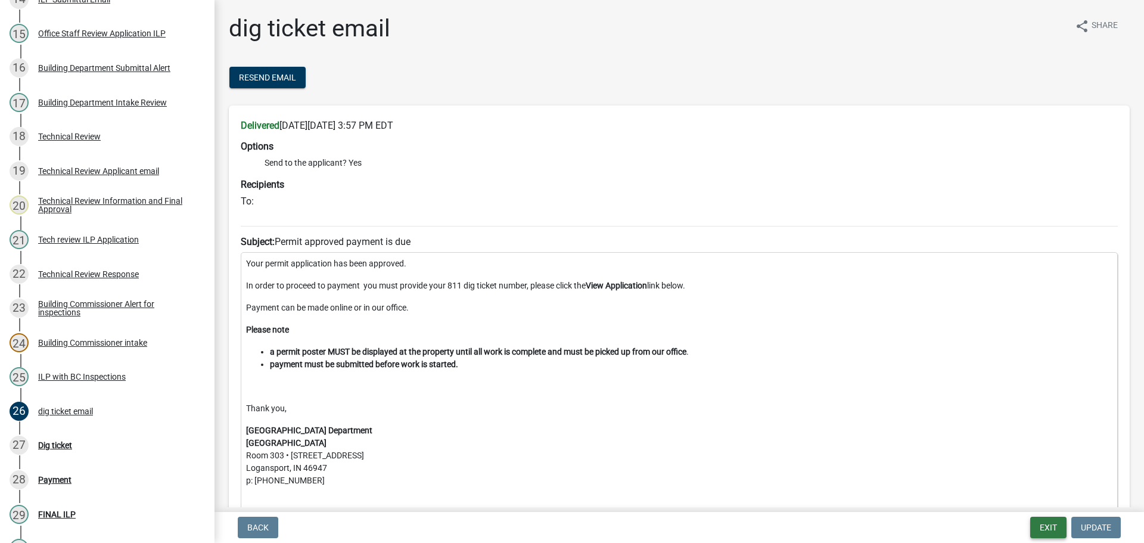
click at [1057, 530] on button "Exit" at bounding box center [1048, 527] width 36 height 21
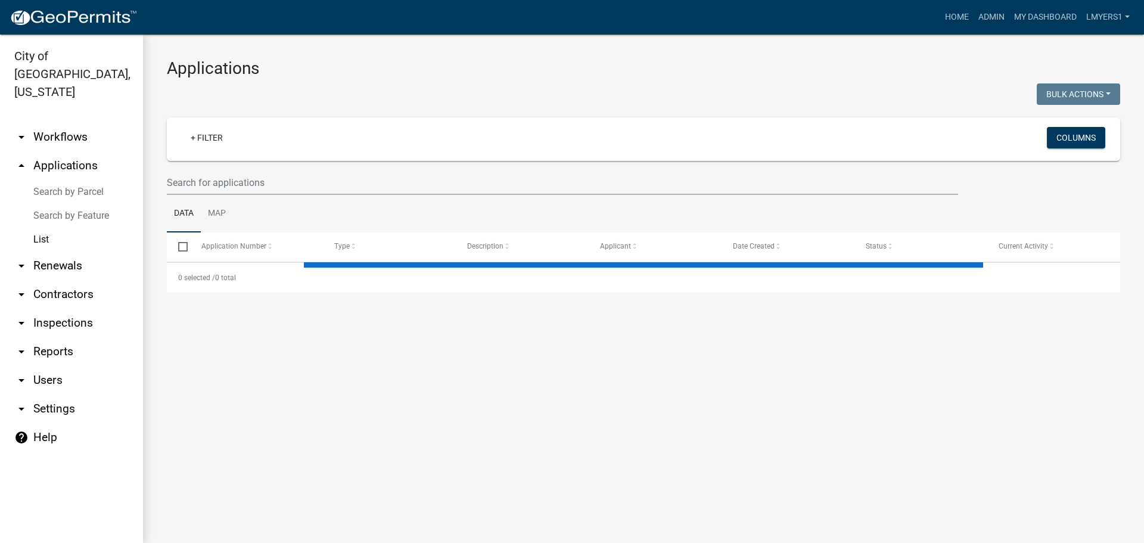
select select "3: 100"
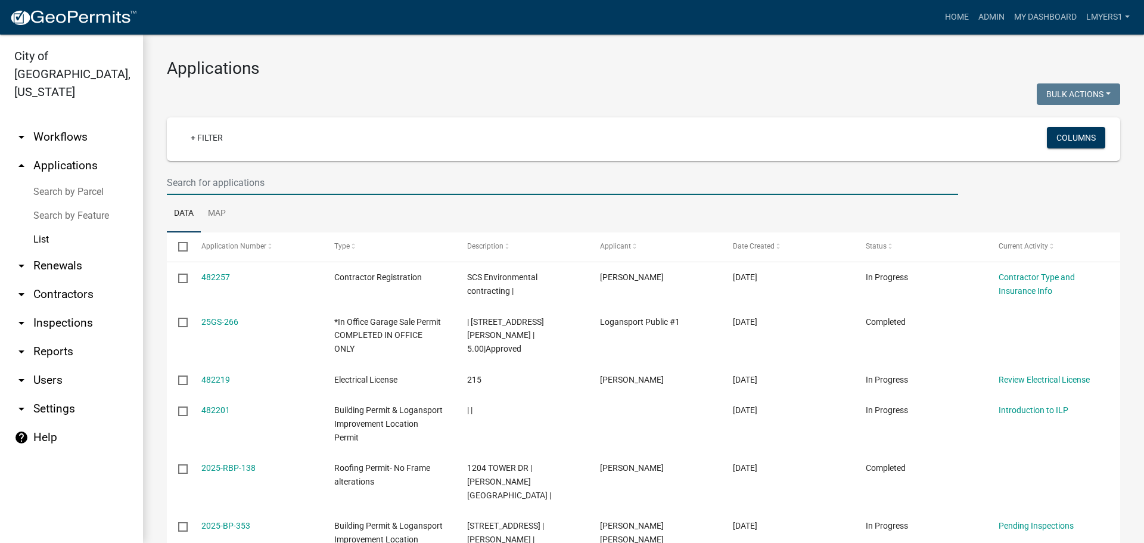
click at [210, 179] on input "text" at bounding box center [562, 182] width 791 height 24
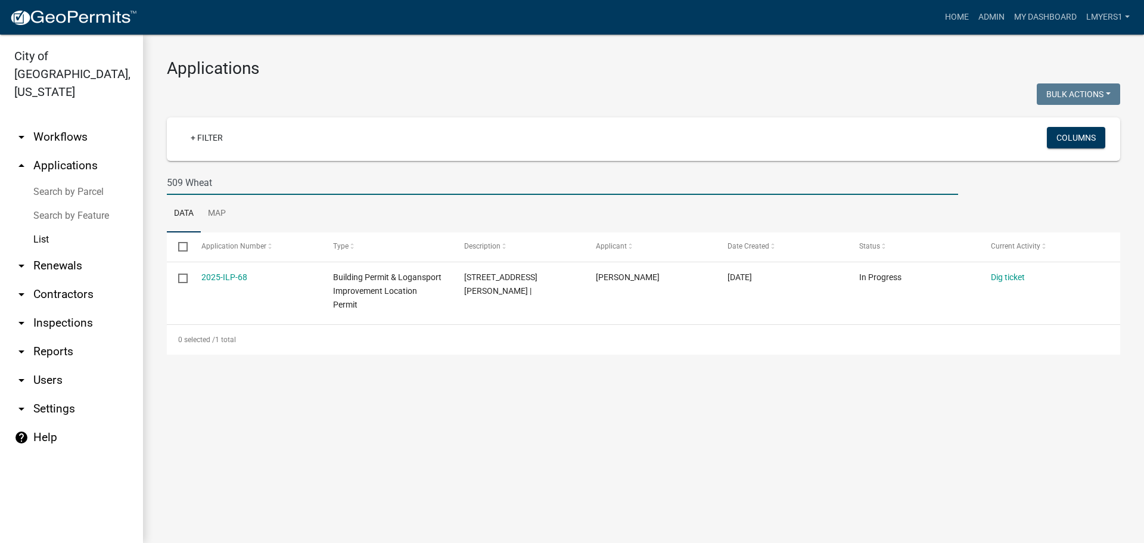
type input "509 Wheat"
